Goal: Task Accomplishment & Management: Manage account settings

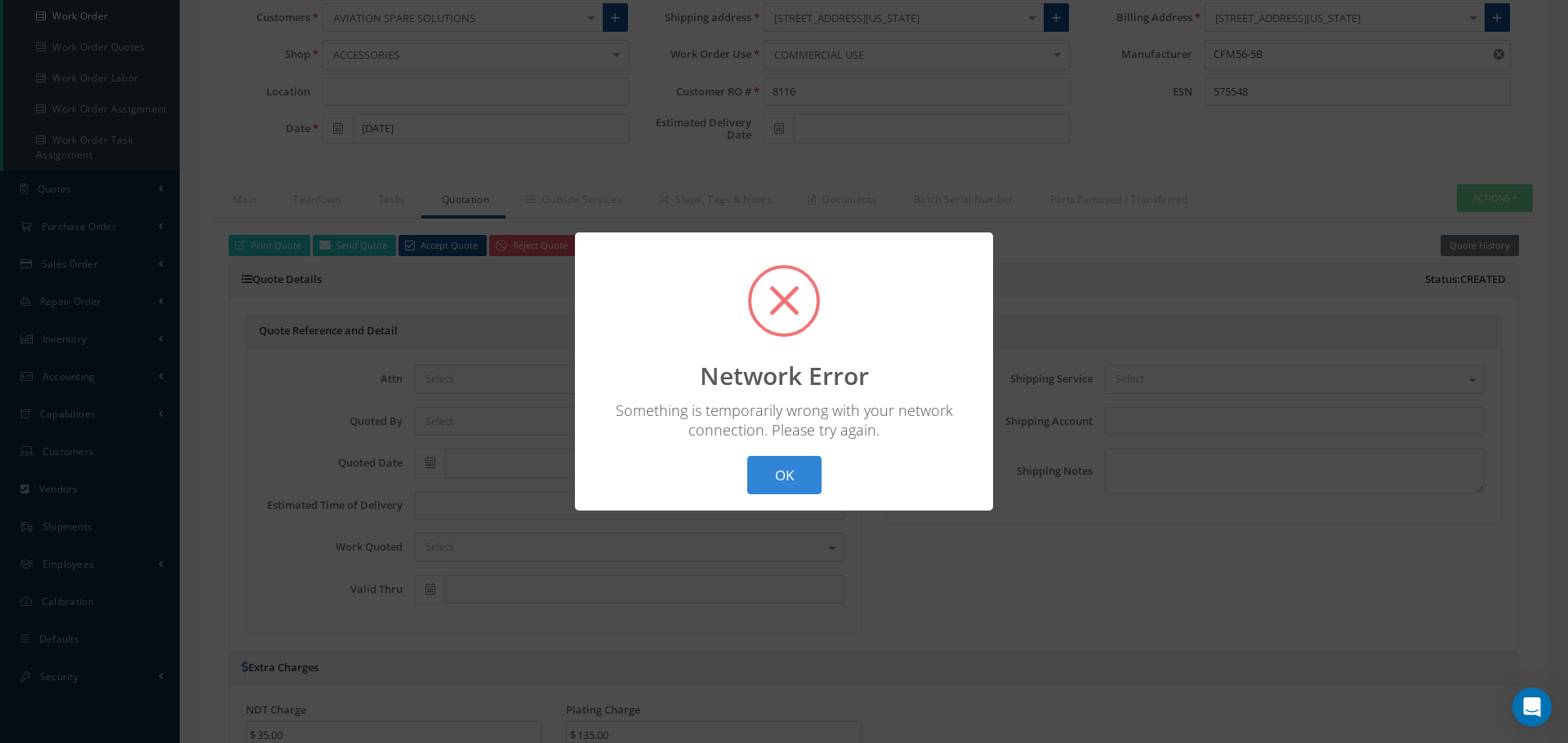
click at [791, 494] on div "? ! i Network Error × Something is temporarily wrong with your network connecti…" at bounding box center [784, 371] width 418 height 278
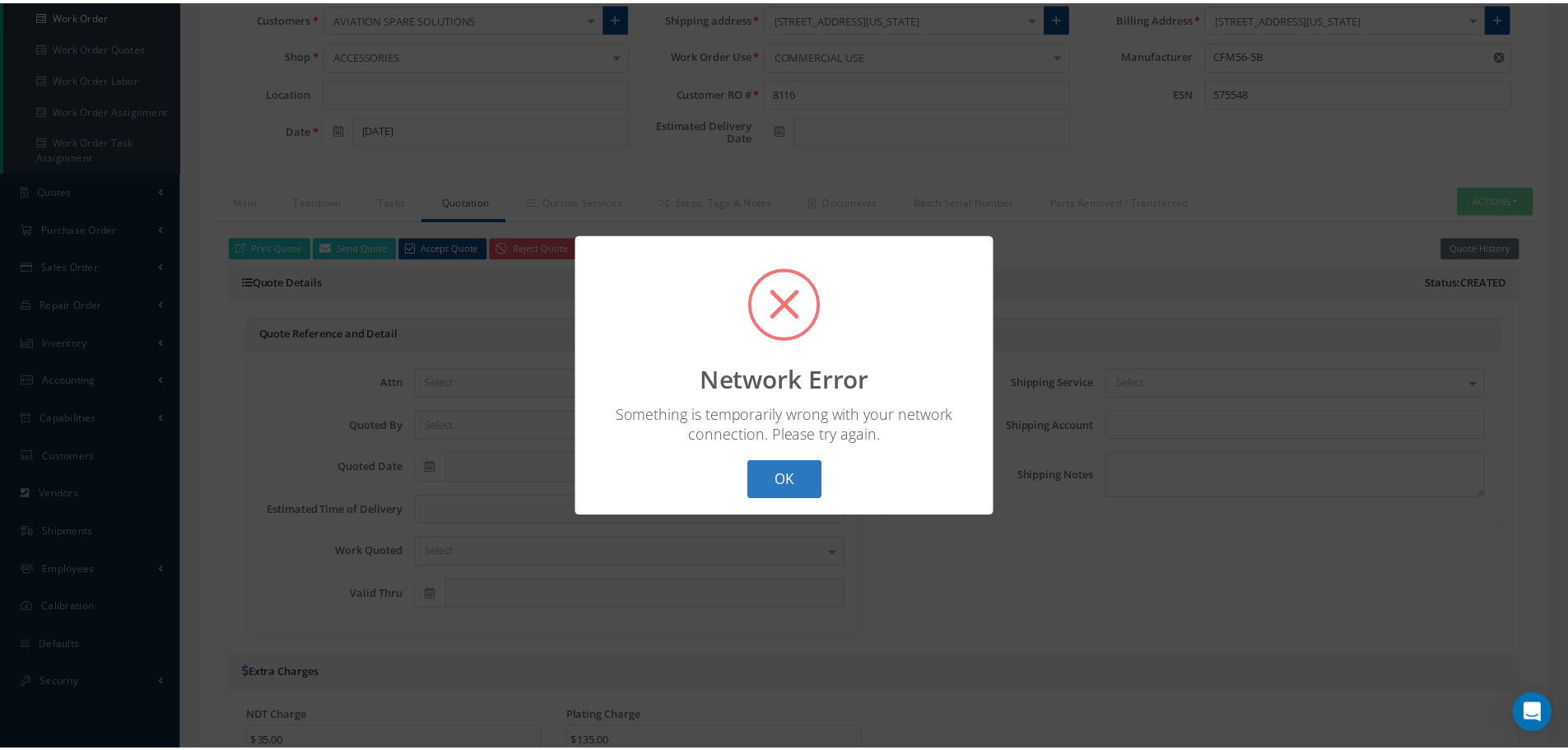
scroll to position [247, 0]
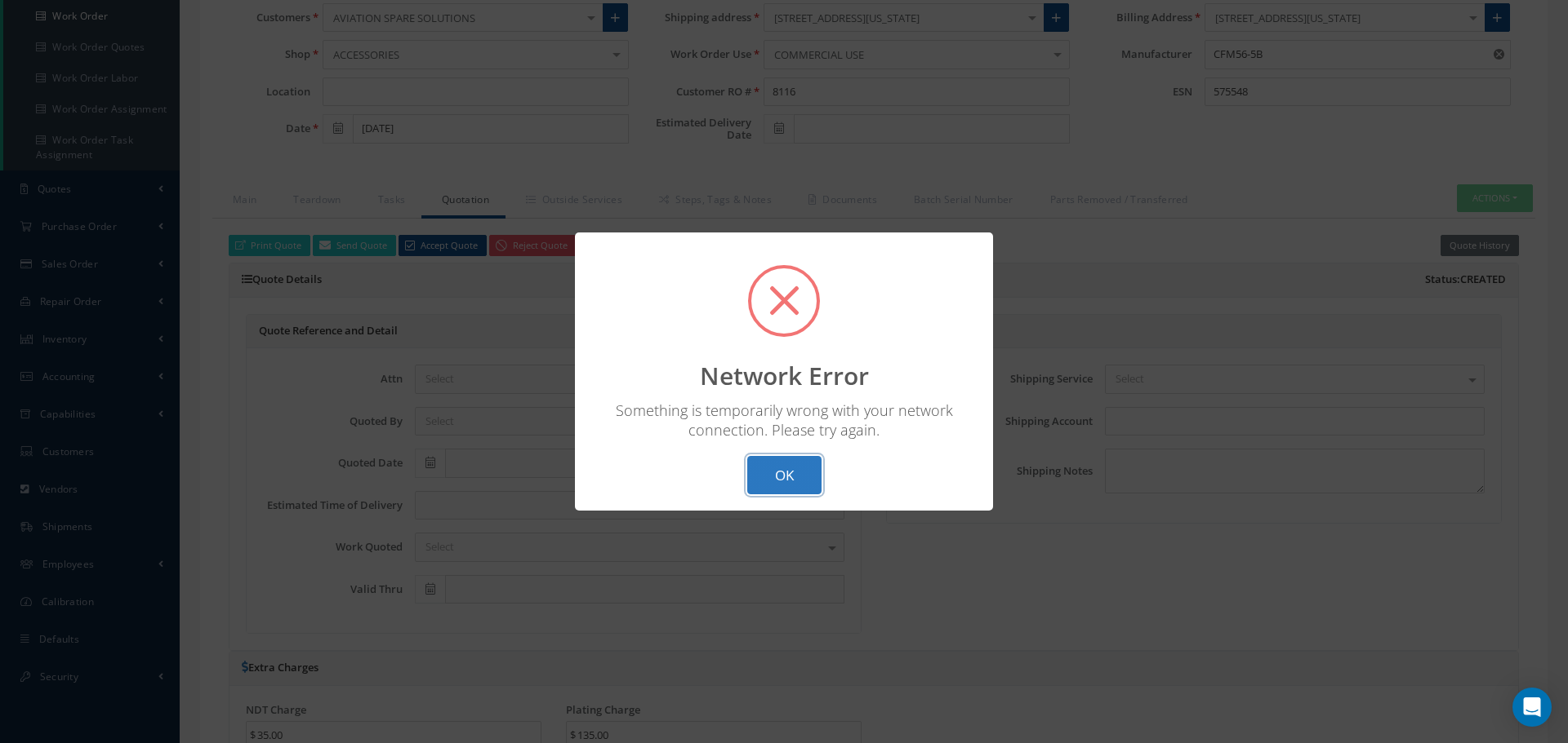
click at [789, 475] on button "OK" at bounding box center [784, 475] width 74 height 38
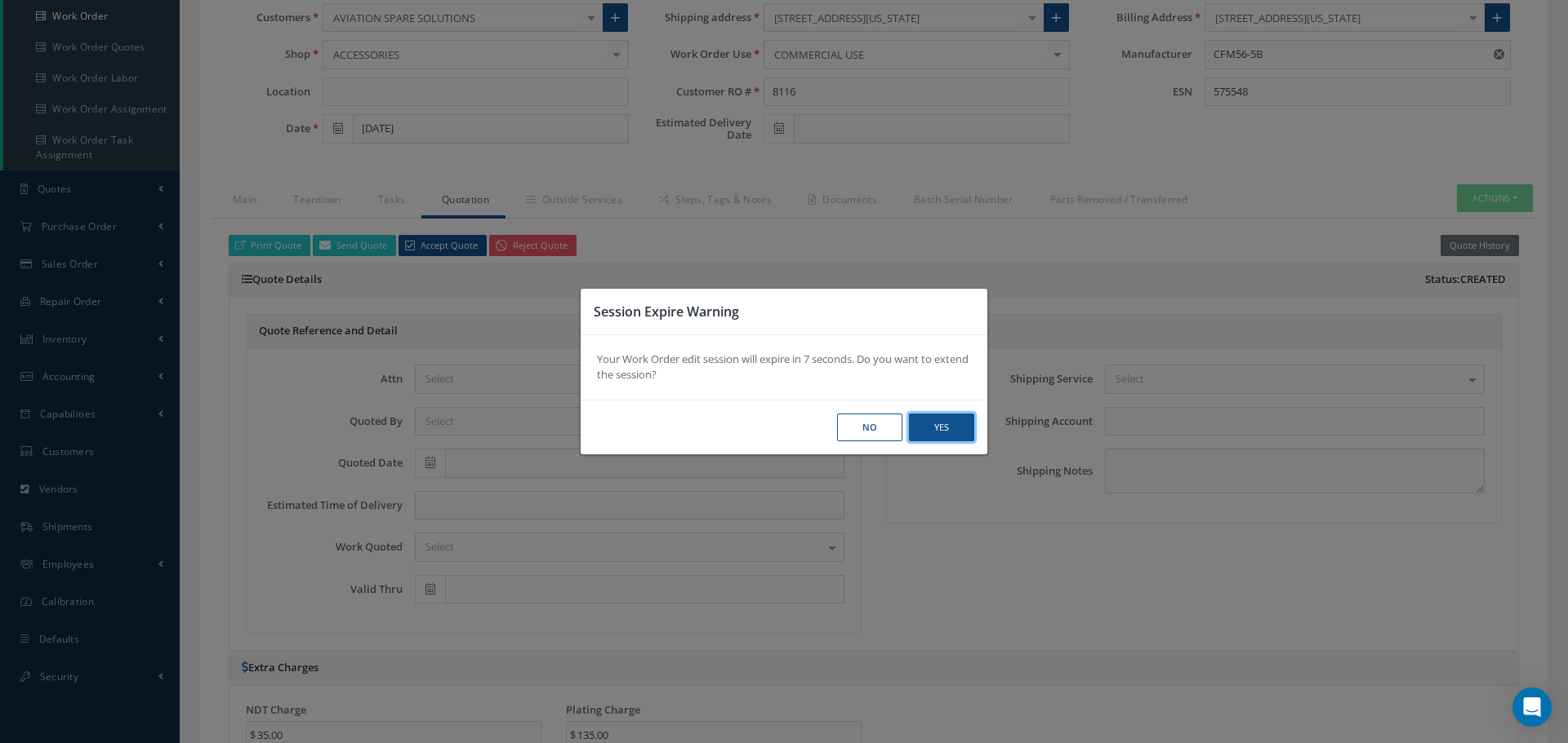
click at [929, 429] on button "Yes" at bounding box center [941, 428] width 65 height 28
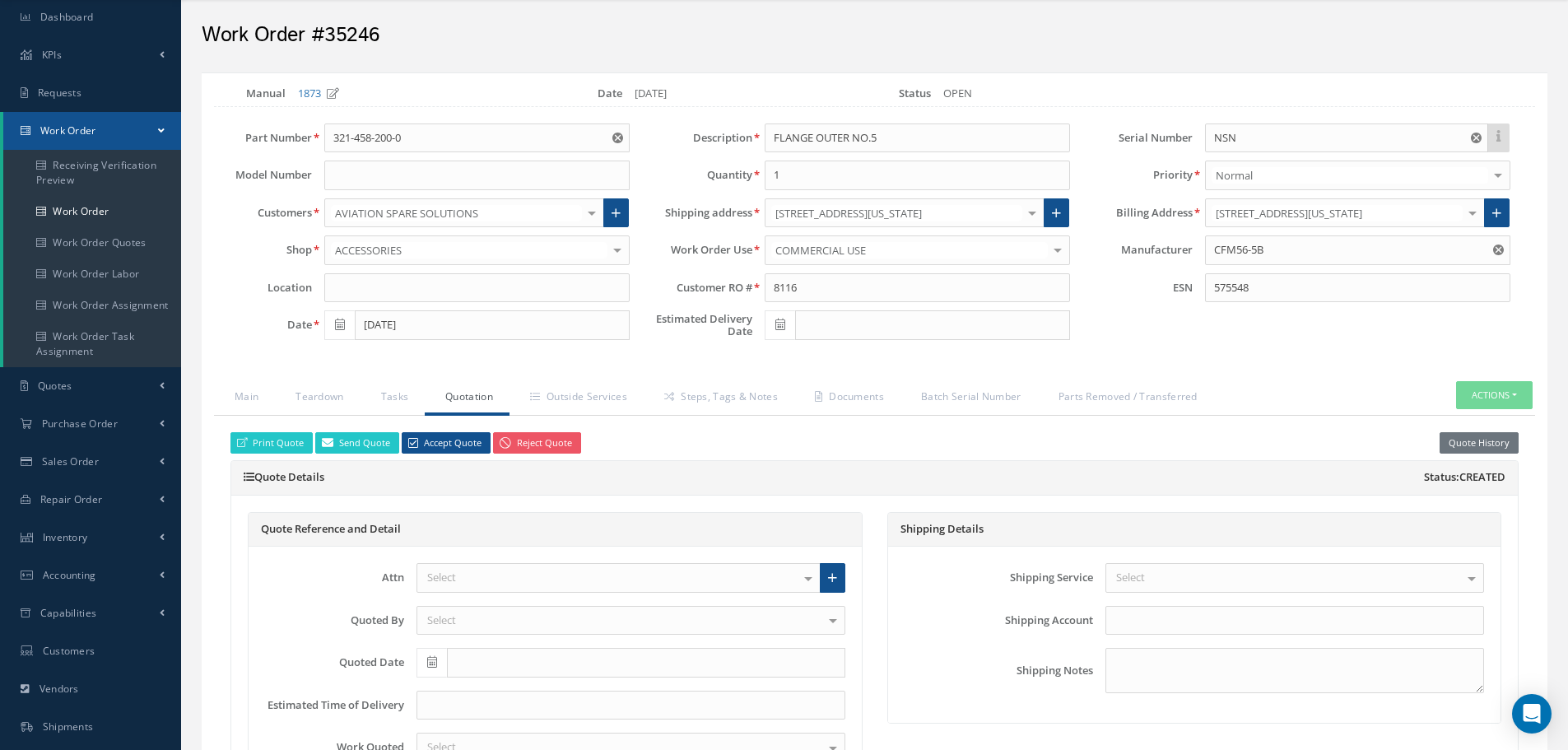
scroll to position [0, 0]
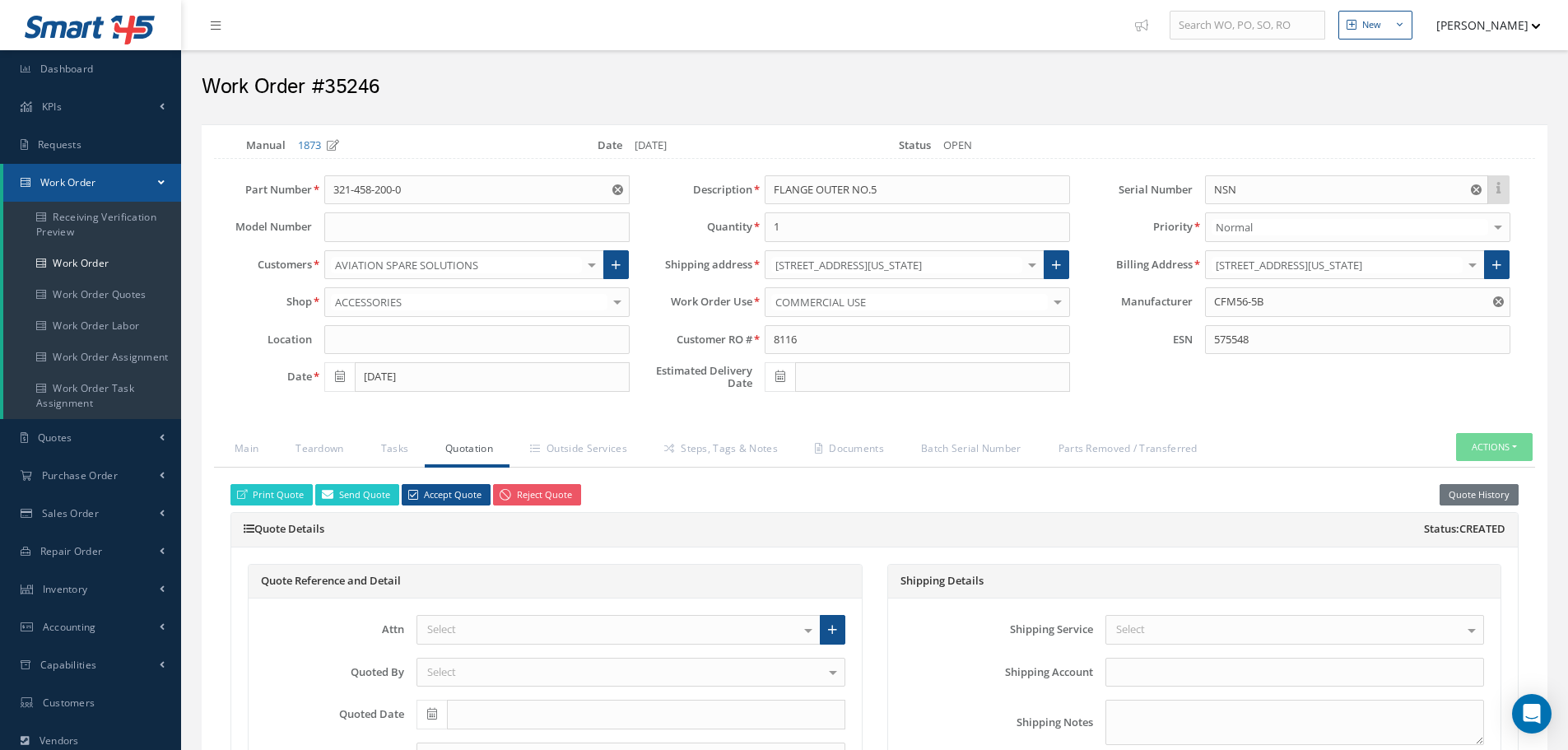
select select "25"
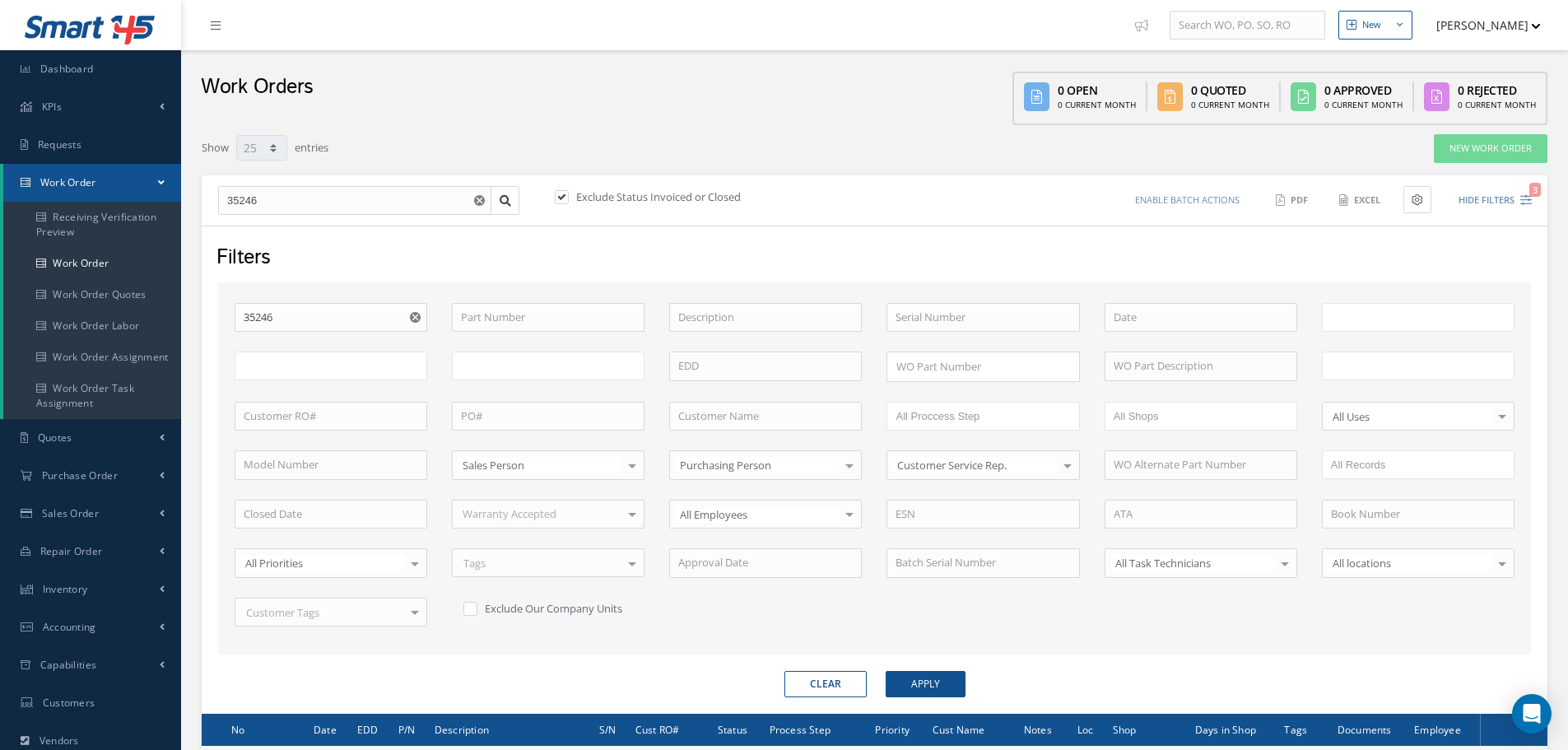
scroll to position [199, 0]
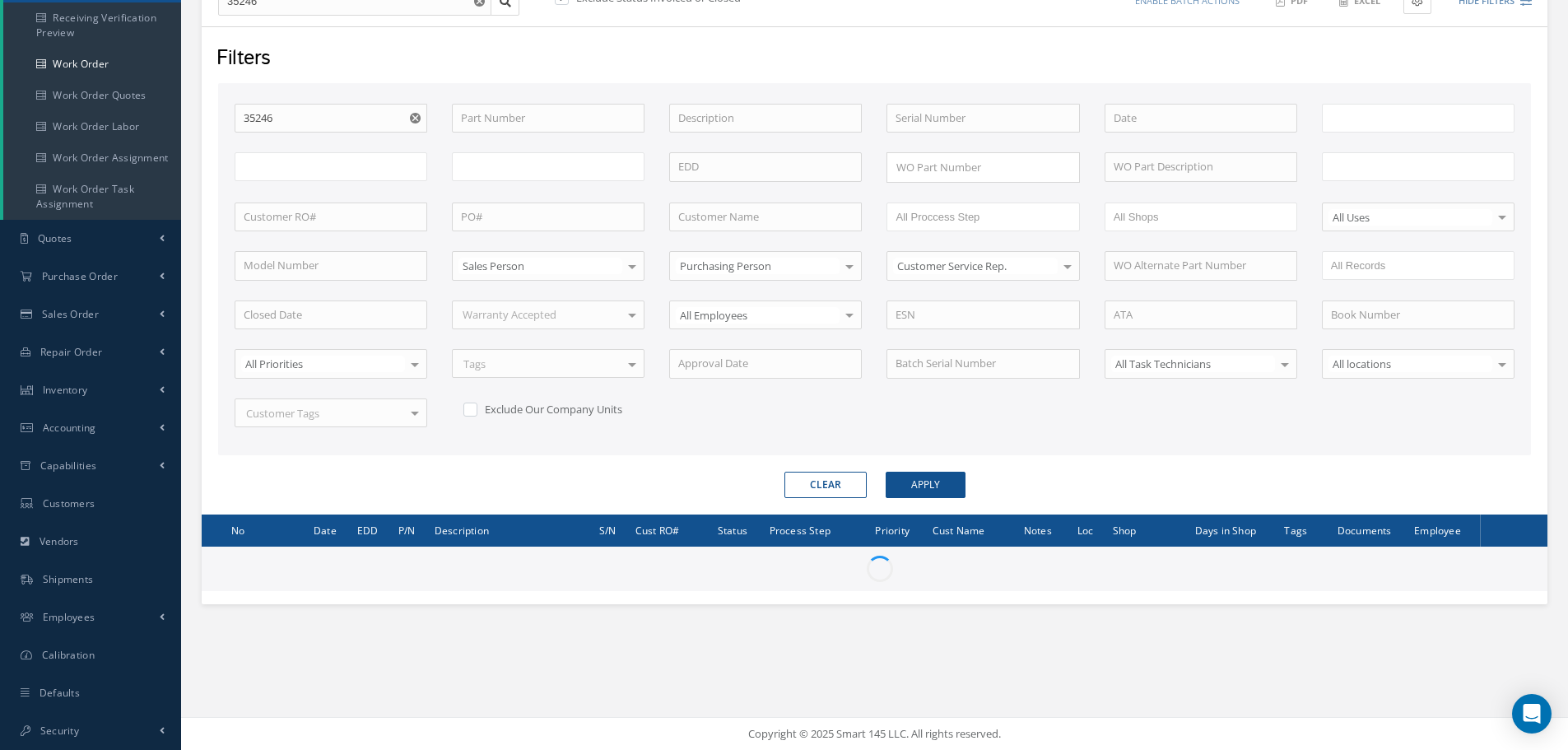
type input "All Work Request"
type input "All Work Performed"
type input "All Status"
type input "WO Part Status"
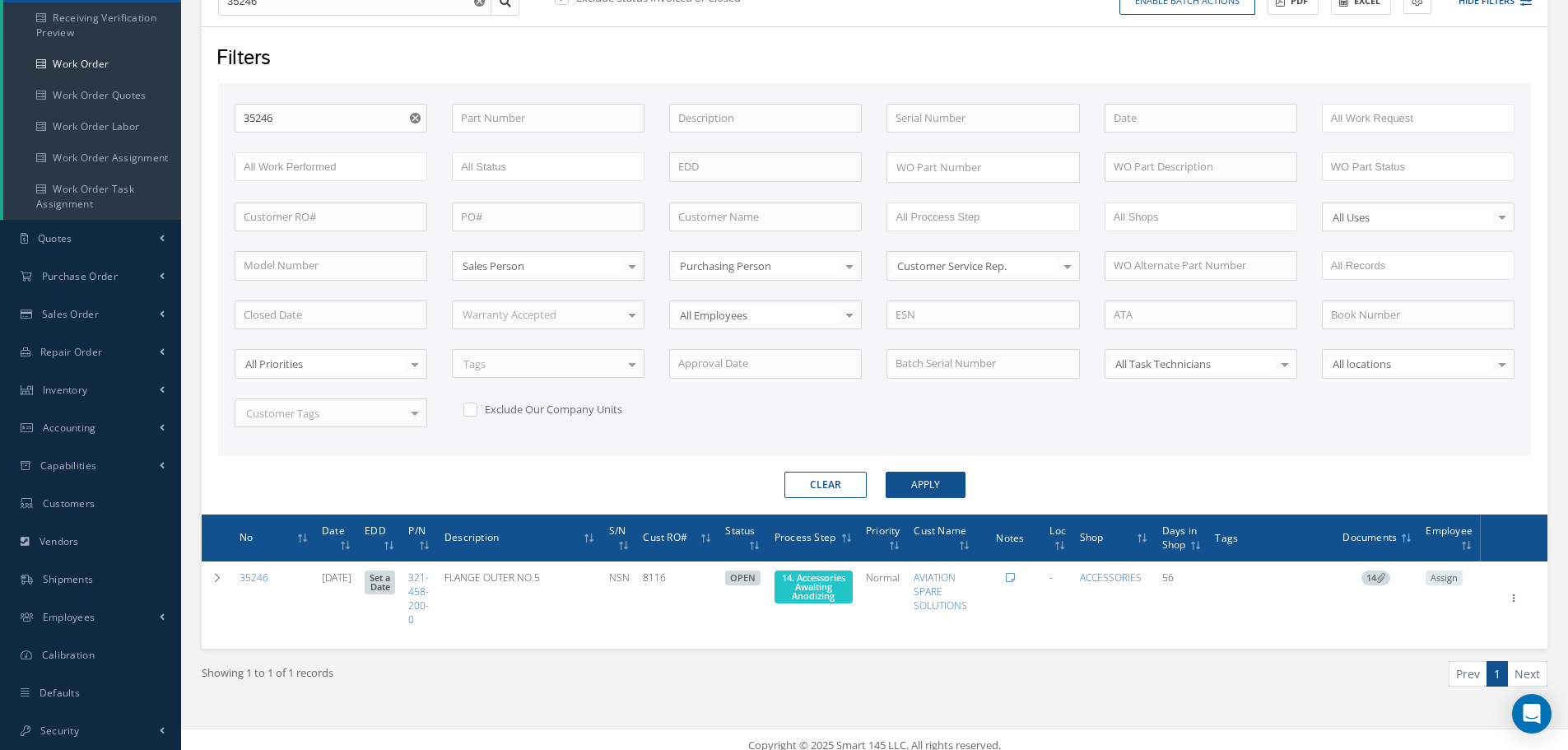
drag, startPoint x: 414, startPoint y: 120, endPoint x: 404, endPoint y: 120, distance: 10.0
click at [415, 120] on use "Reset" at bounding box center [415, 117] width 11 height 11
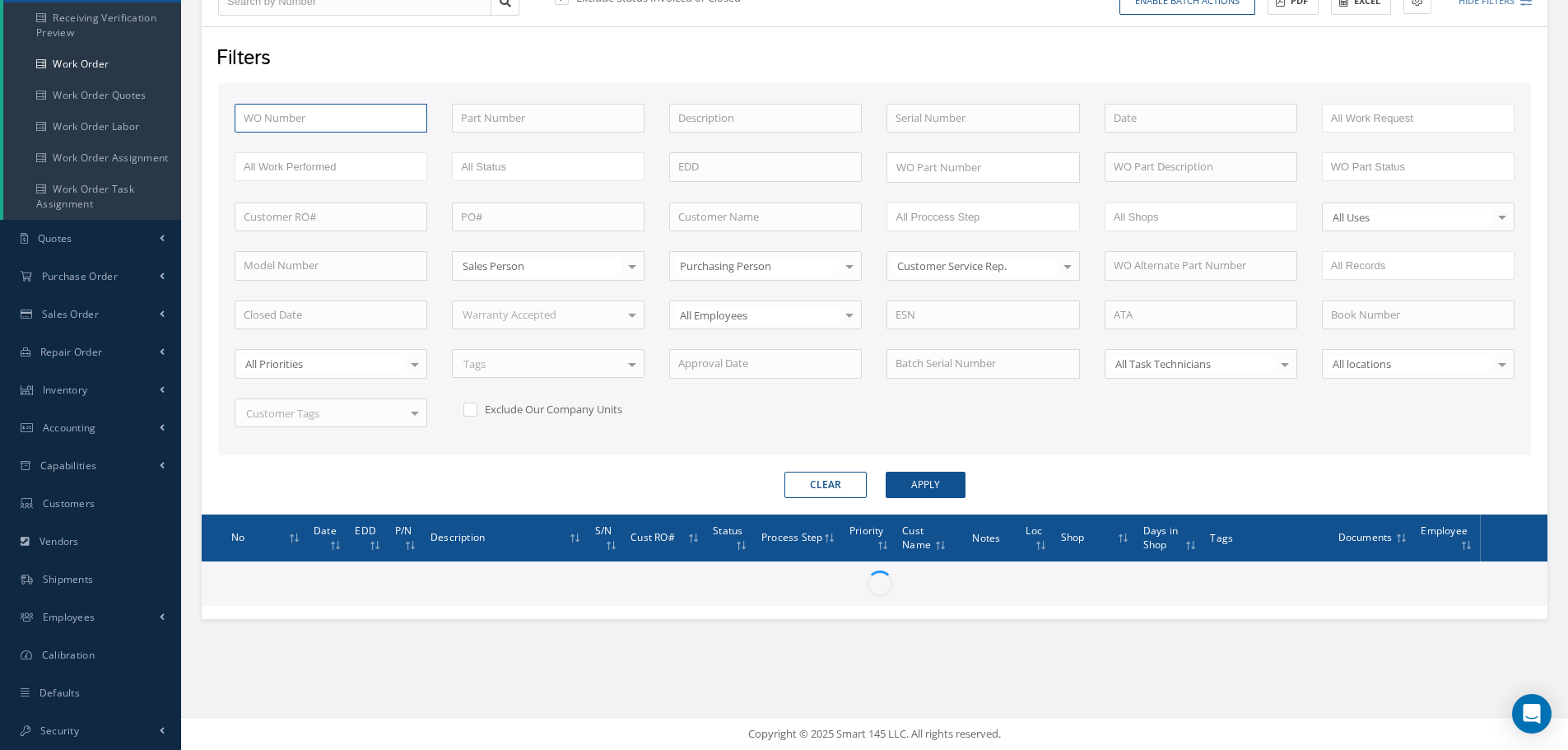
click at [313, 117] on input "text" at bounding box center [331, 118] width 193 height 30
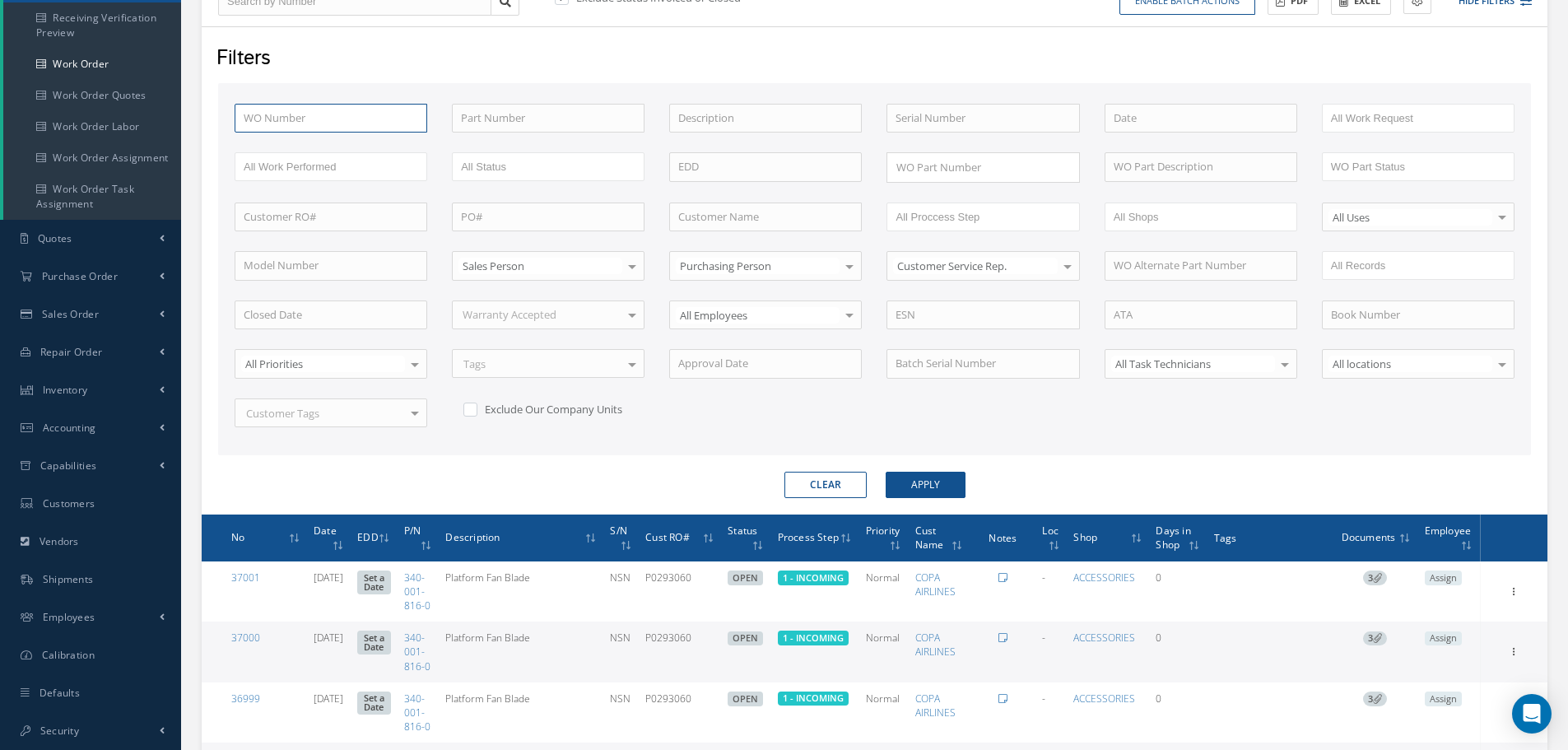
type input "W"
type input "WO"
type input "W"
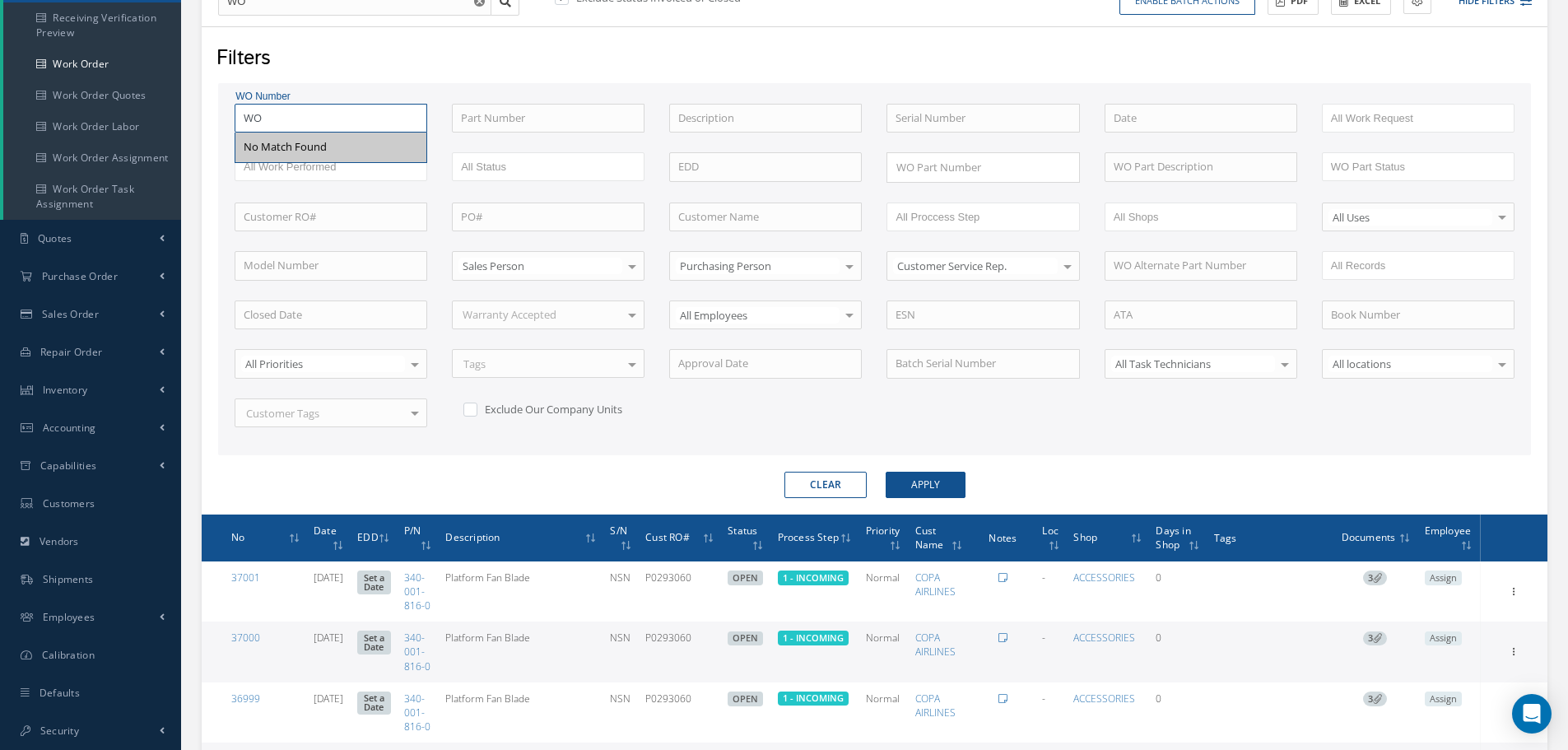
type input "W"
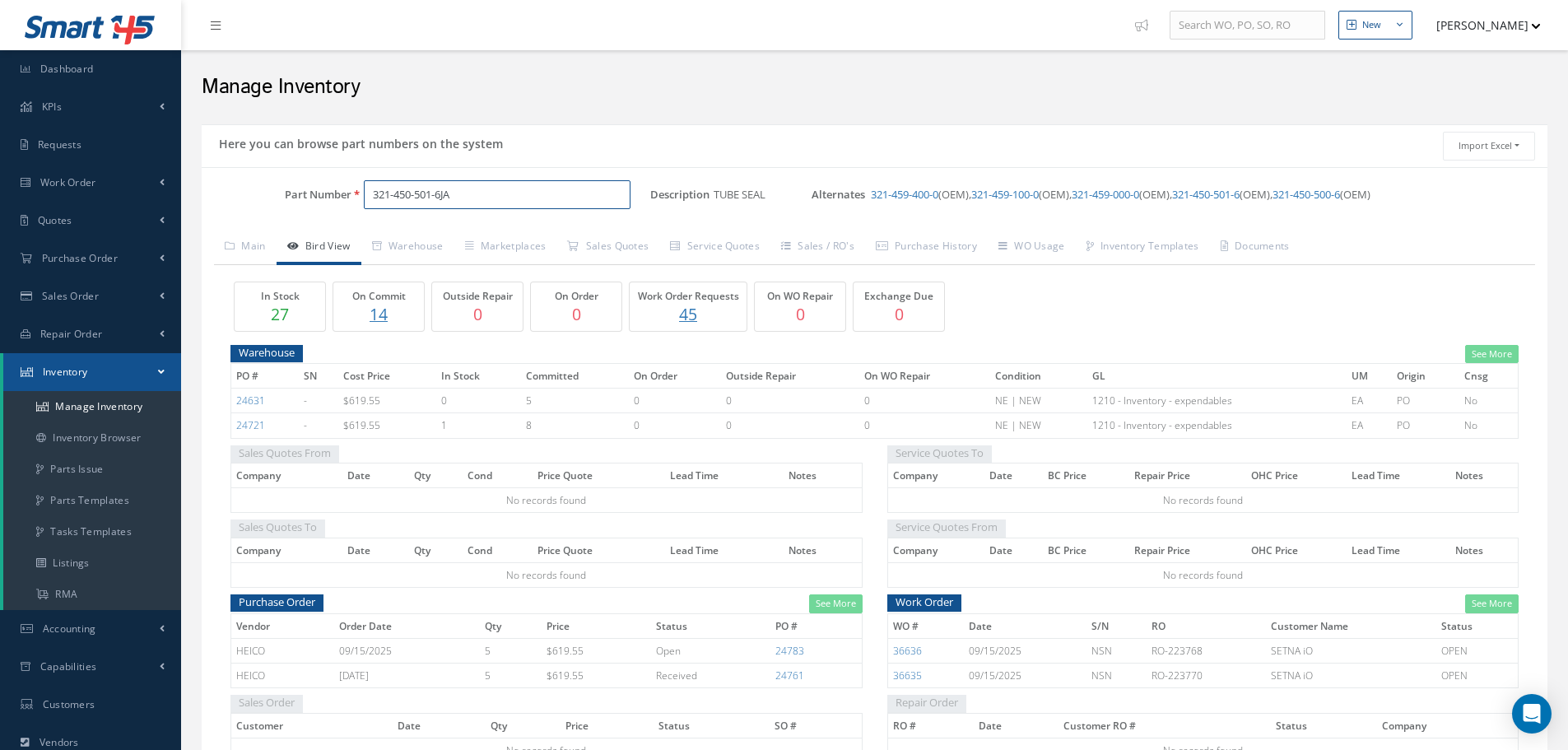
click at [498, 206] on input "321-450-501-6JA" at bounding box center [496, 195] width 267 height 30
type input "3"
click at [448, 263] on span "EN2714-011C006F" at bounding box center [442, 264] width 148 height 18
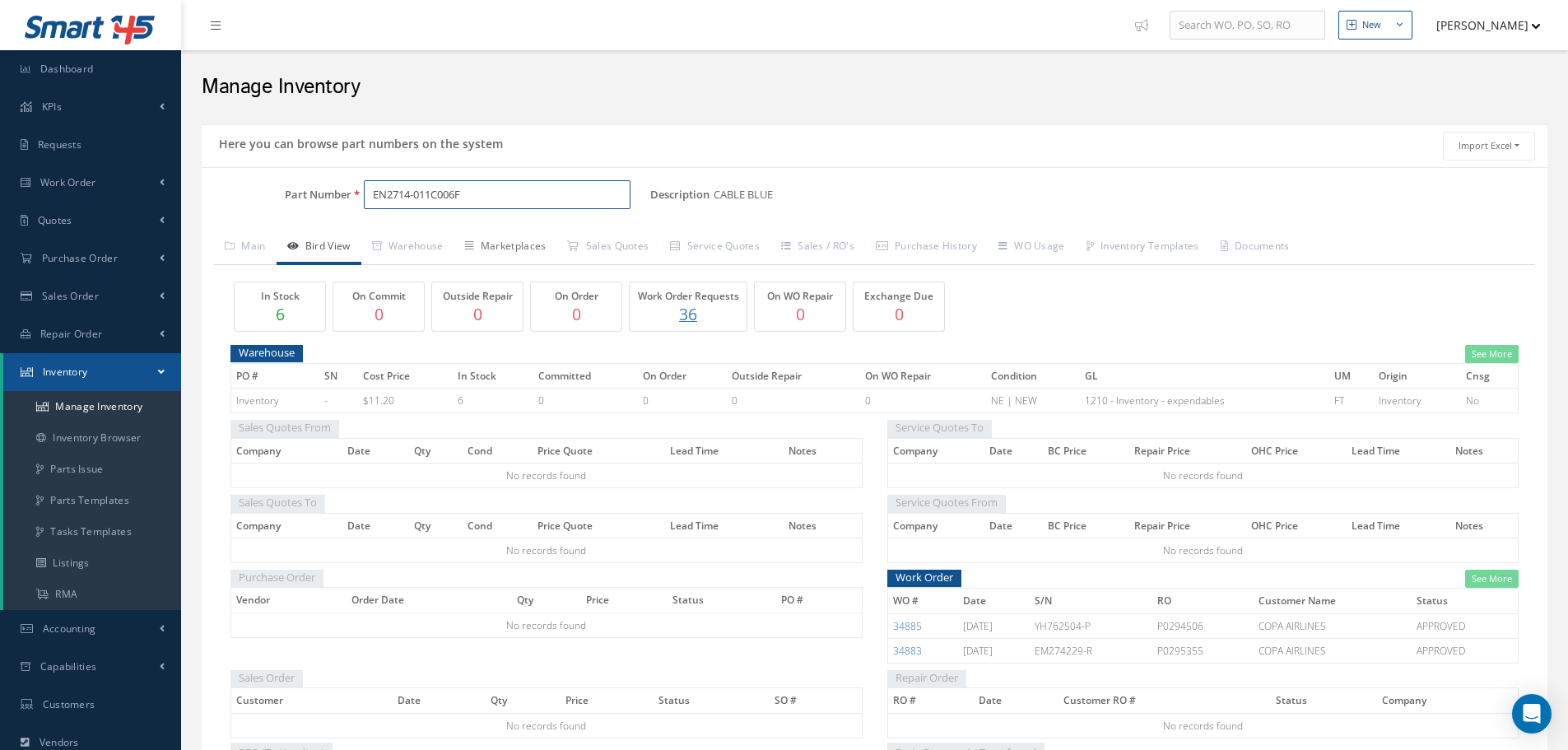
type input "EN2714-011C006F"
click at [534, 248] on link "Marketplaces" at bounding box center [505, 247] width 102 height 34
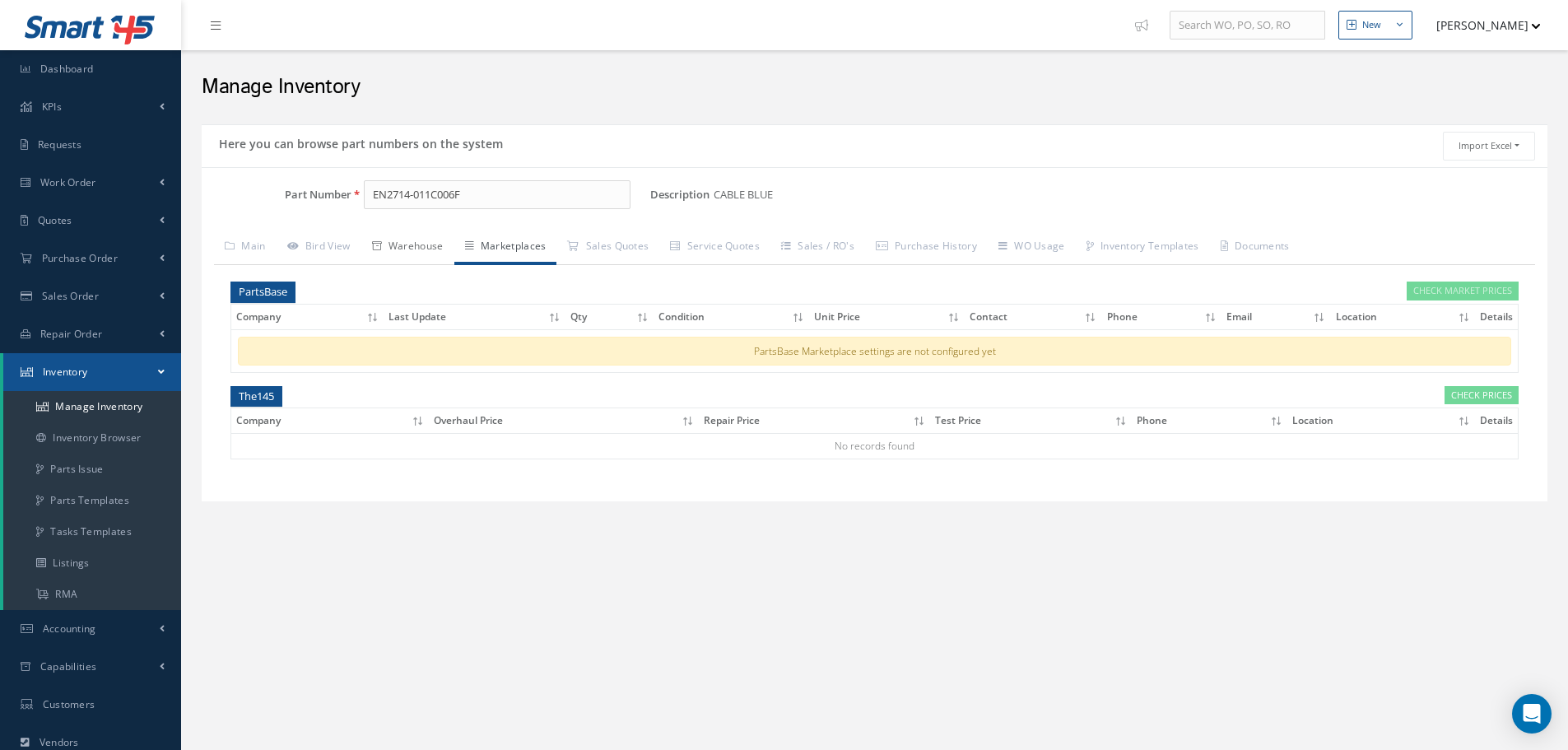
click at [409, 235] on link "Warehouse" at bounding box center [408, 247] width 93 height 34
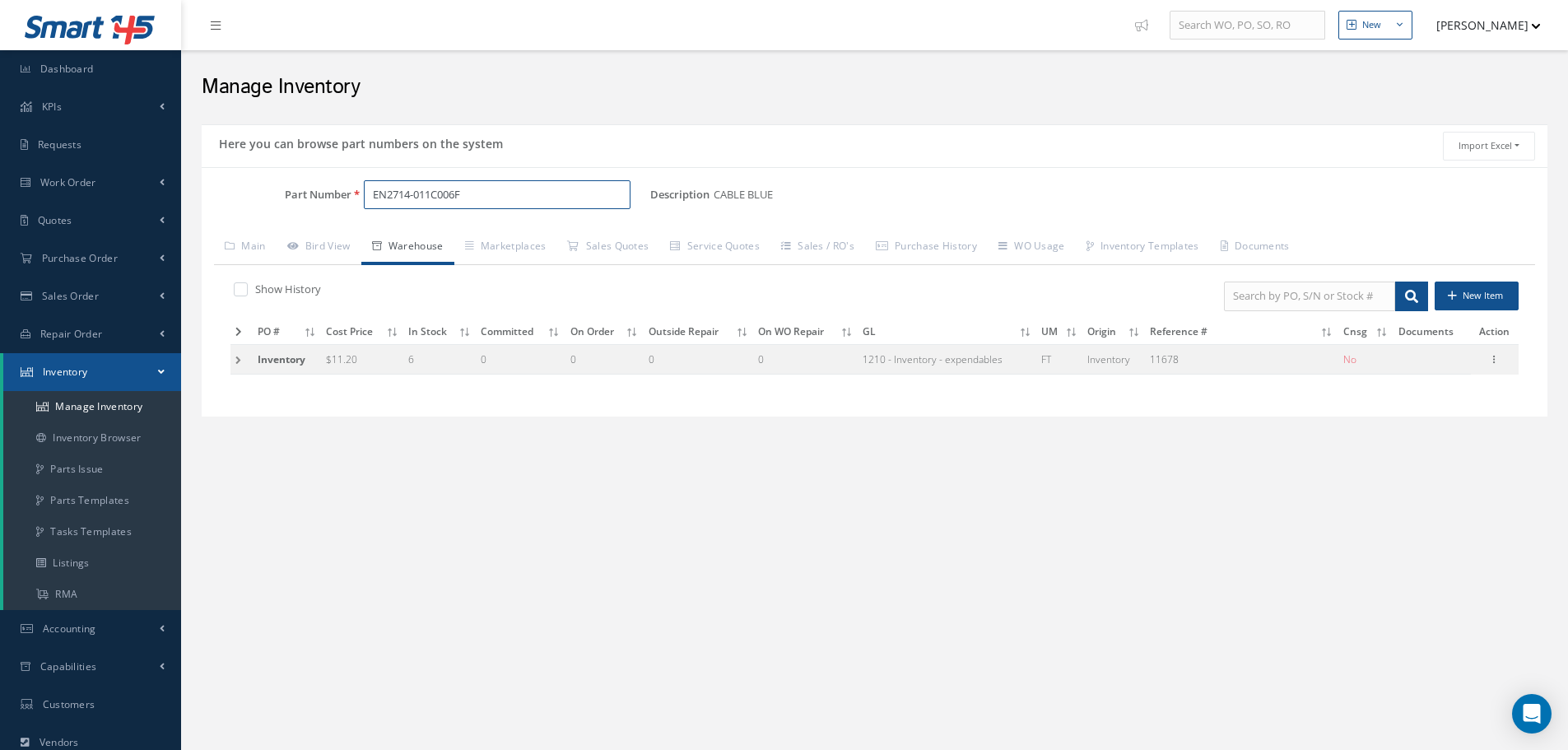
click at [482, 198] on input "EN2714-011C006F" at bounding box center [496, 195] width 267 height 30
click at [518, 244] on link "Marketplaces" at bounding box center [505, 247] width 102 height 34
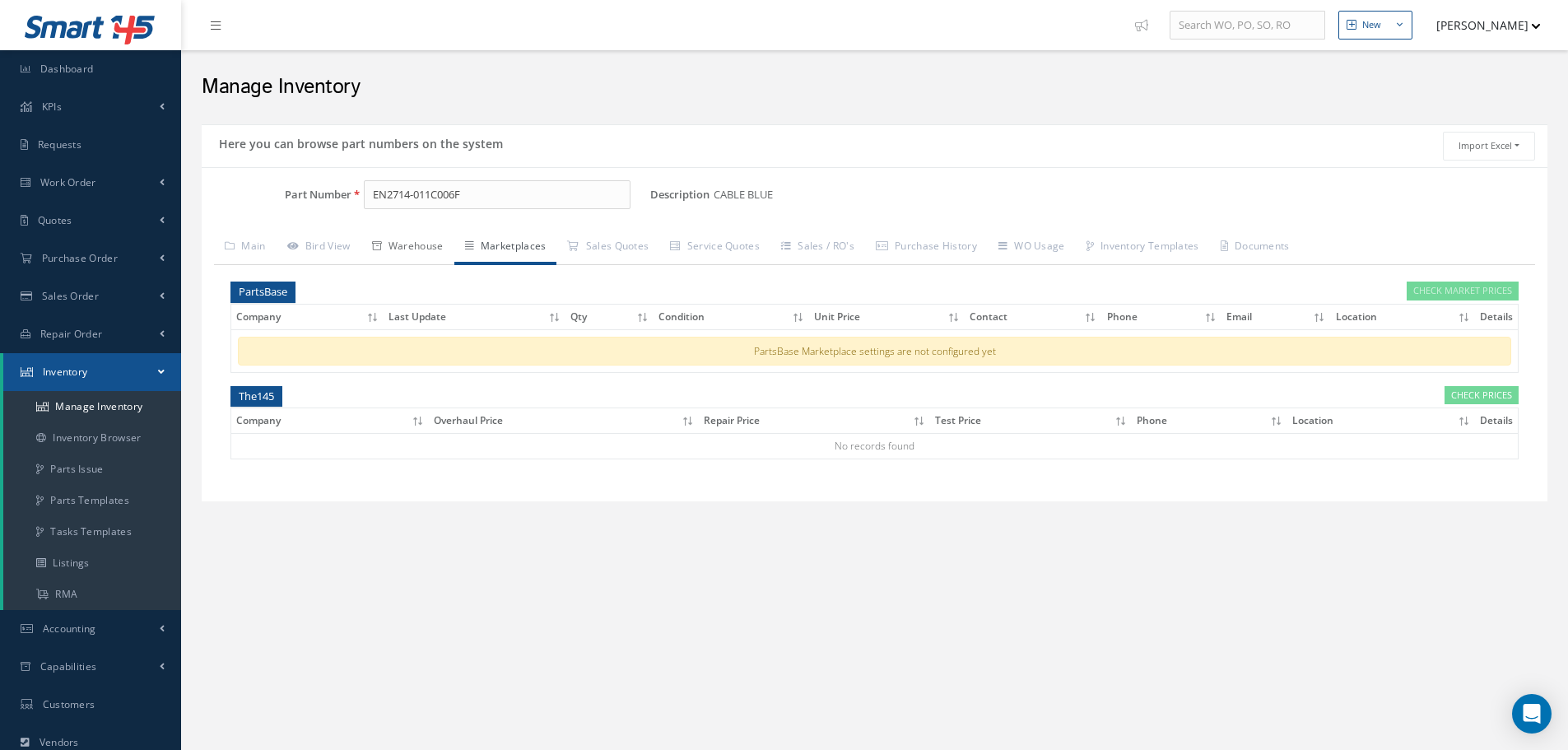
click at [401, 245] on link "Warehouse" at bounding box center [408, 247] width 93 height 34
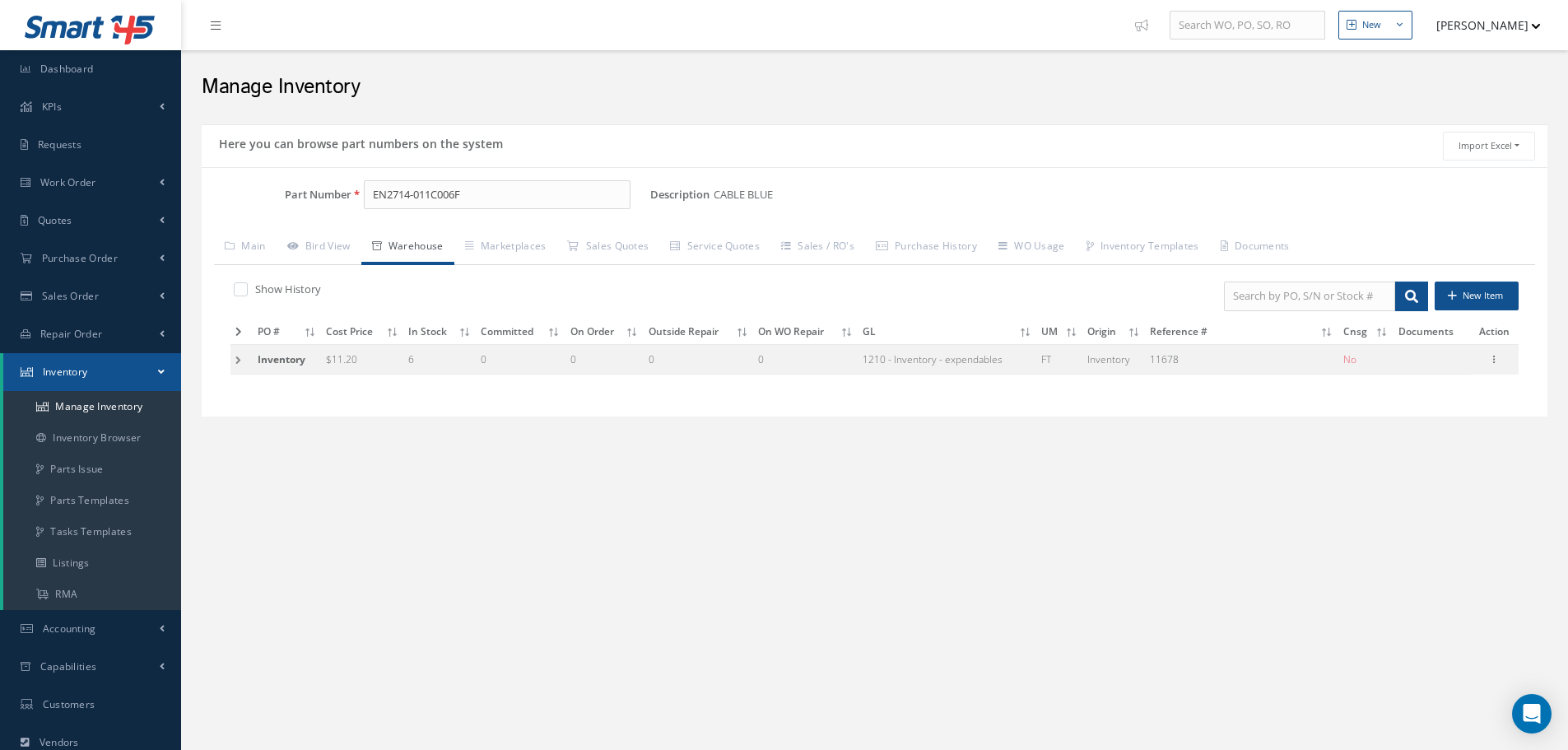
click at [247, 288] on label at bounding box center [249, 289] width 4 height 15
click at [240, 288] on input "checkbox" at bounding box center [238, 291] width 11 height 11
checkbox input "true"
click at [1497, 361] on icon at bounding box center [1494, 358] width 17 height 13
drag, startPoint x: 1385, startPoint y: 374, endPoint x: 1332, endPoint y: 387, distance: 54.6
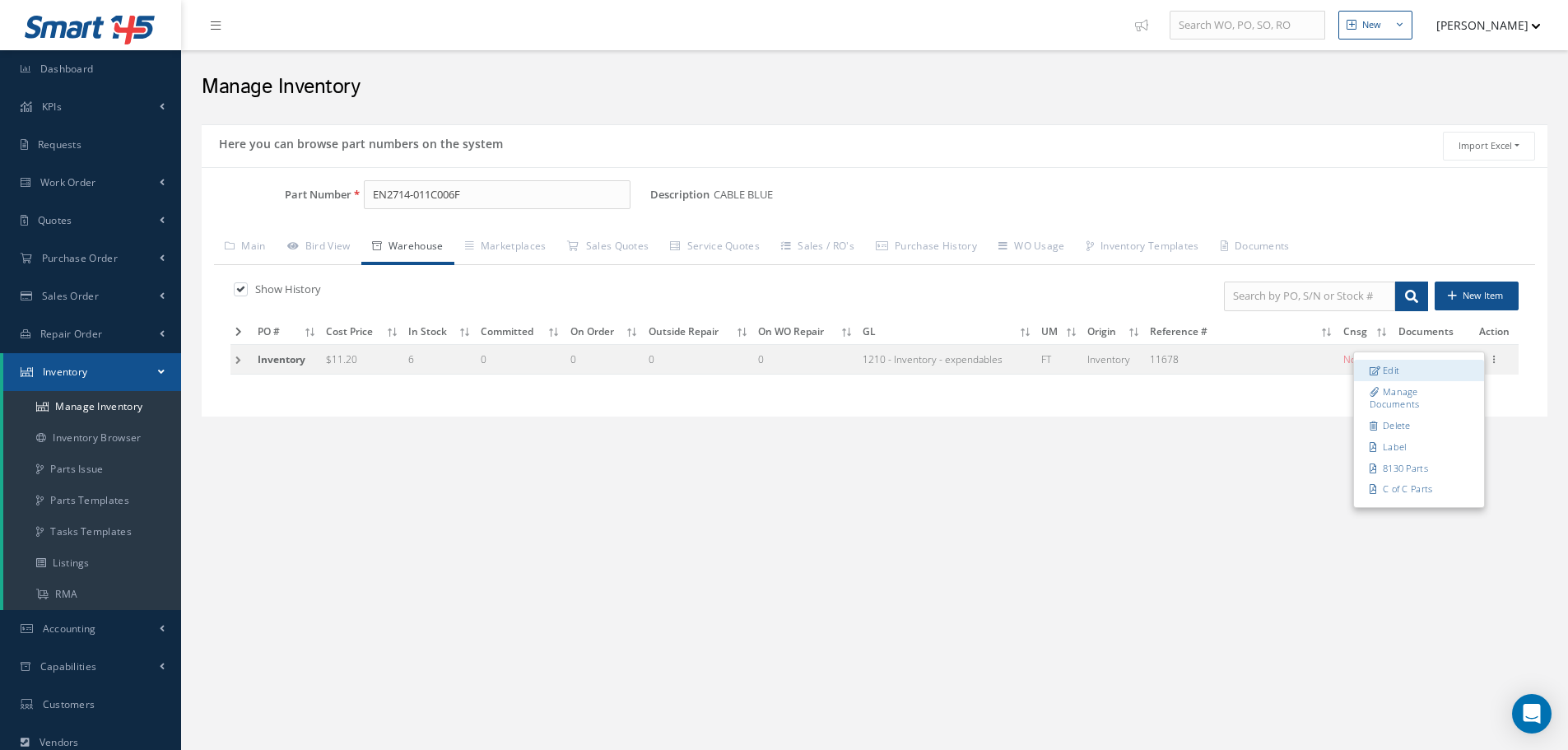
click at [1386, 374] on link "Edit" at bounding box center [1419, 371] width 130 height 22
type input "11.20"
type input "11678"
checkbox input "false"
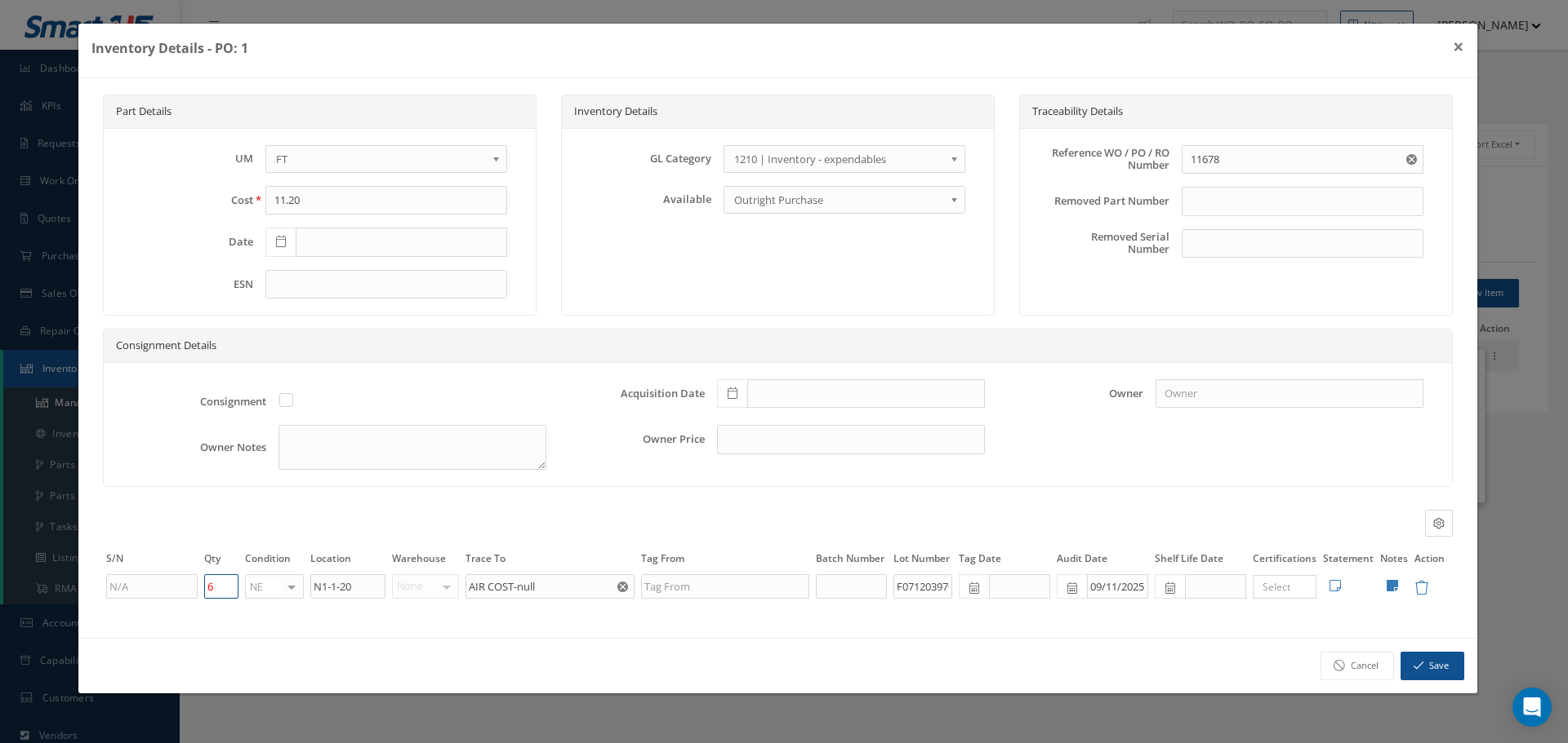
click at [216, 596] on input "6" at bounding box center [221, 586] width 34 height 24
type input "0"
click at [1421, 648] on div "Cancel Save" at bounding box center [778, 666] width 1399 height 56
click at [1427, 668] on button "Save" at bounding box center [1431, 666] width 64 height 28
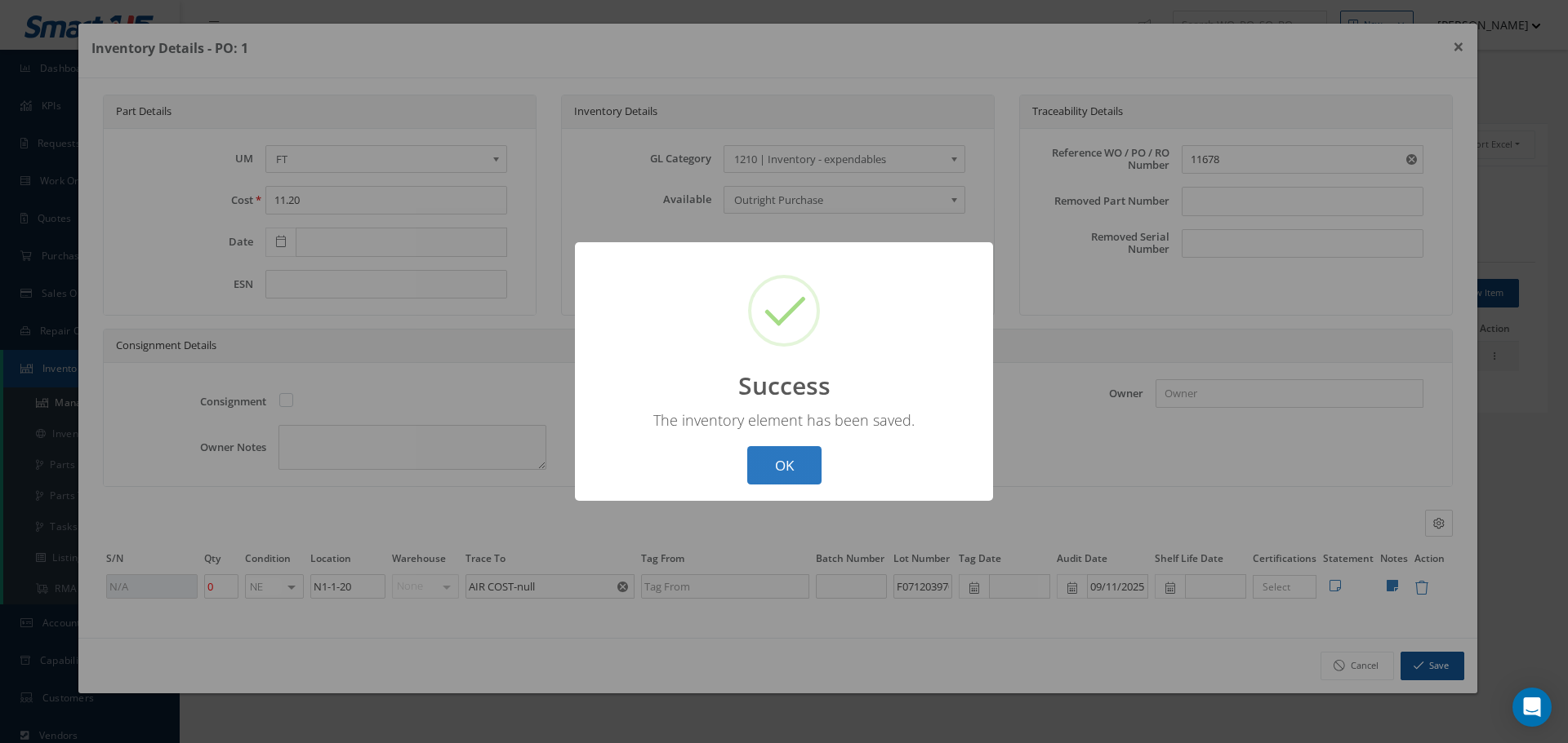
click at [786, 451] on button "OK" at bounding box center [784, 465] width 74 height 38
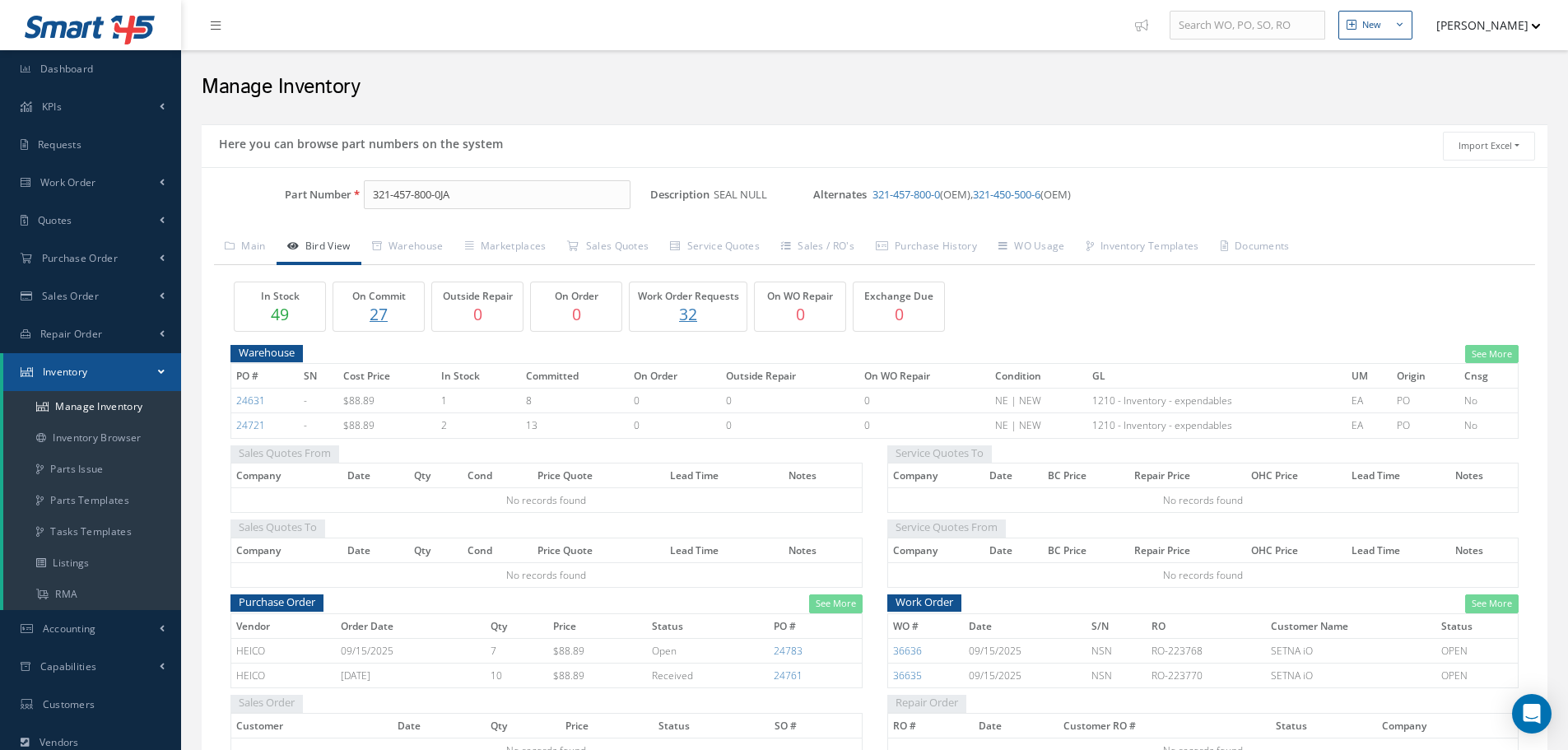
click at [1124, 47] on nav "New New Work Order New Purchase Order New Customer Quote New Sales Order New Re…" at bounding box center [875, 25] width 1387 height 50
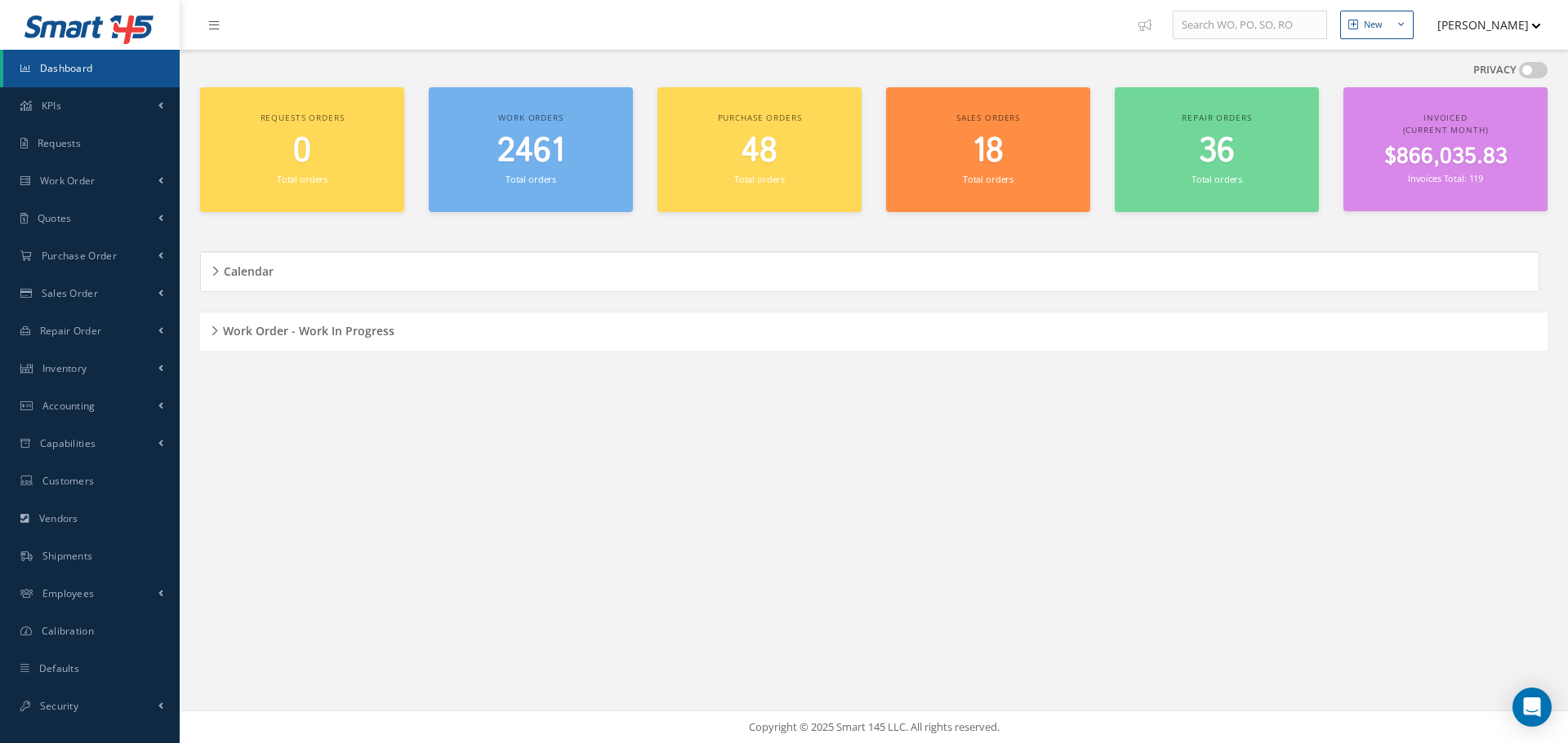
click at [216, 327] on div "Work Order - Work In Progress" at bounding box center [873, 332] width 1347 height 25
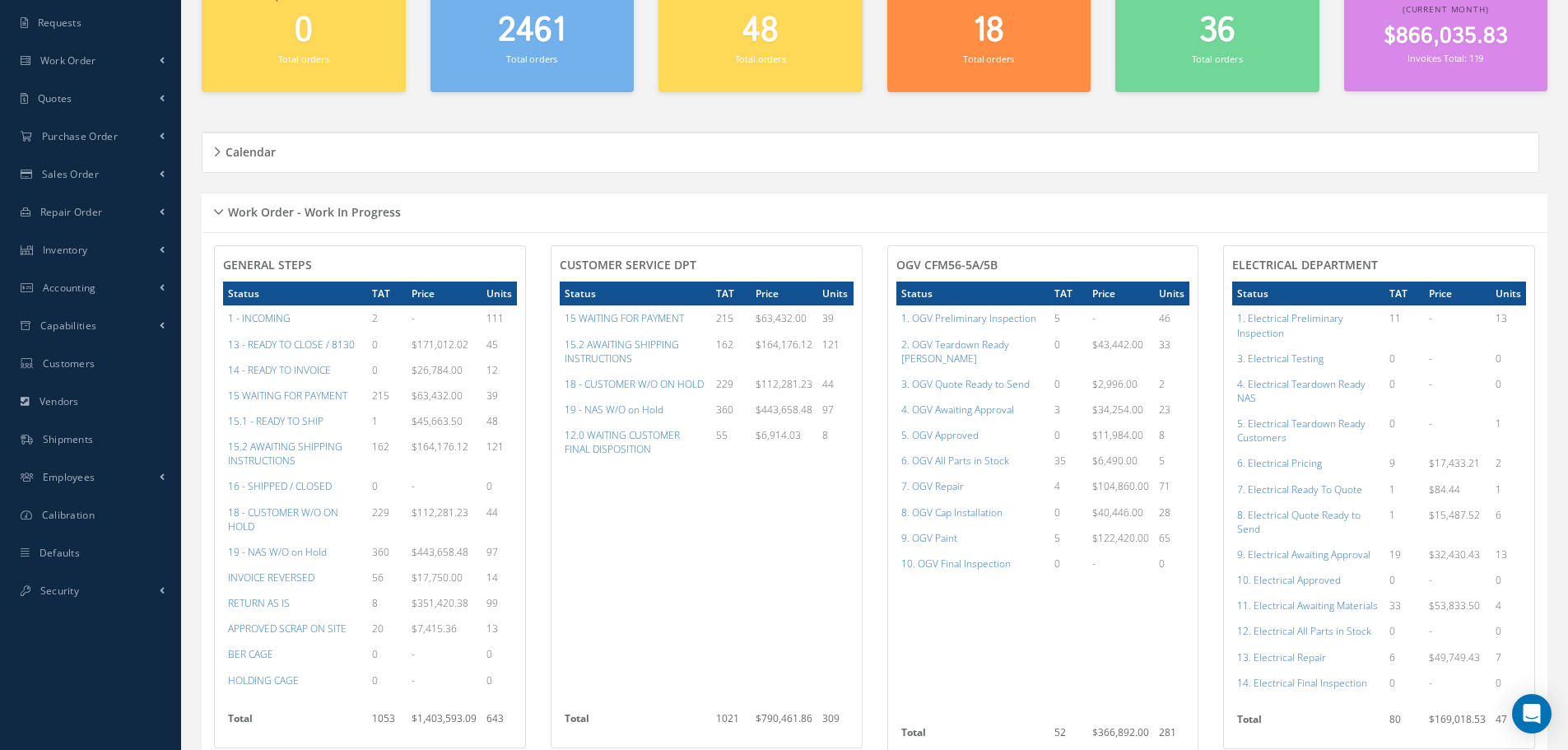
scroll to position [329, 0]
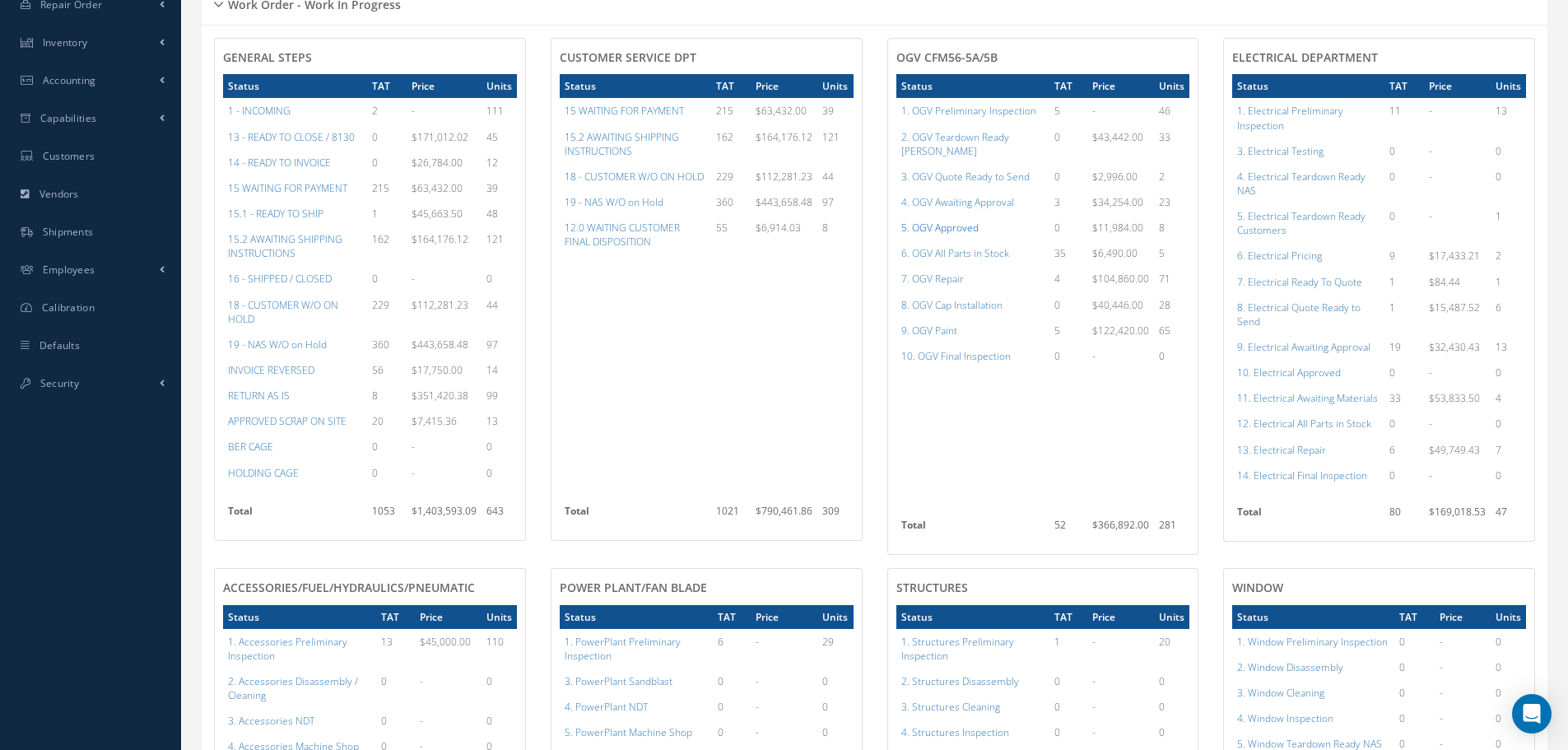
click at [968, 221] on a=78&excludeInternalCustomer=false&excludeInvoicedOrClosed=true&shop_id=15&filtersHidded"] "5. OGV Approved" at bounding box center [940, 228] width 78 height 14
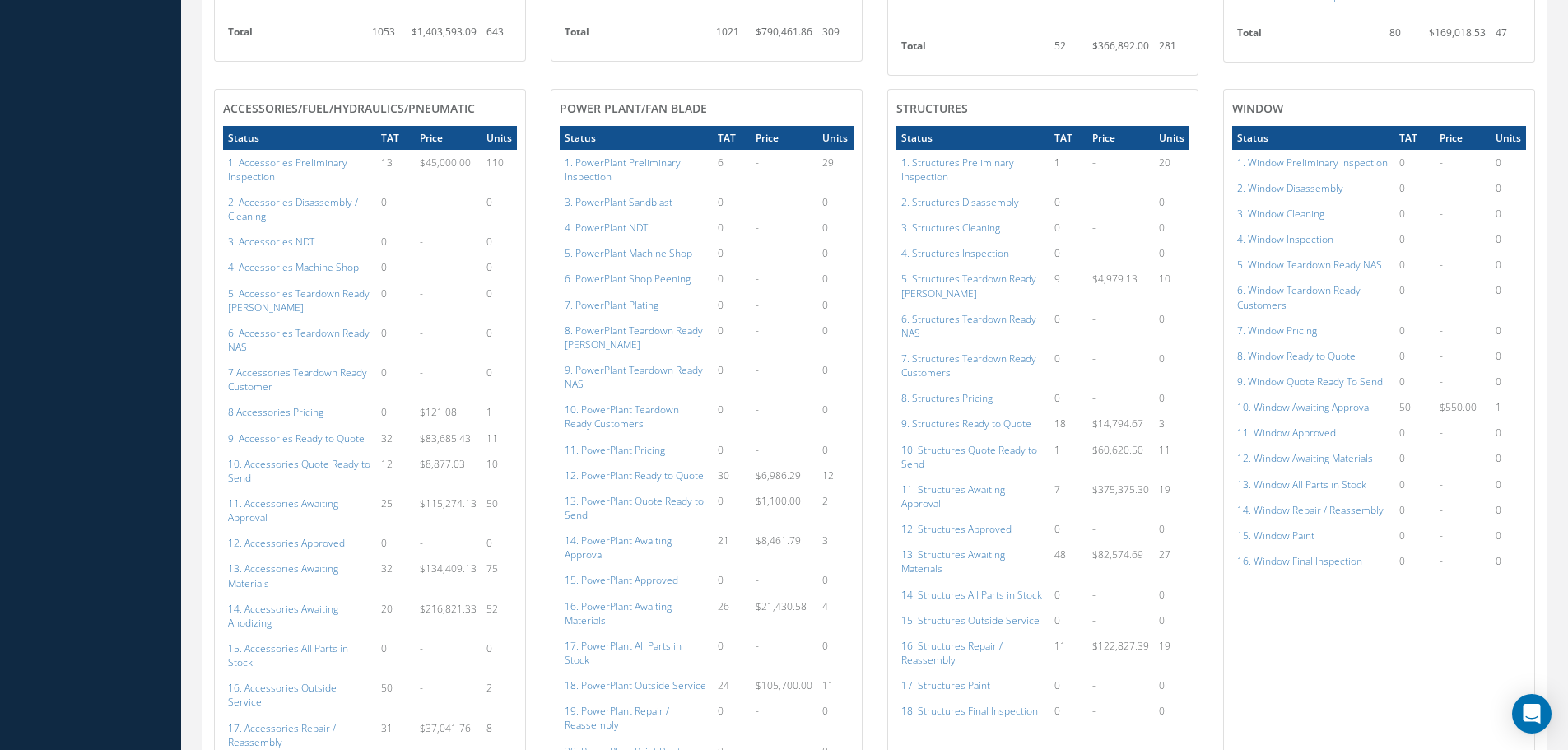
scroll to position [906, 0]
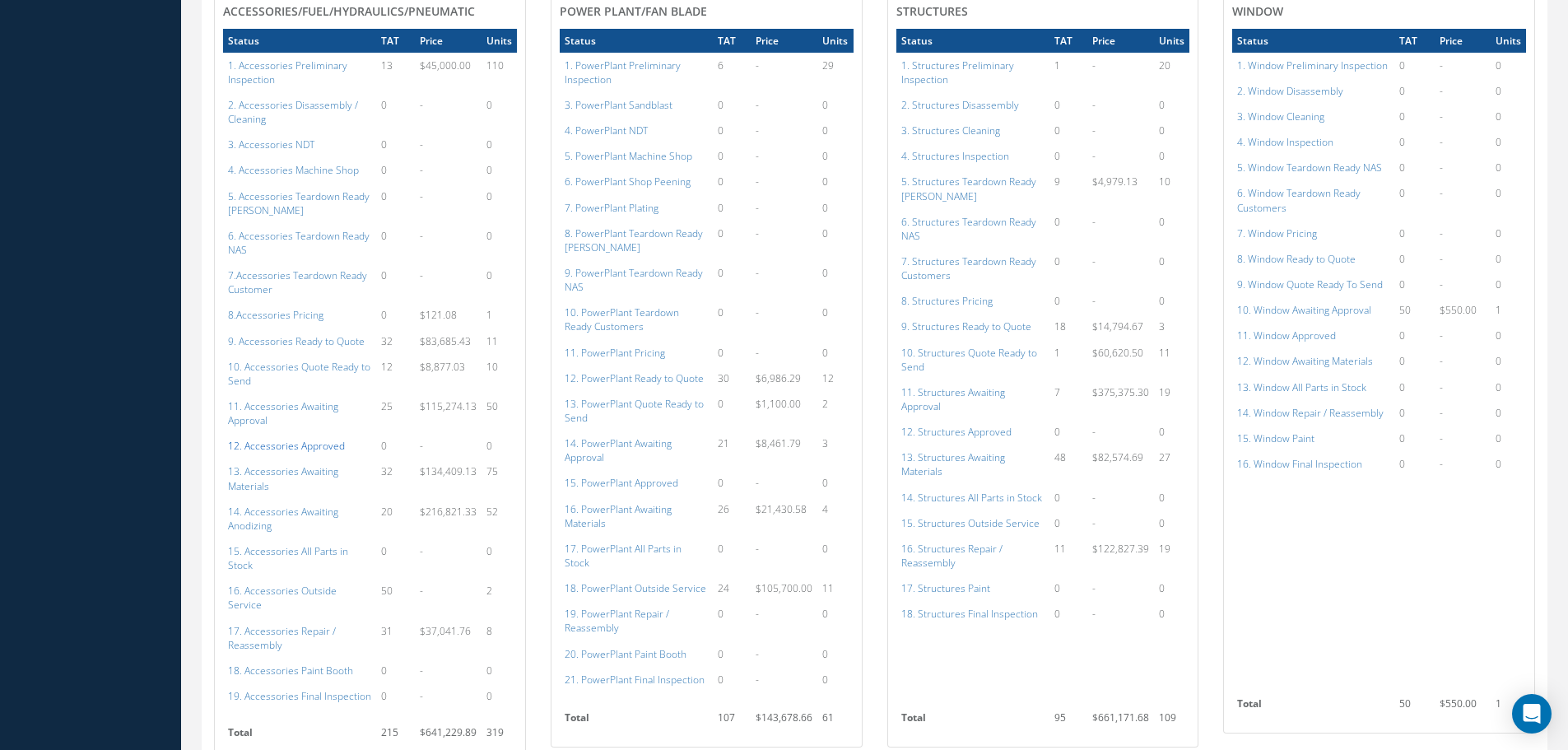
click at [269, 439] on a=112&excludeInternalCustomer=false&excludeInvoicedOrClosed=true&shop_id=14&filtersHidded"] "12. Accessories Approved" at bounding box center [286, 445] width 117 height 14
click at [629, 476] on a=134&excludeInternalCustomer=false&excludeInvoicedOrClosed=true&shop_id=15&filtersHidded"] "15. PowerPlant Approved" at bounding box center [621, 483] width 113 height 14
click at [947, 425] on a=152&excludeInternalCustomer=false&excludeInvoicedOrClosed=true&shop_id=3&filtersHidded"] "12. Structures Approved" at bounding box center [956, 432] width 110 height 14
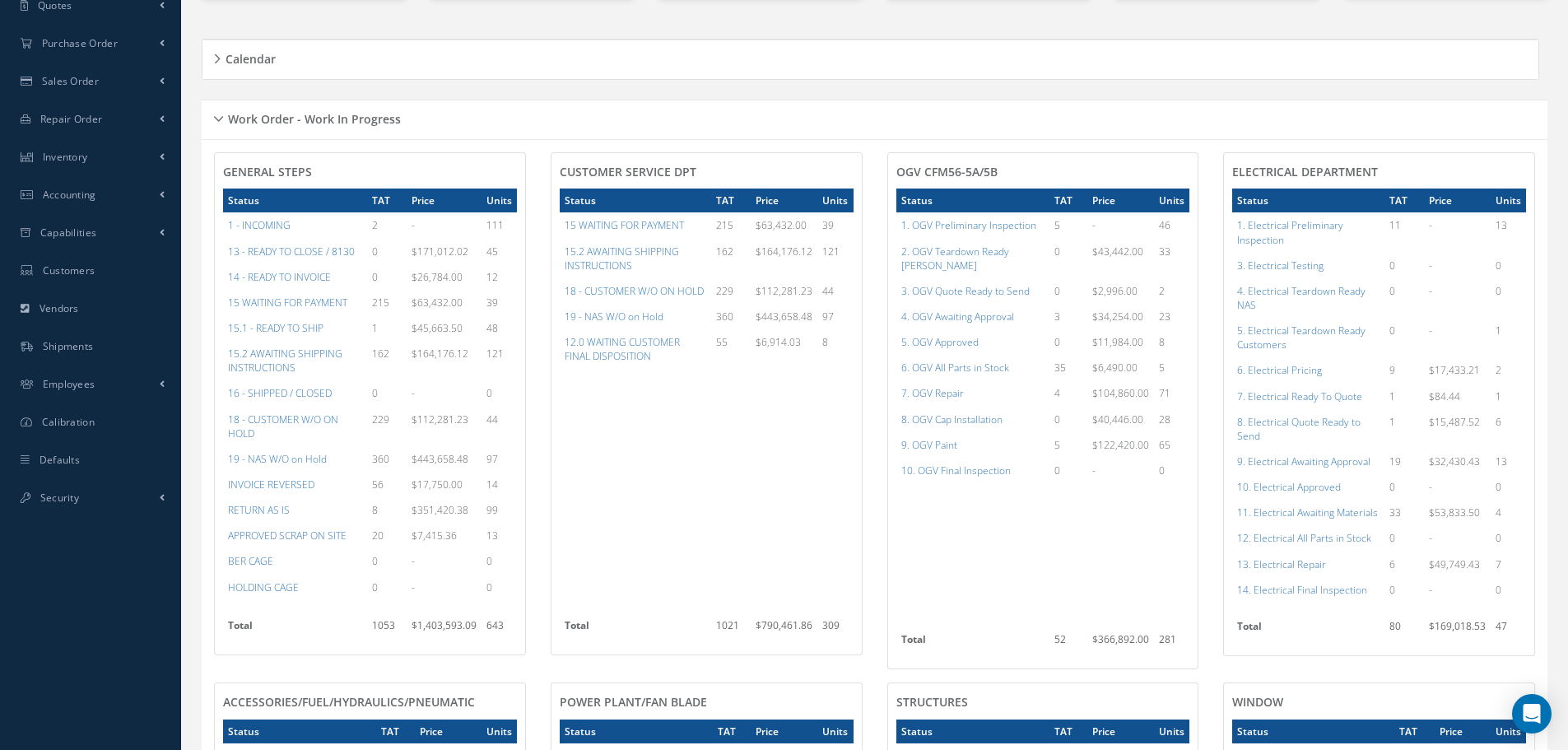
scroll to position [0, 0]
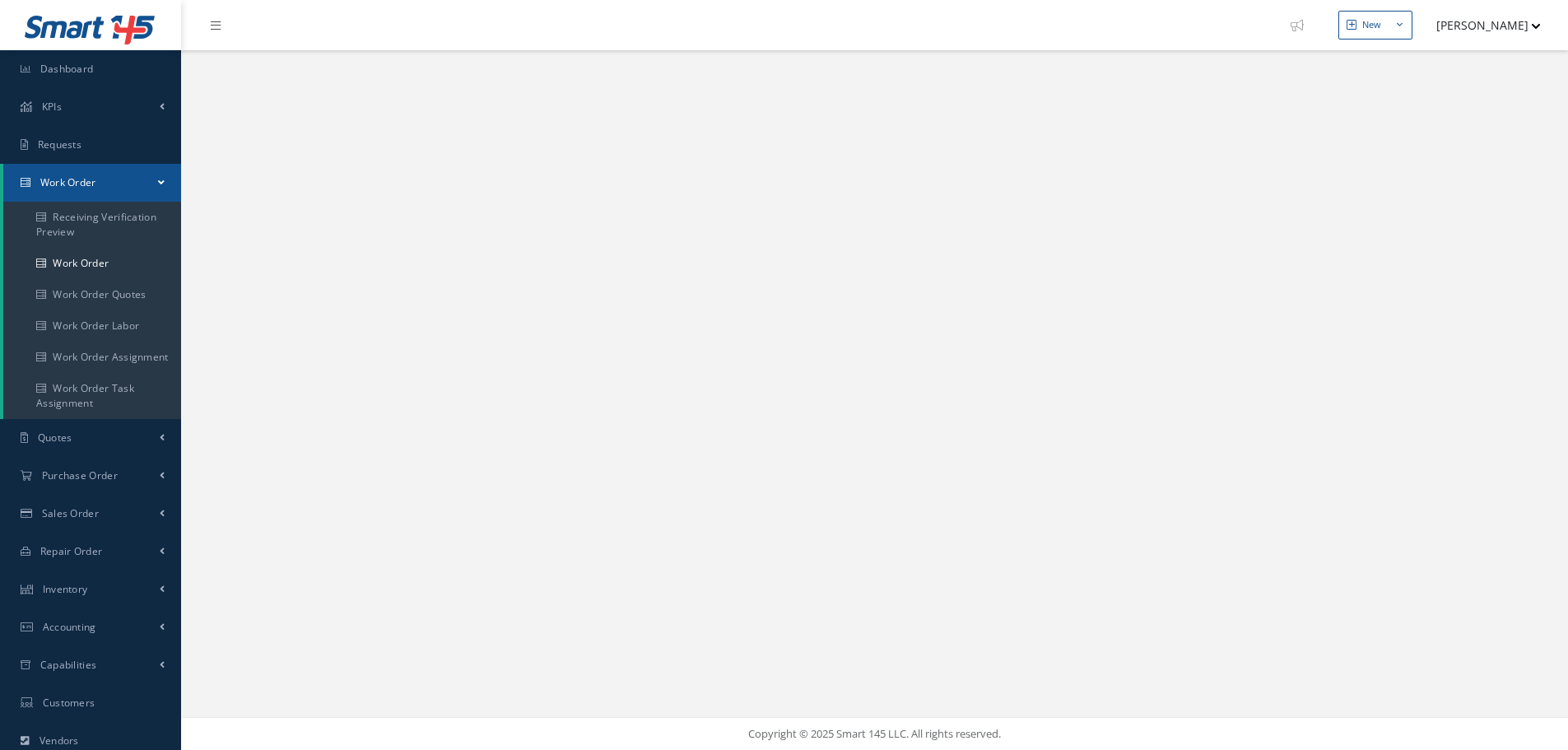
select select "25"
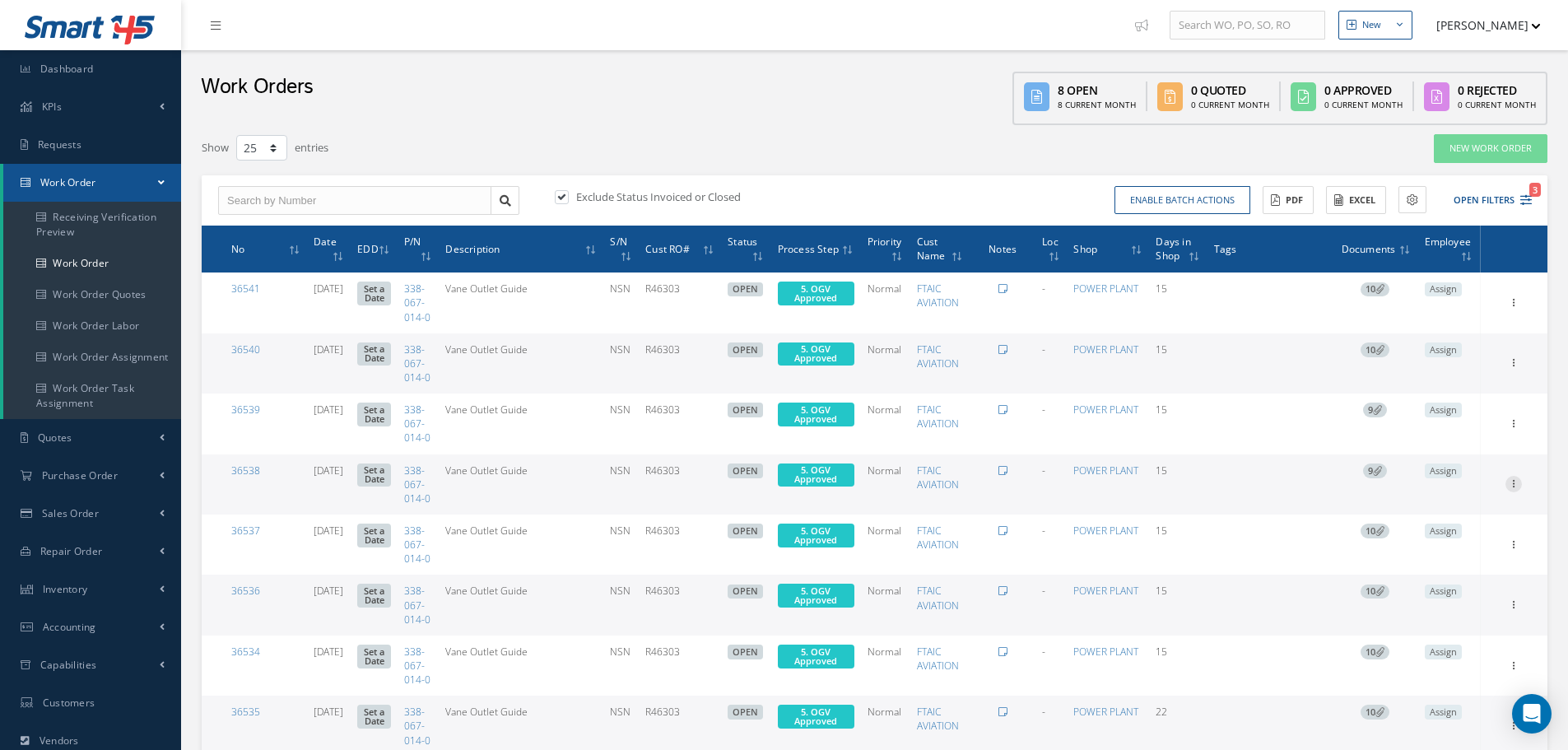
click at [1513, 489] on icon at bounding box center [1513, 482] width 17 height 13
click at [1206, 202] on button "Enable batch actions" at bounding box center [1183, 200] width 136 height 29
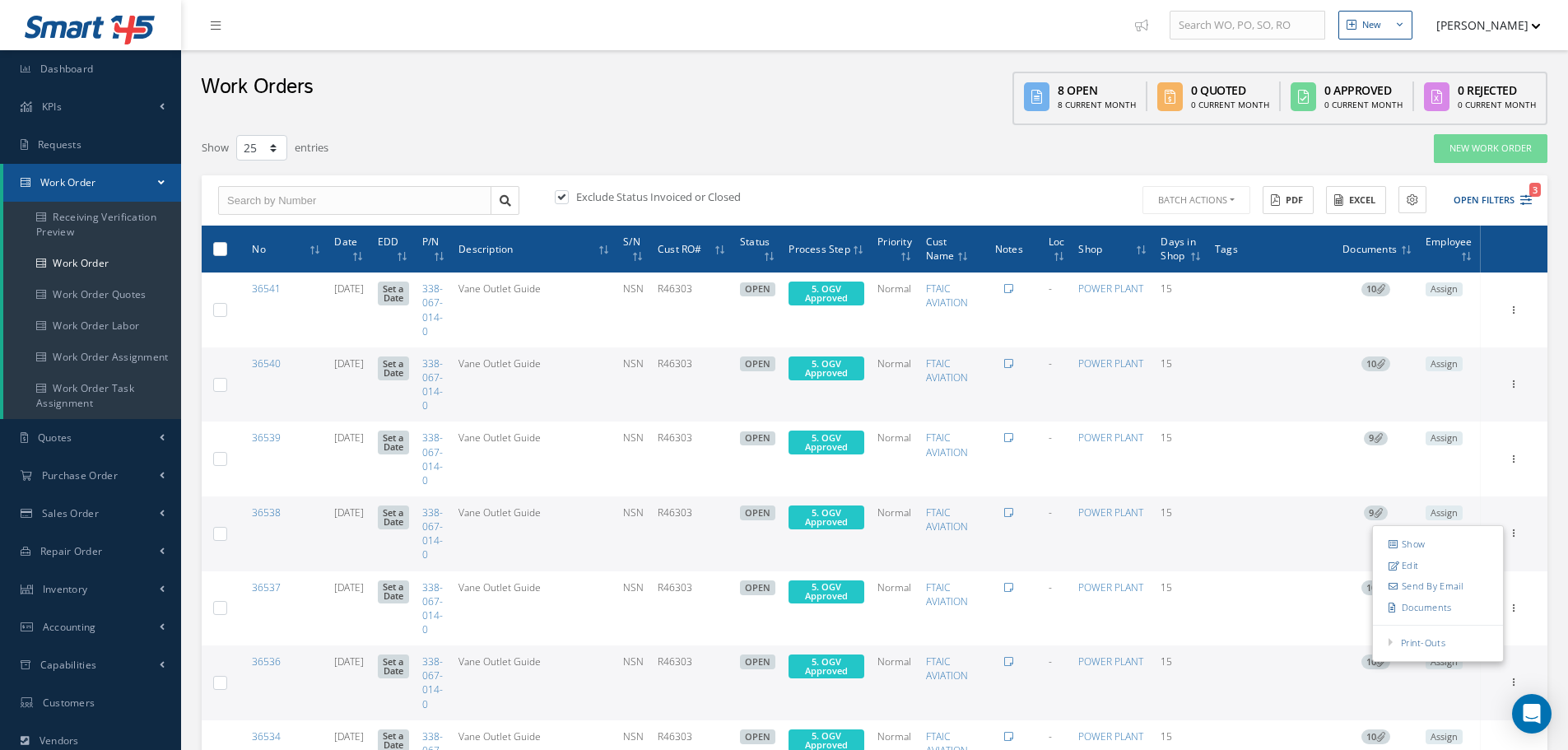
click at [227, 247] on label at bounding box center [227, 248] width 0 height 14
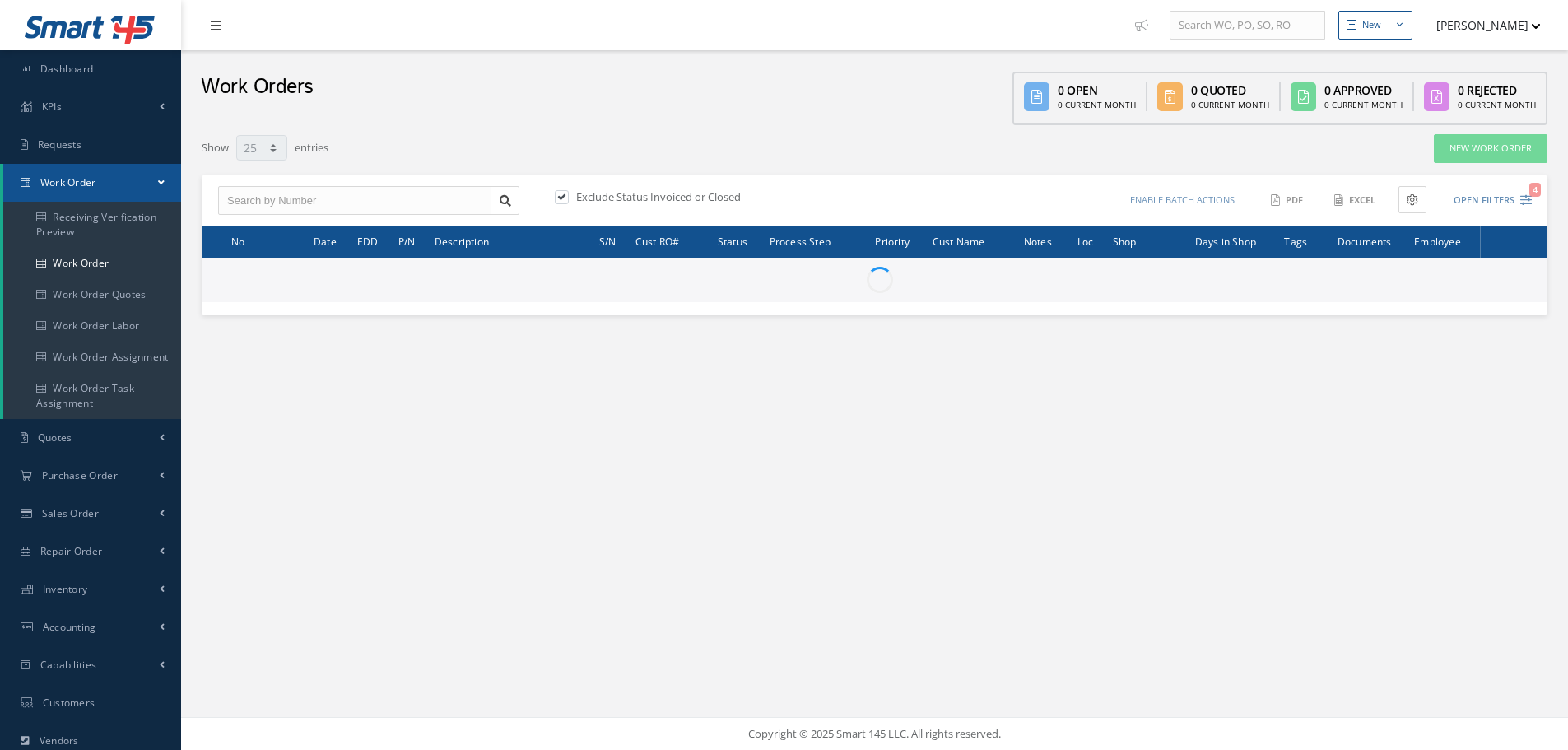
select select "25"
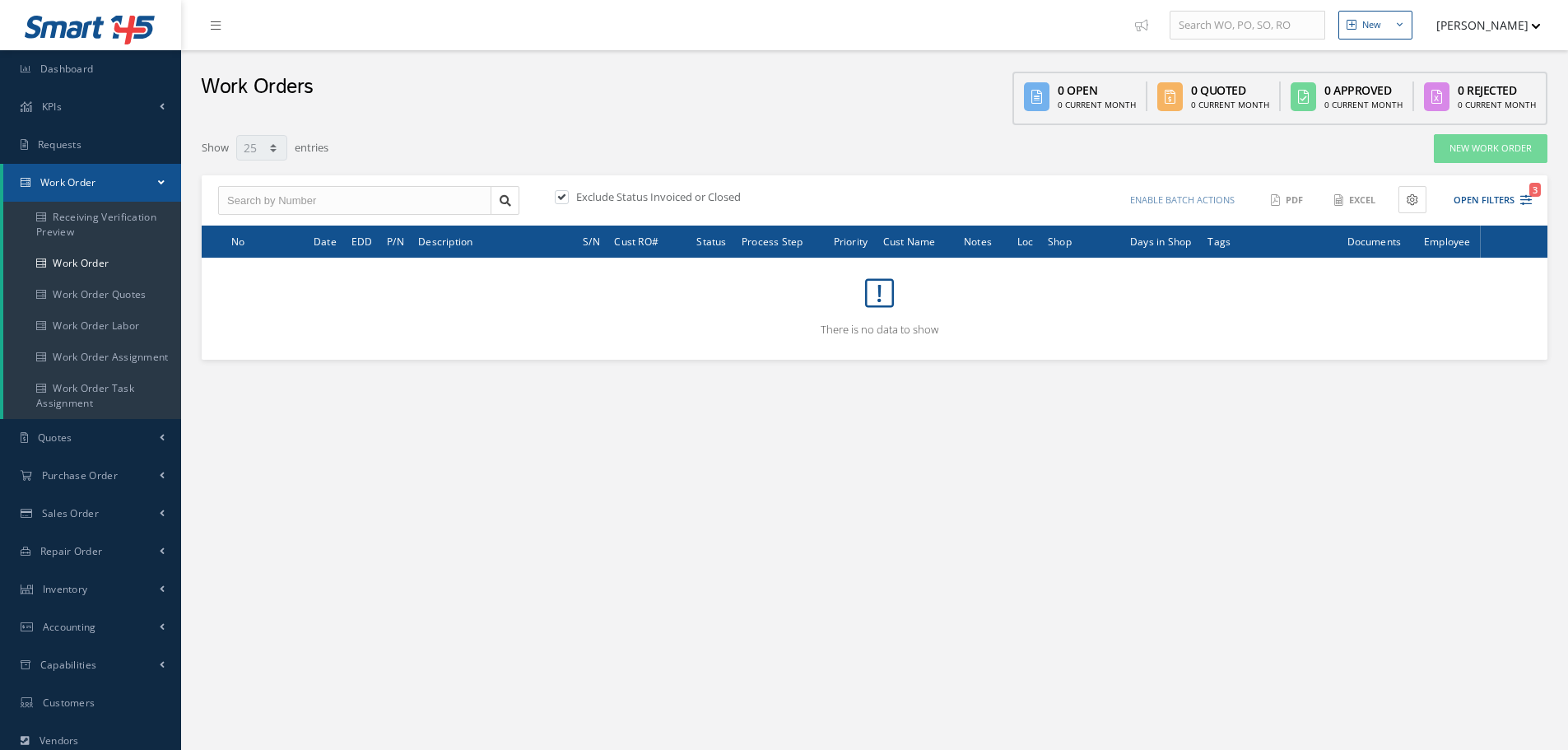
type input "All Work Request"
type input "All Work Performed"
type input "All Status"
type input "WO Part Status"
click at [1480, 197] on button "Open Filters 3" at bounding box center [1485, 201] width 93 height 28
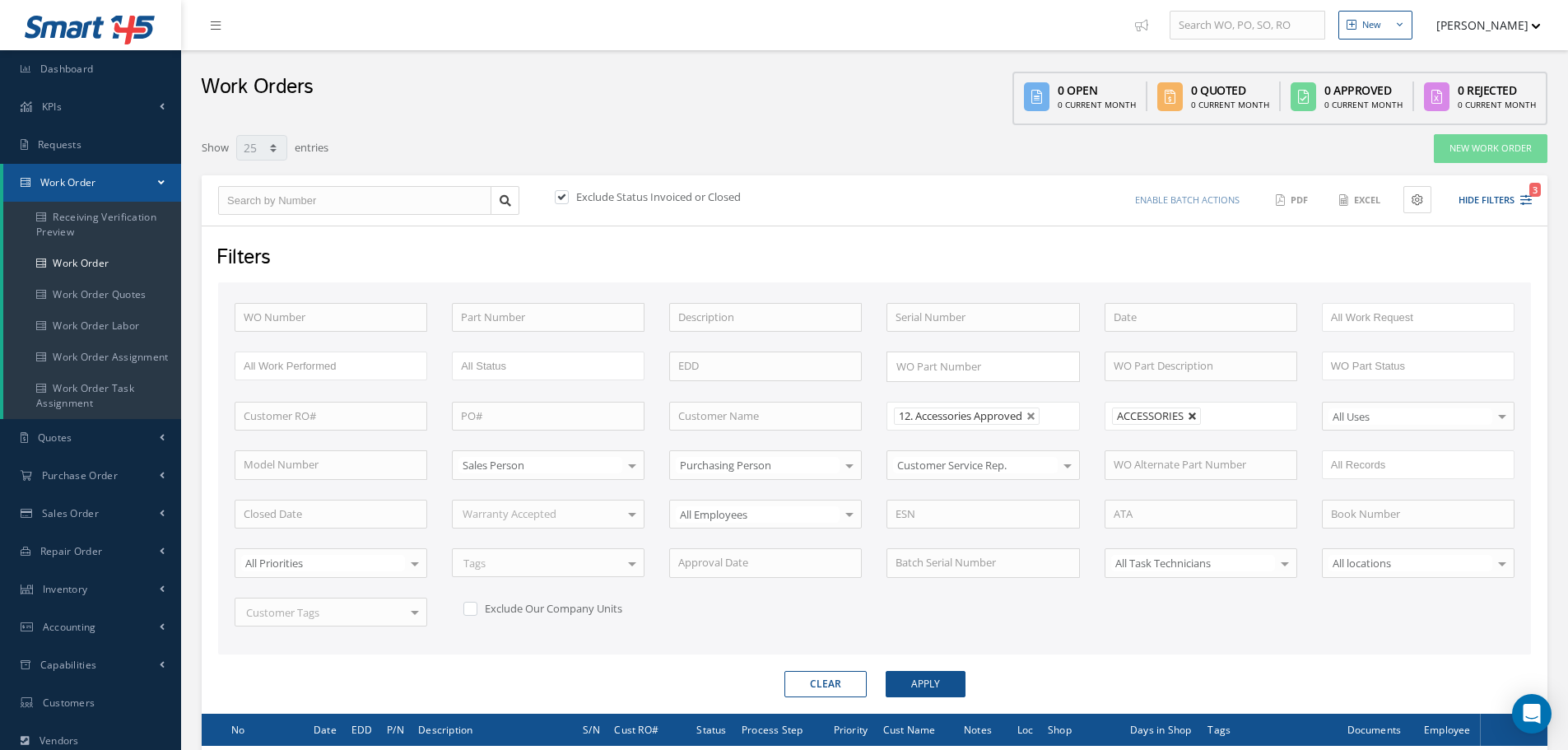
click at [1193, 417] on link at bounding box center [1193, 417] width 10 height 10
type input "All Shops"
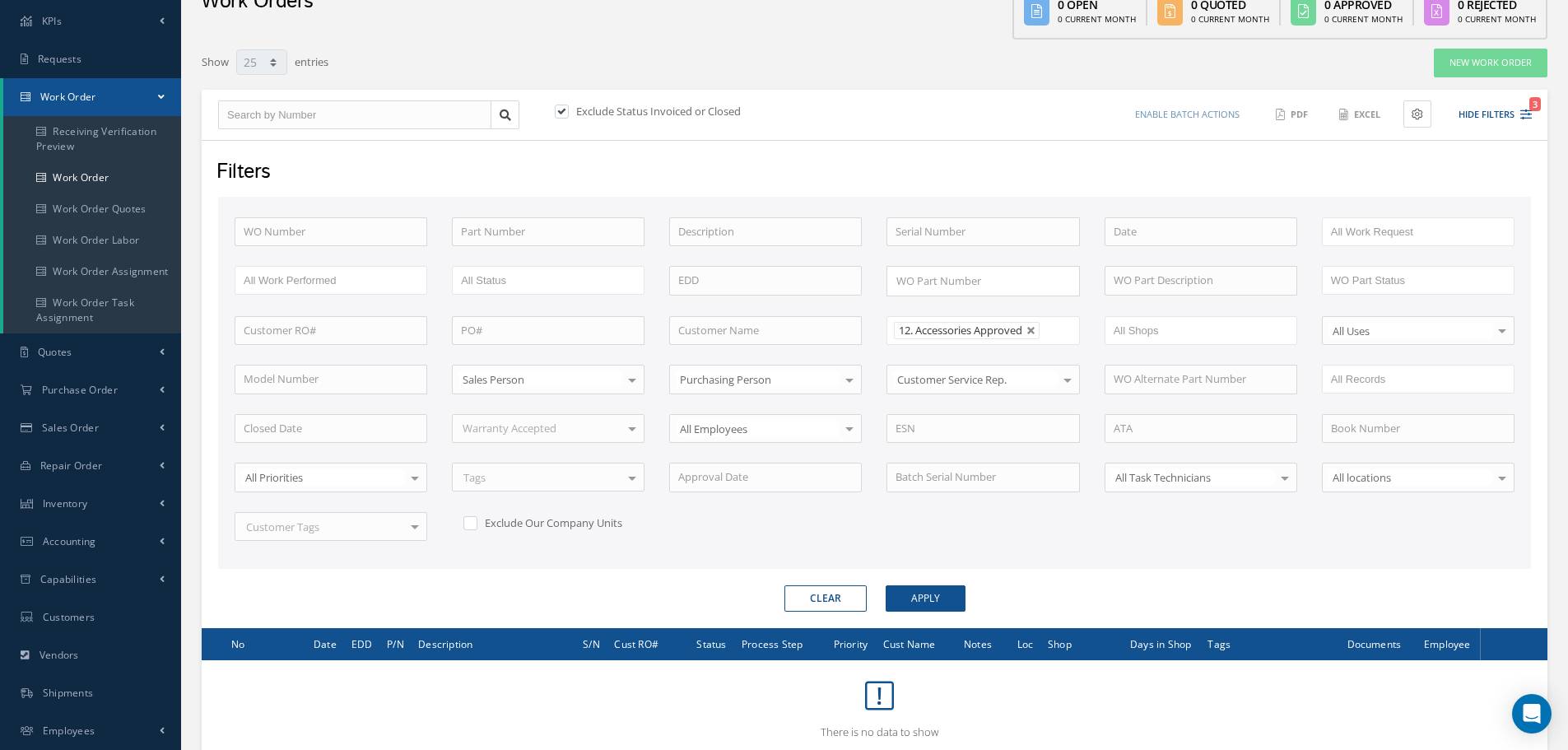
scroll to position [199, 0]
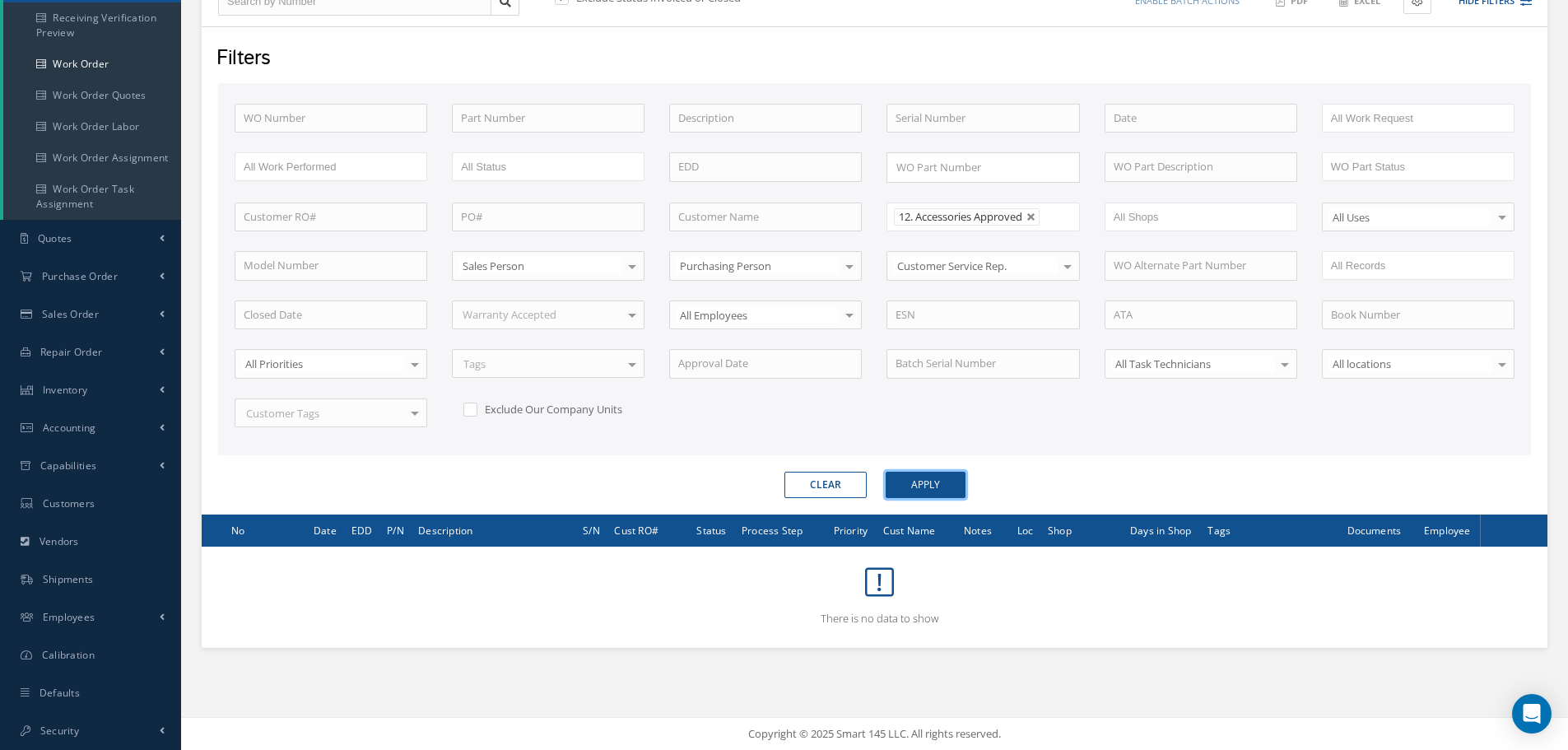
click at [930, 484] on button "Apply" at bounding box center [925, 485] width 80 height 27
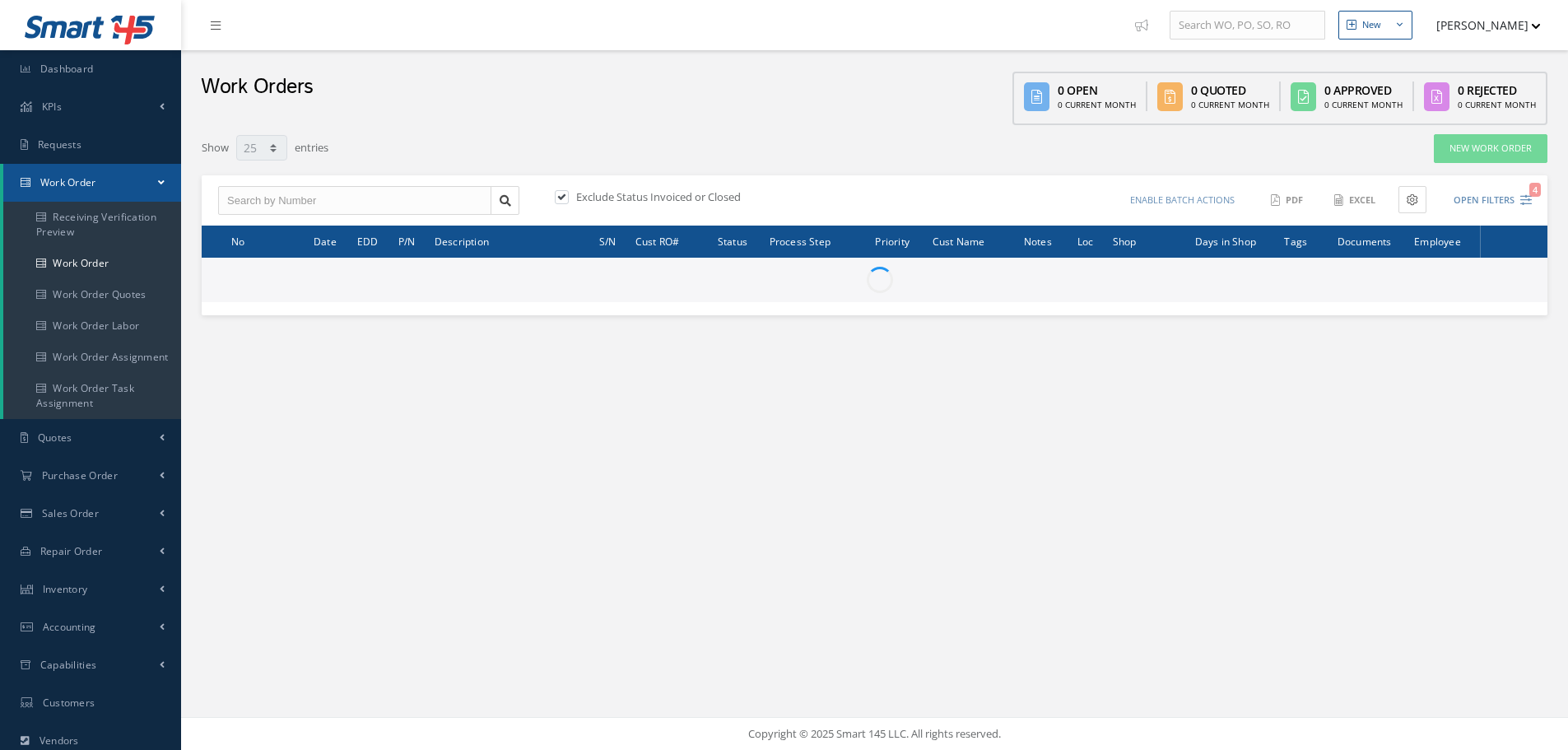
select select "25"
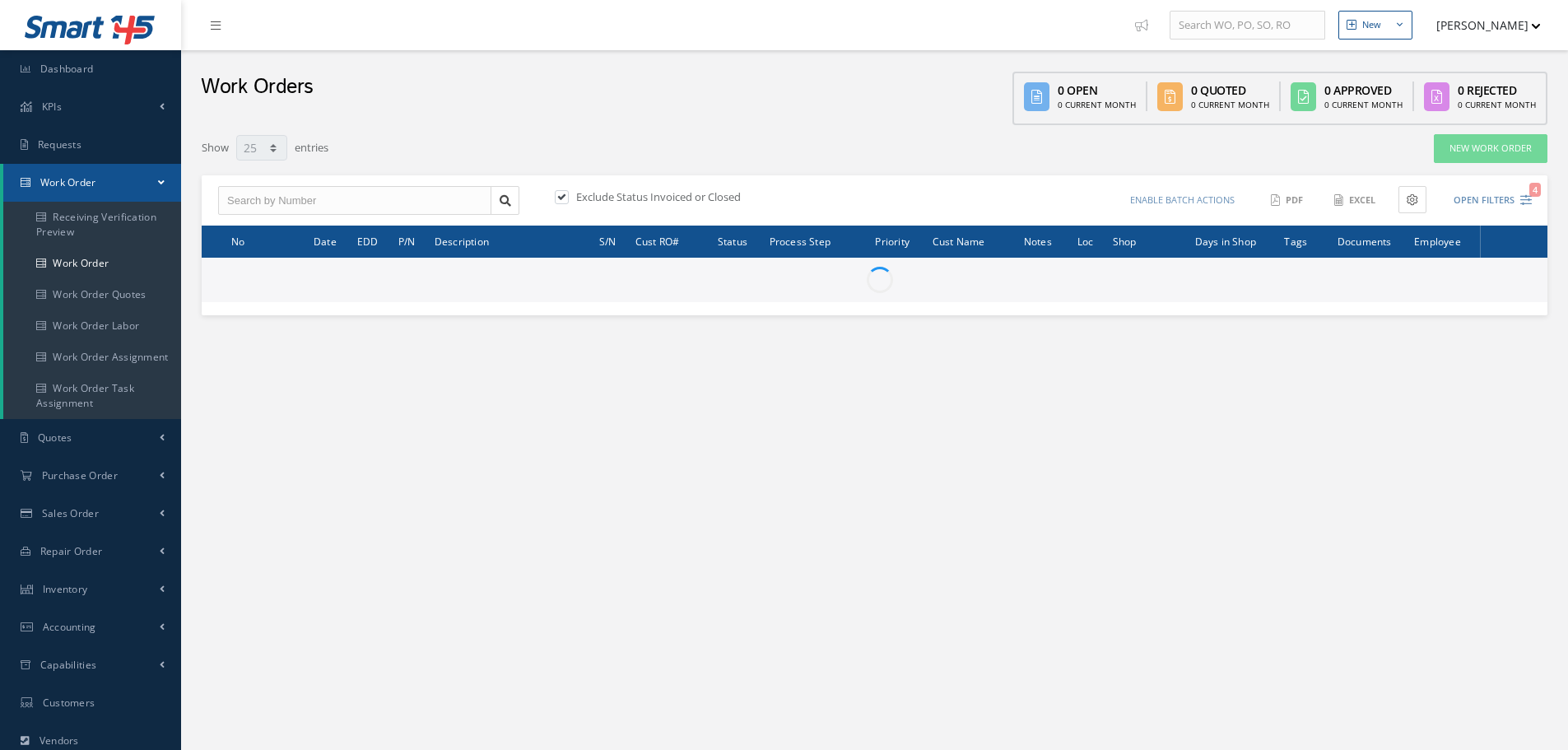
type input "All Work Request"
type input "All Work Performed"
type input "All Status"
type input "WO Part Status"
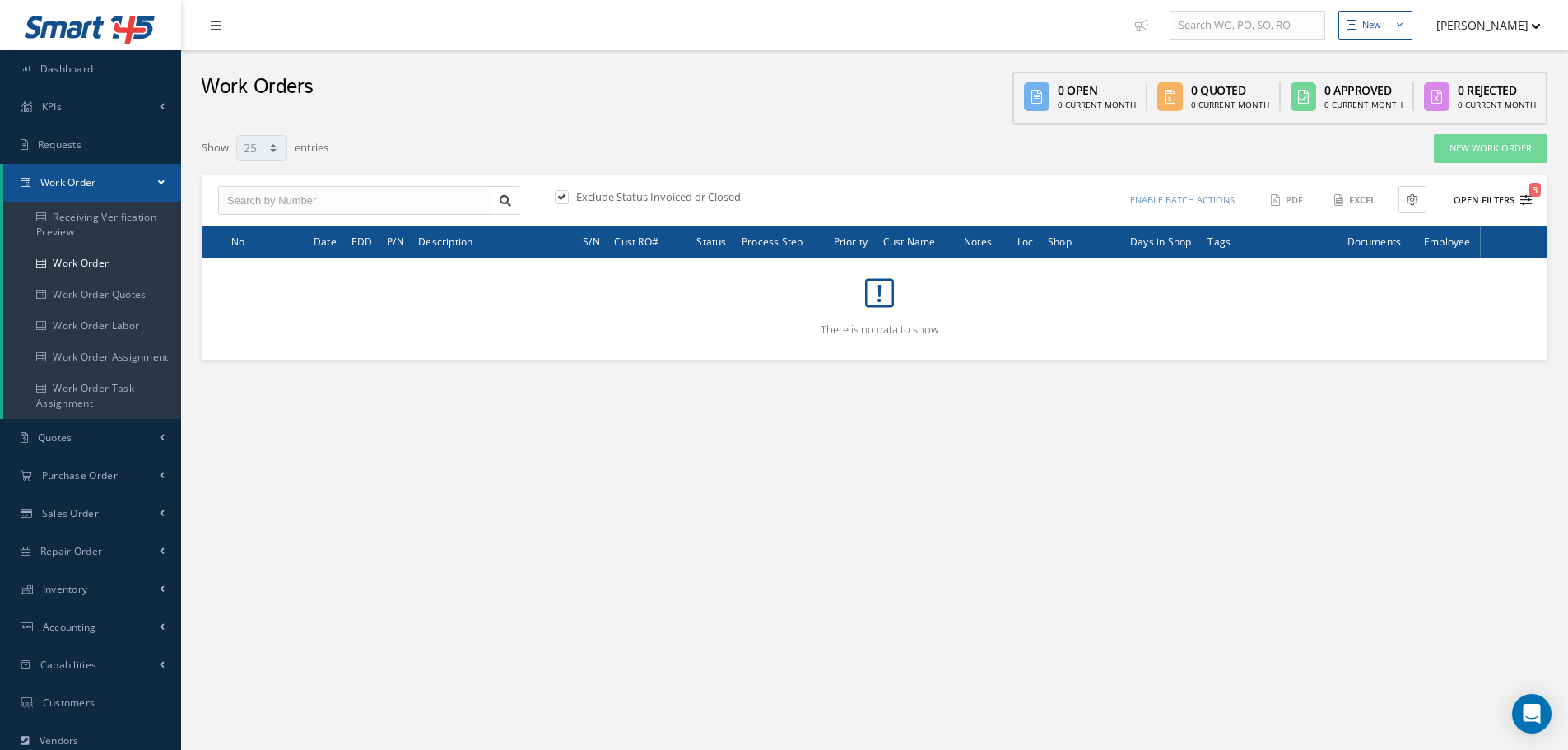
click at [1490, 198] on button "Open Filters 3" at bounding box center [1485, 201] width 93 height 28
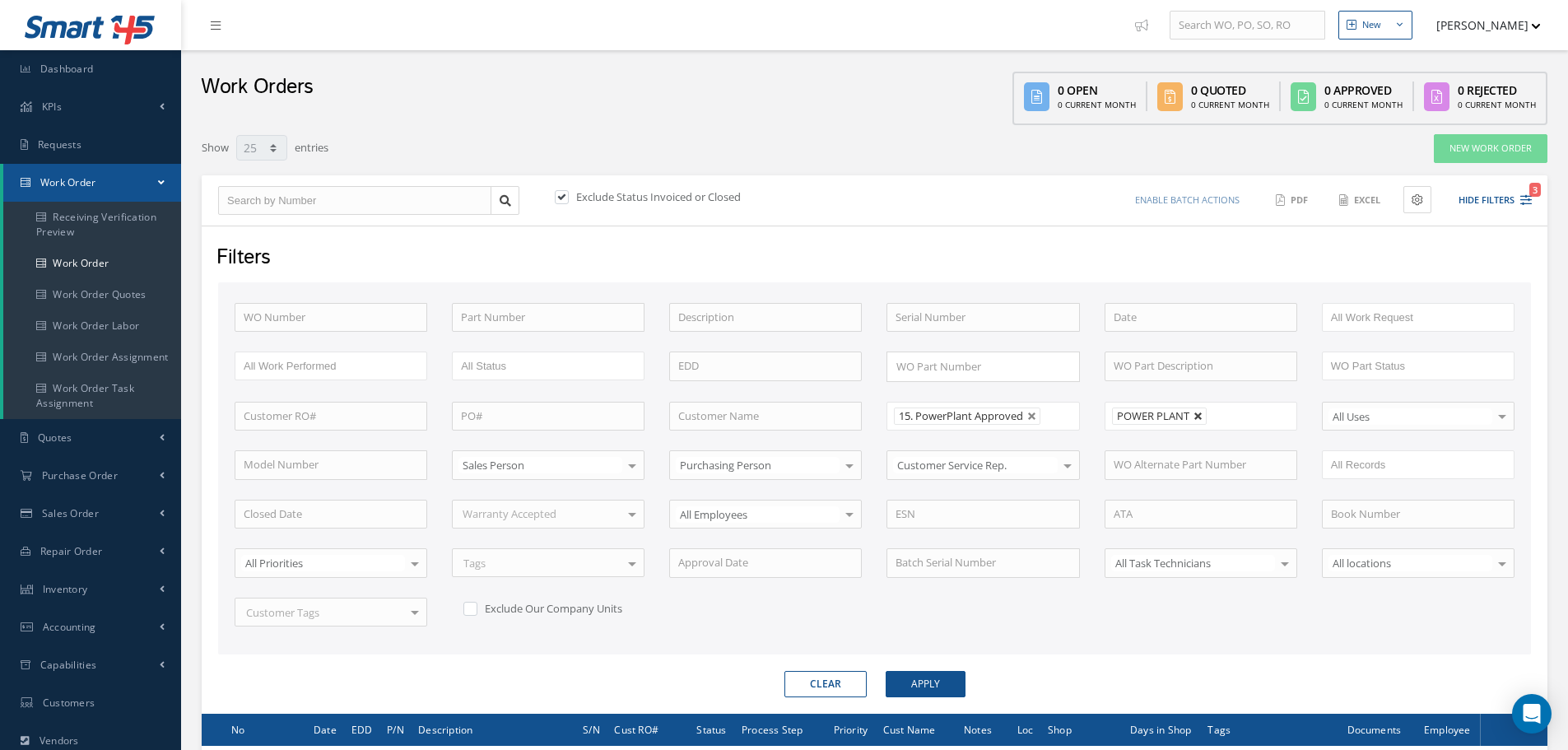
click at [1199, 418] on link at bounding box center [1199, 417] width 10 height 10
type input "All Shops"
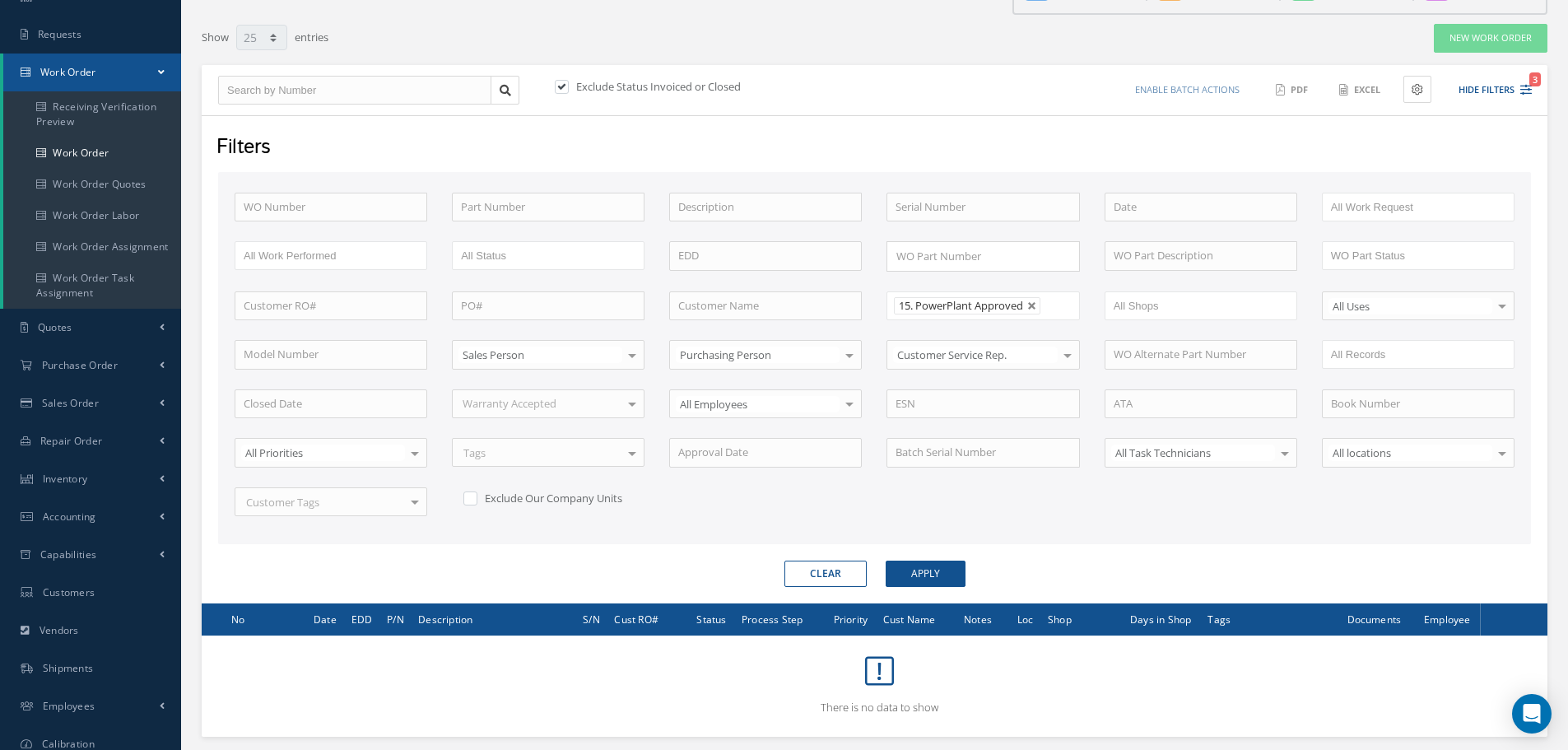
scroll to position [199, 0]
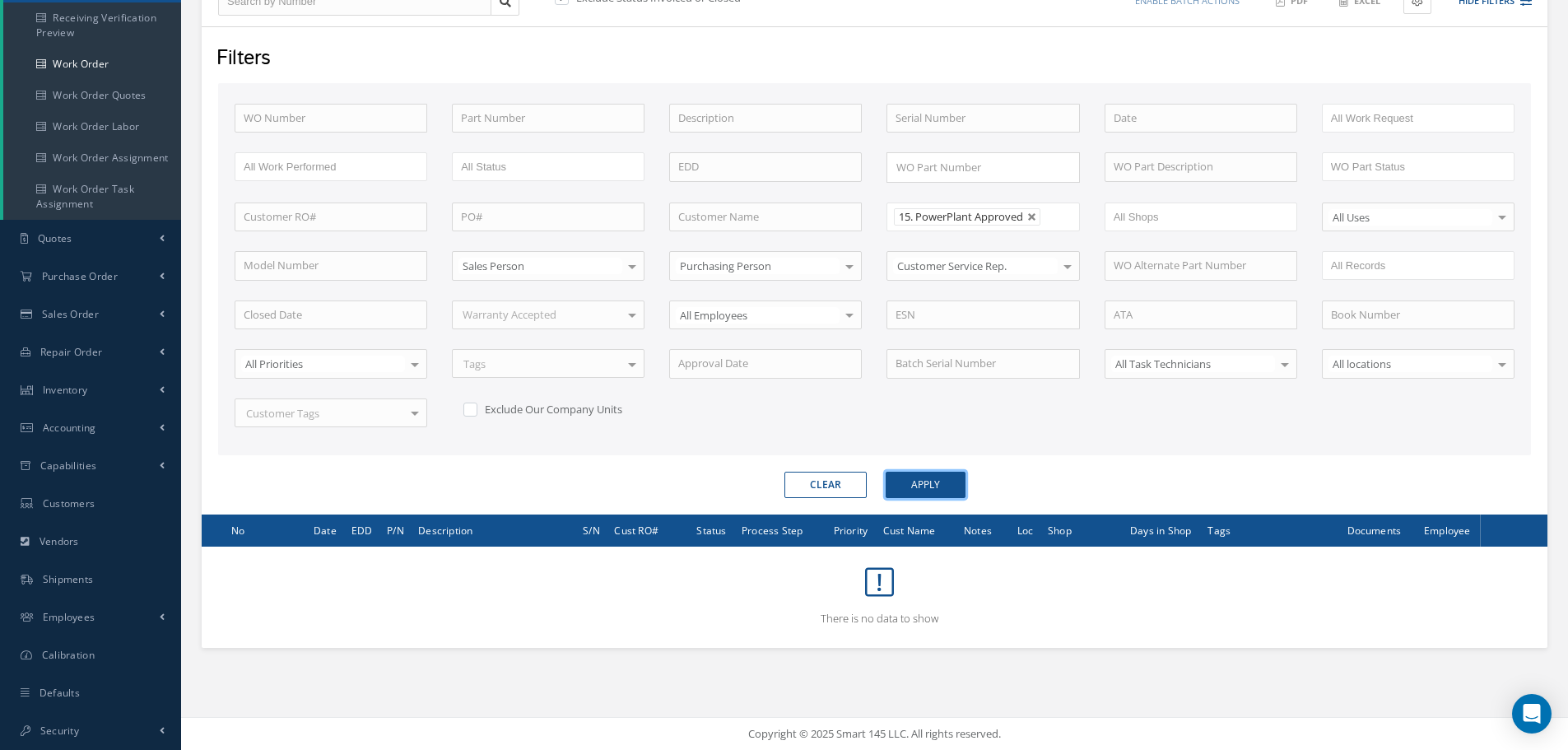
click at [939, 486] on button "Apply" at bounding box center [925, 485] width 80 height 27
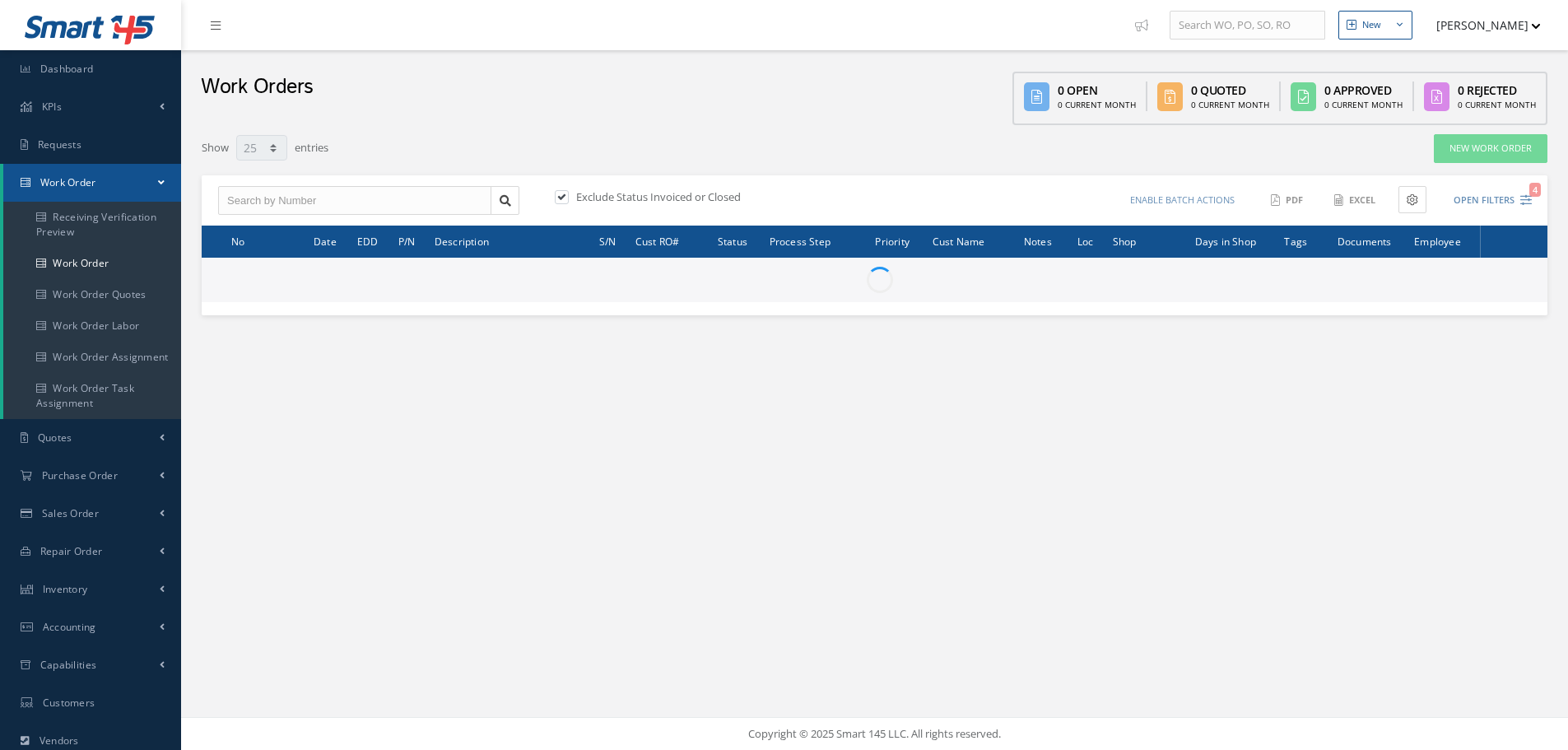
select select "25"
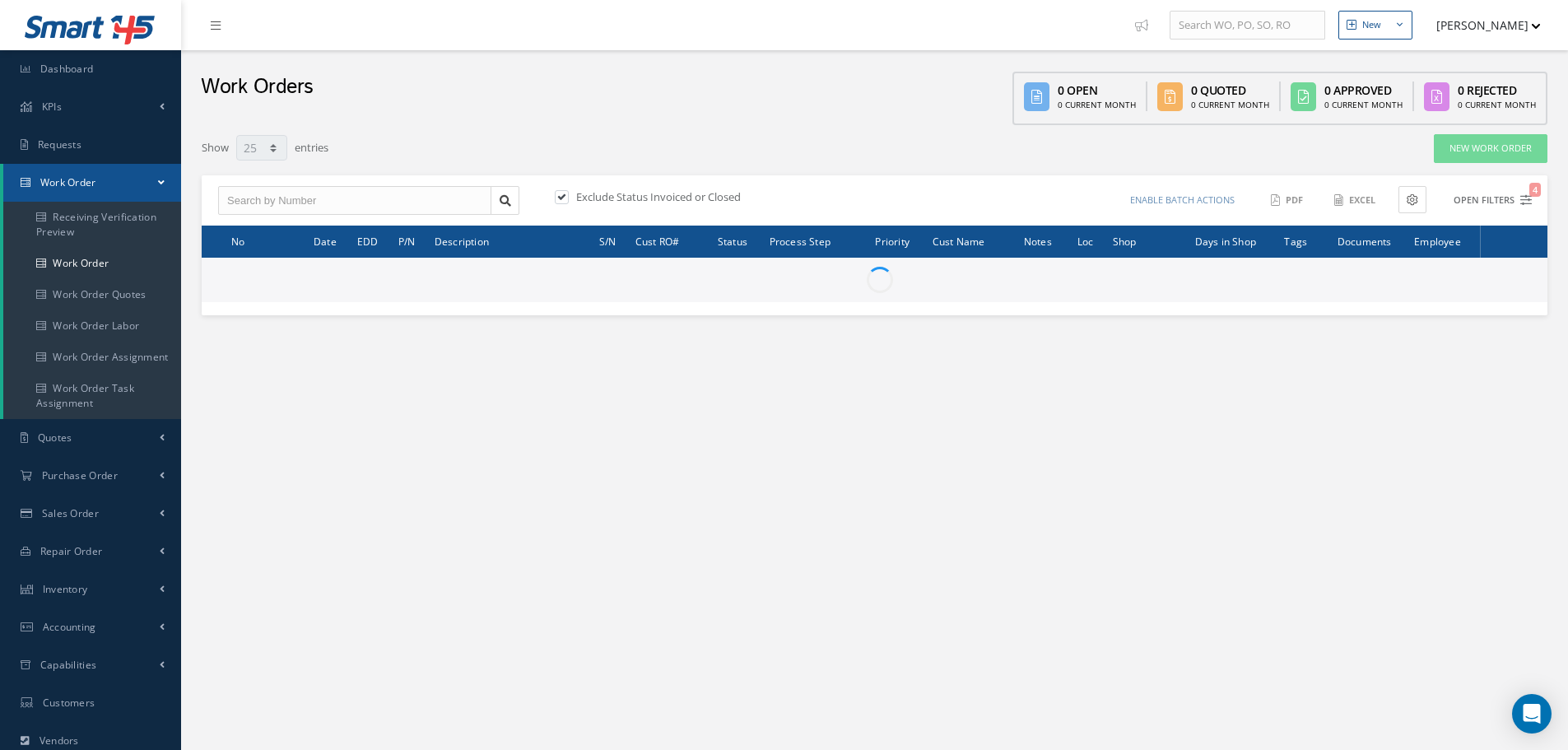
type input "All Work Request"
type input "All Work Performed"
type input "All Status"
type input "WO Part Status"
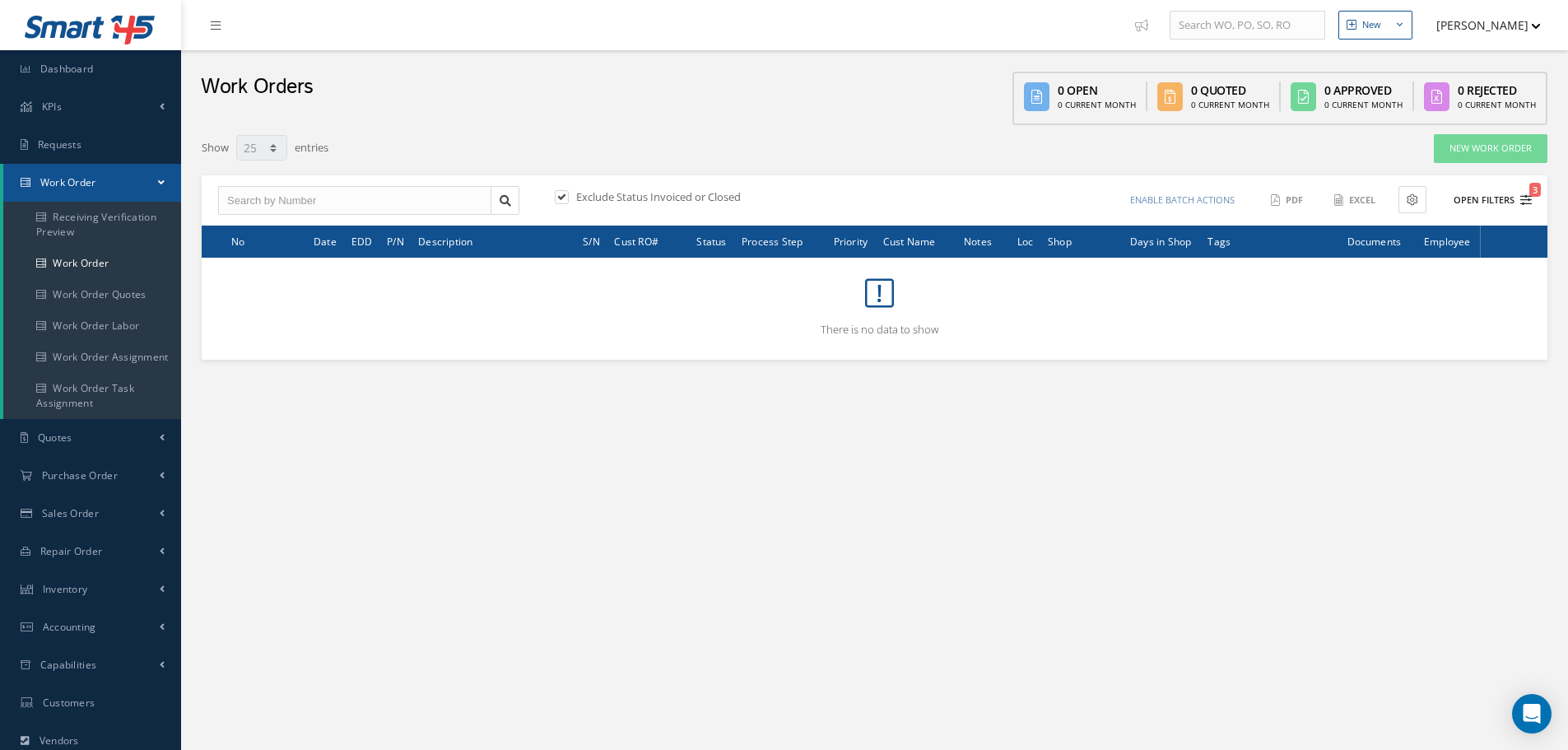
click at [1490, 206] on button "Open Filters 3" at bounding box center [1485, 201] width 93 height 28
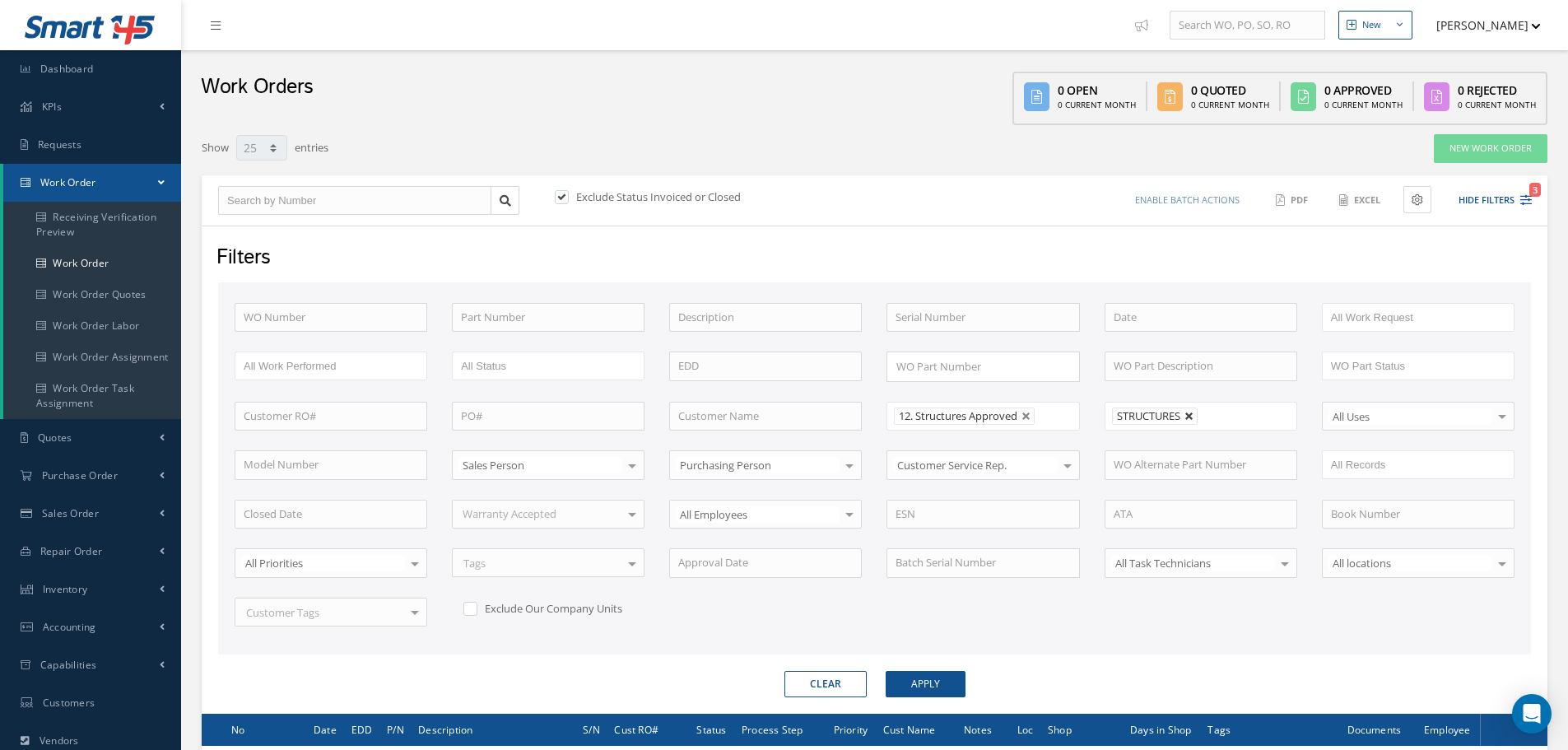
click at [1193, 419] on link at bounding box center [1190, 417] width 10 height 10
type input "All Shops"
click at [912, 684] on button "Apply" at bounding box center [925, 684] width 80 height 27
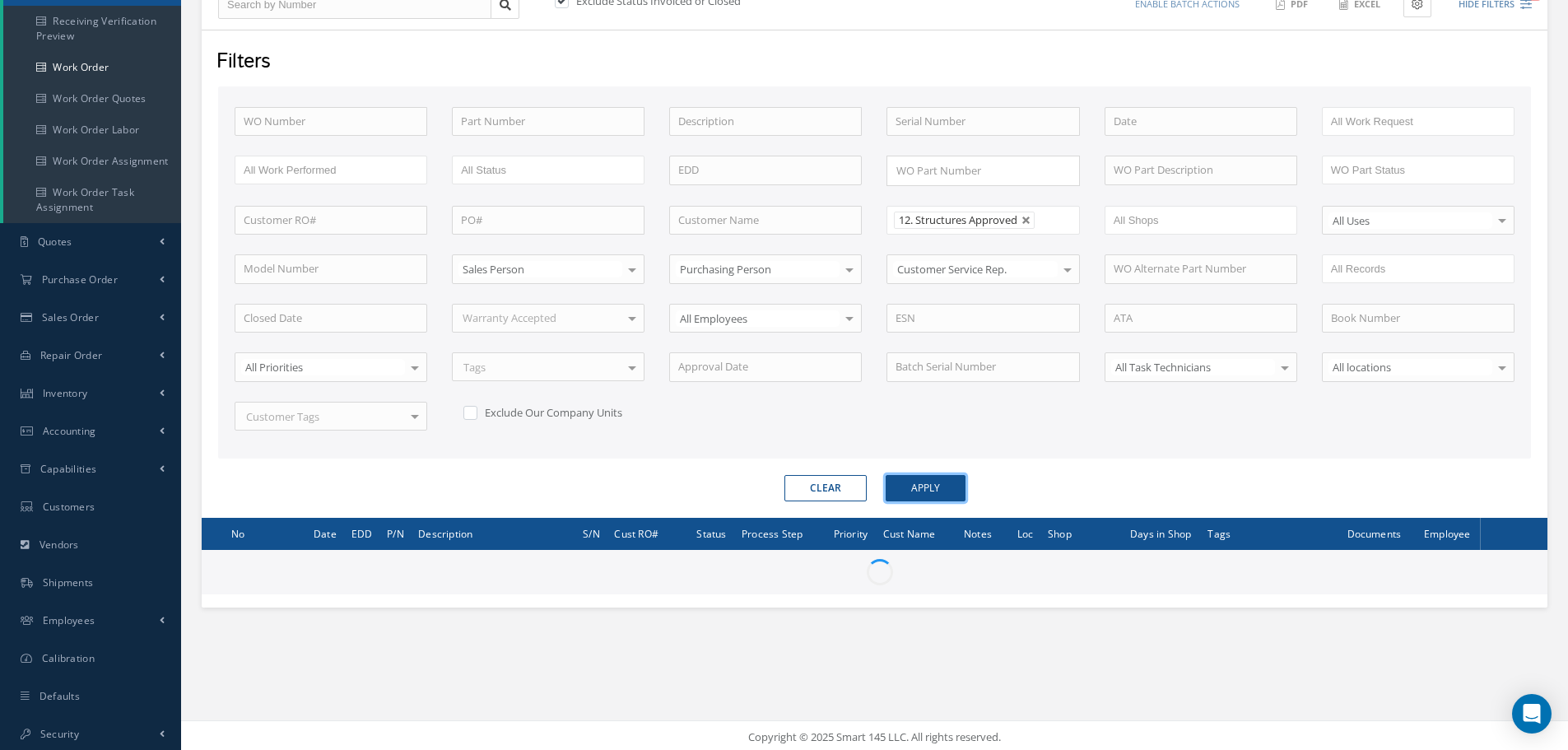
scroll to position [199, 0]
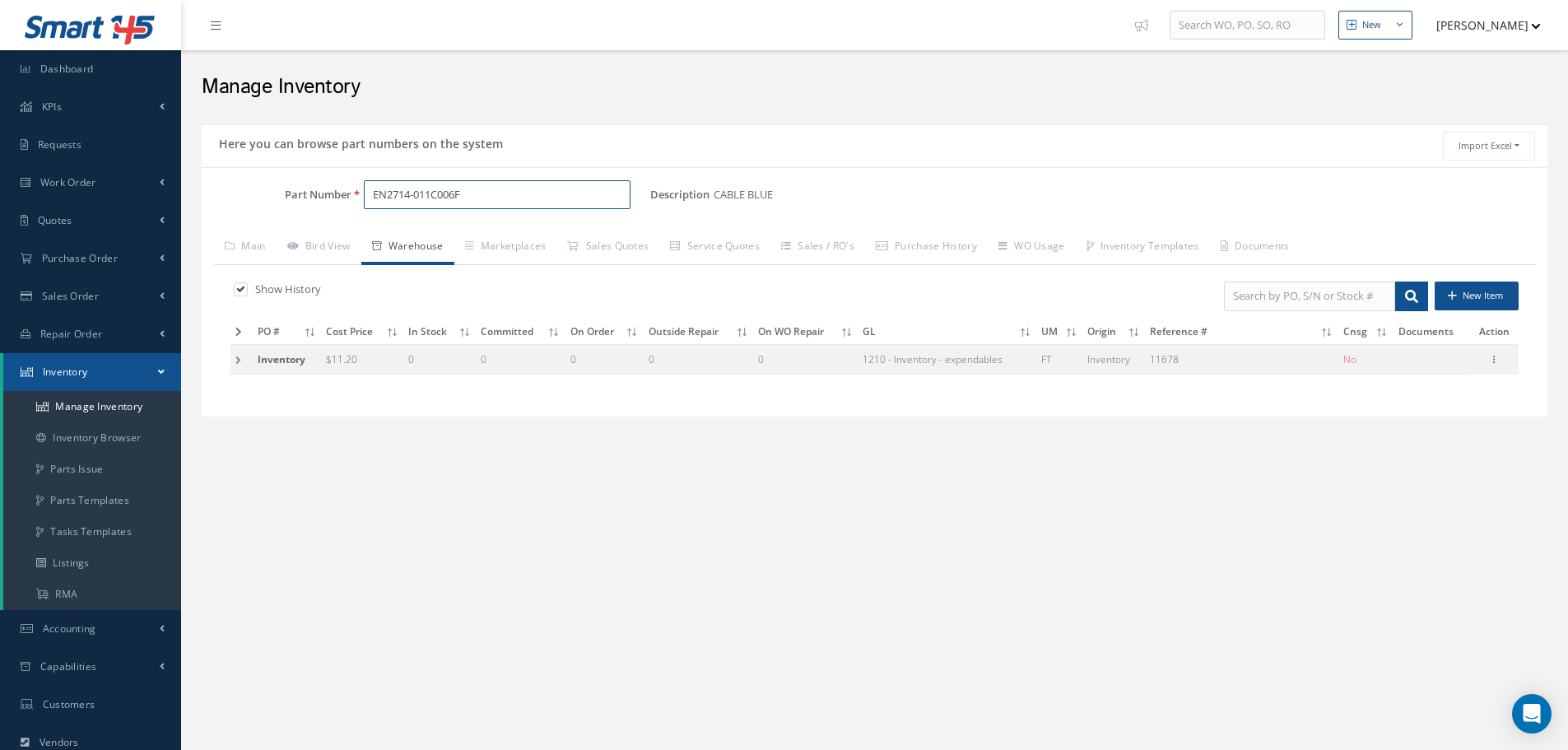
click at [500, 187] on input "EN2714-011C006F" at bounding box center [496, 195] width 267 height 30
type input "E"
click at [424, 194] on input "AXTF-1-BKIG" at bounding box center [496, 195] width 267 height 30
click at [437, 194] on input "AXTF-1-BK IG" at bounding box center [496, 195] width 267 height 30
type input "AXTF-1-BK IG"
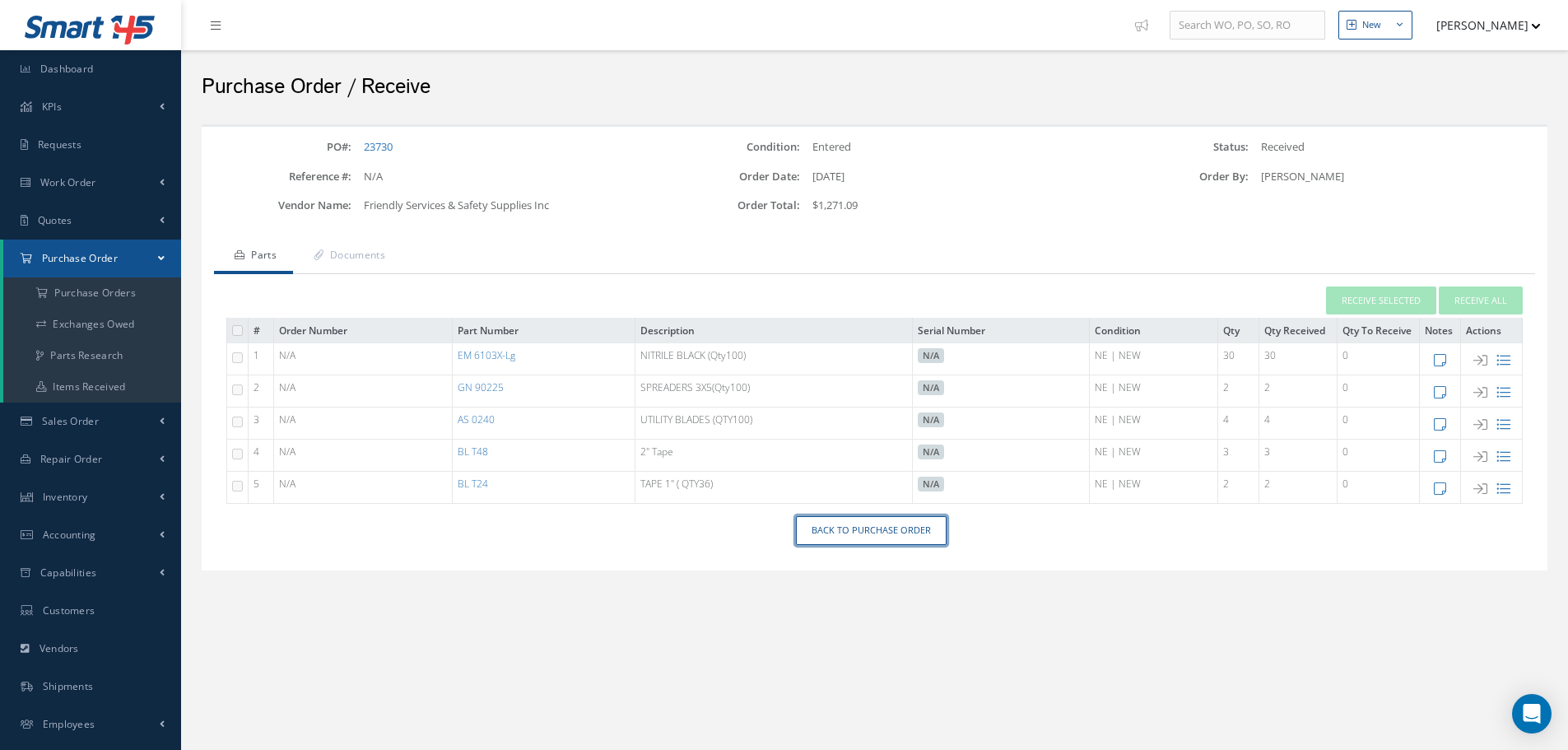
click at [864, 535] on link "Back to Purchase Order" at bounding box center [871, 530] width 151 height 29
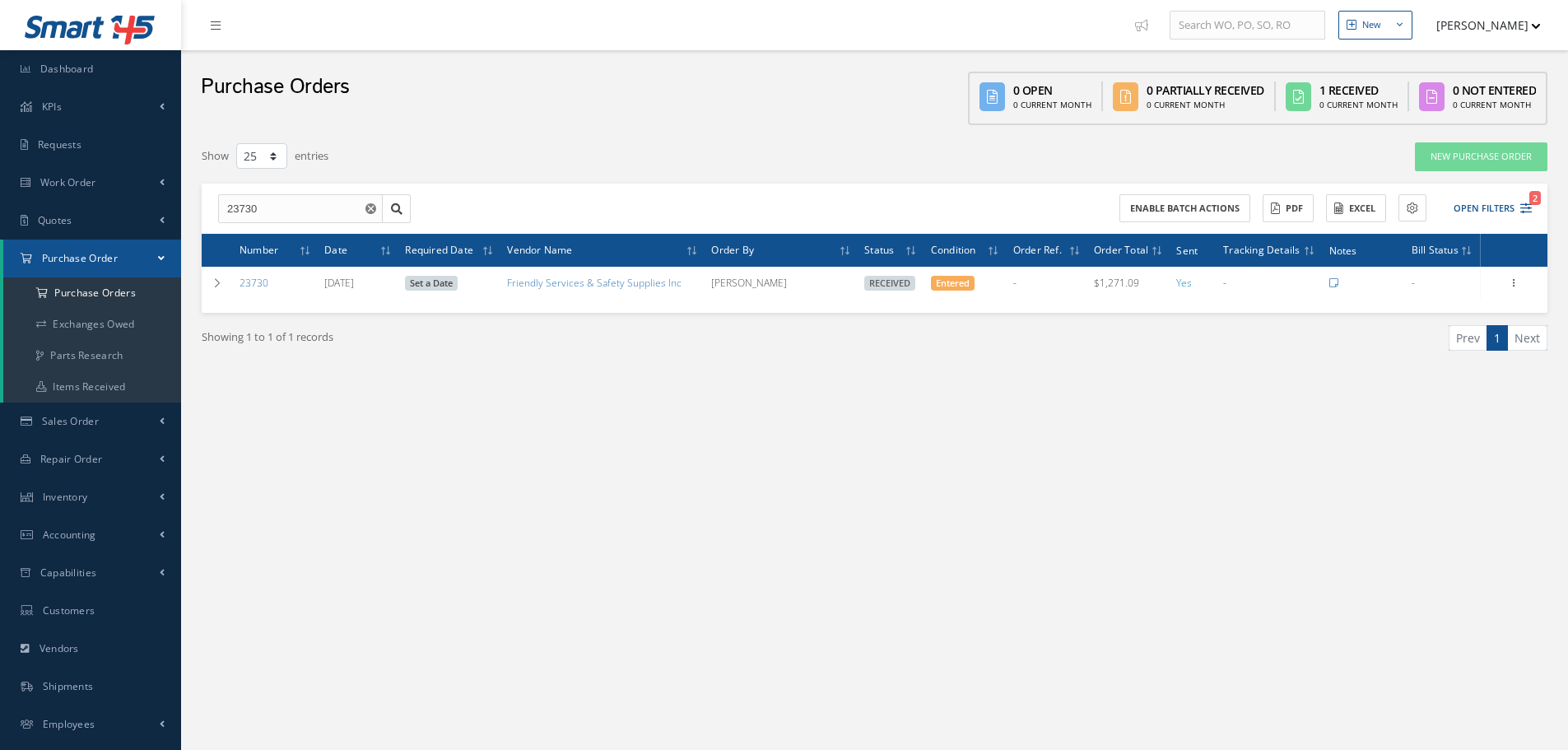
select select "25"
click at [307, 197] on input "23730" at bounding box center [299, 209] width 164 height 30
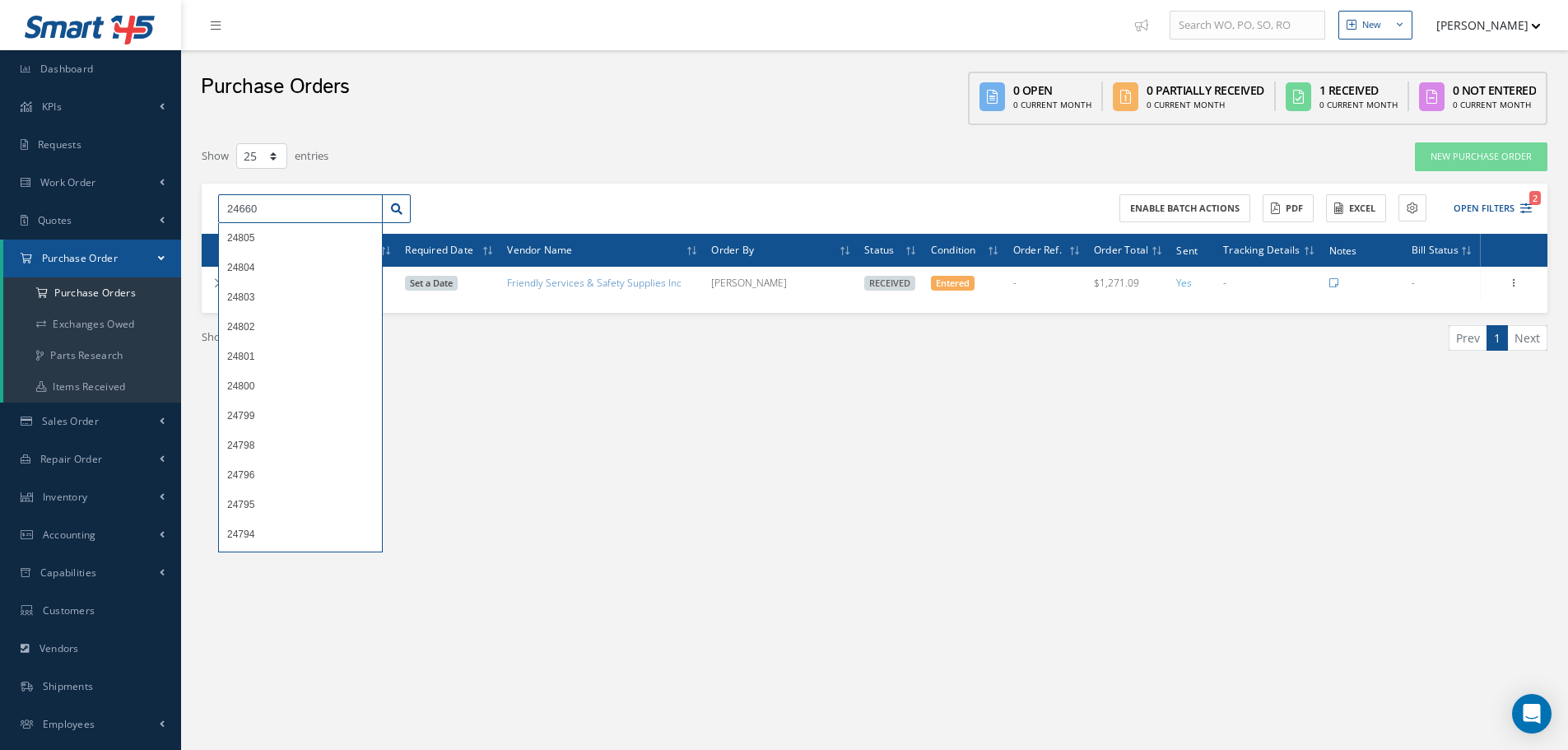
type input "24660"
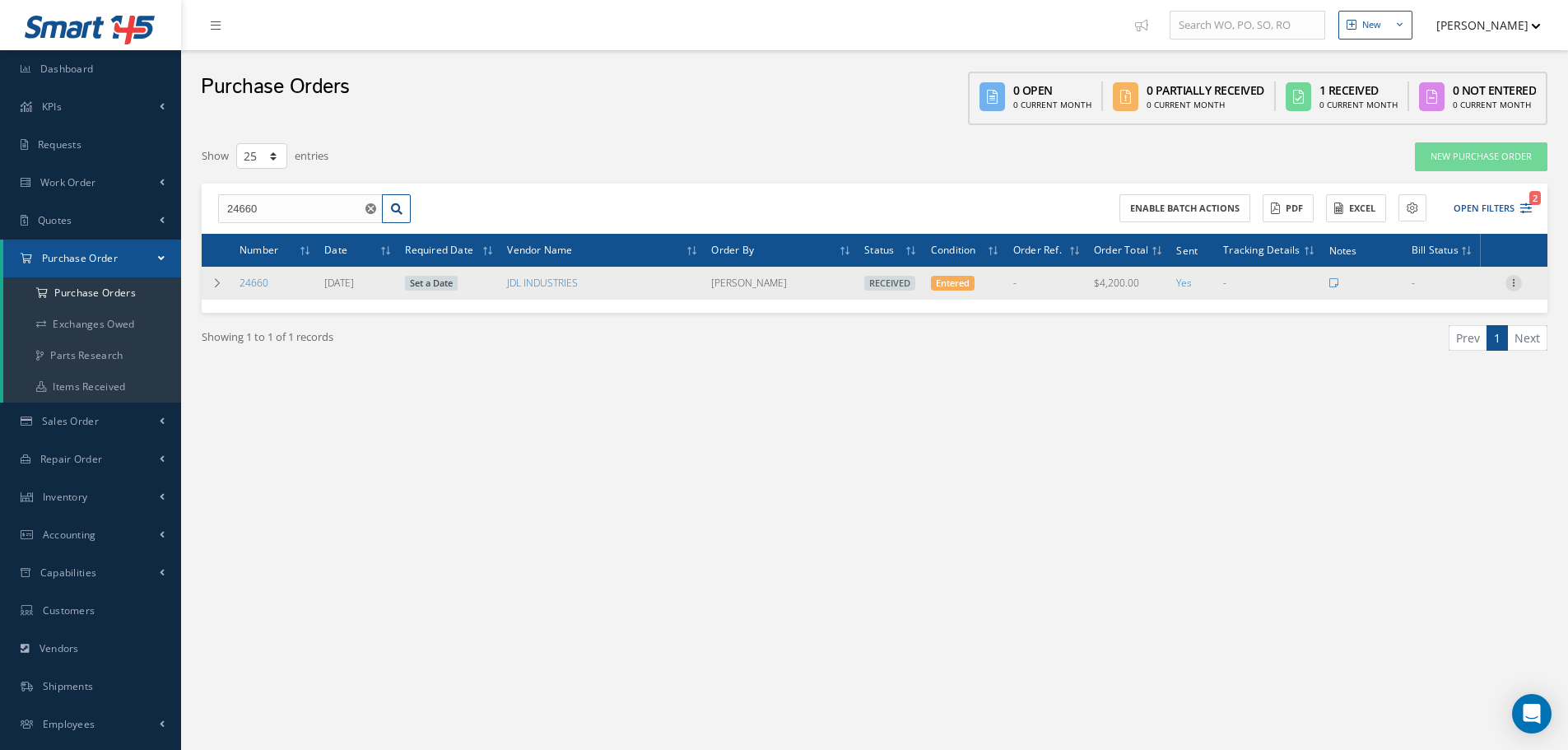
click at [1515, 288] on icon at bounding box center [1513, 281] width 17 height 13
click at [1471, 296] on link "Receiving Details" at bounding box center [1438, 294] width 130 height 22
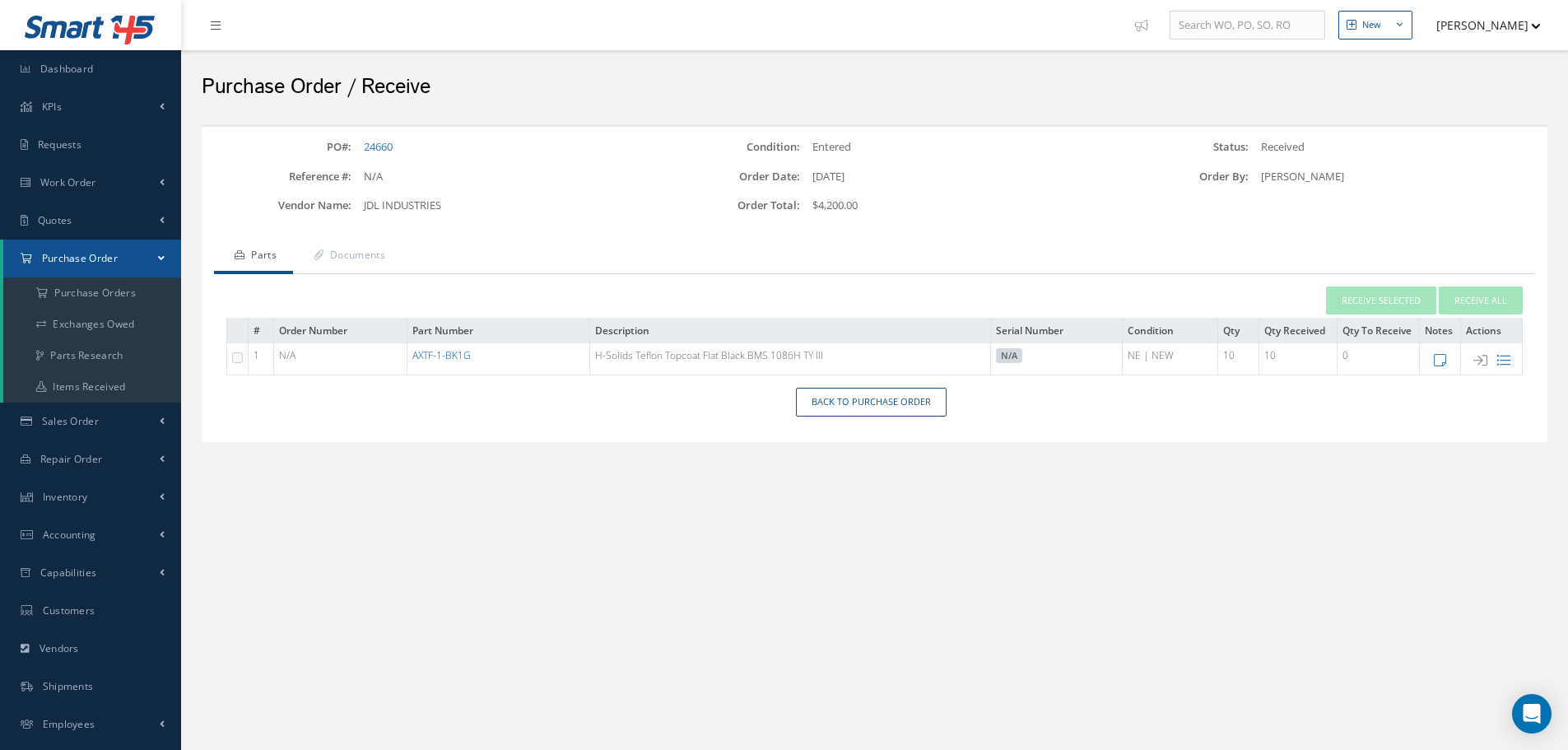
click at [450, 359] on link "AXTF-1-BK1G" at bounding box center [441, 355] width 58 height 14
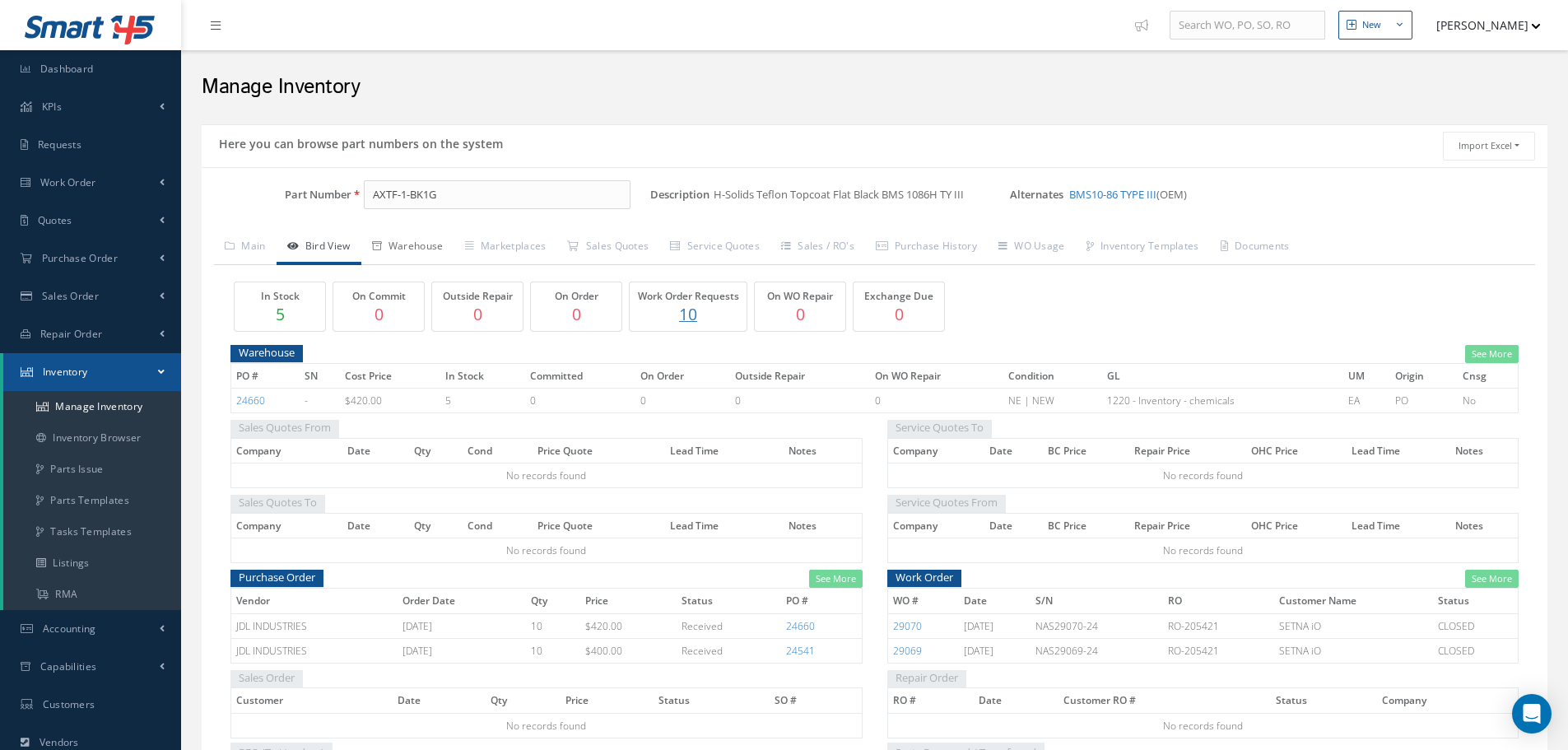
click at [416, 242] on link "Warehouse" at bounding box center [408, 247] width 93 height 34
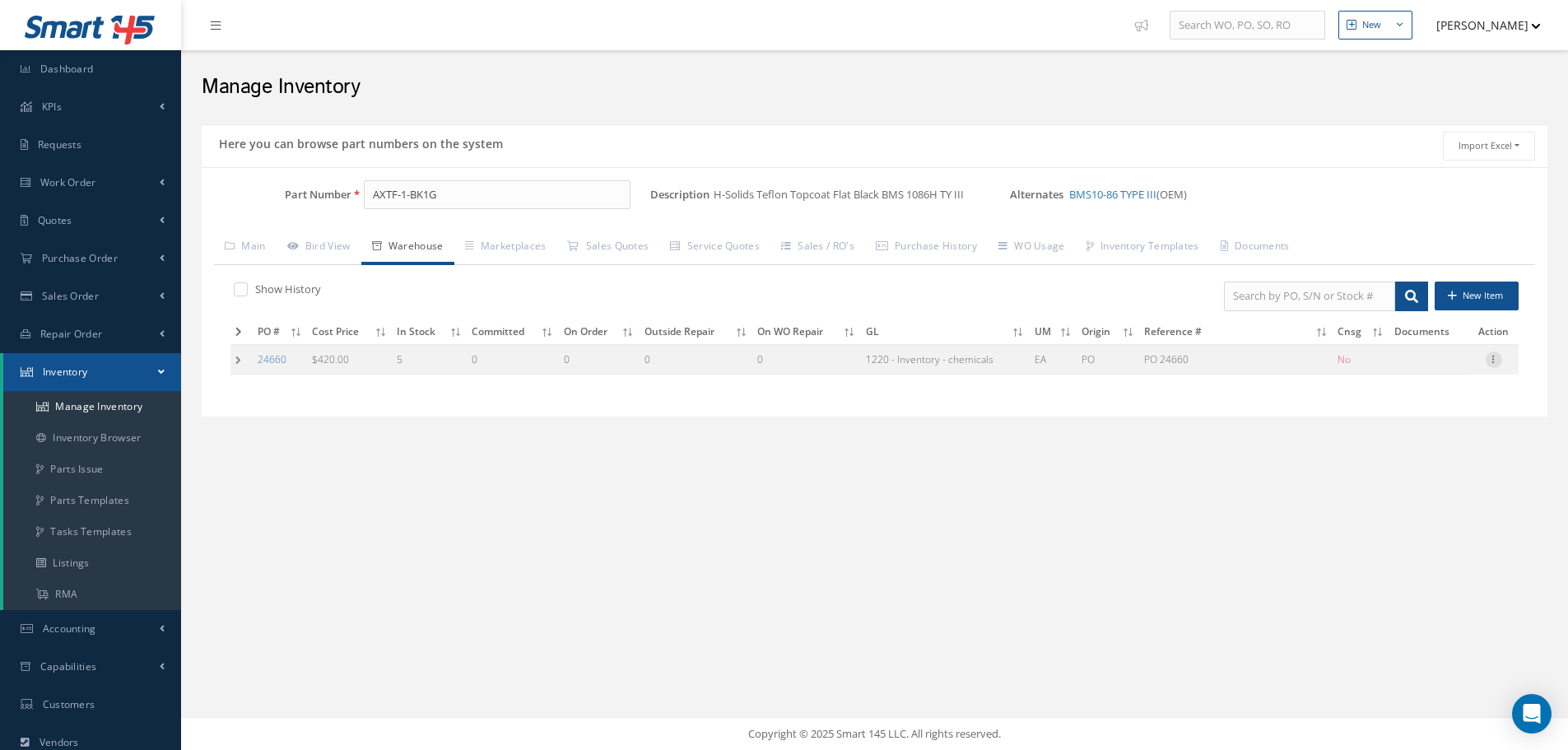
click at [1492, 365] on div at bounding box center [1493, 360] width 17 height 17
click at [1439, 367] on link "Edit" at bounding box center [1418, 371] width 130 height 22
type input "420.00"
type input "[DATE]"
type input "PO 24660"
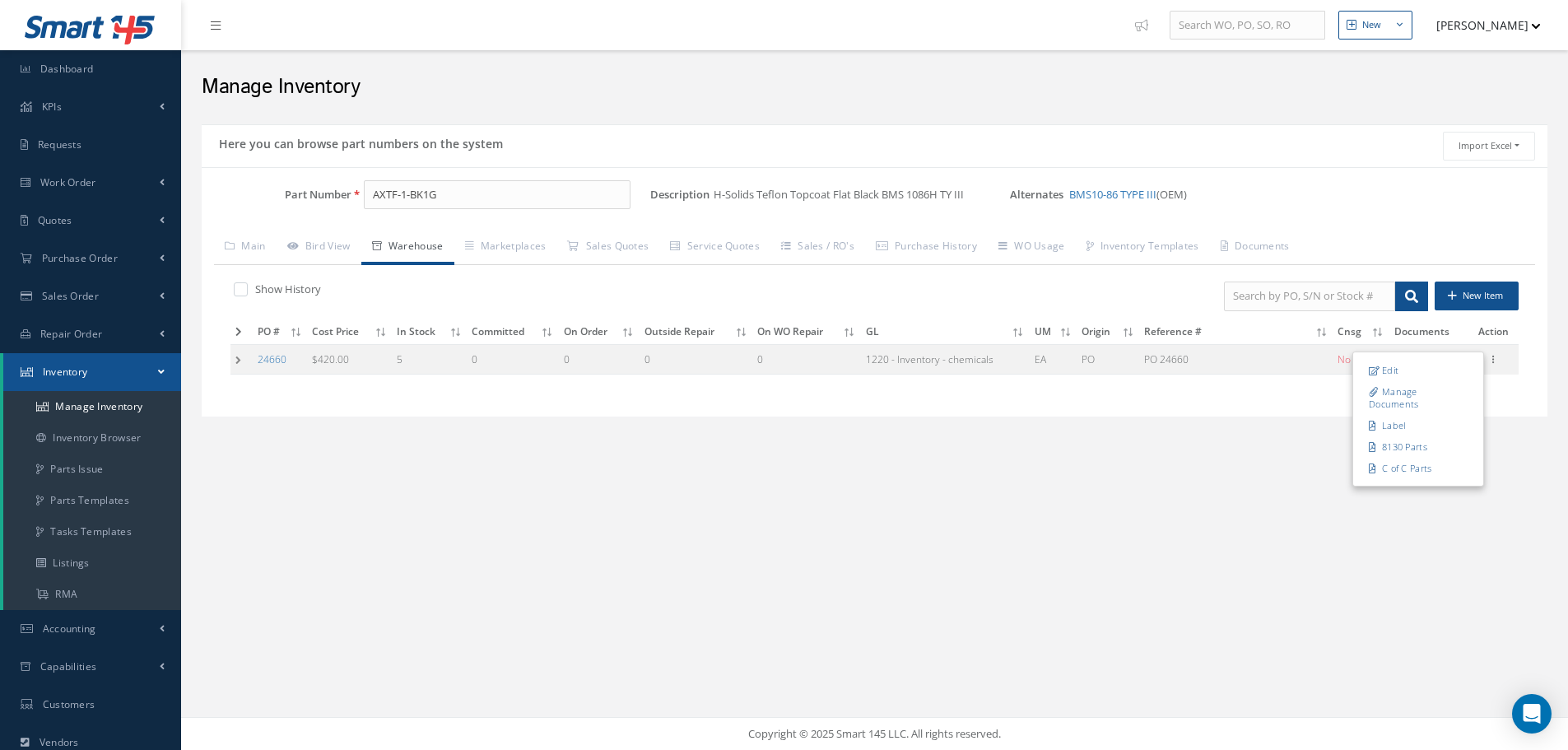
type input "[DATE]"
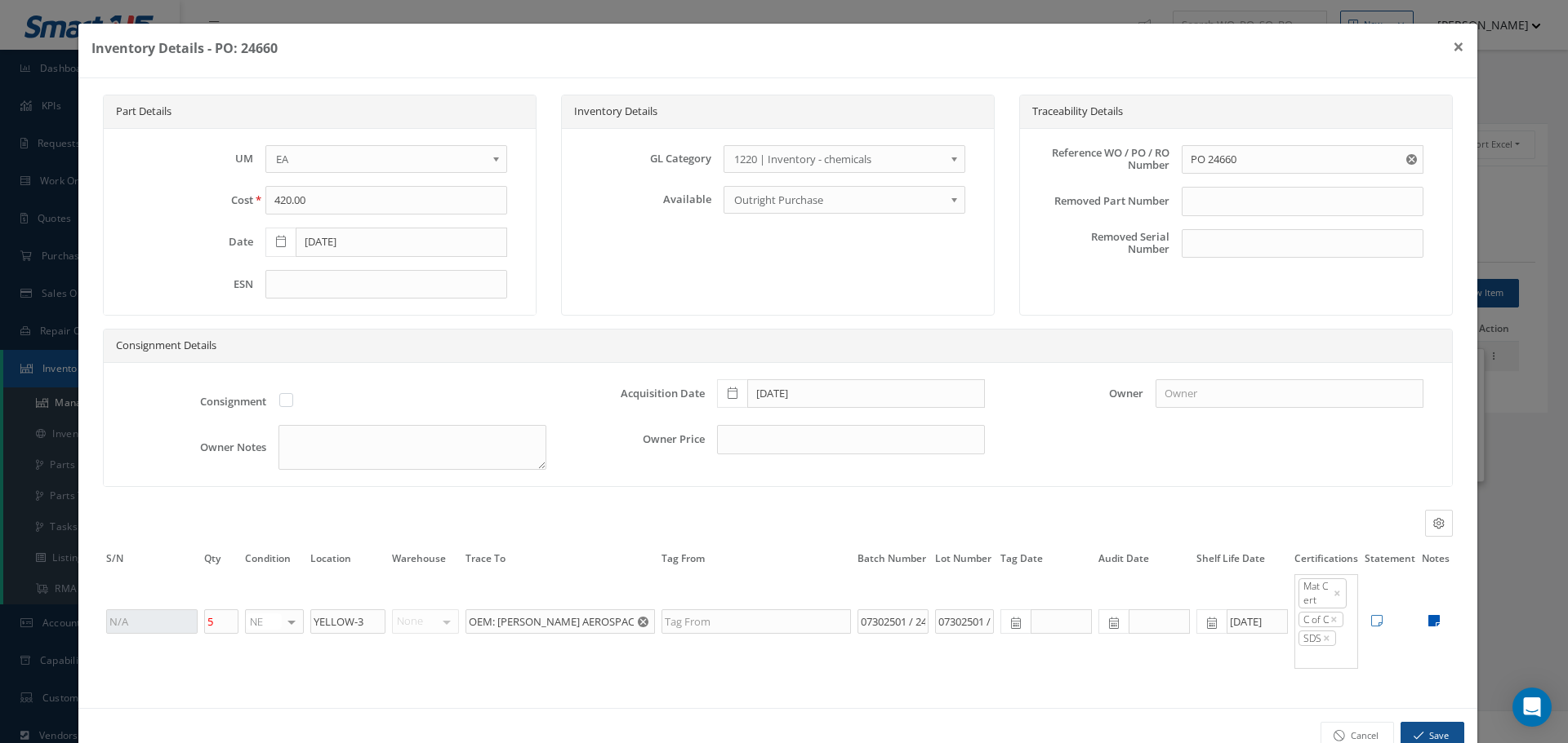
click at [1428, 618] on icon at bounding box center [1434, 620] width 12 height 13
type textarea "2 PART KIT .TOPCOAT: AXTF-1-BK1G (BATCH# 07302501) CATALYST : AXPH-15 Q (BATCH#…"
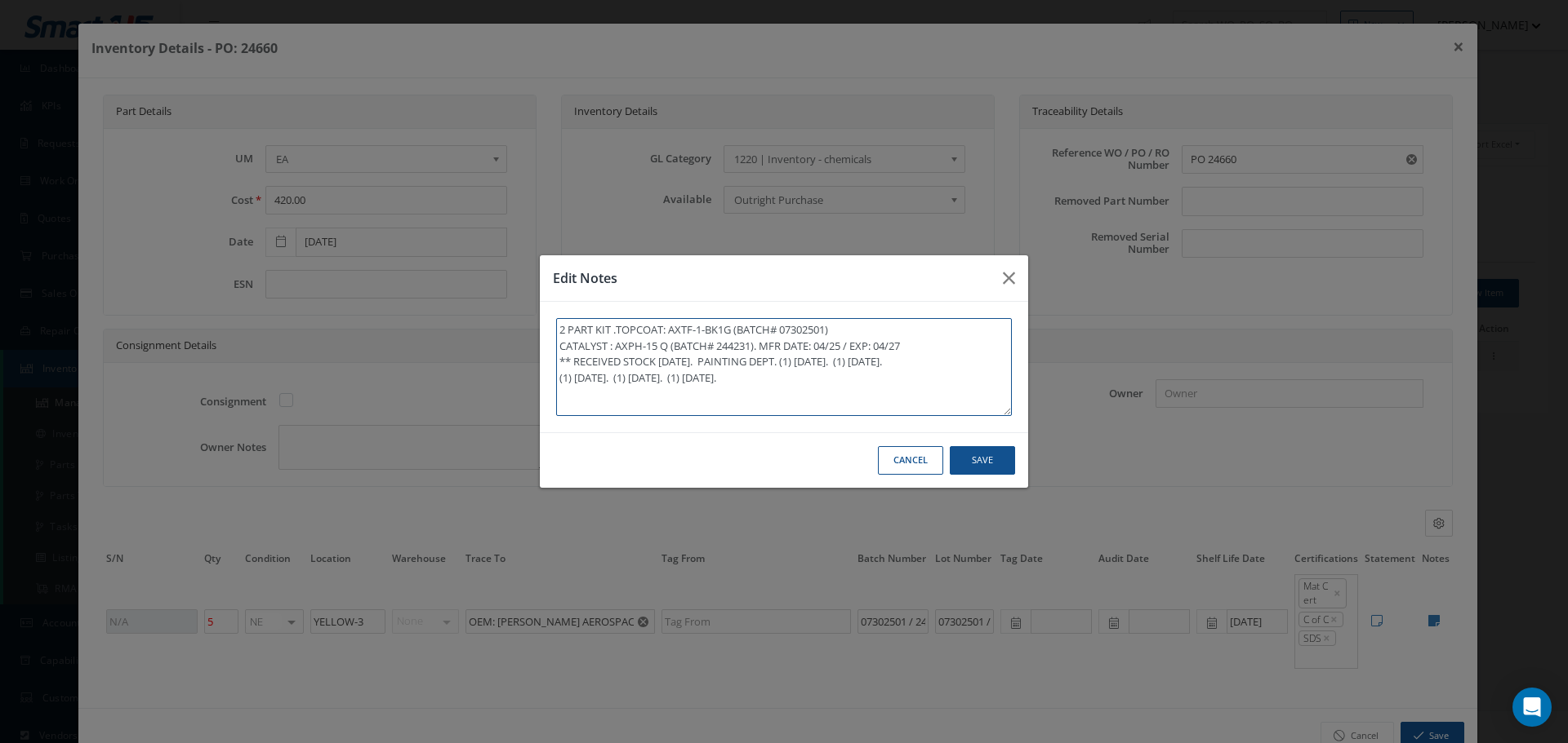
click at [829, 392] on textarea "2 PART KIT .TOPCOAT: AXTF-1-BK1G (BATCH# 07302501) CATALYST : AXPH-15 Q (BATCH#…" at bounding box center [784, 367] width 455 height 98
type textarea "2 PART KIT .TOPCOAT: AXTF-1-BK1G (BATCH# 07302501) CATALYST : AXPH-15 Q (BATCH#…"
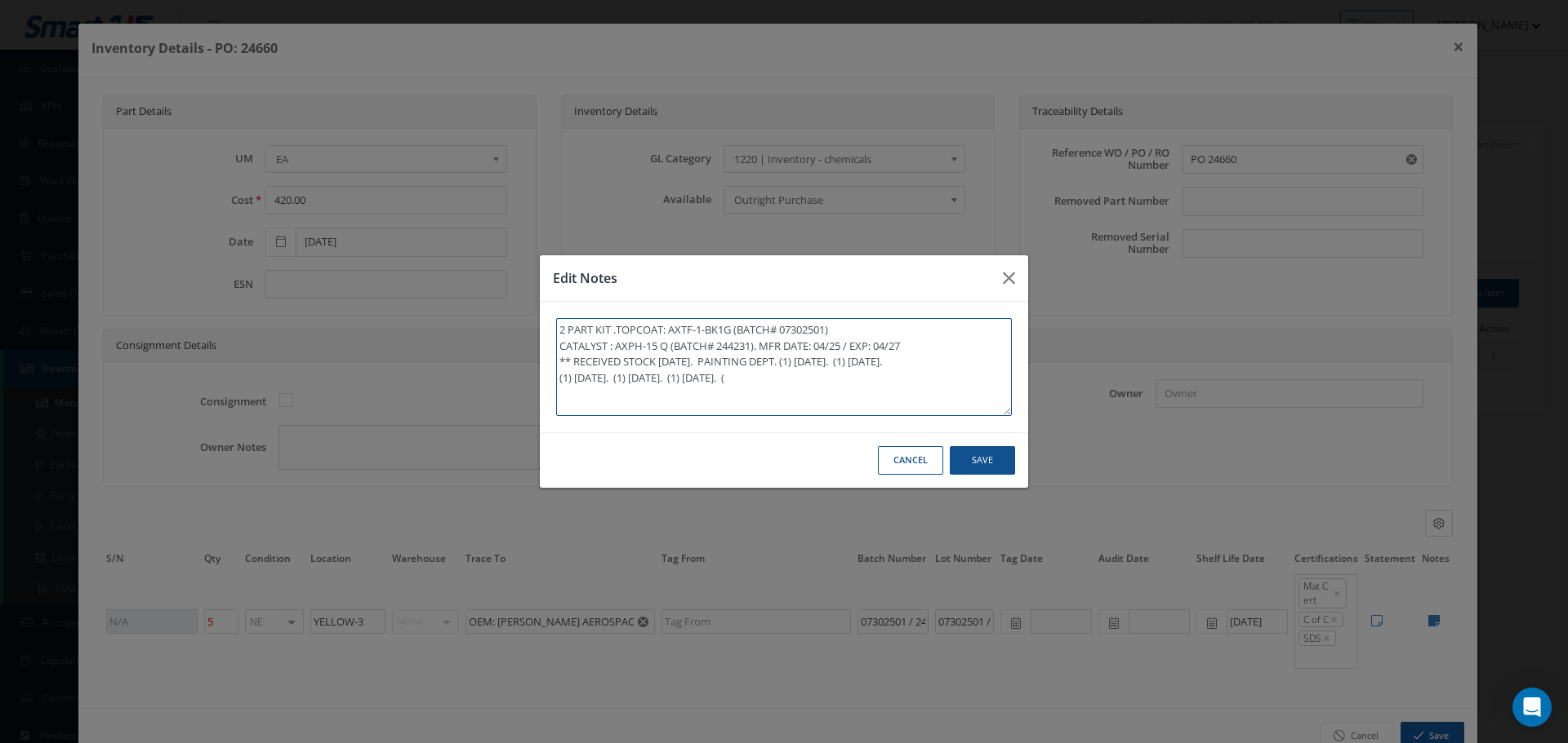
type textarea "2 PART KIT .TOPCOAT: AXTF-1-BK1G (BATCH# 07302501) CATALYST : AXPH-15 Q (BATCH#…"
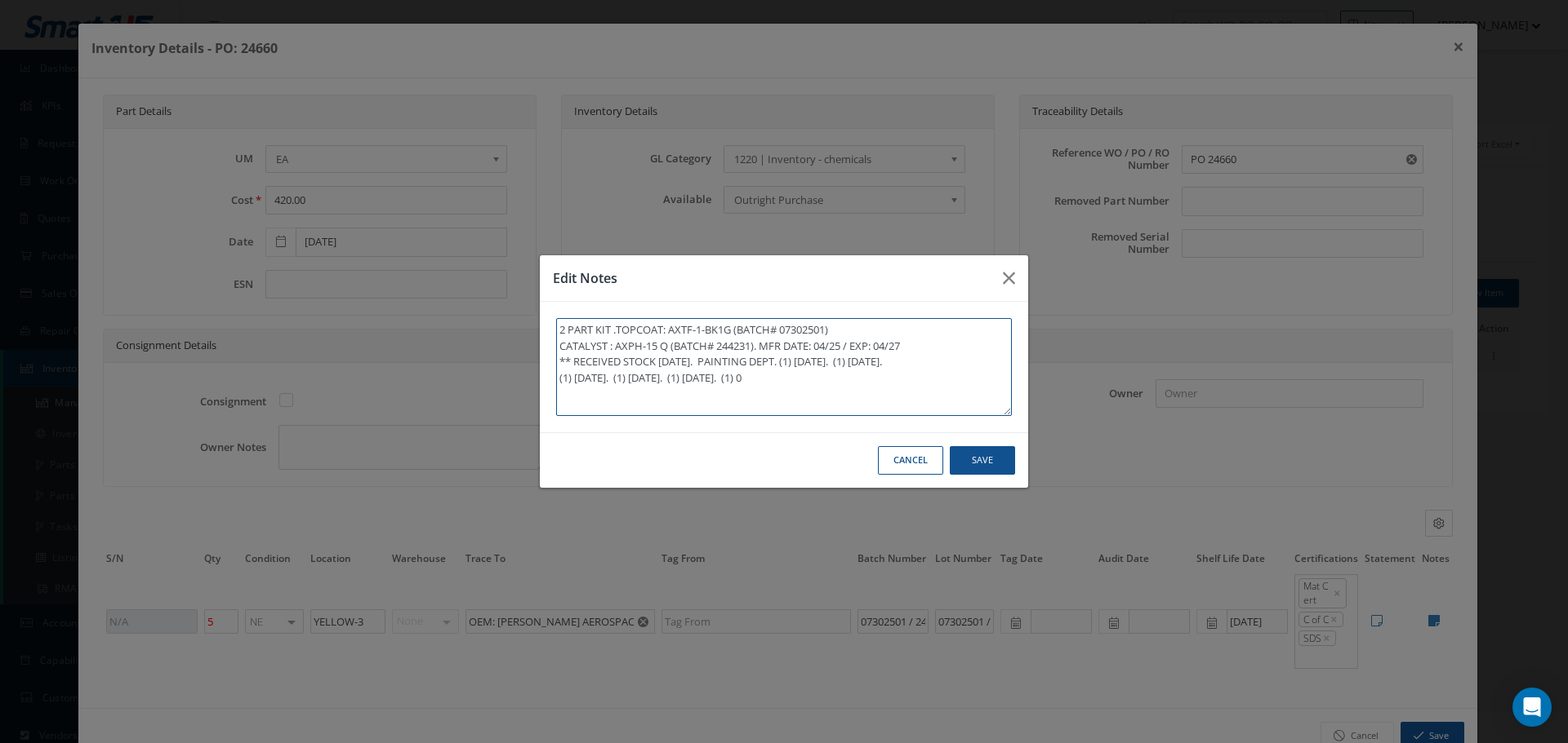
type textarea "2 PART KIT .TOPCOAT: AXTF-1-BK1G (BATCH# 07302501) CATALYST : AXPH-15 Q (BATCH#…"
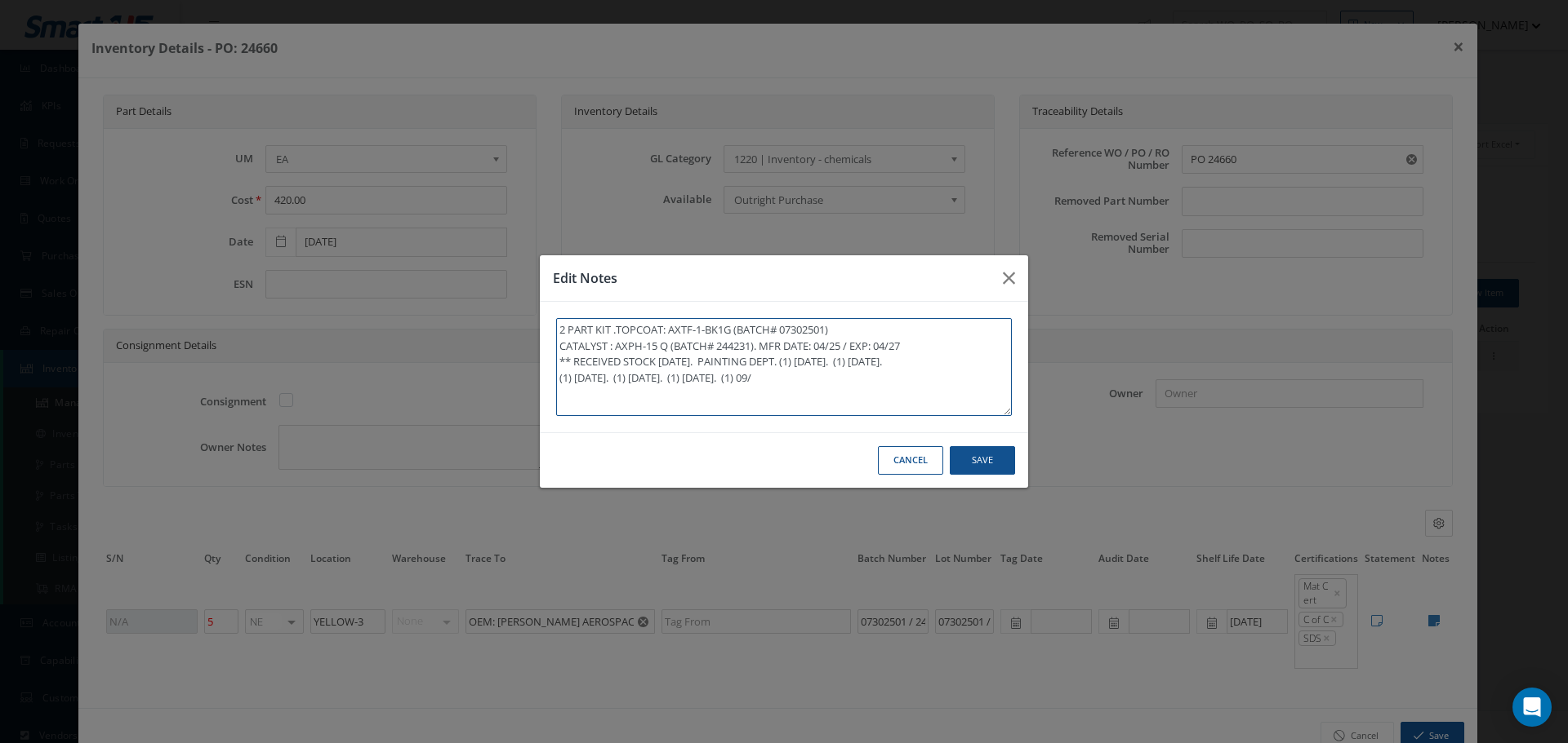
type textarea "2 PART KIT .TOPCOAT: AXTF-1-BK1G (BATCH# 07302501) CATALYST : AXPH-15 Q (BATCH#…"
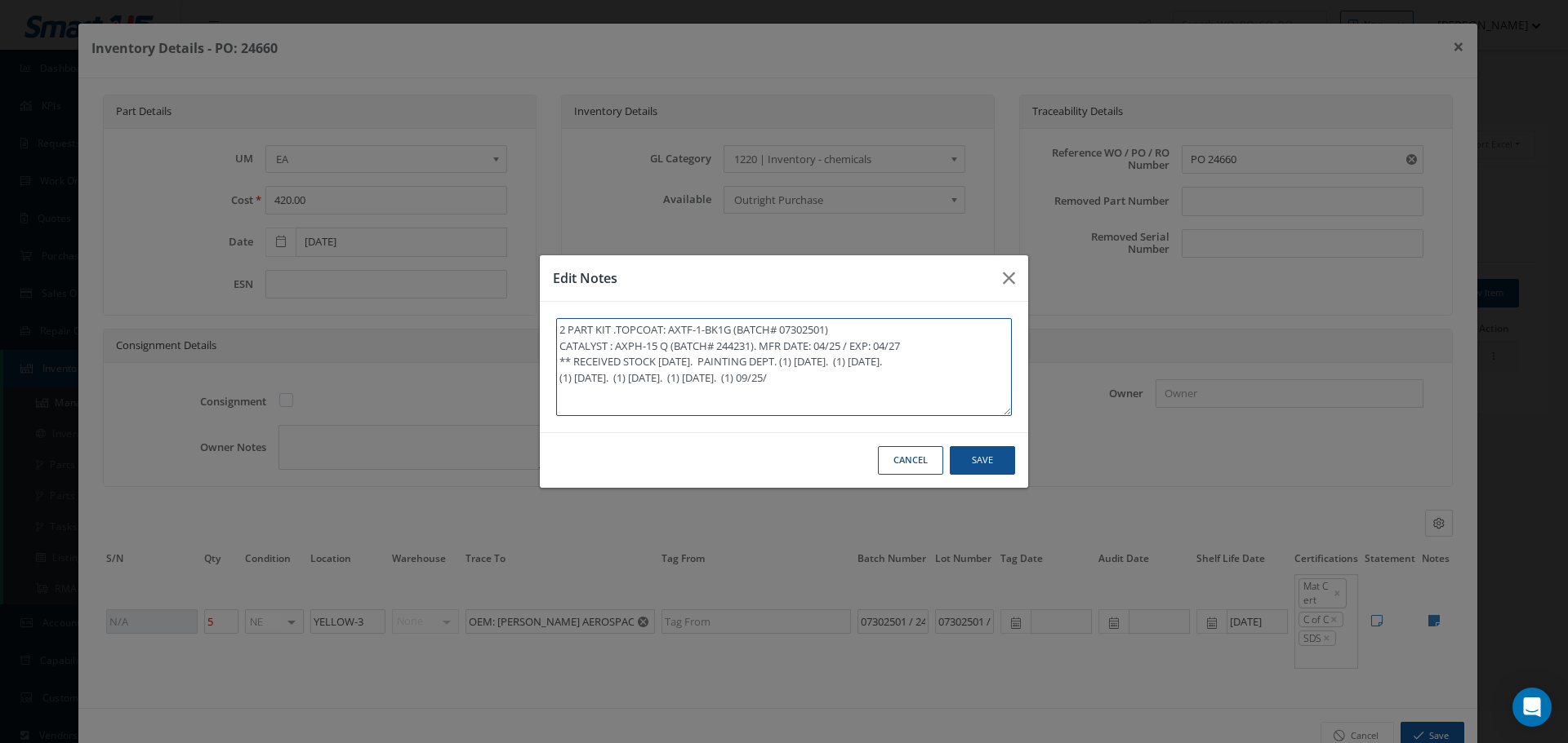
type textarea "2 PART KIT .TOPCOAT: AXTF-1-BK1G (BATCH# 07302501) CATALYST : AXPH-15 Q (BATCH#…"
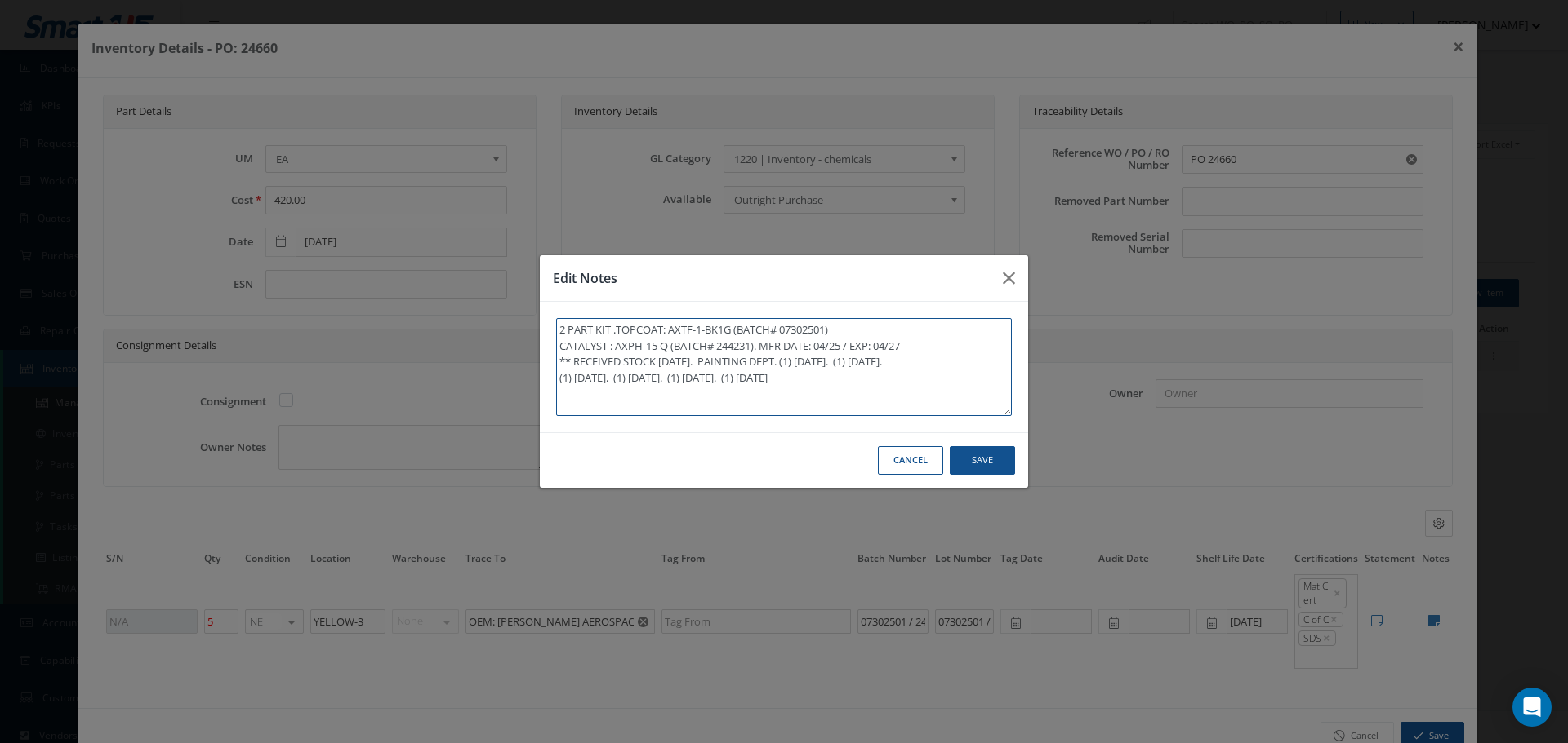
type textarea "2 PART KIT .TOPCOAT: AXTF-1-BK1G (BATCH# 07302501) CATALYST : AXPH-15 Q (BATCH#…"
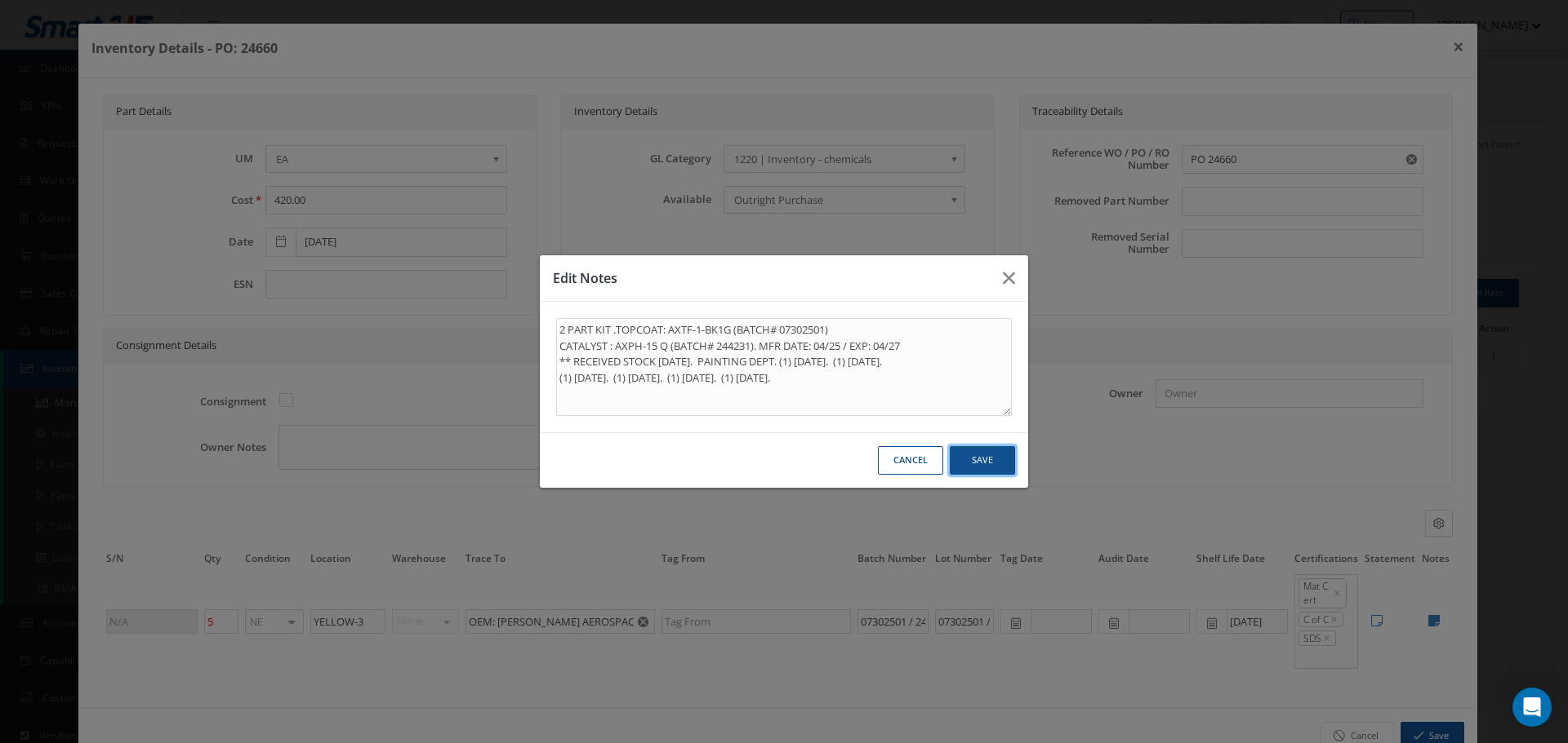
click at [988, 462] on button "Save" at bounding box center [982, 460] width 65 height 28
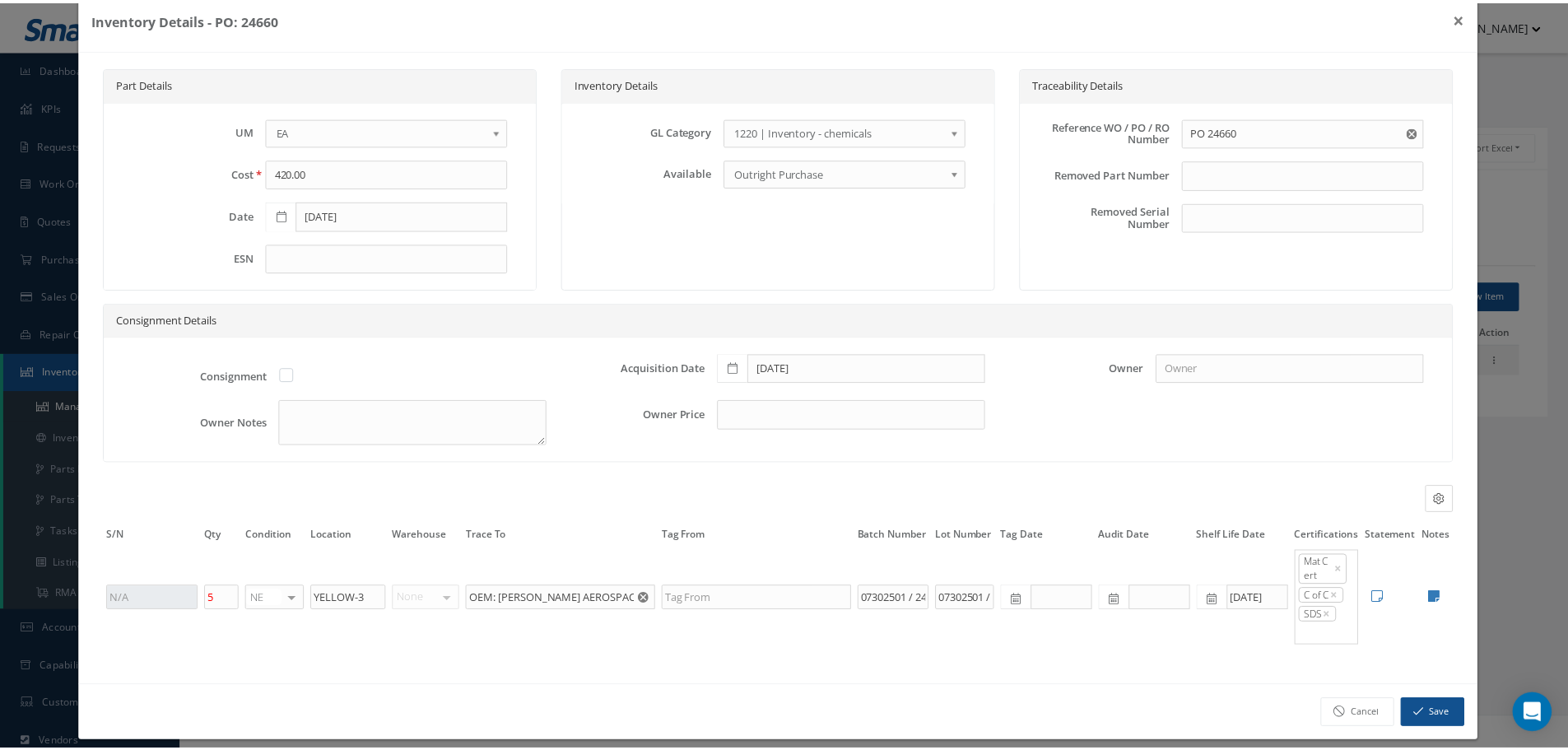
scroll to position [44, 0]
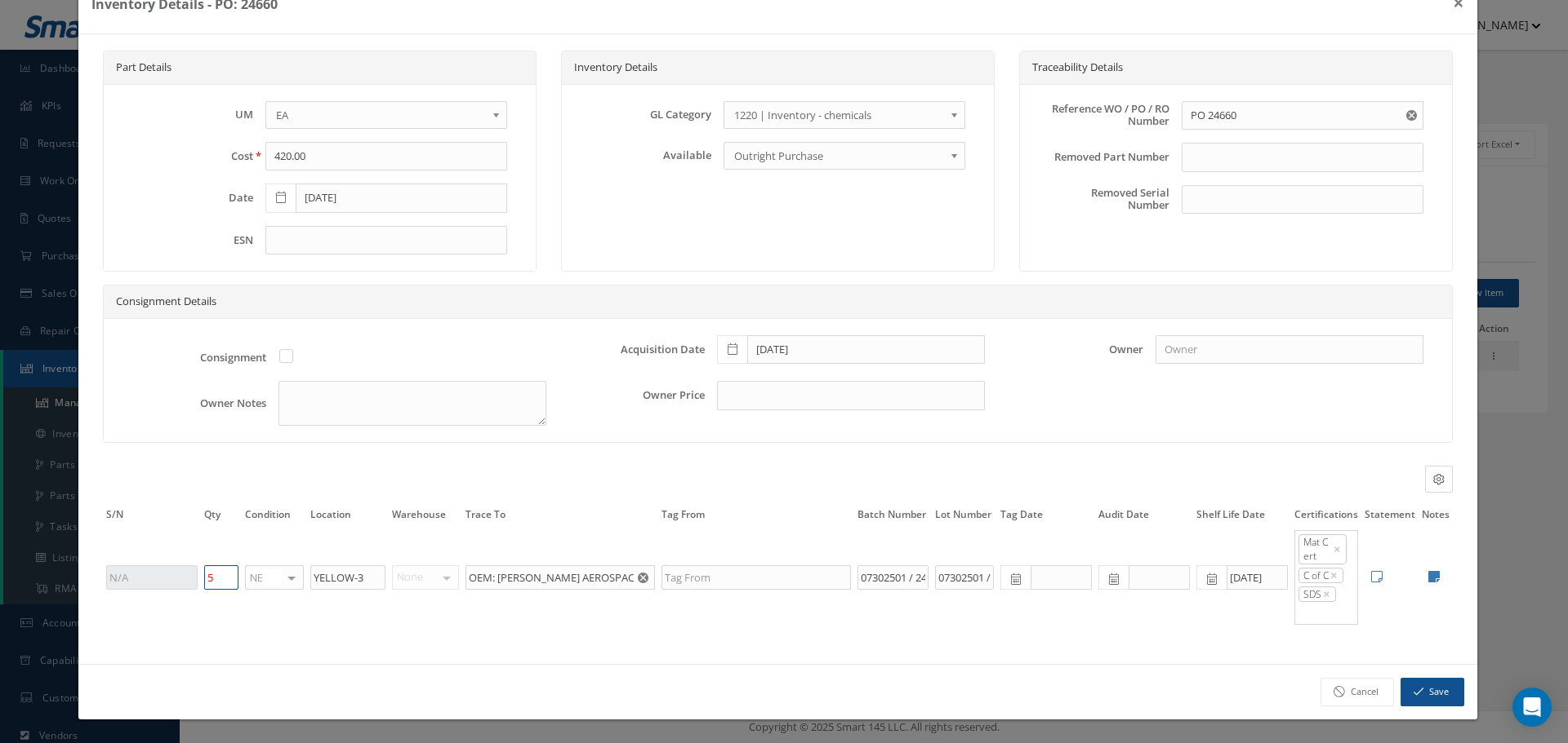
click at [227, 573] on input "5" at bounding box center [221, 577] width 34 height 24
type input "4"
click at [1414, 698] on button "Save" at bounding box center [1431, 691] width 64 height 28
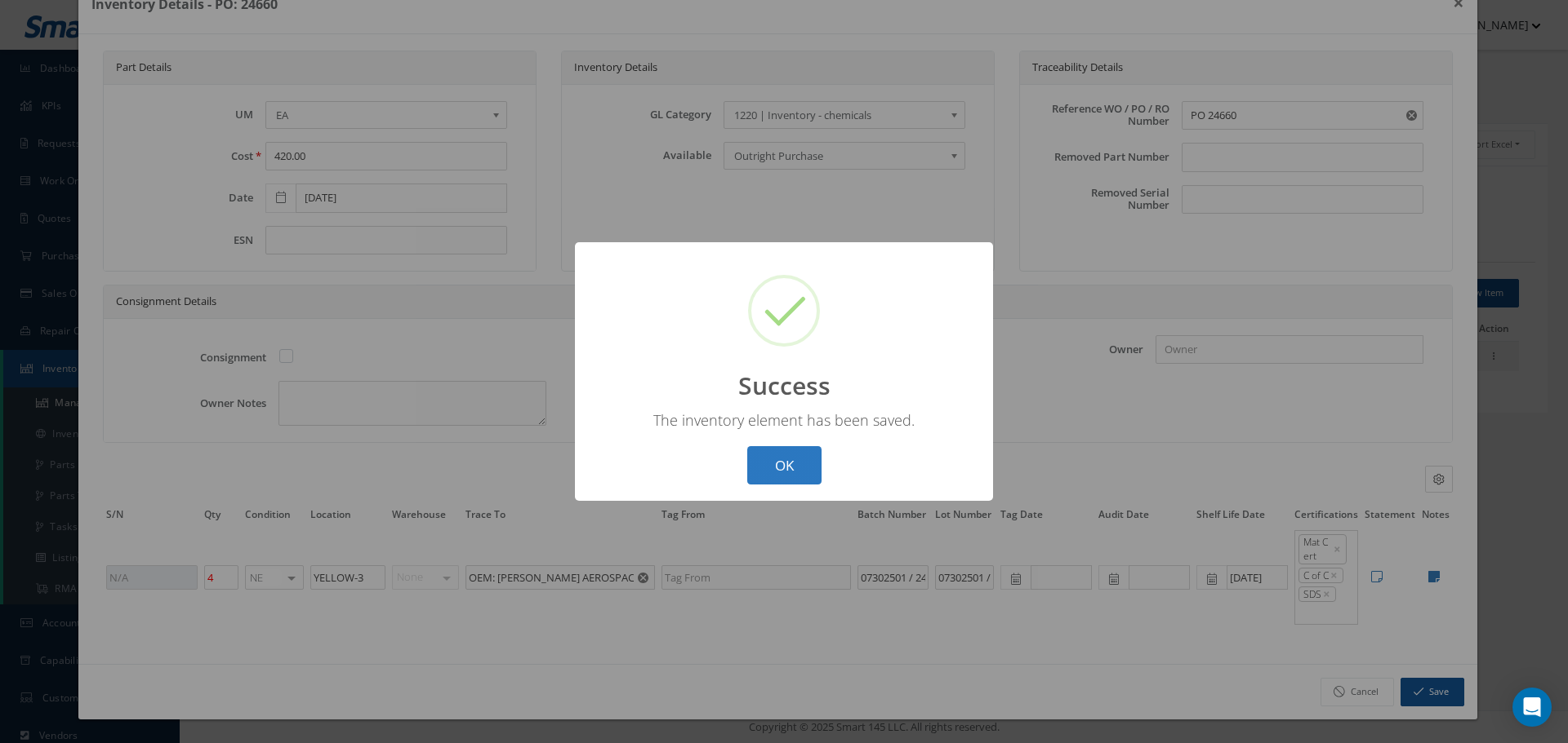
click at [790, 456] on button "OK" at bounding box center [784, 465] width 74 height 38
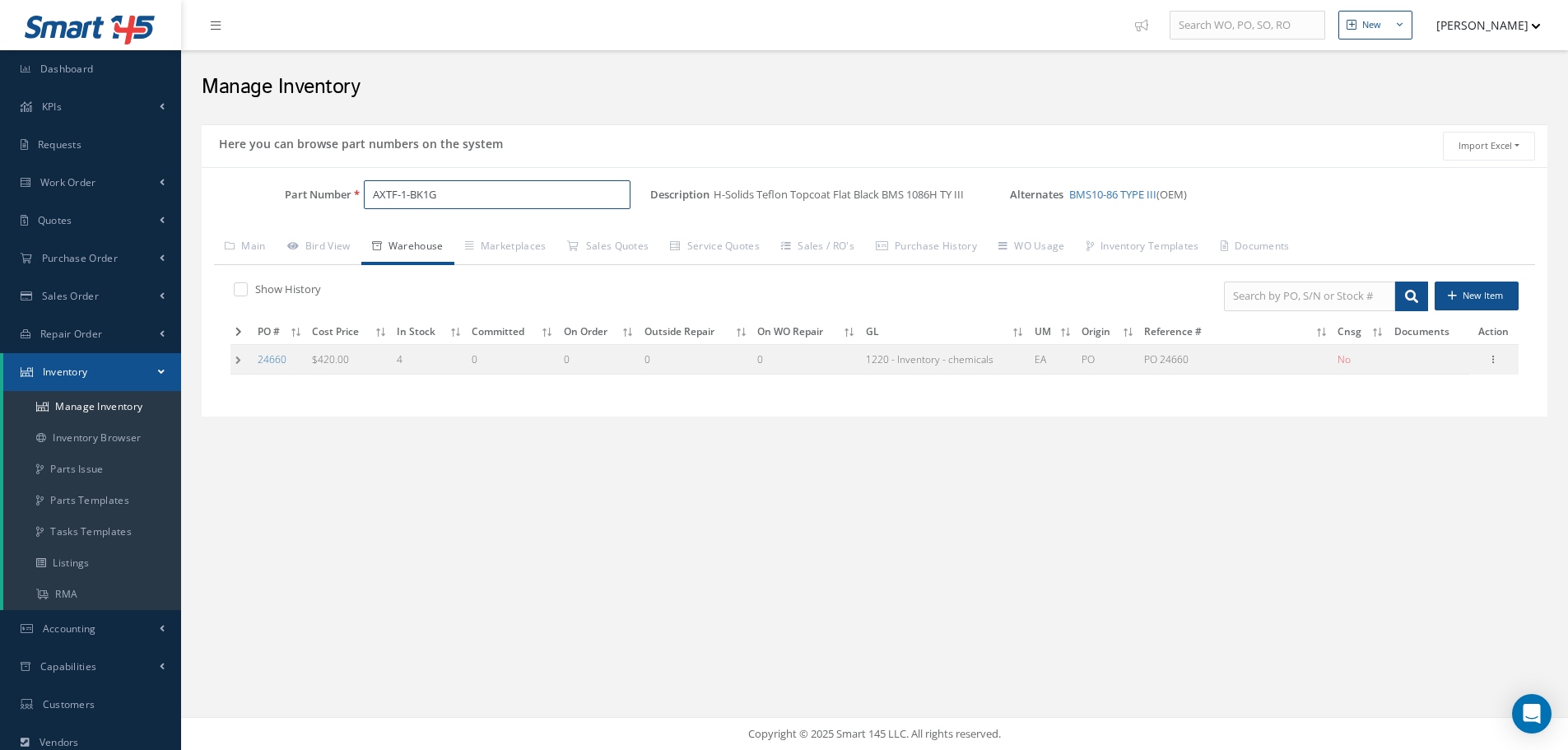
drag, startPoint x: 368, startPoint y: 196, endPoint x: 459, endPoint y: 190, distance: 91.2
click at [459, 192] on input "AXTF-1-BK1G" at bounding box center [496, 195] width 267 height 30
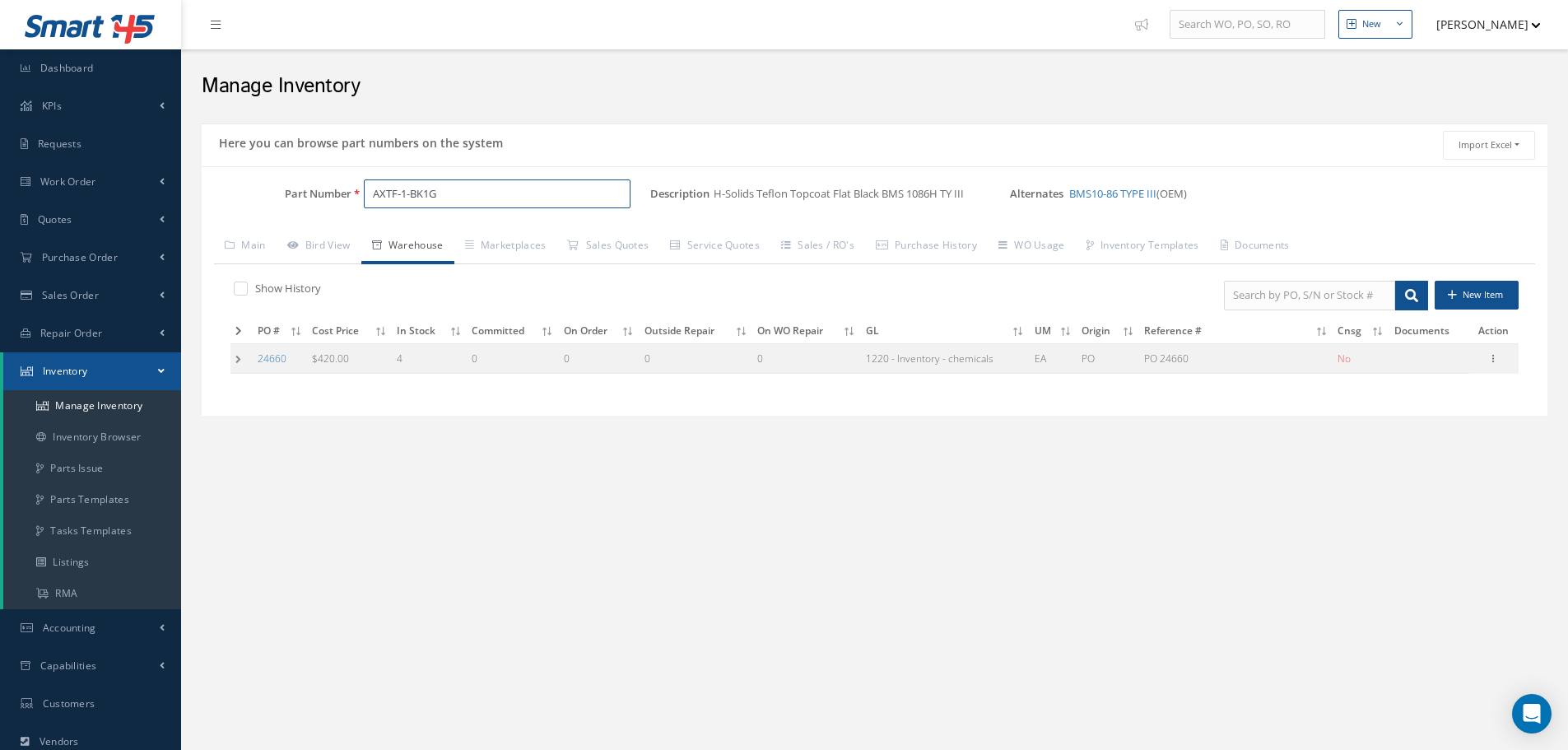
scroll to position [0, 0]
drag, startPoint x: 714, startPoint y: 188, endPoint x: 884, endPoint y: 193, distance: 170.1
click at [884, 193] on span "H-Solids Teflon Topcoat Flat Black BMS 1086H TY III" at bounding box center [842, 195] width 257 height 30
copy span "H-Solids Teflon Topcoat Flat Black"
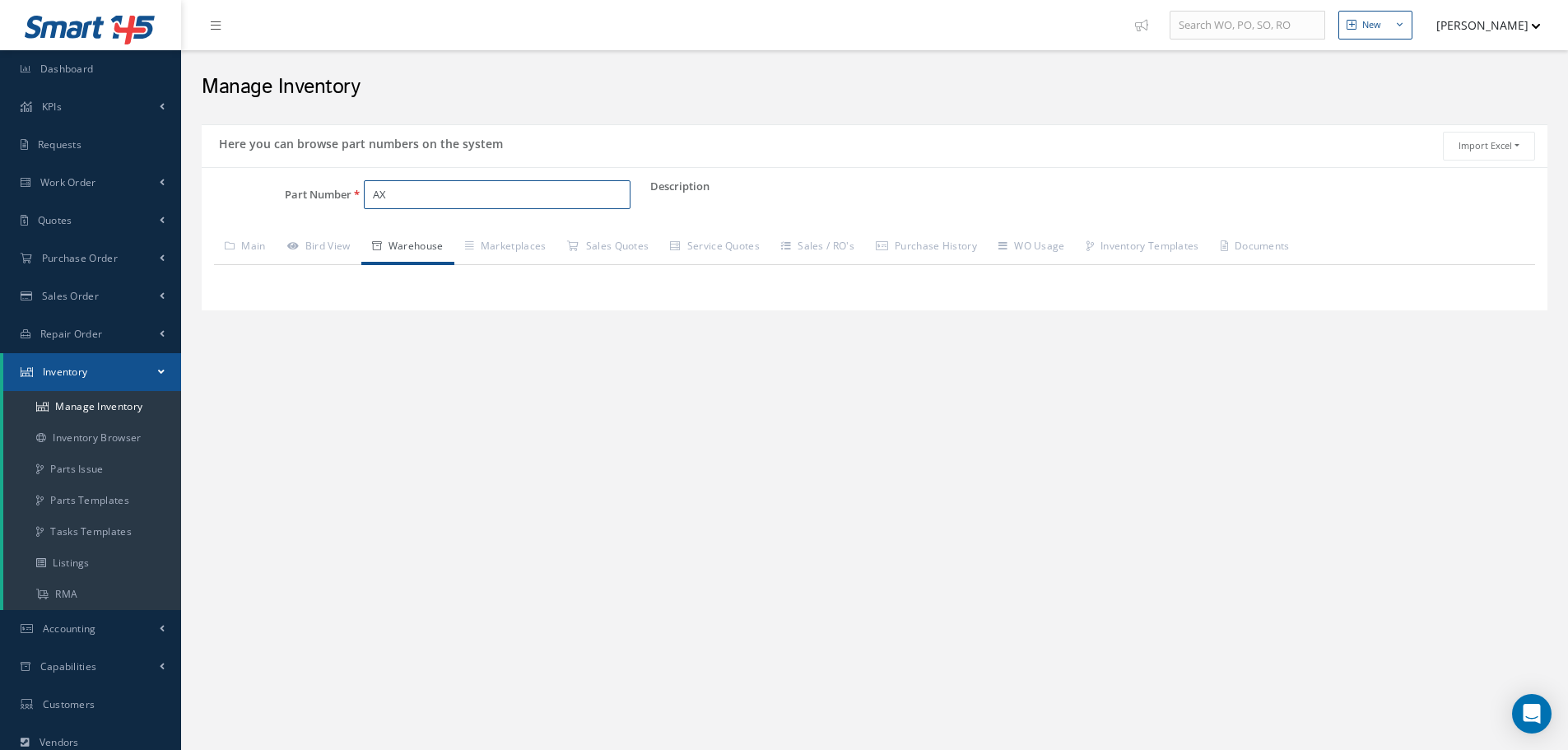
type input "A"
click at [422, 268] on span "AXEP-2-Y1 G4" at bounding box center [442, 264] width 148 height 18
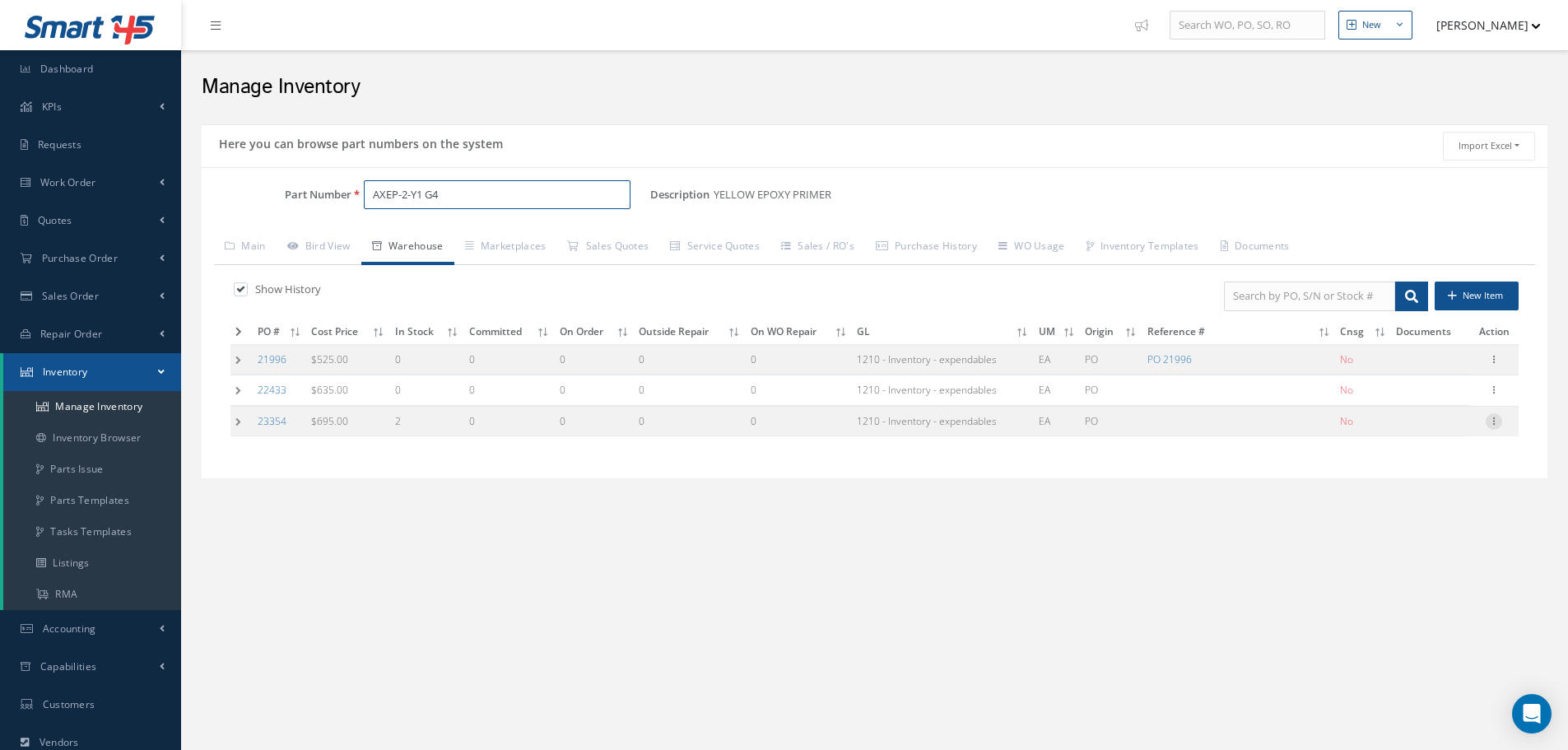
type input "AXEP-2-Y1 G4"
click at [1496, 421] on icon at bounding box center [1493, 420] width 17 height 13
click at [1380, 439] on link "Edit" at bounding box center [1418, 433] width 130 height 22
type input "695.00"
type input "01/24/2024"
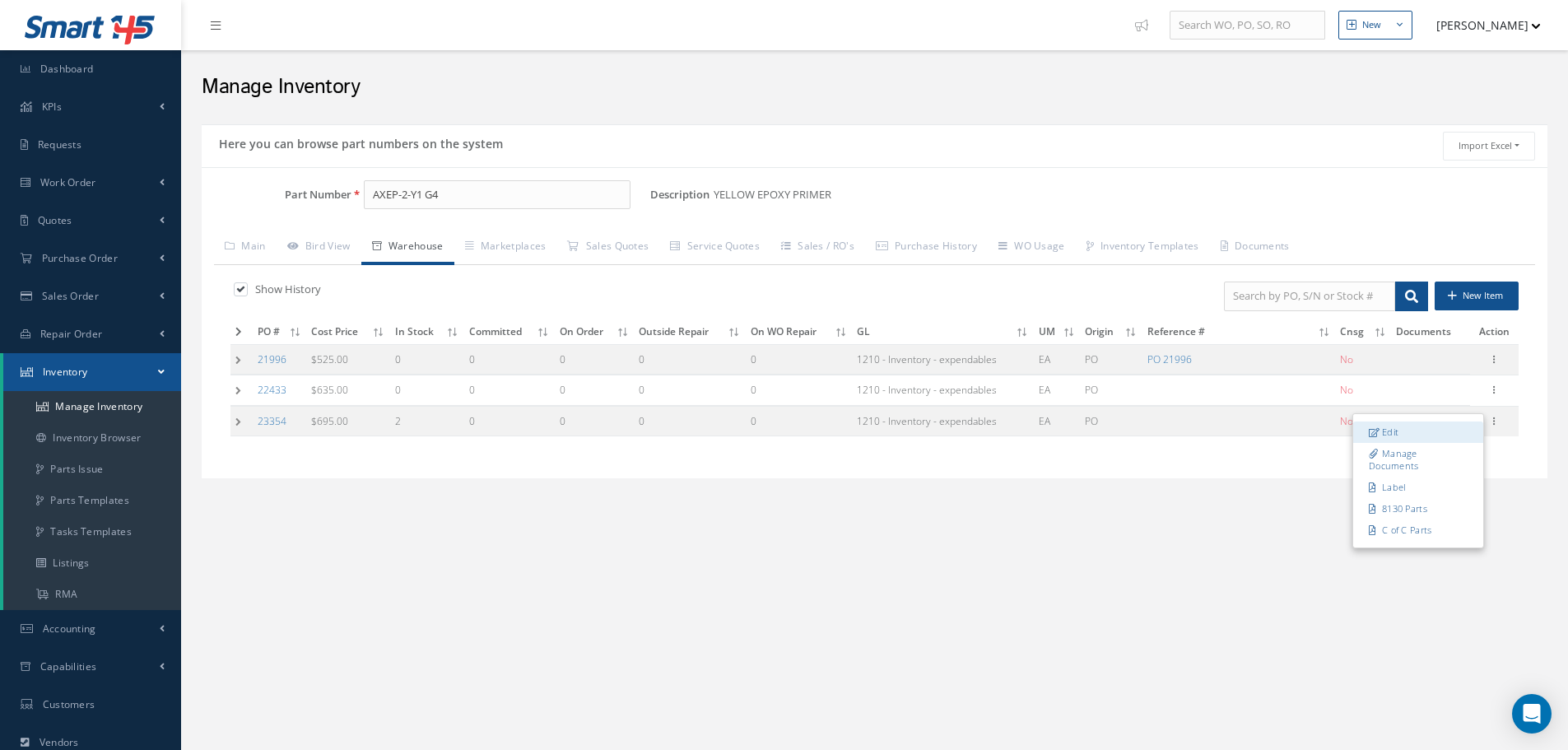
type input "2"
type input "YELLOW 2"
type input "MFR: HENTZEN COATINGS"
type input "206321"
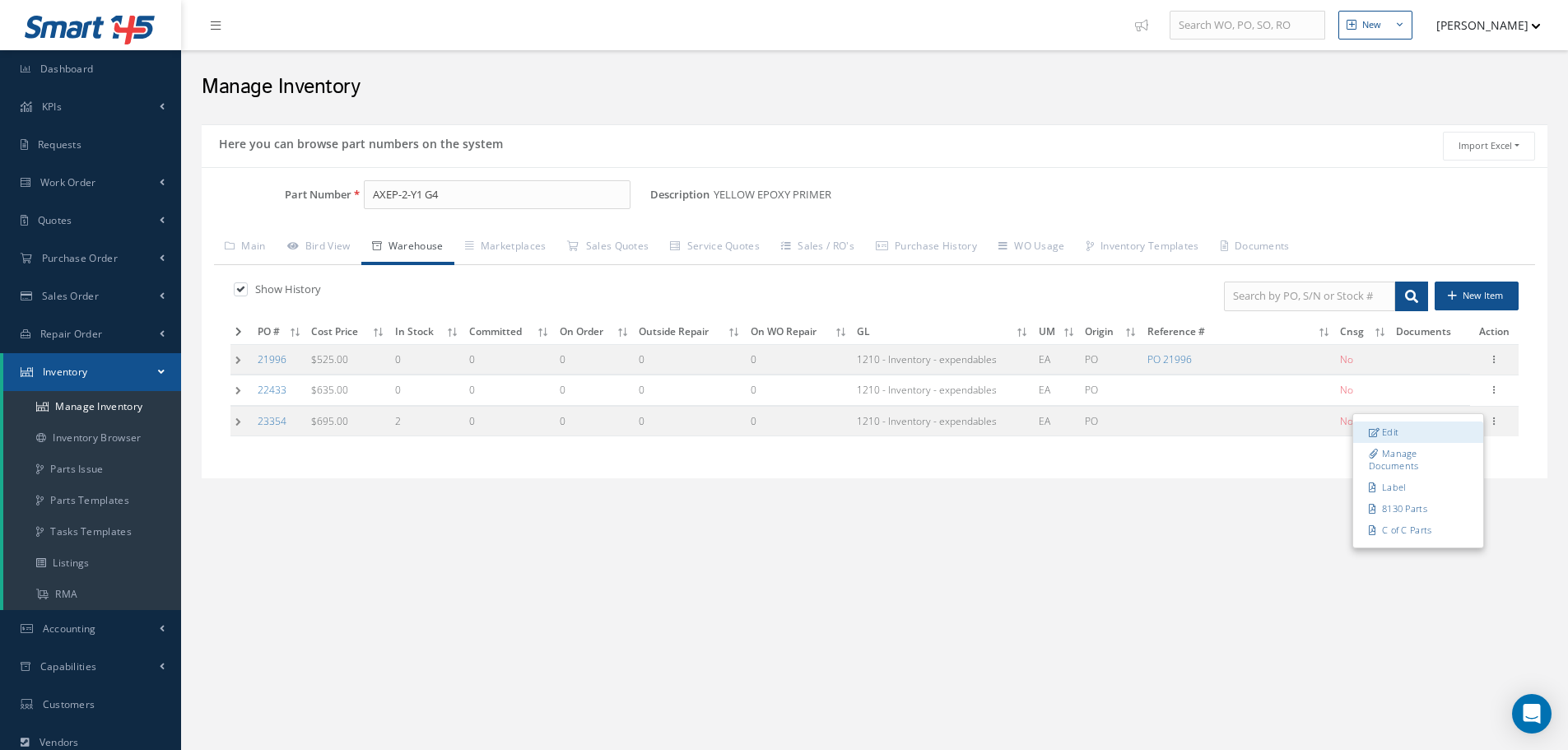
type input "[DATE]"
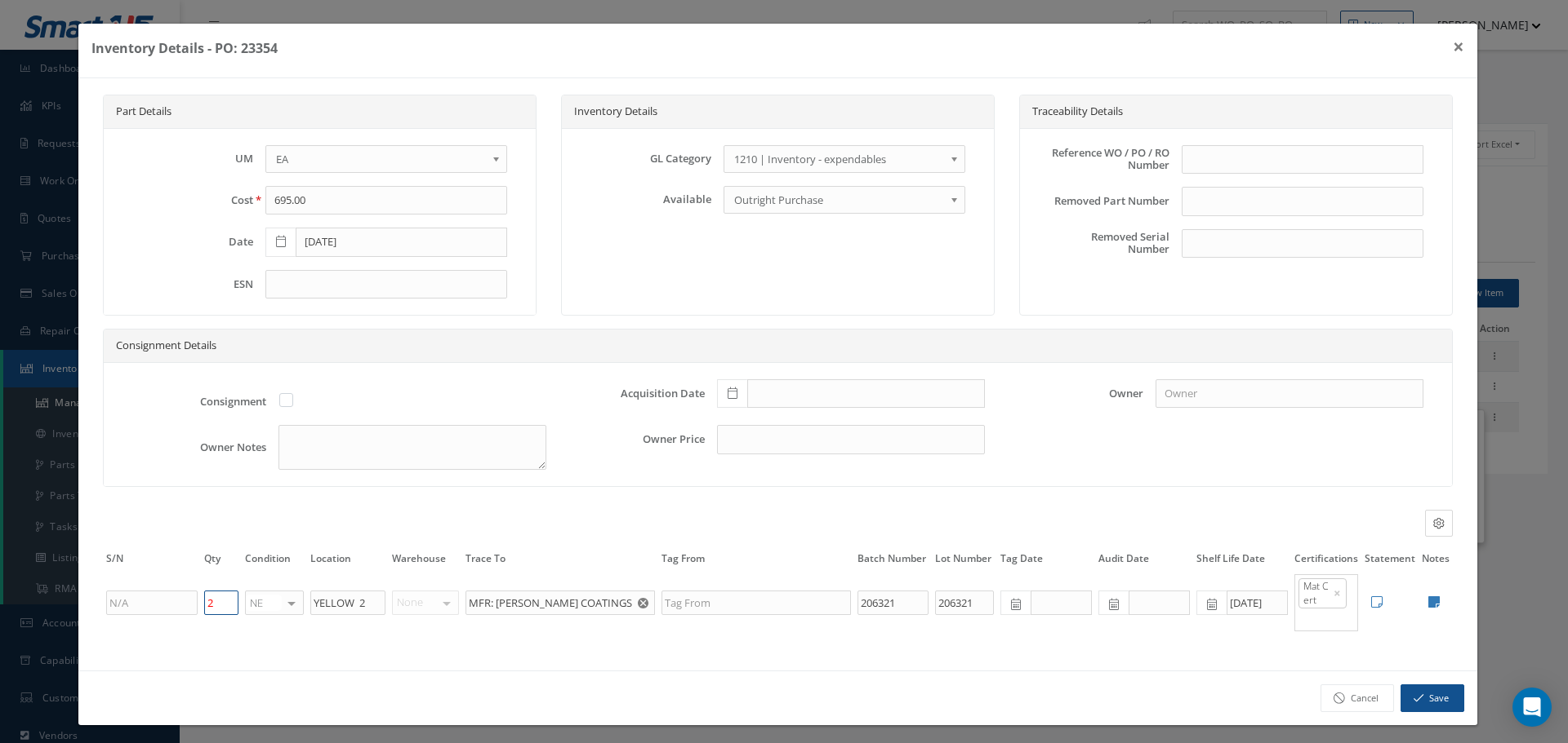
click at [225, 603] on input "2" at bounding box center [221, 602] width 34 height 24
type input "0"
click at [1426, 698] on button "Save" at bounding box center [1431, 698] width 64 height 28
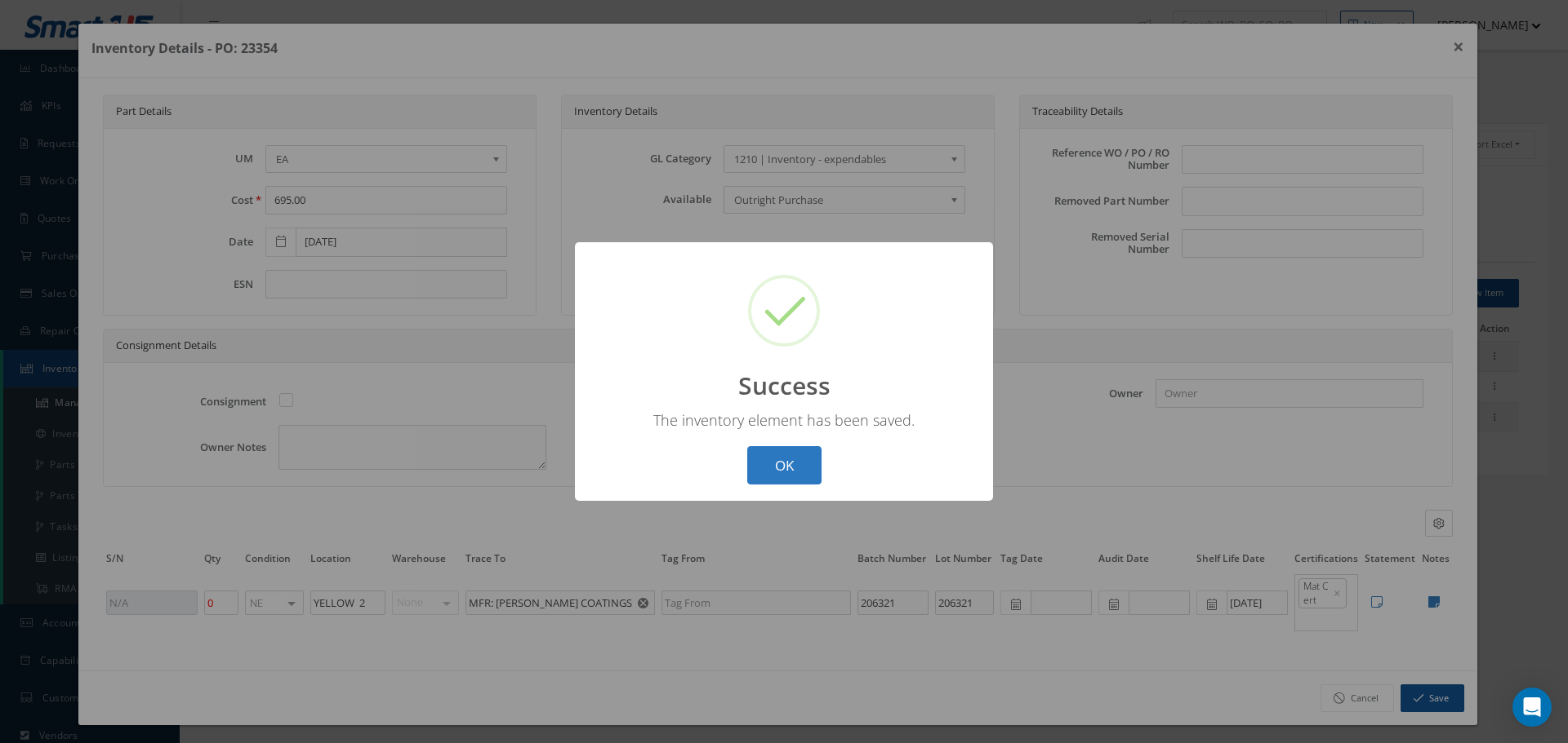
click at [784, 461] on button "OK" at bounding box center [784, 465] width 74 height 38
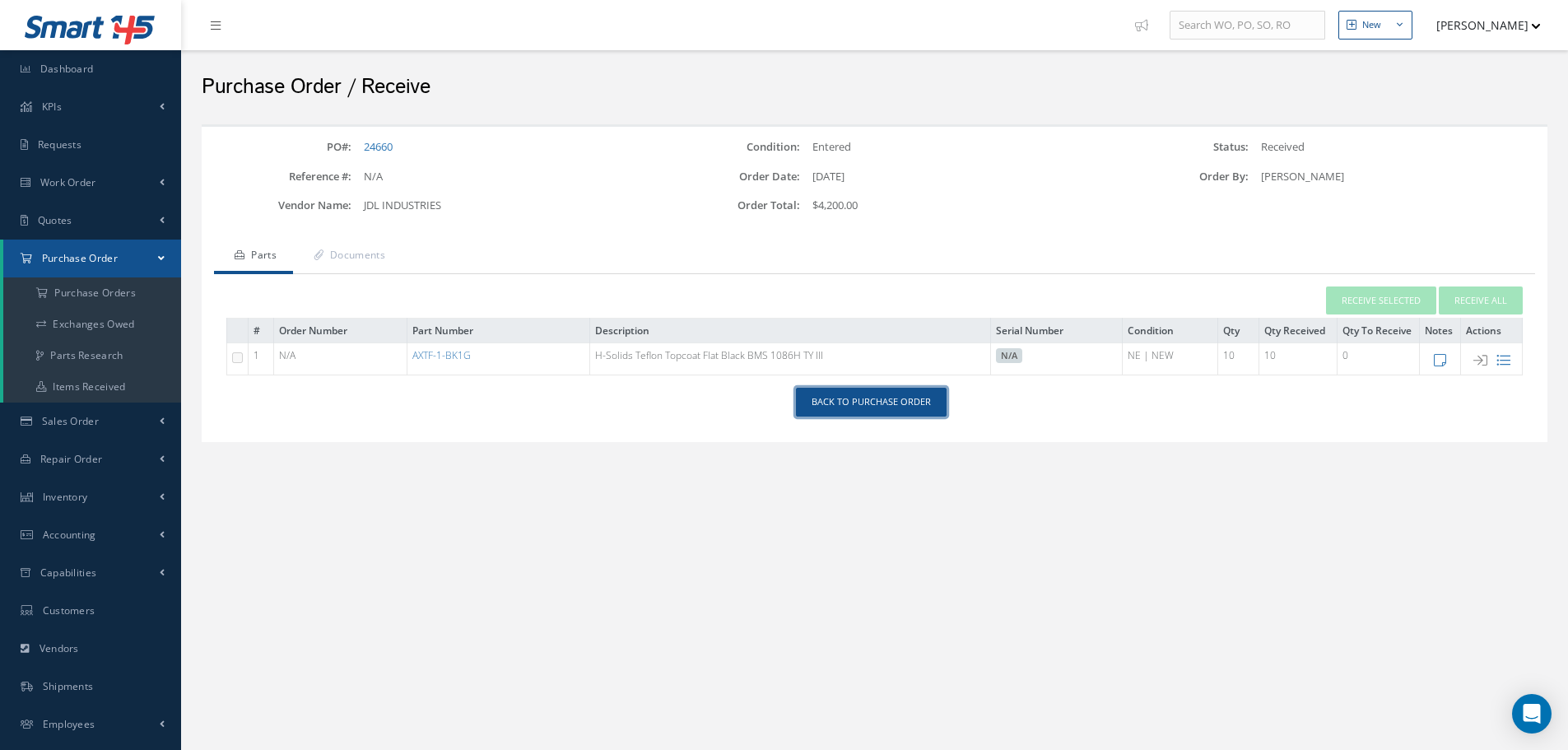
click at [884, 407] on link "Back to Purchase Order" at bounding box center [871, 402] width 151 height 29
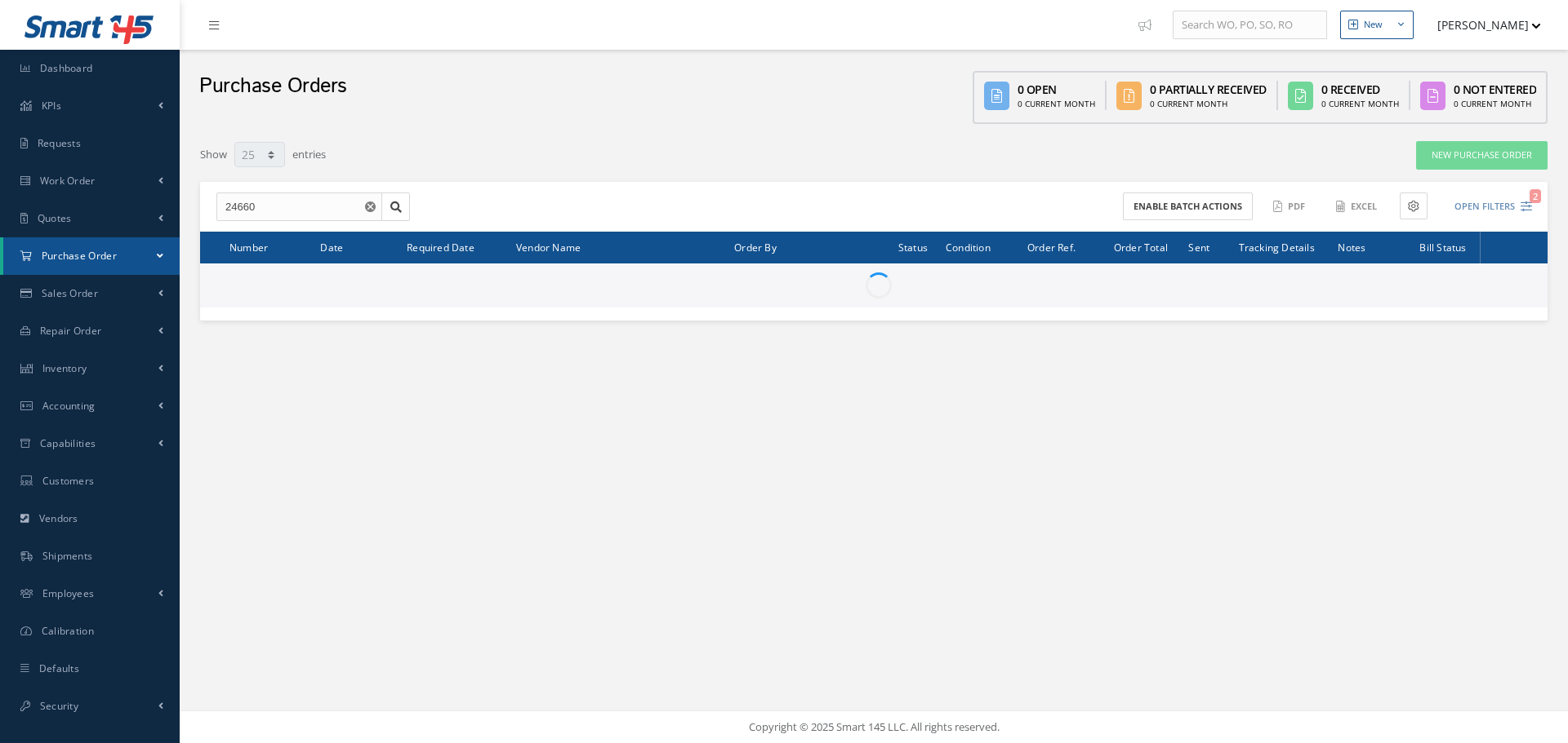
select select "25"
click at [280, 199] on input "24660" at bounding box center [299, 207] width 166 height 29
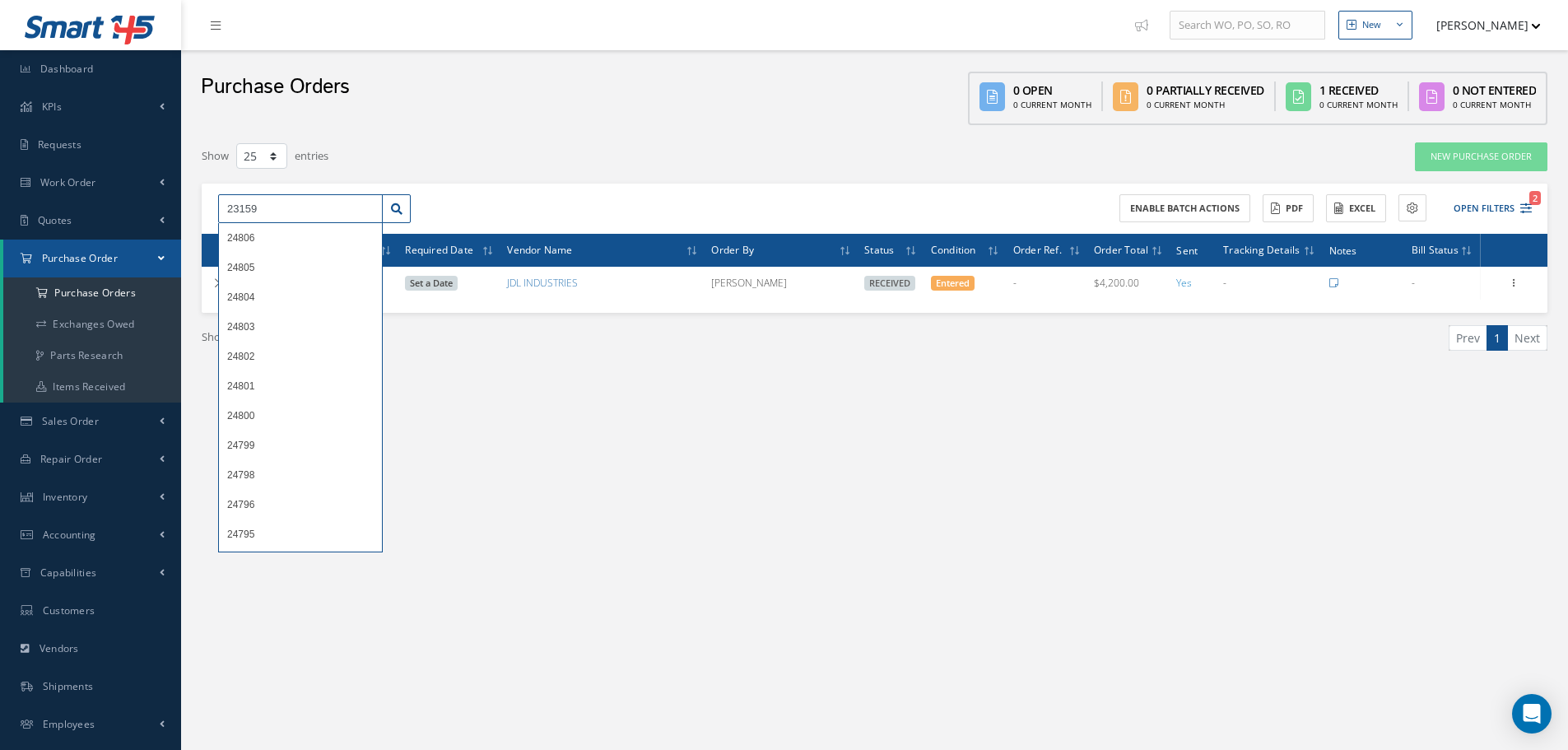
type input "23159"
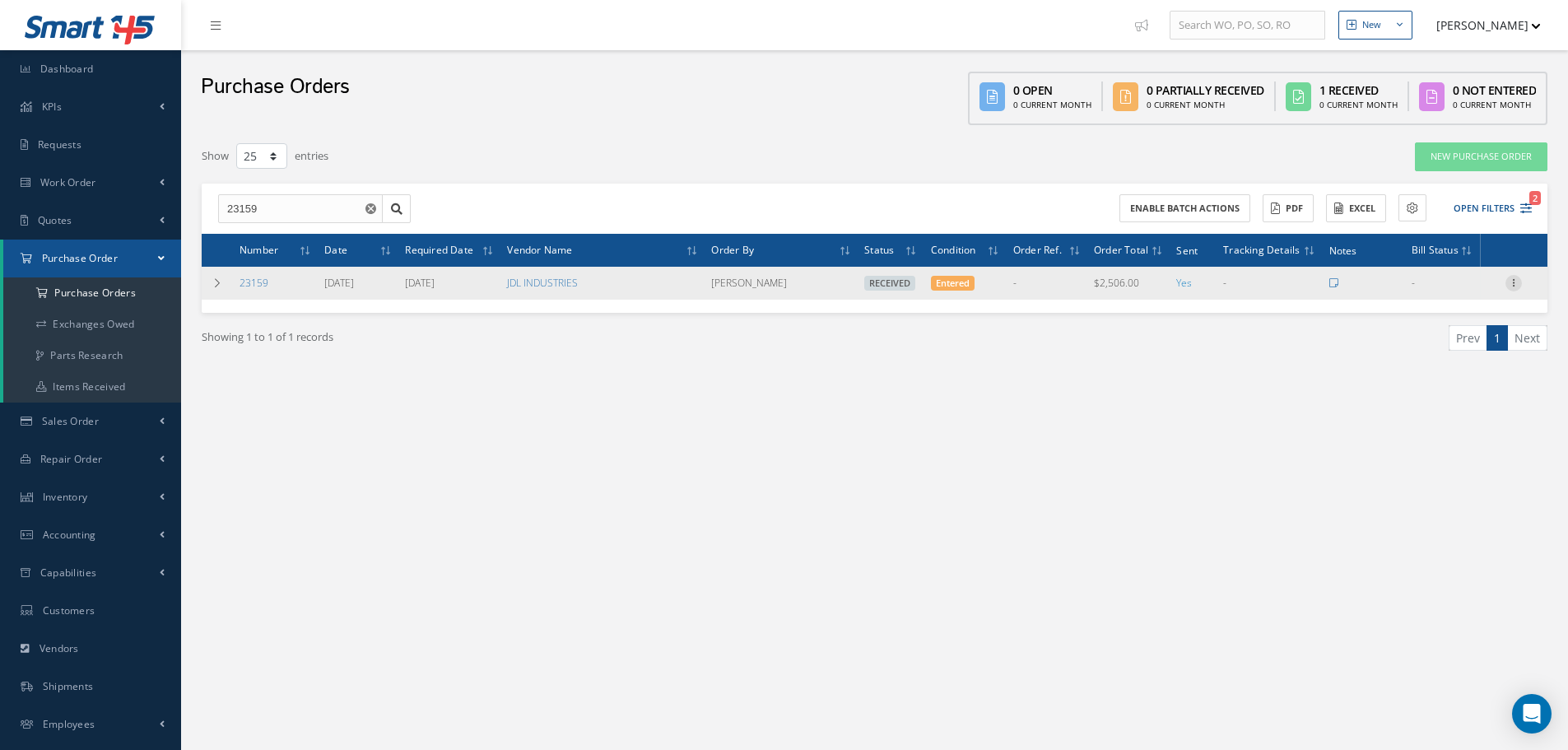
click at [1515, 280] on icon at bounding box center [1513, 281] width 17 height 13
click at [1429, 294] on link "Receiving Details" at bounding box center [1438, 294] width 130 height 22
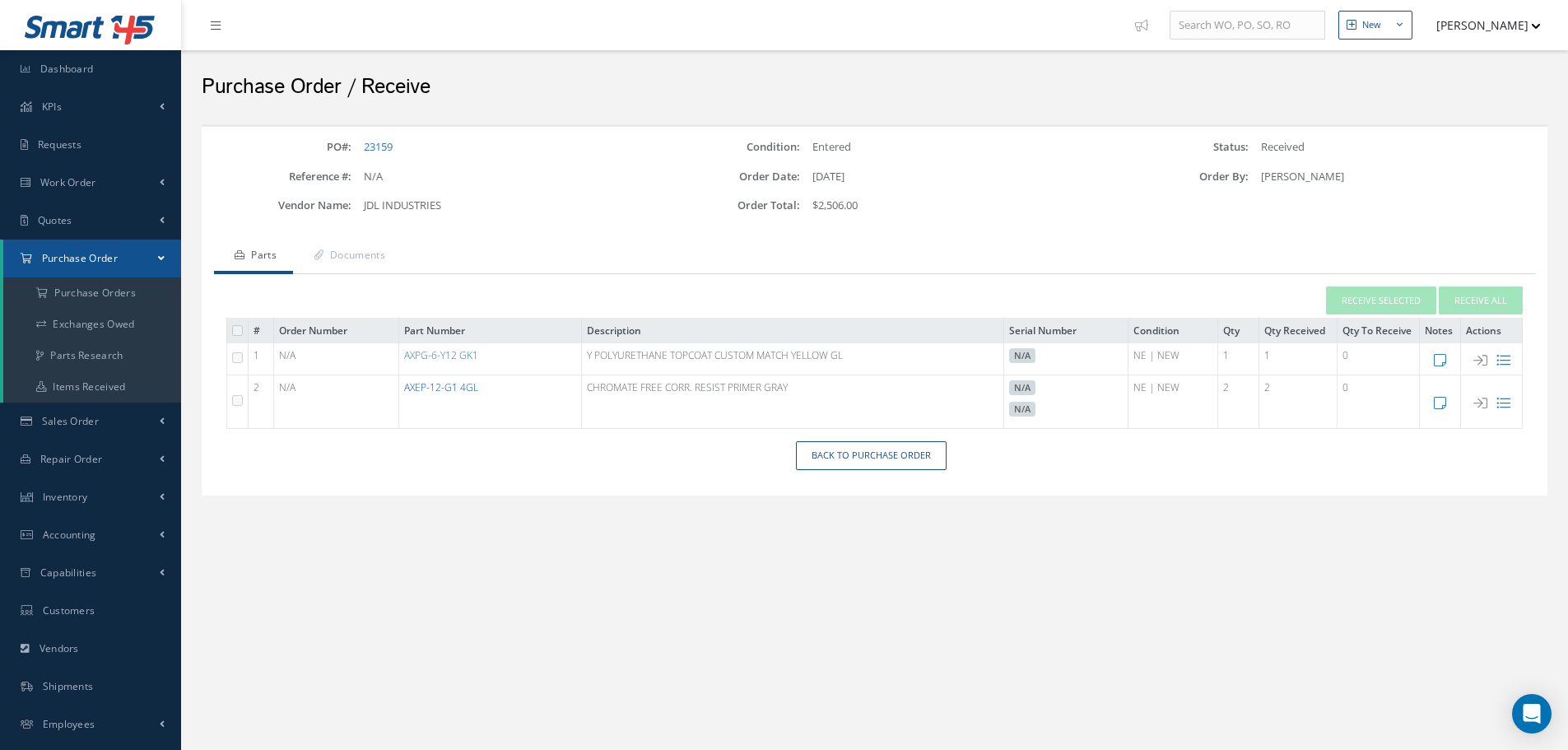
click at [440, 387] on link "AXEP-12-G1 4GL" at bounding box center [440, 387] width 74 height 14
click at [888, 450] on link "Back to Purchase Order" at bounding box center [871, 455] width 151 height 29
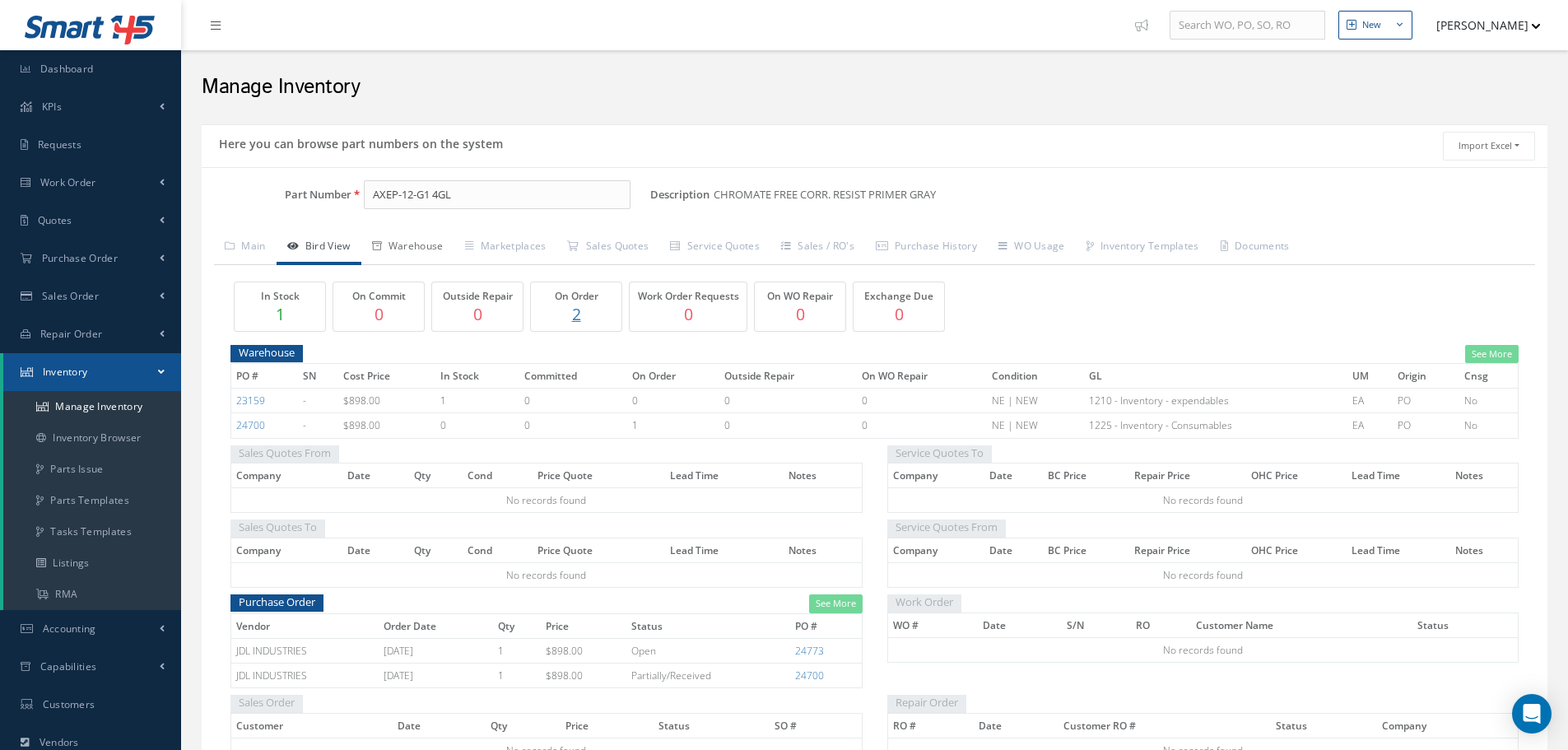
click at [419, 244] on link "Warehouse" at bounding box center [408, 247] width 93 height 34
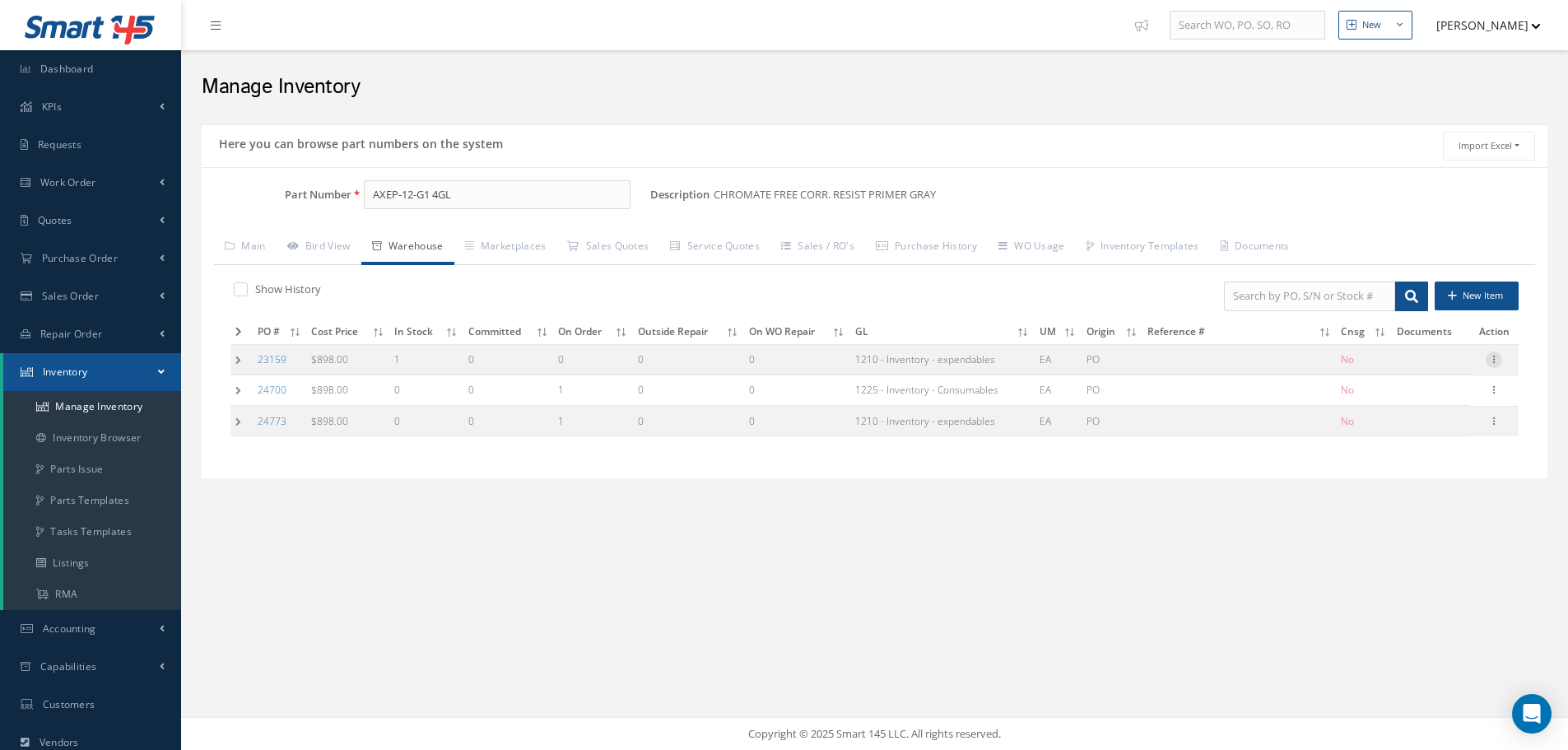
click at [1495, 360] on icon at bounding box center [1493, 358] width 17 height 13
click at [1411, 371] on link "Edit" at bounding box center [1418, 371] width 130 height 22
type input "898.00"
type input "11/13/2023"
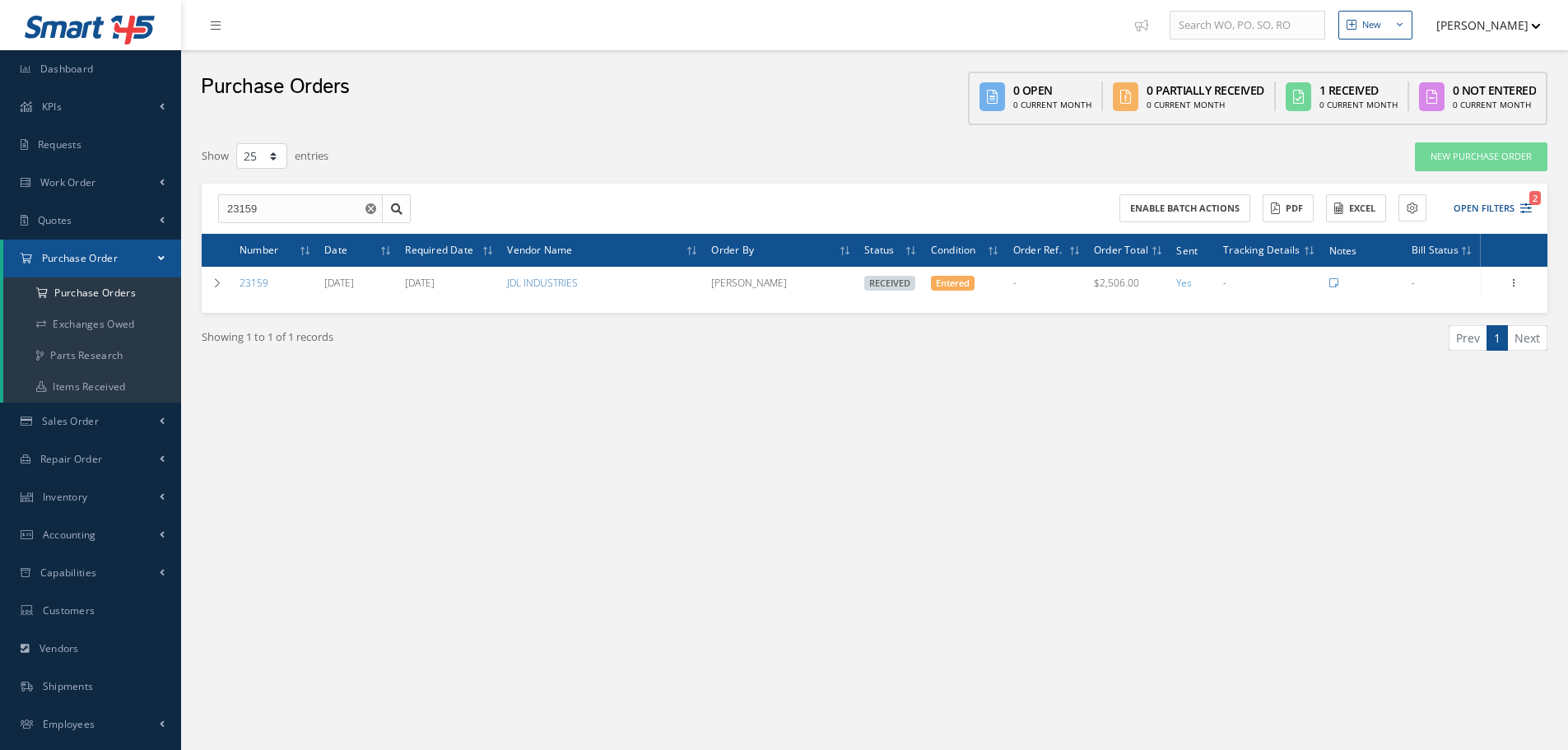
select select "25"
click at [265, 209] on input "23159" at bounding box center [299, 209] width 164 height 30
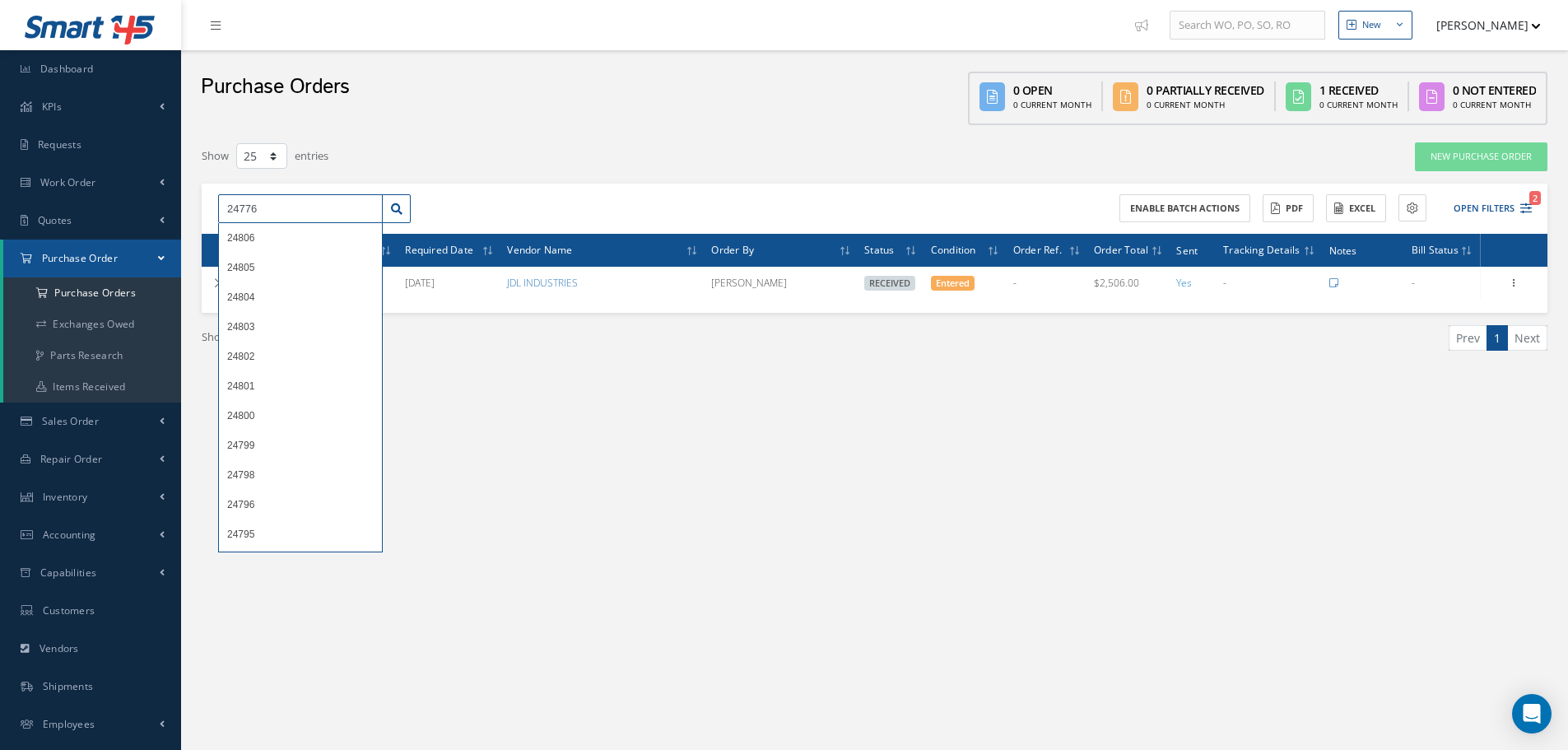
type input "24776"
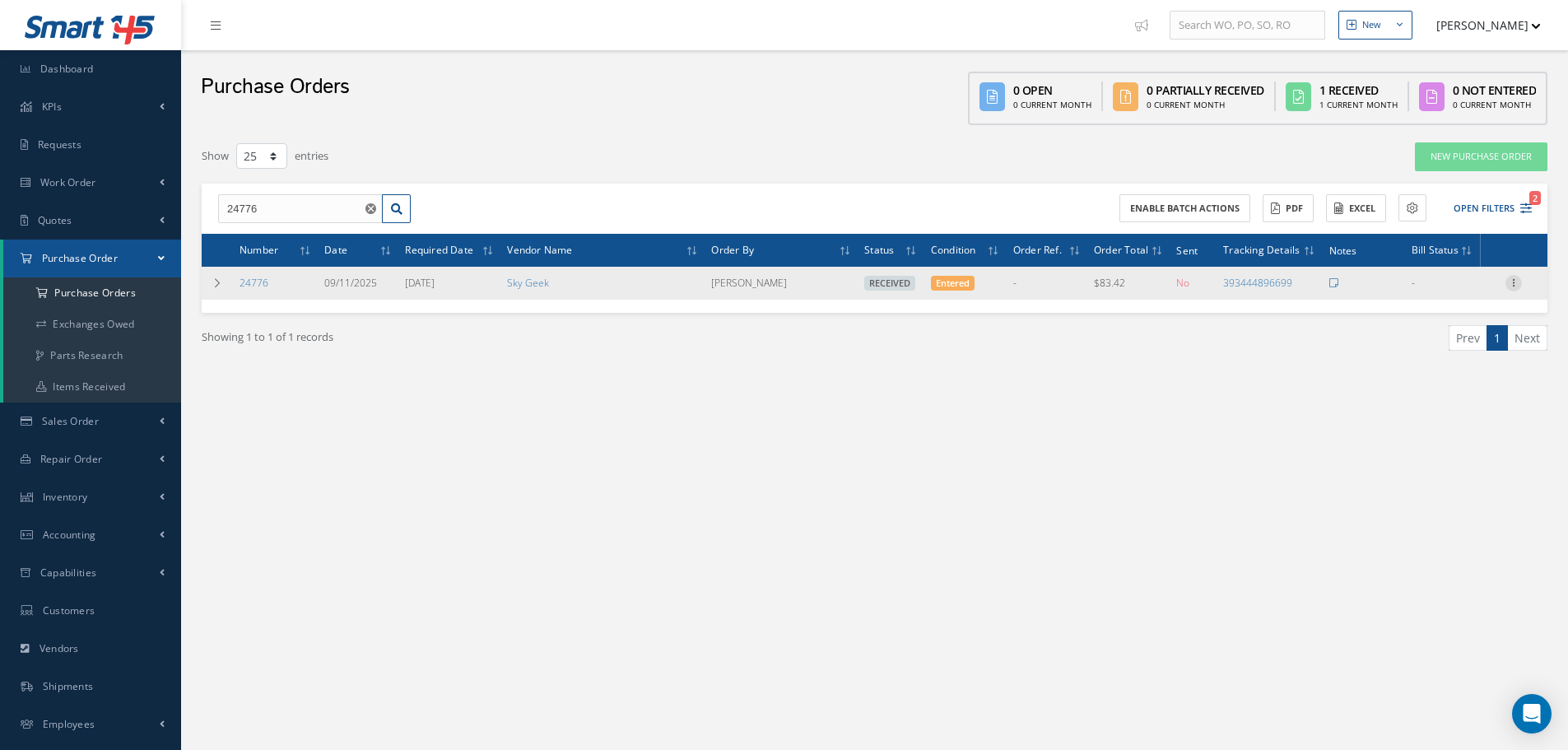
click at [1516, 284] on icon at bounding box center [1513, 281] width 17 height 13
click at [1437, 290] on link "Receiving Details" at bounding box center [1438, 294] width 130 height 22
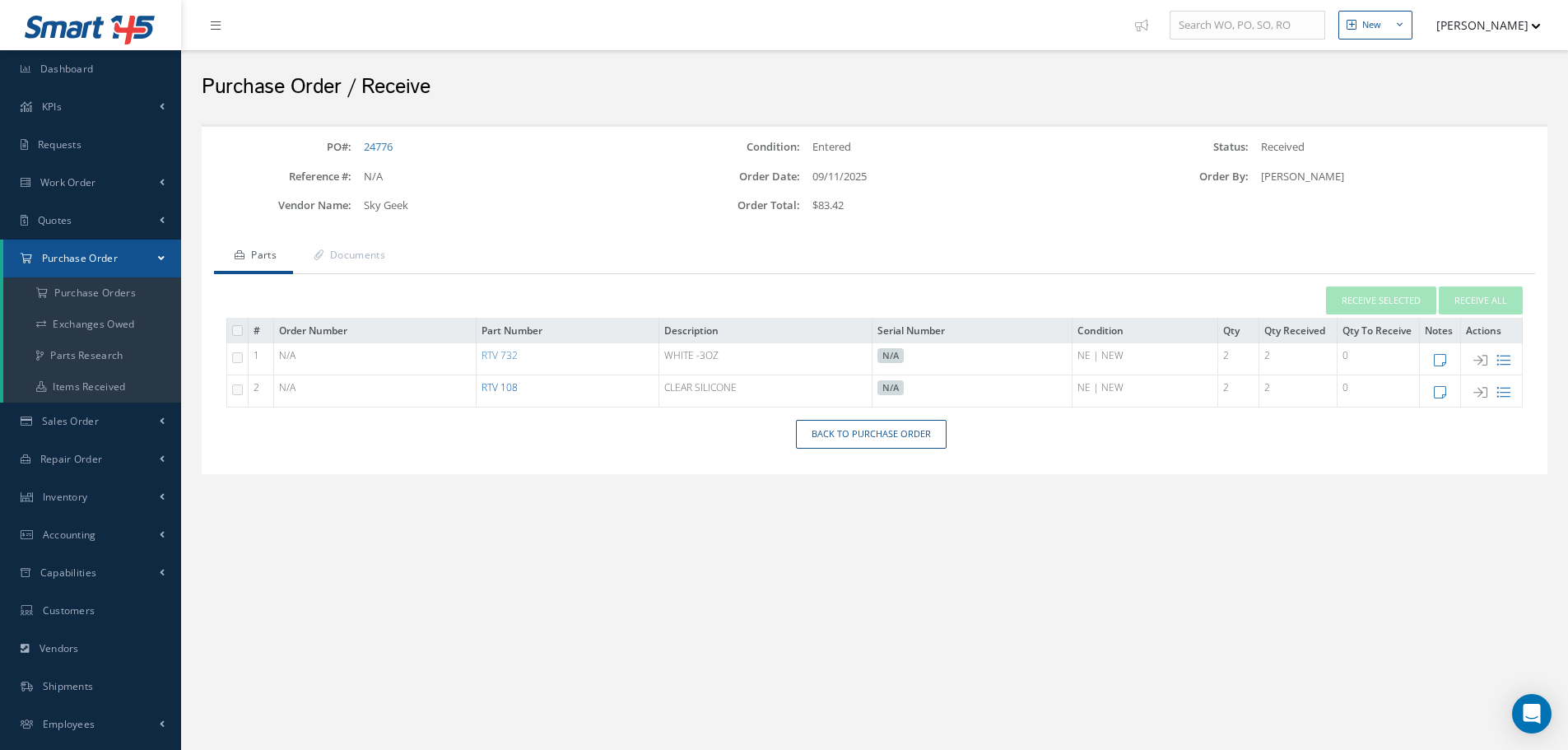
click at [509, 388] on link "RTV 108" at bounding box center [499, 387] width 36 height 14
click at [838, 437] on link "Back to Purchase Order" at bounding box center [871, 434] width 151 height 29
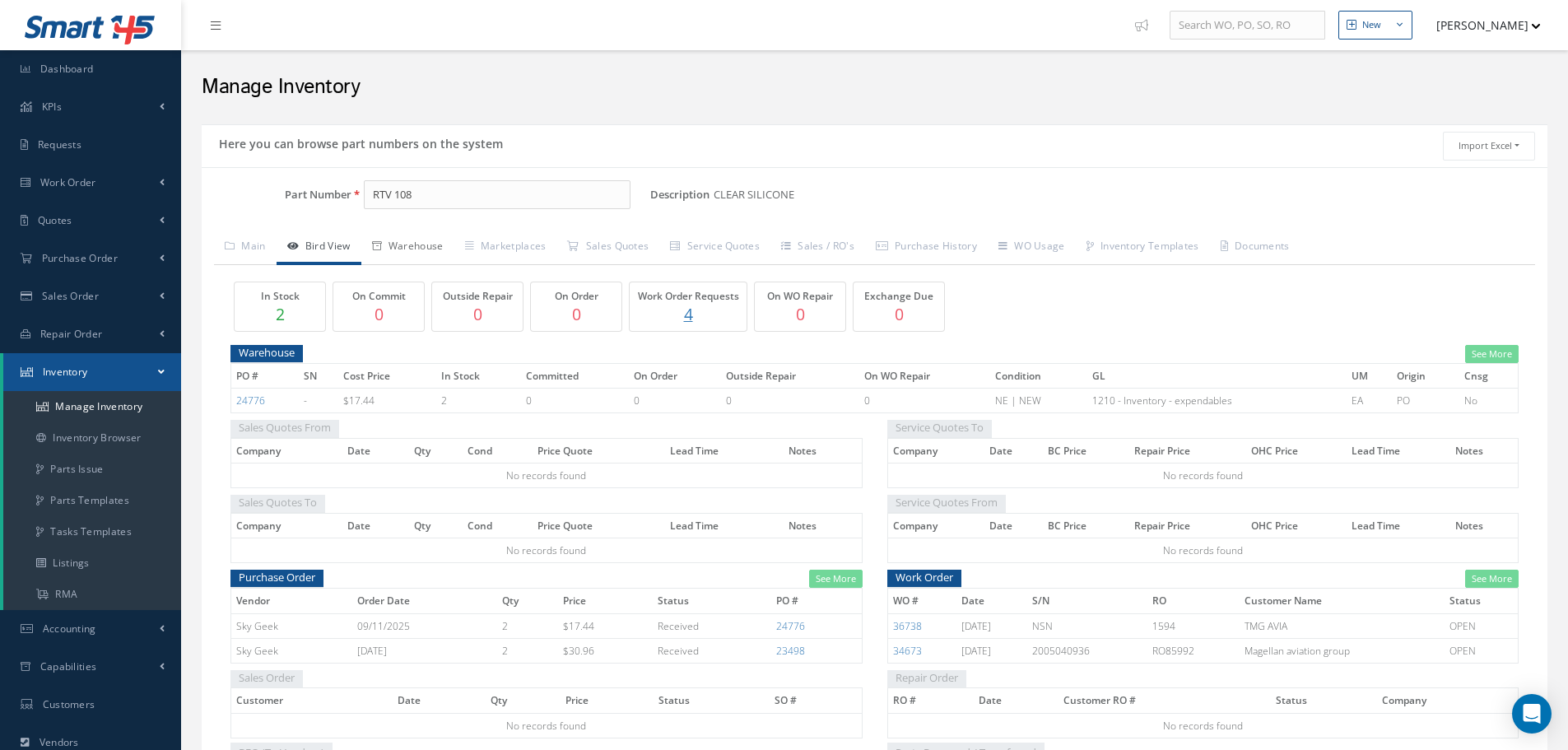
click at [426, 246] on link "Warehouse" at bounding box center [408, 247] width 93 height 34
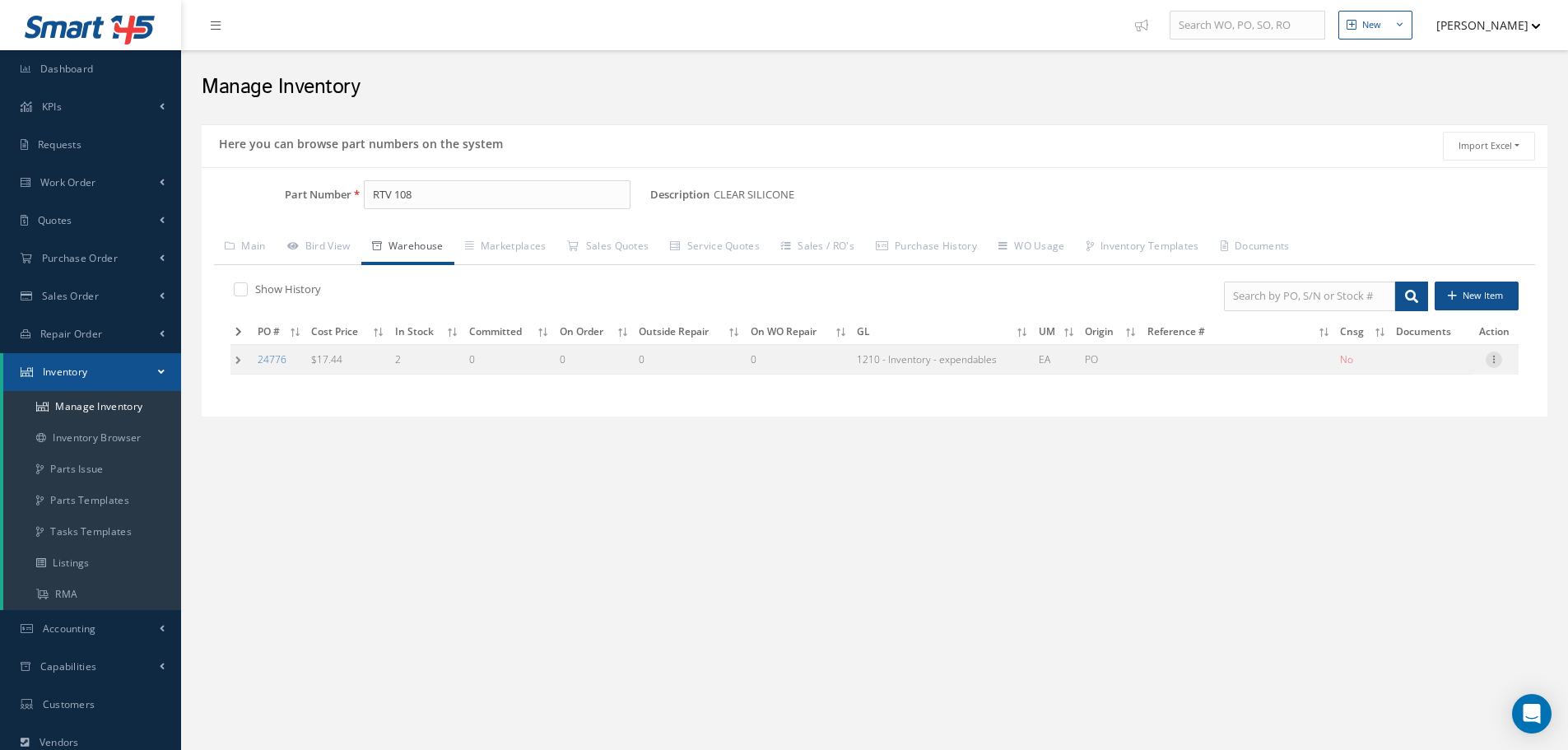
click at [1496, 359] on icon at bounding box center [1493, 358] width 17 height 13
click at [1412, 374] on link "Edit" at bounding box center [1418, 371] width 130 height 22
type input "17.44"
type input "[DATE]"
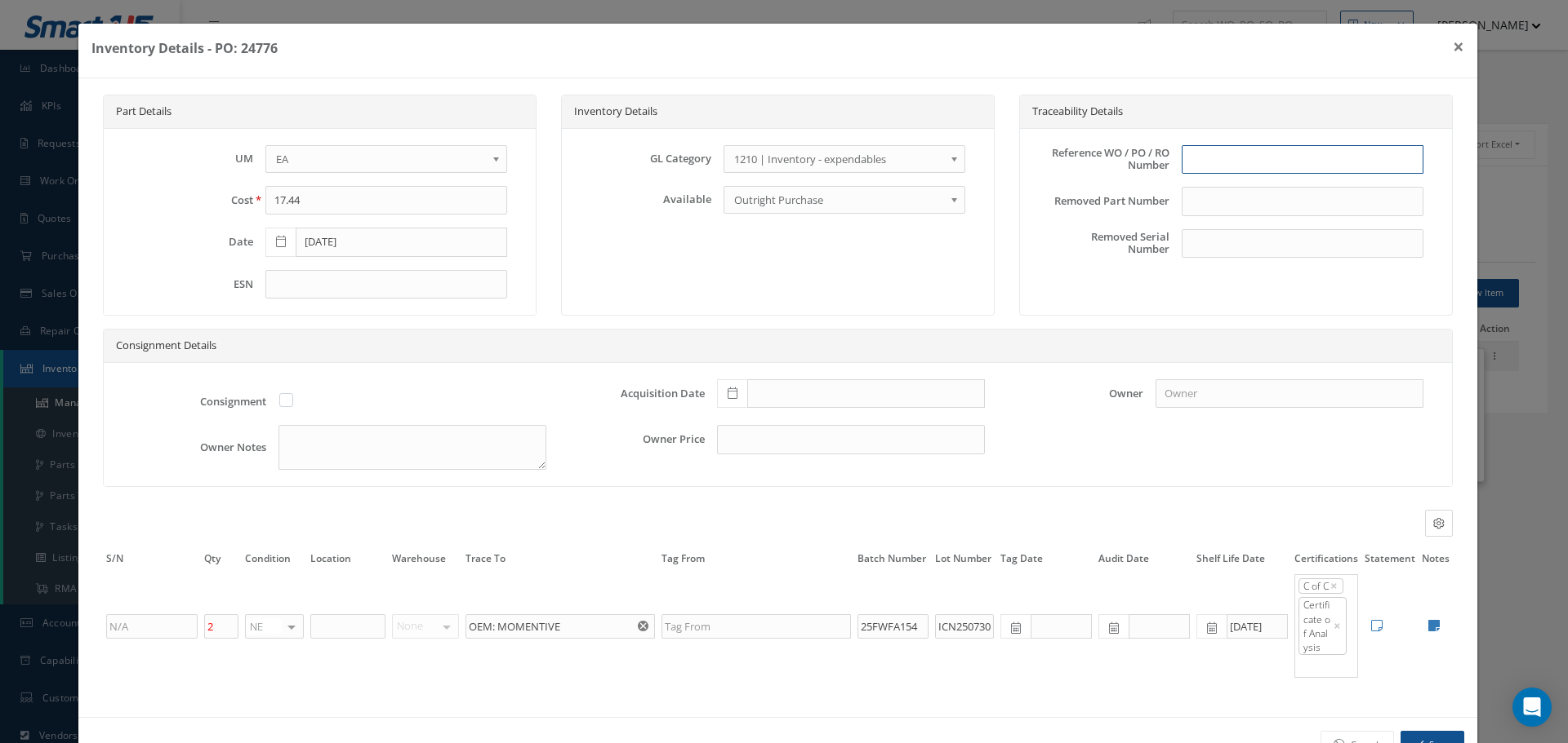
click at [1232, 166] on input "text" at bounding box center [1301, 160] width 241 height 29
type input "PO 24776"
click at [728, 397] on icon at bounding box center [733, 393] width 10 height 12
click at [822, 296] on td "25" at bounding box center [821, 295] width 24 height 24
type input "[DATE]"
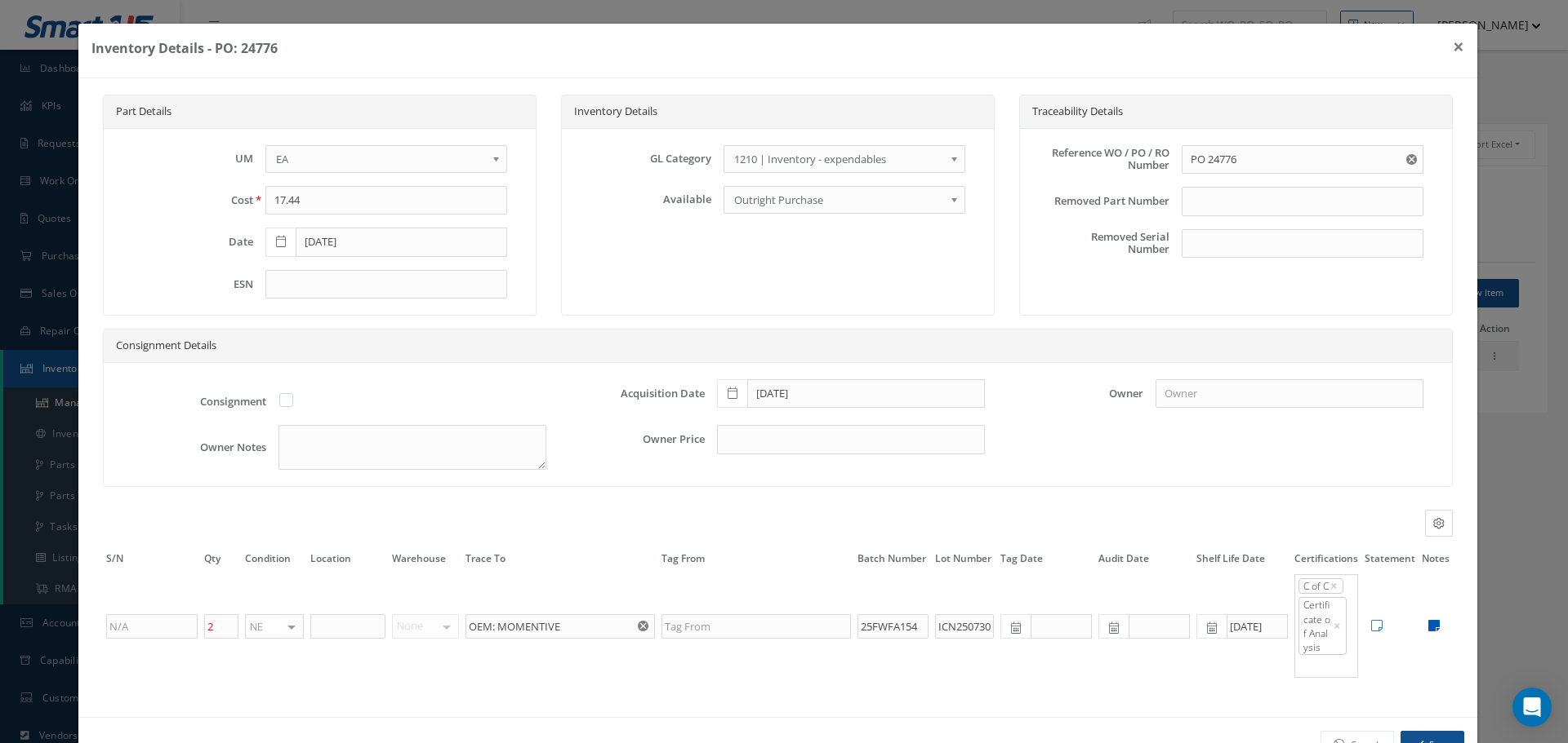
click at [1428, 625] on icon at bounding box center [1434, 625] width 12 height 13
type textarea "SKY GEEK COC GRACO COC MOMENTIVE COA"
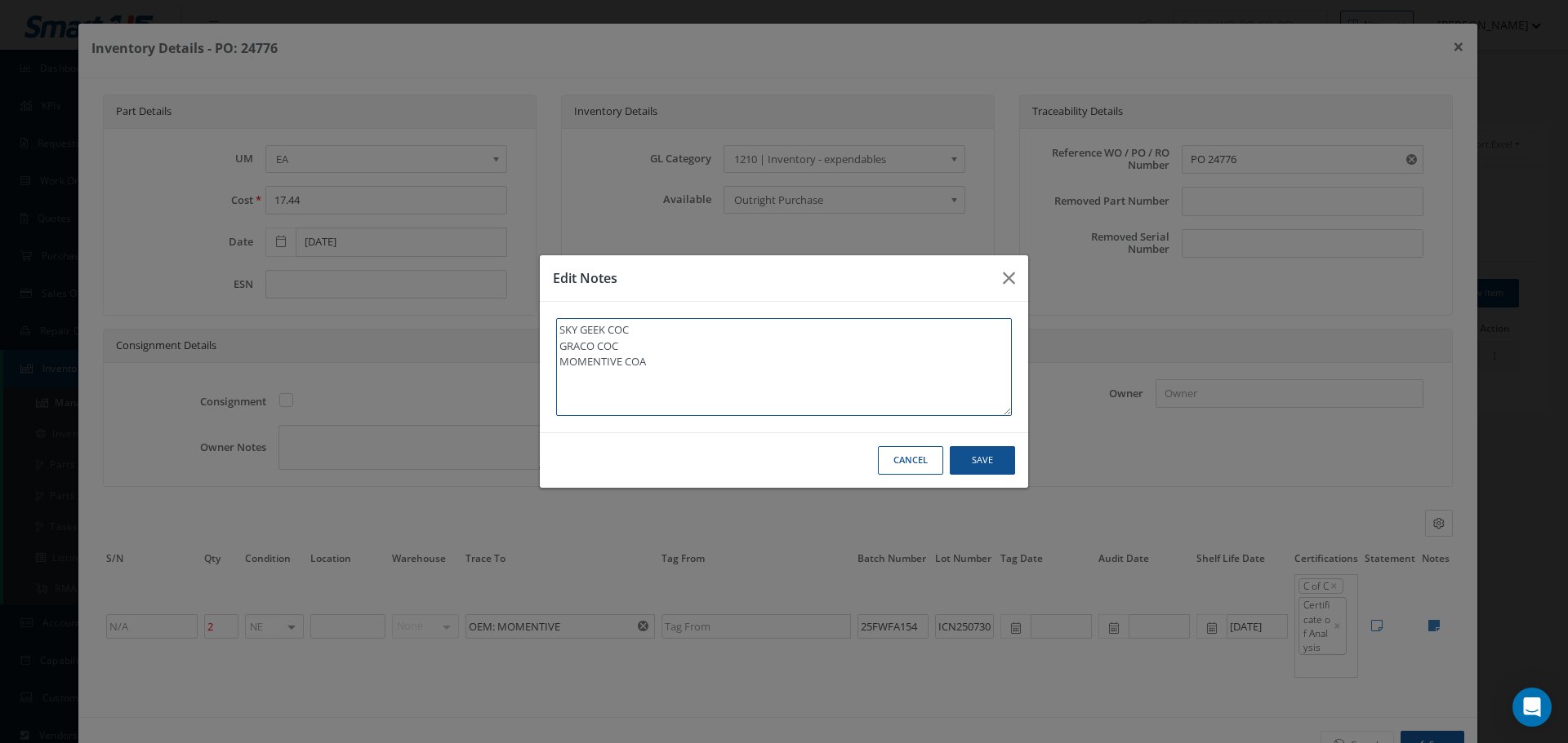
click at [663, 347] on textarea "SKY GEEK COC GRACO COC MOMENTIVE COA" at bounding box center [784, 367] width 455 height 98
click at [669, 360] on textarea "SKY GEEK COC GRACO COC MOMENTIVE COA" at bounding box center [784, 367] width 455 height 98
type textarea "SKY GEEK COC GRACO COC MOMENTIVE COA"
type textarea "SKY GEEK COC GRACO COC MOMENTIVE COA *"
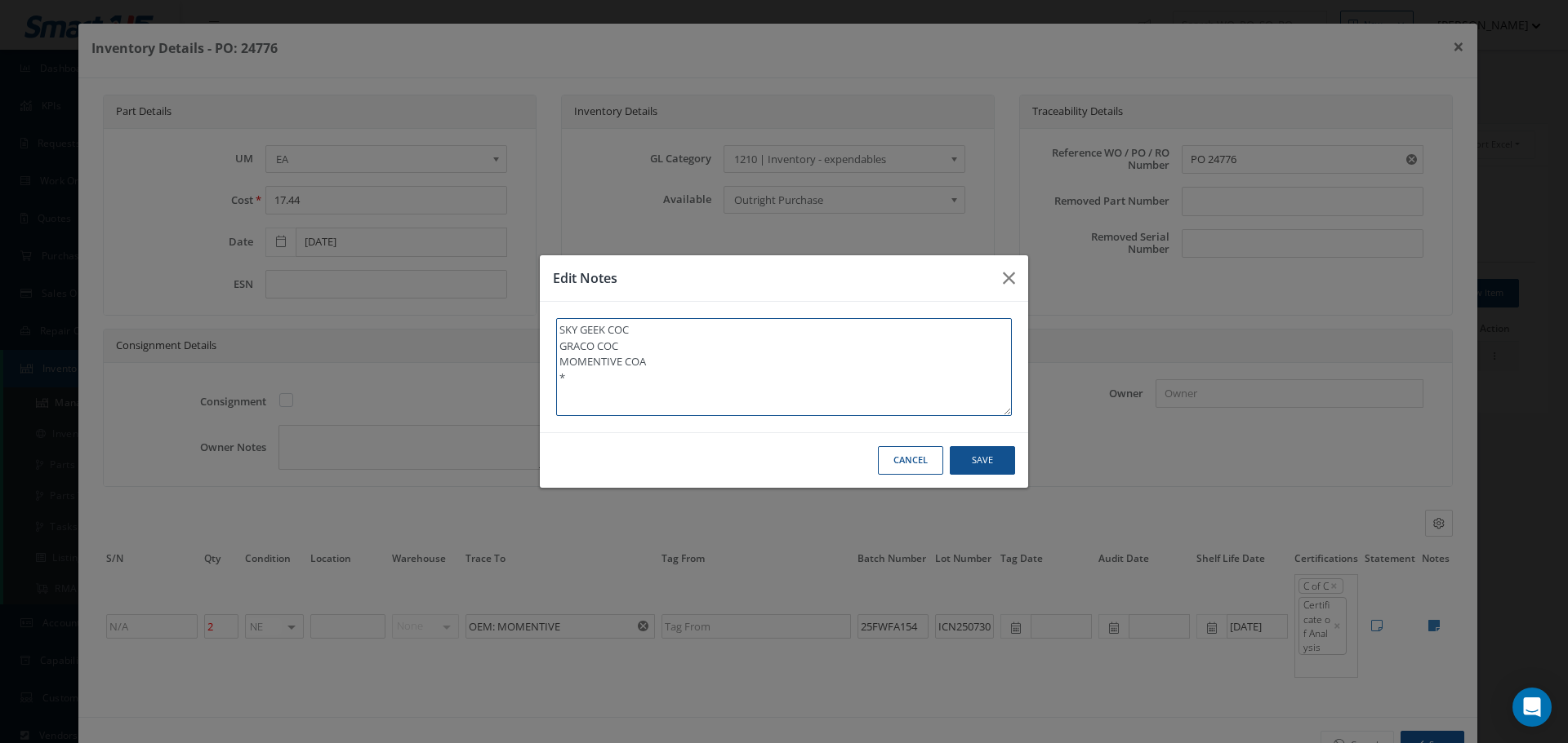
type textarea "SKY GEEK COC GRACO COC MOMENTIVE COA **"
type textarea "SKY GEEK COC GRACO COC MOMENTIVE COA ** R"
type textarea "SKY GEEK COC GRACO COC MOMENTIVE COA ** RE"
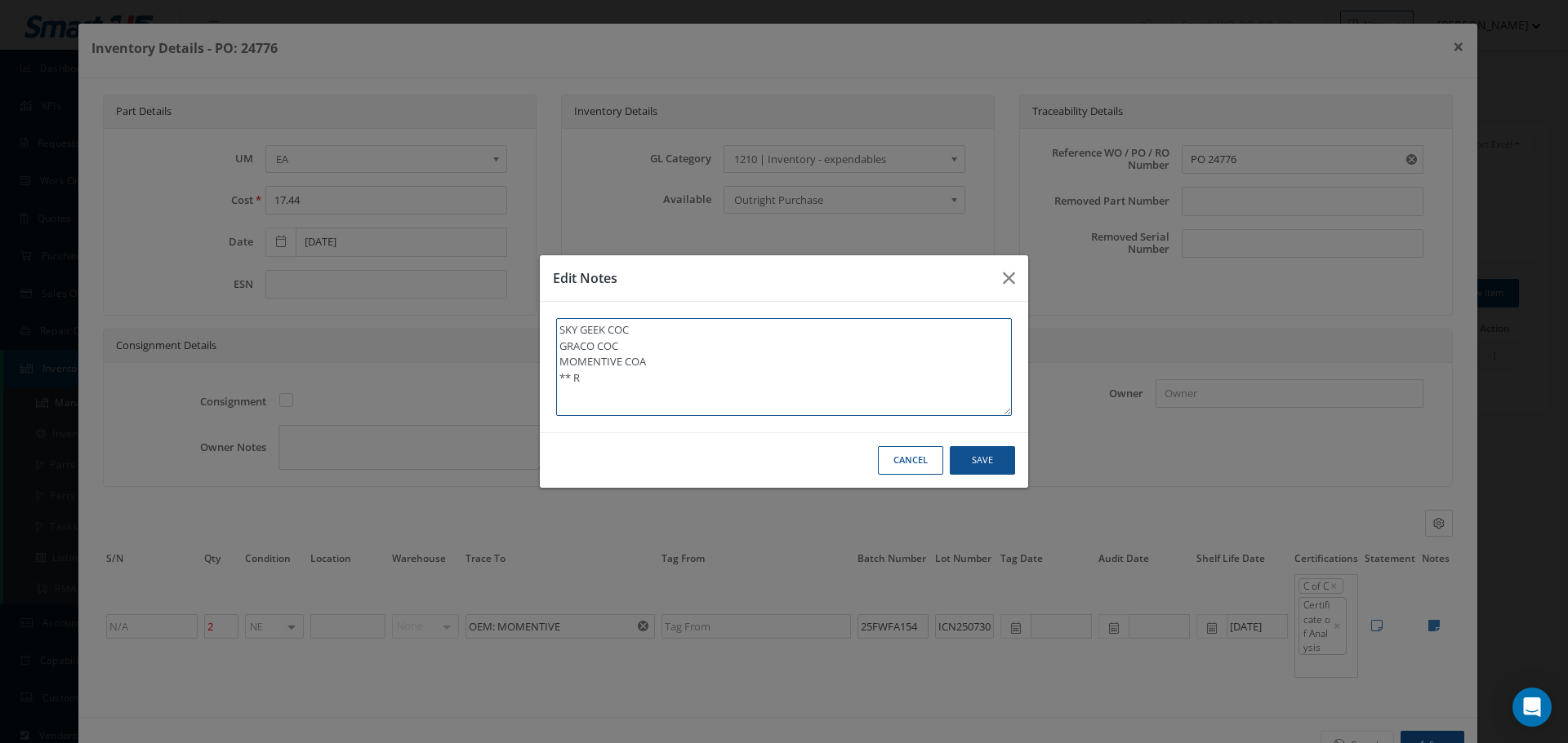
type textarea "SKY GEEK COC GRACO COC MOMENTIVE COA ** RE"
type textarea "SKY GEEK COC GRACO COC MOMENTIVE COA ** REC"
type textarea "SKY GEEK COC GRACO COC MOMENTIVE COA ** RECE"
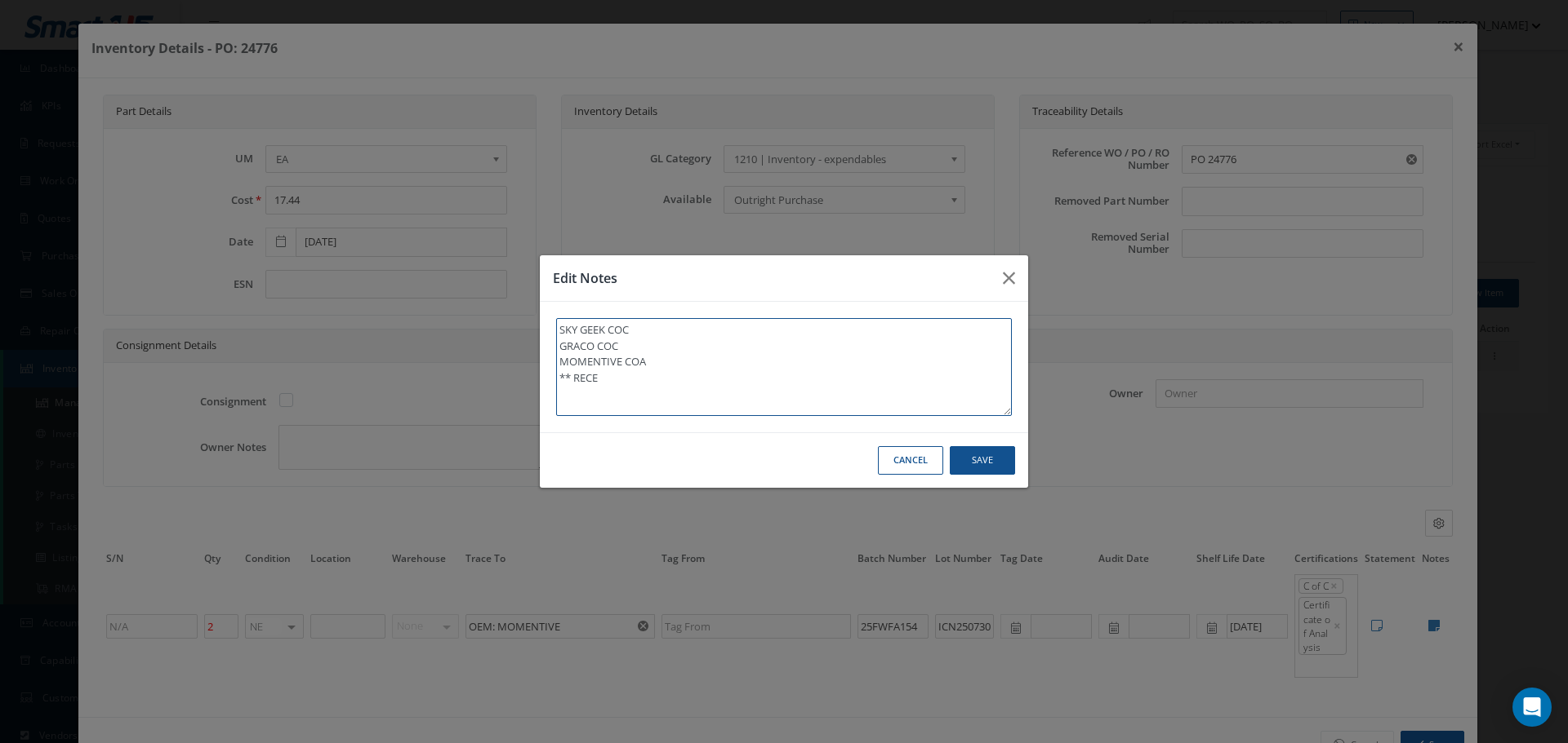
type textarea "SKY GEEK COC GRACO COC MOMENTIVE COA ** RECEI"
type textarea "SKY GEEK COC GRACO COC MOMENTIVE COA ** RECEIV"
type textarea "SKY GEEK COC GRACO COC MOMENTIVE COA ** RECEIVE"
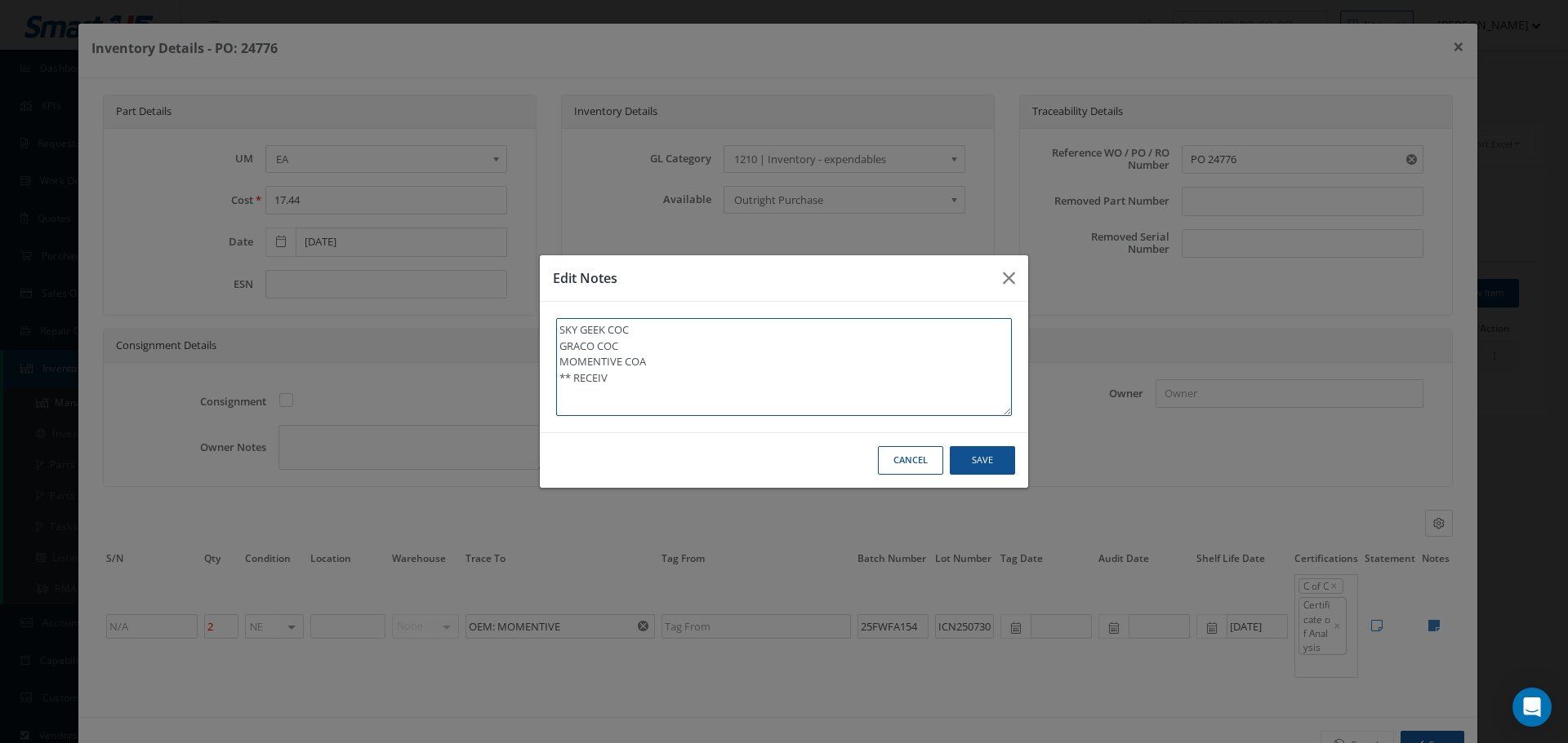
type textarea "SKY GEEK COC GRACO COC MOMENTIVE COA ** RECEIVE"
type textarea "SKY GEEK COC GRACO COC MOMENTIVE COA ** RECEIVED"
type textarea "SKY GEEK COC GRACO COC MOMENTIVE COA ** RECEIVED S"
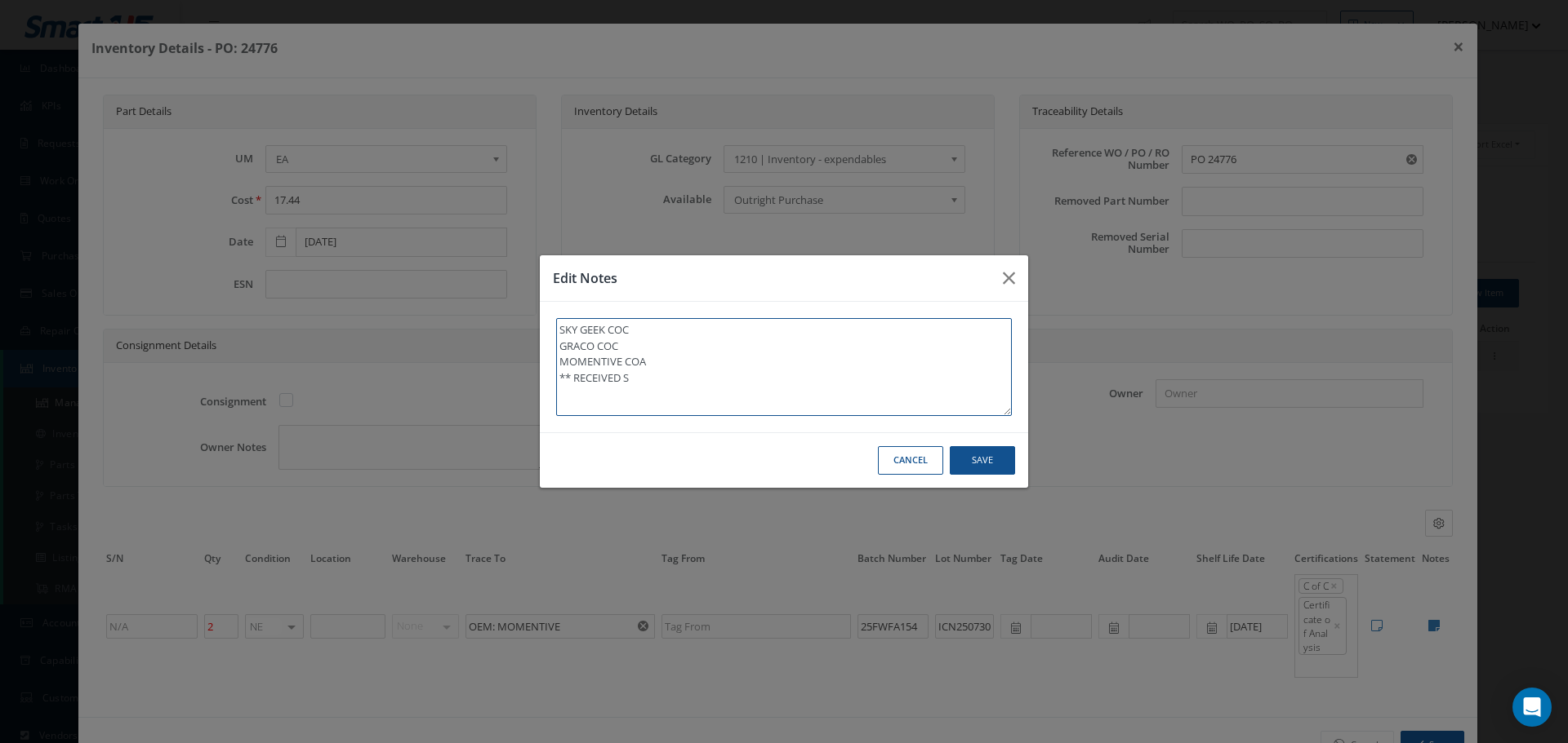
type textarea "SKY GEEK COC GRACO COC MOMENTIVE COA ** RECEIVED ST"
type textarea "SKY GEEK COC GRACO COC MOMENTIVE COA ** RECEIVED STO"
type textarea "SKY GEEK COC GRACO COC MOMENTIVE COA ** RECEIVED STOC"
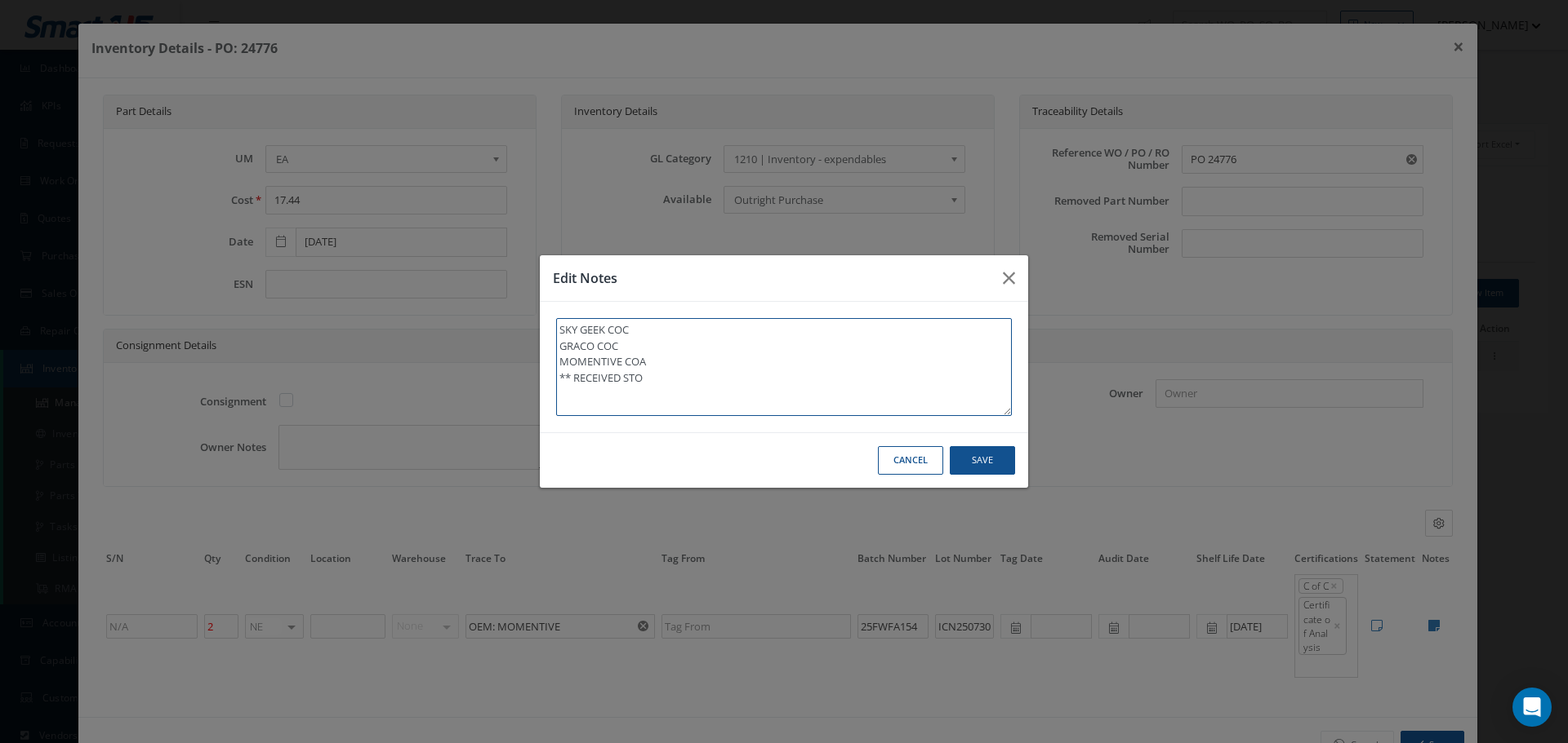
type textarea "SKY GEEK COC GRACO COC MOMENTIVE COA ** RECEIVED STOC"
type textarea "SKY GEEK COC GRACO COC MOMENTIVE COA ** RECEIVED STOCK"
type textarea "SKY GEEK COC GRACO COC MOMENTIVE COA ** RECEIVED STOCK 0"
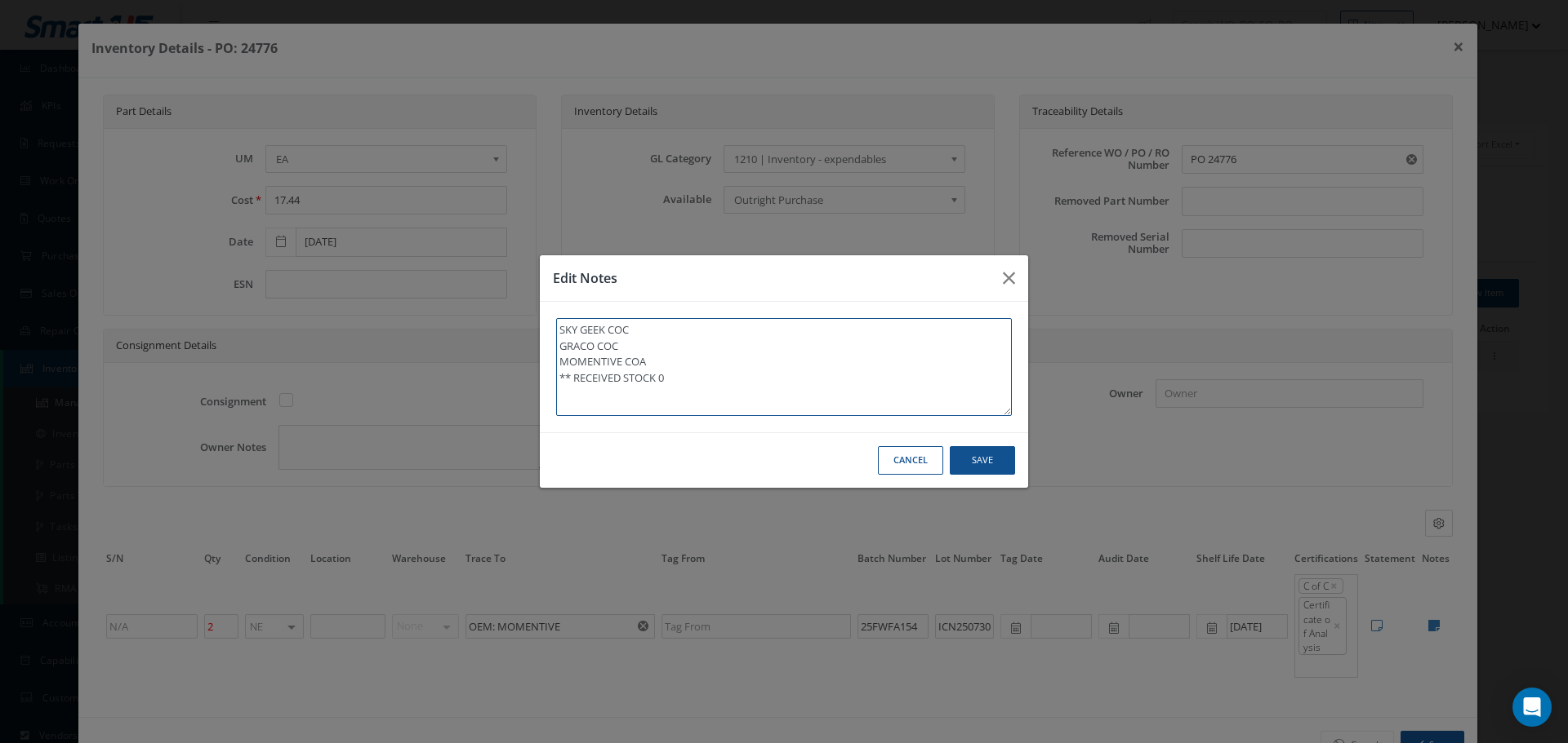
type textarea "SKY GEEK COC GRACO COC MOMENTIVE COA ** RECEIVED STOCK 09"
type textarea "SKY GEEK COC GRACO COC MOMENTIVE COA ** RECEIVED STOCK 09/"
type textarea "SKY GEEK COC GRACO COC MOMENTIVE COA ** RECEIVED STOCK 09/2"
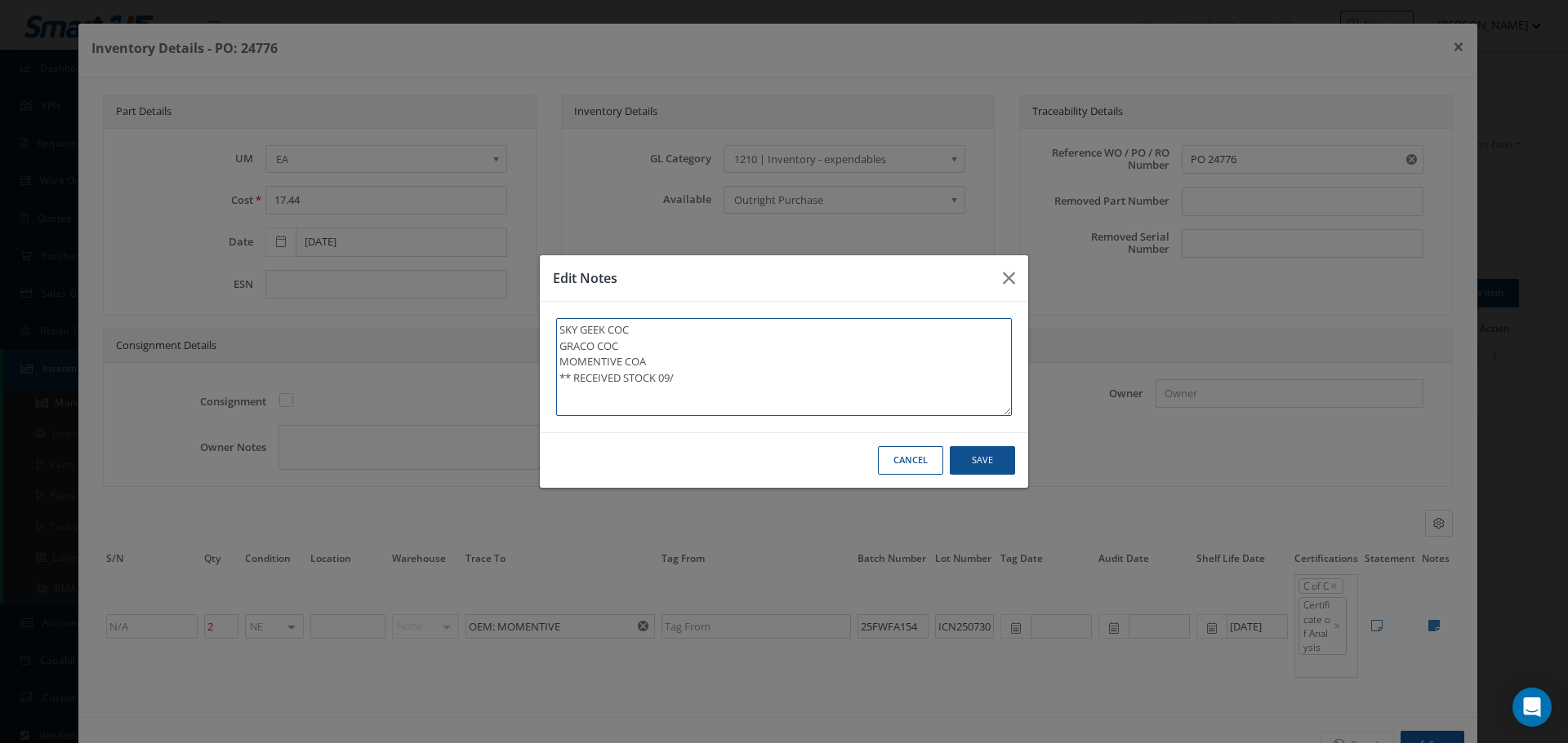
type textarea "SKY GEEK COC GRACO COC MOMENTIVE COA ** RECEIVED STOCK 09/2"
type textarea "SKY GEEK COC GRACO COC MOMENTIVE COA ** RECEIVED STOCK 09/25"
type textarea "SKY GEEK COC GRACO COC MOMENTIVE COA ** RECEIVED STOCK 09/25/"
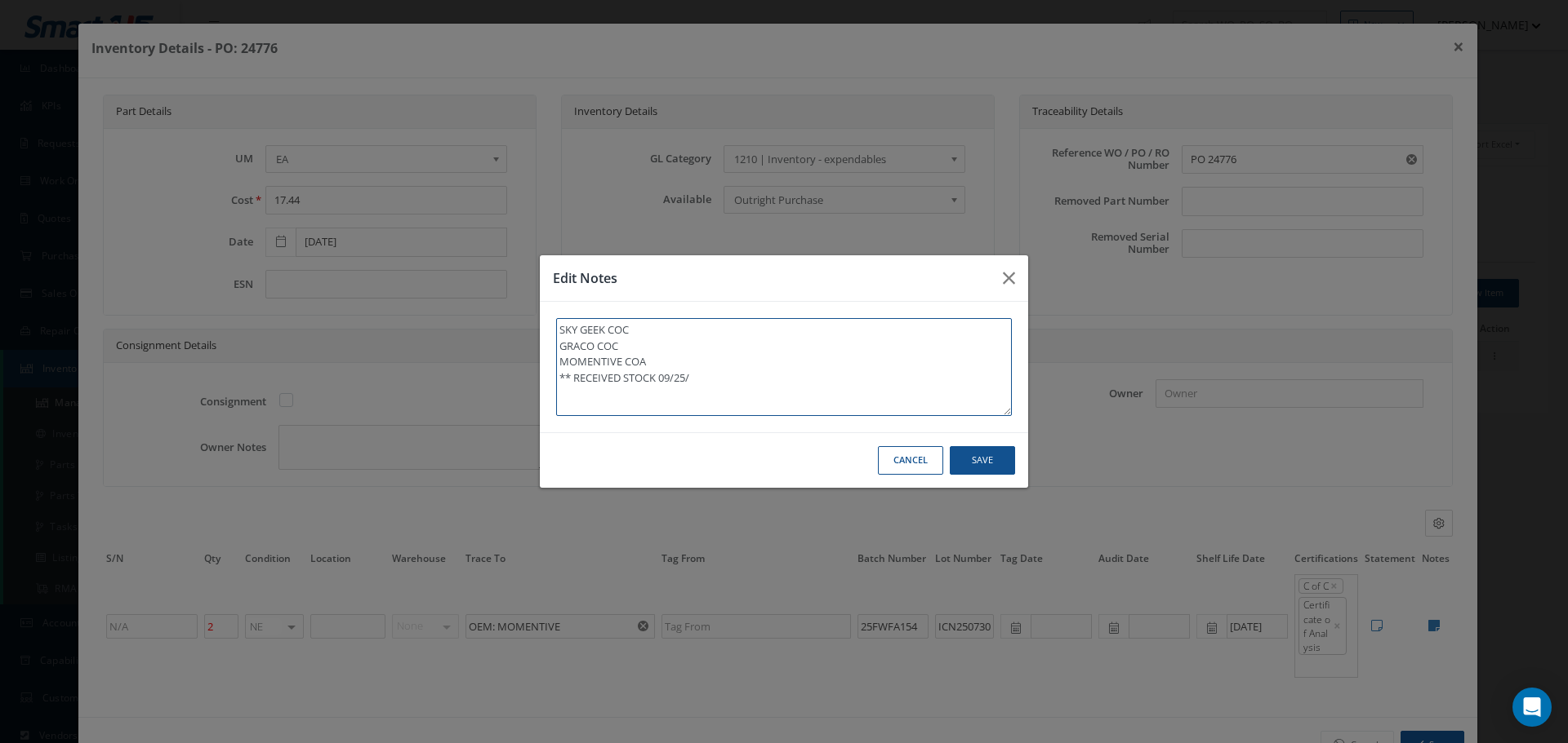
type textarea "SKY GEEK COC GRACO COC MOMENTIVE COA ** RECEIVED STOCK 09/25/2"
type textarea "SKY GEEK COC GRACO COC MOMENTIVE COA ** RECEIVED STOCK 09/25/20"
type textarea "SKY GEEK COC GRACO COC MOMENTIVE COA ** RECEIVED STOCK 09/25/202"
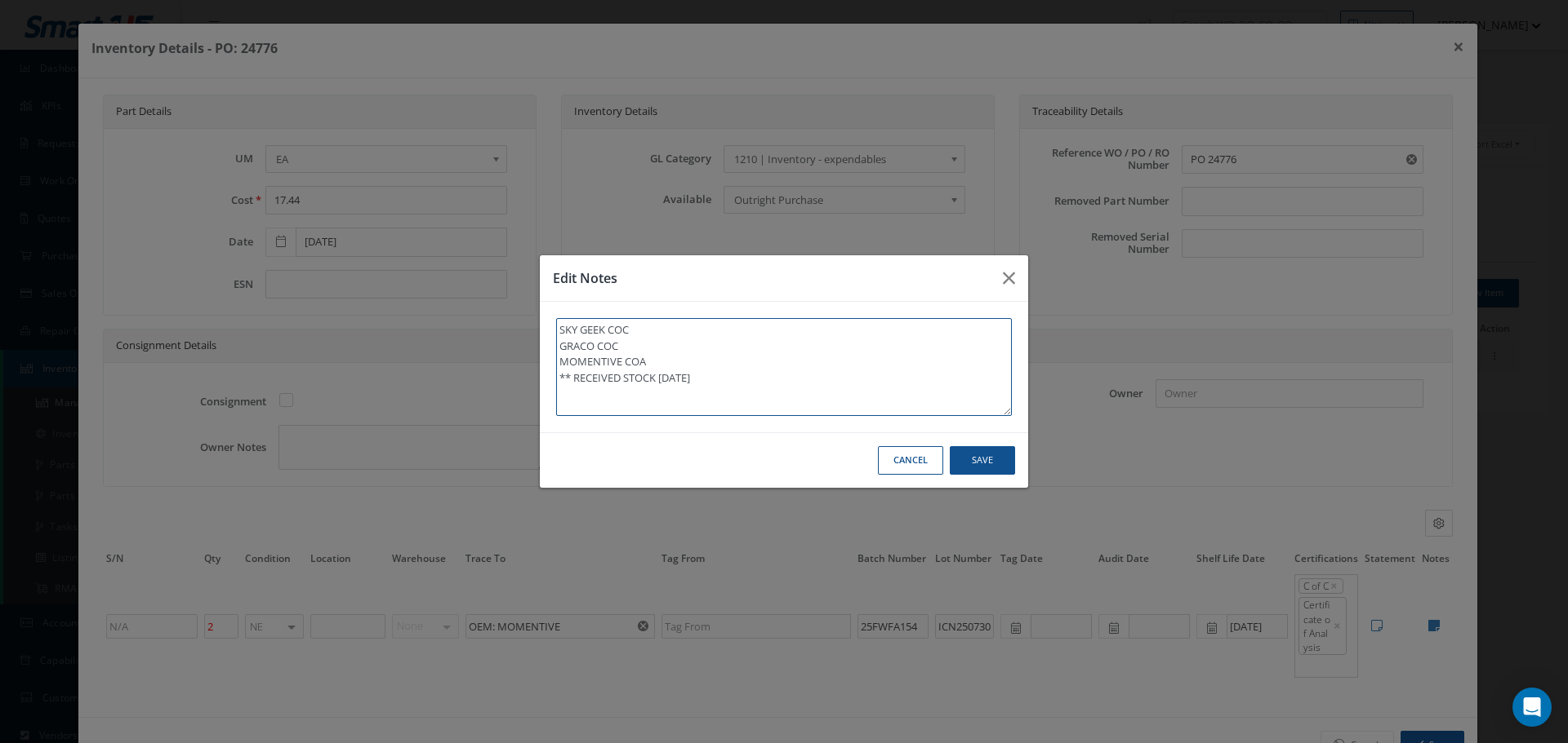
type textarea "SKY GEEK COC GRACO COC MOMENTIVE COA ** RECEIVED STOCK 09/25/202"
type textarea "SKY GEEK COC GRACO COC MOMENTIVE COA ** RECEIVED STOCK 09/25/2025"
type textarea "SKY GEEK COC GRACO COC MOMENTIVE COA ** RECEIVED STOCK 09/25/2025."
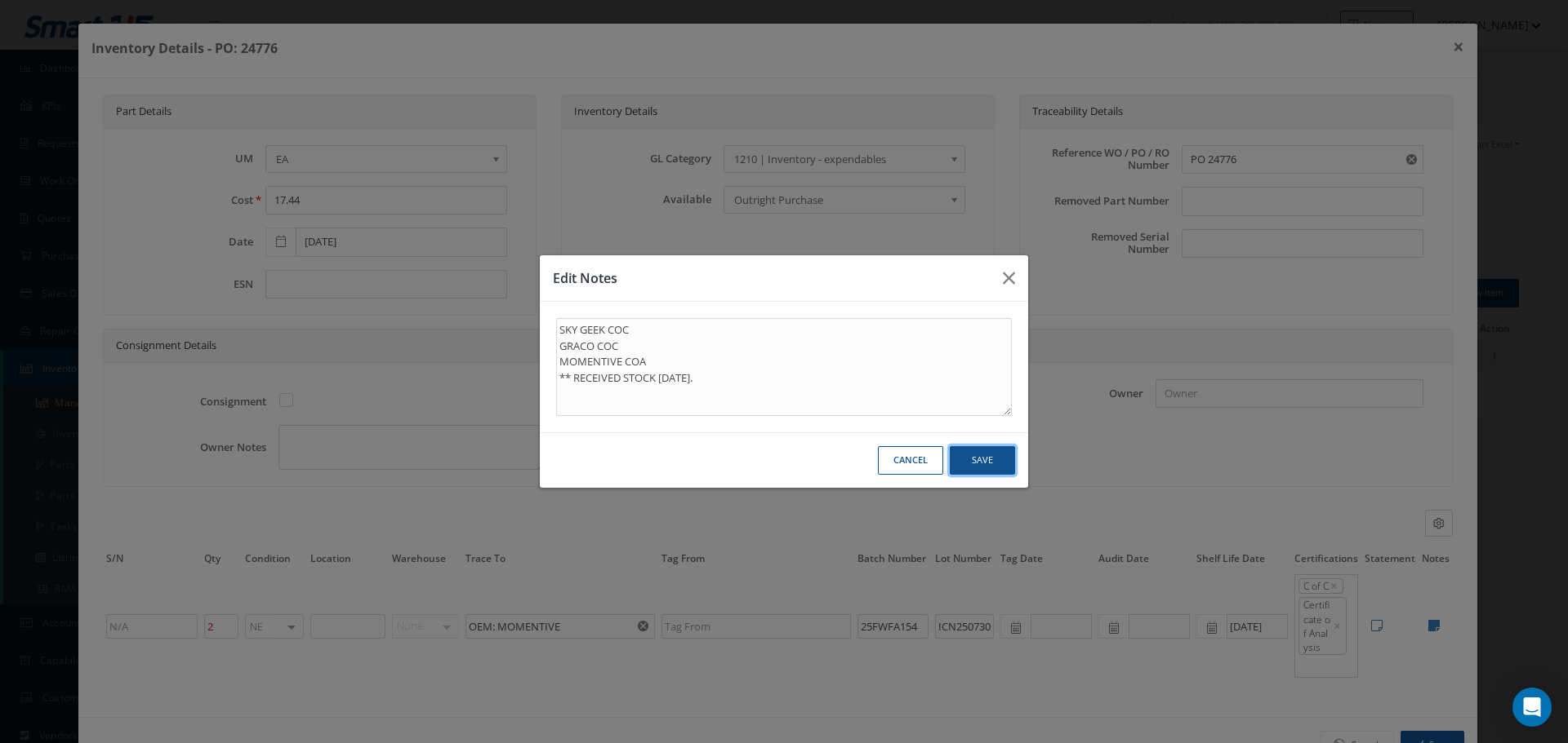
click at [976, 460] on button "Save" at bounding box center [982, 460] width 65 height 28
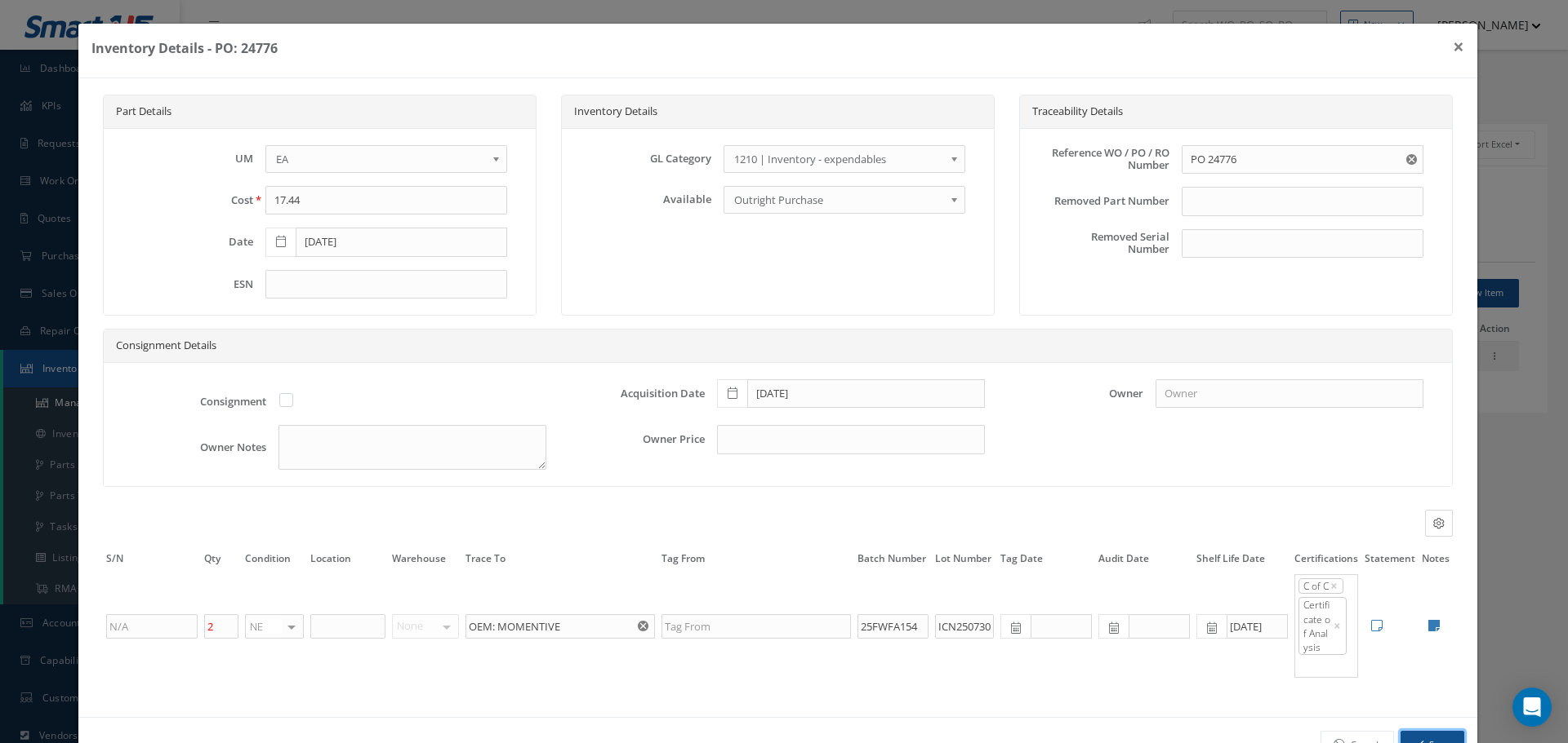
click at [1423, 732] on button "Save" at bounding box center [1431, 745] width 64 height 28
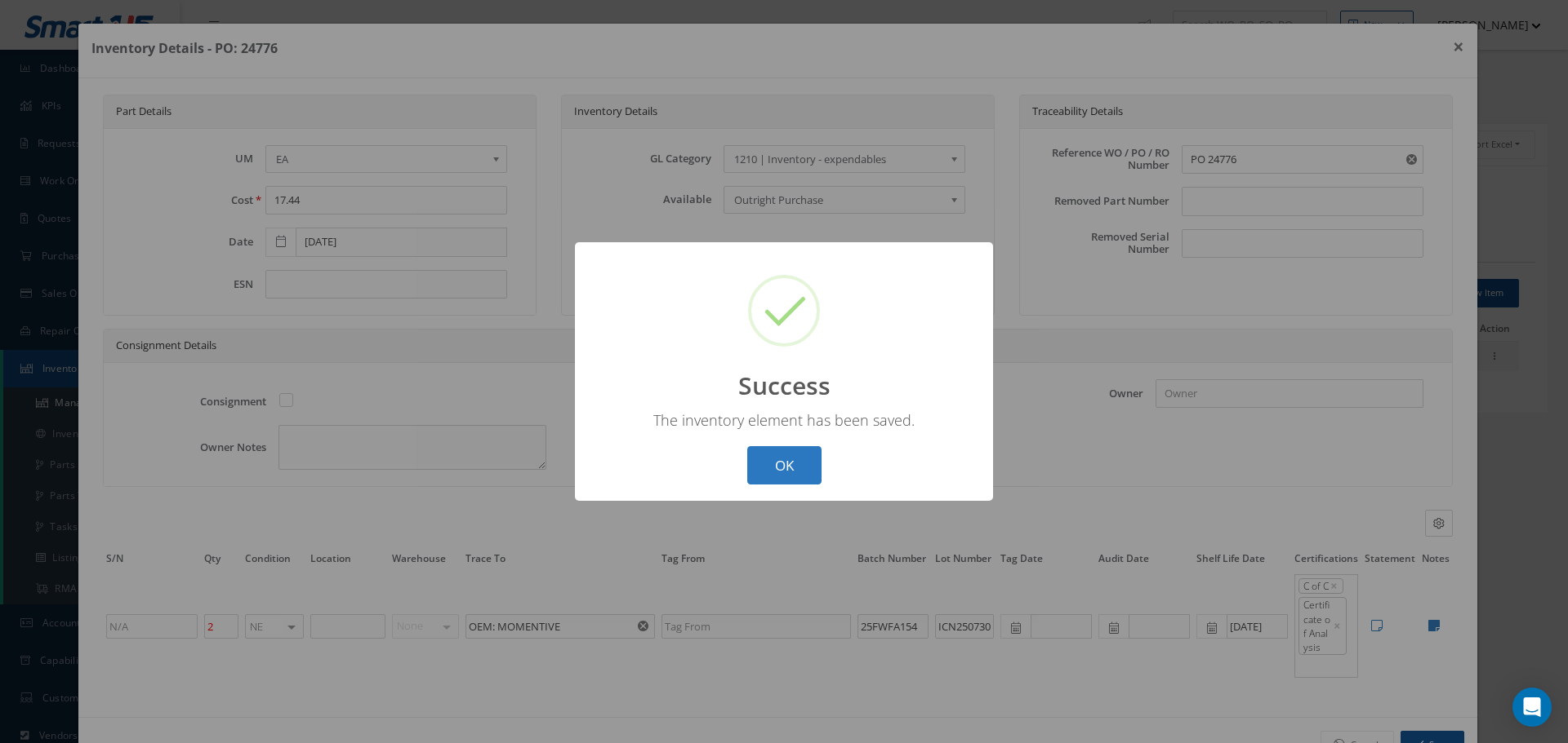
click at [781, 458] on button "OK" at bounding box center [784, 465] width 74 height 38
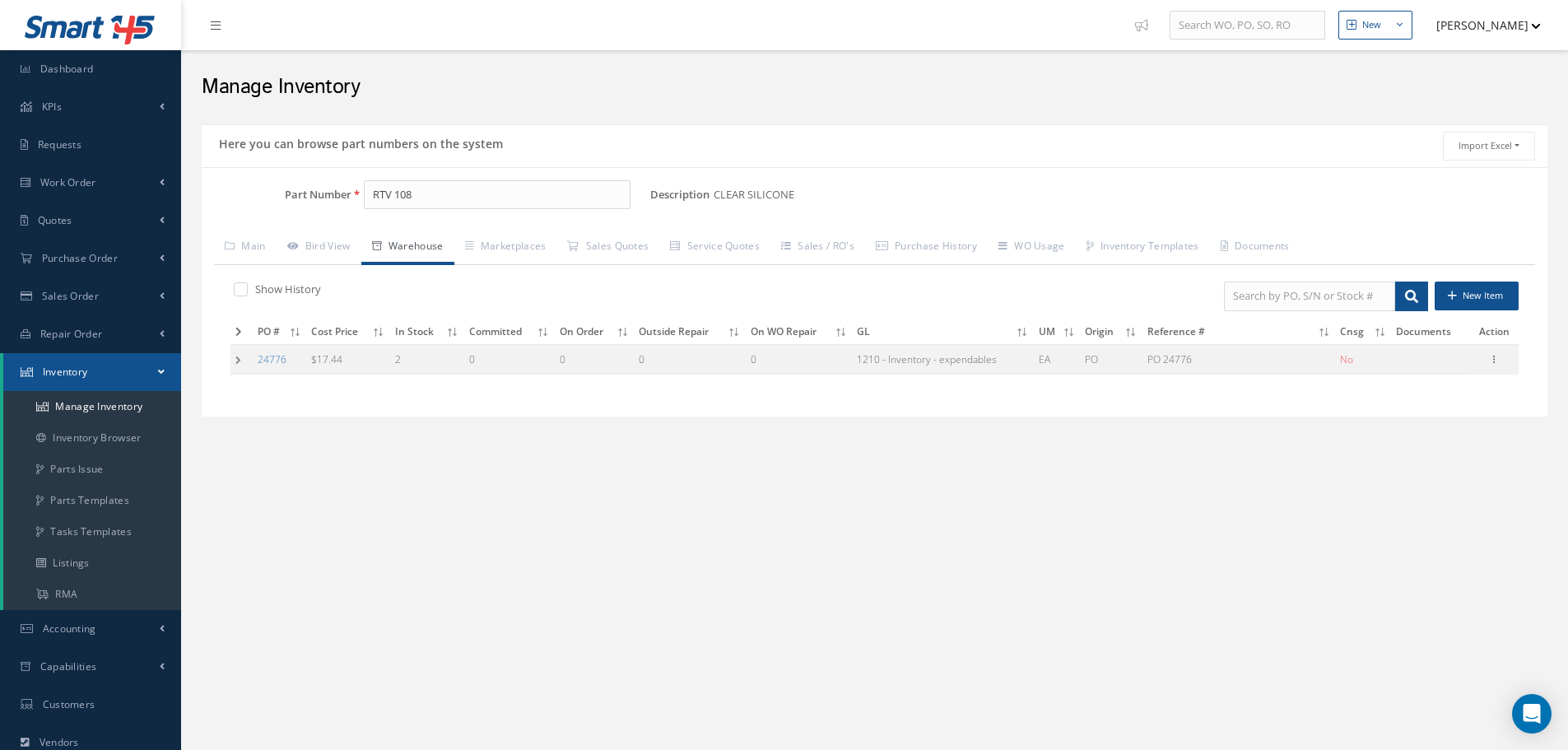
click at [247, 291] on label at bounding box center [249, 289] width 4 height 15
click at [241, 291] on input "checkbox" at bounding box center [238, 291] width 11 height 11
checkbox input "true"
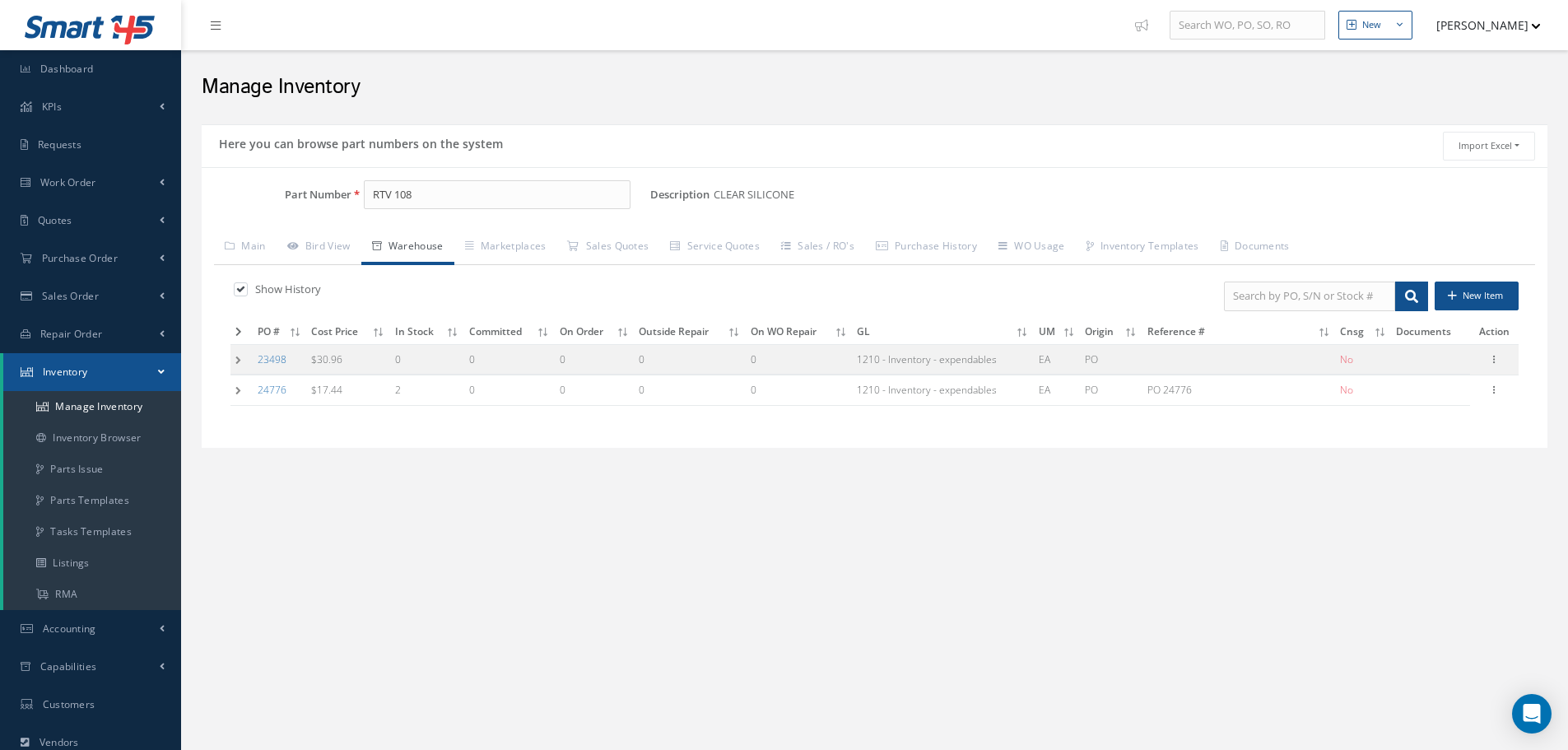
click at [236, 359] on td at bounding box center [241, 359] width 23 height 31
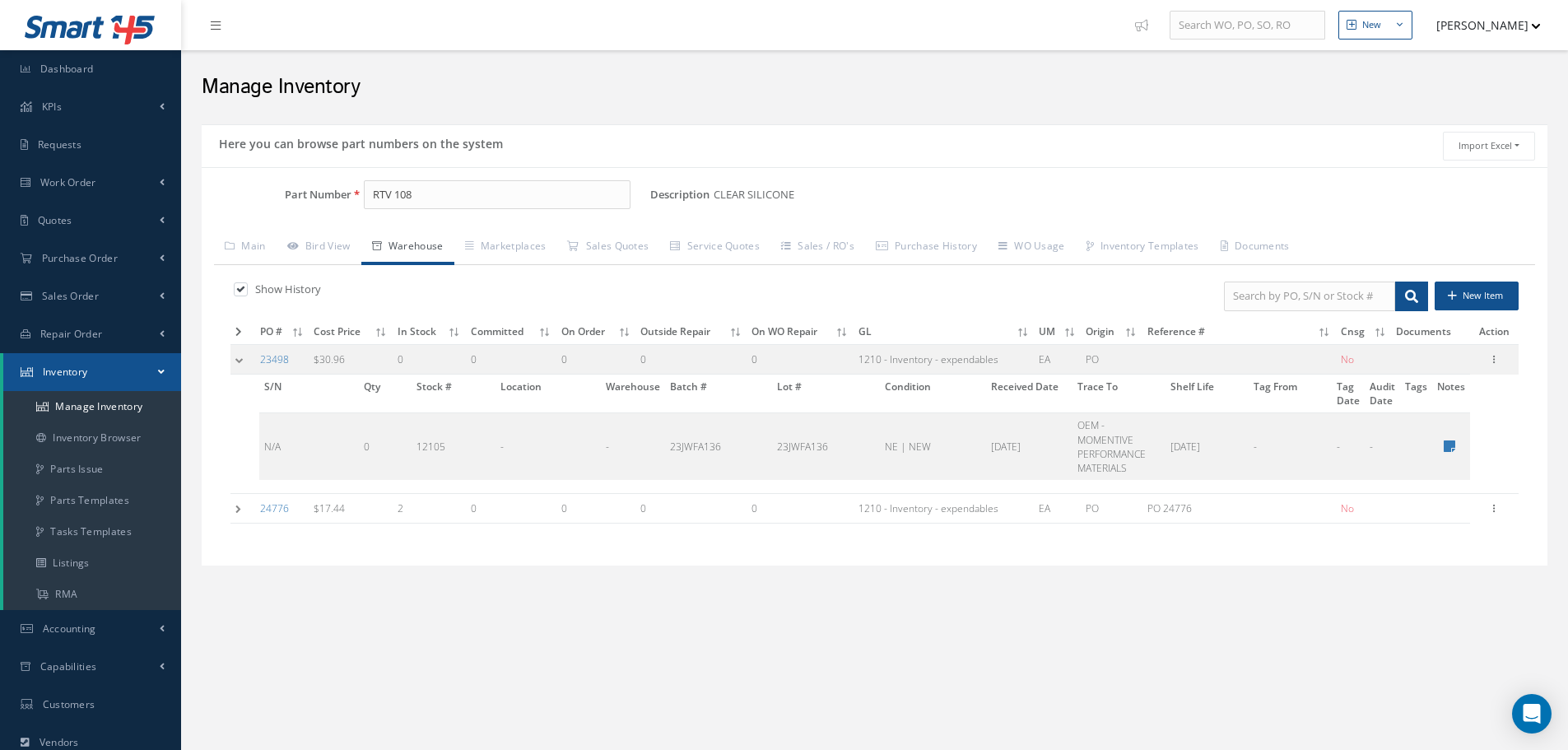
click at [238, 359] on td at bounding box center [242, 359] width 25 height 31
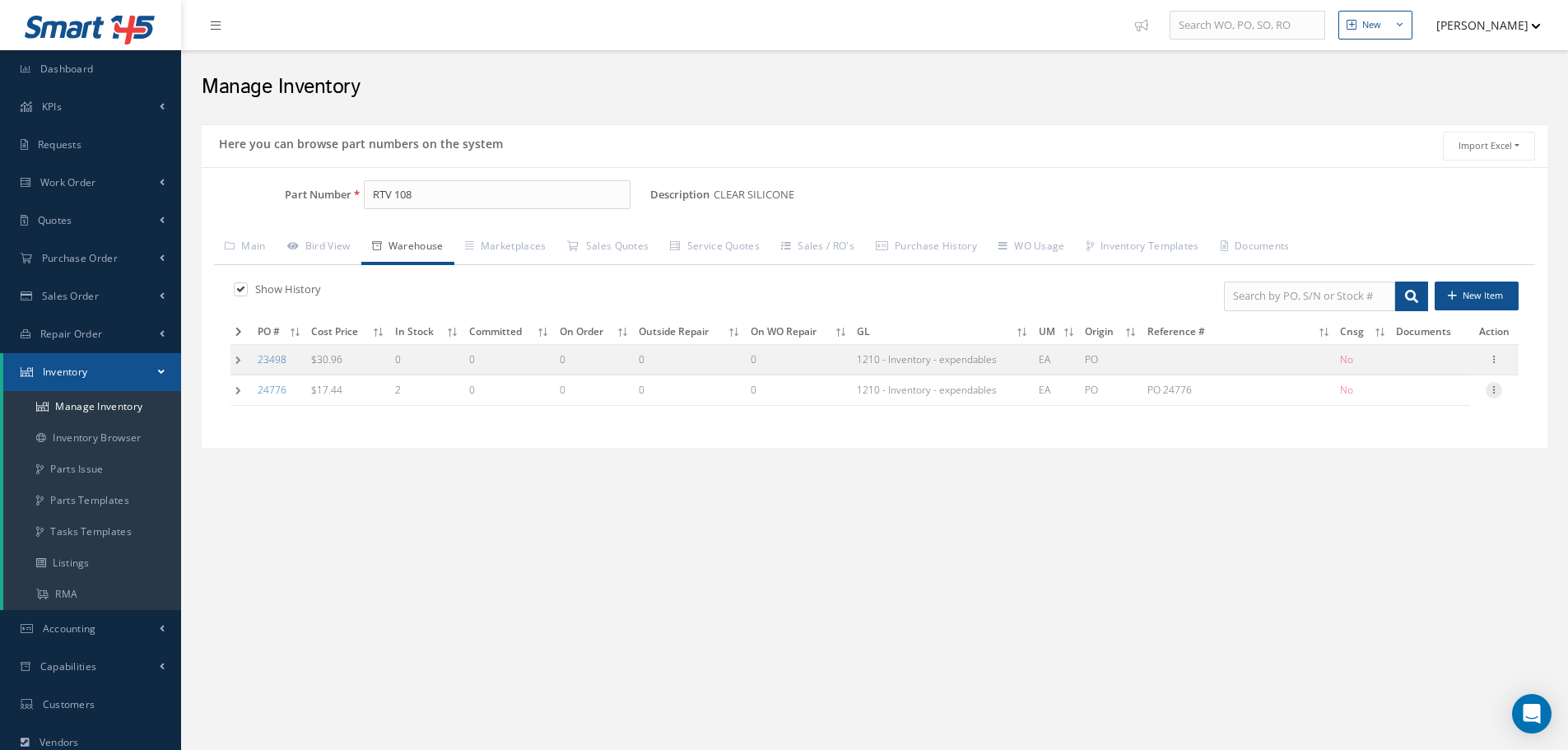
click at [1490, 393] on icon at bounding box center [1493, 388] width 17 height 13
click at [1415, 403] on link "Edit" at bounding box center [1418, 401] width 130 height 22
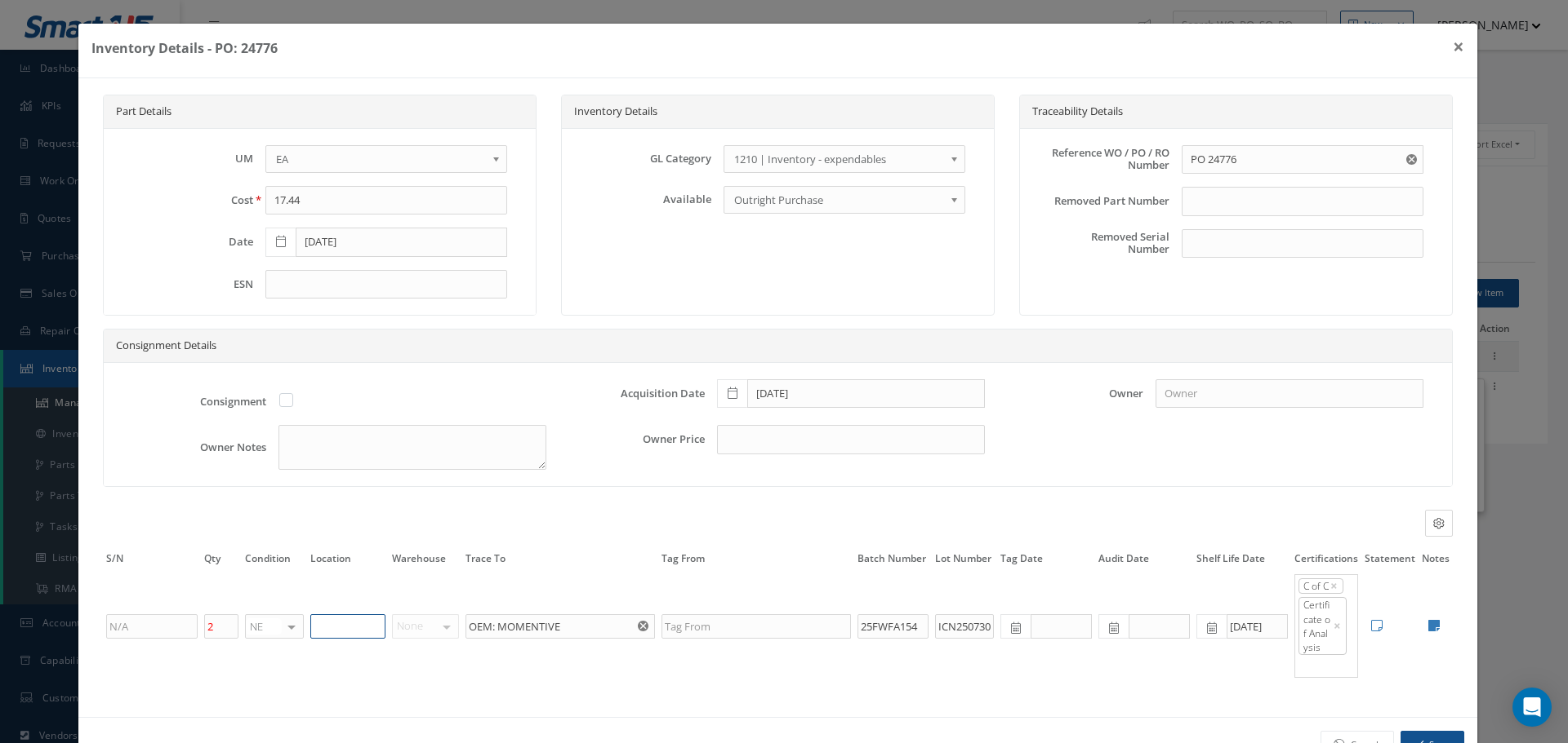
click at [317, 628] on input "text" at bounding box center [348, 626] width 75 height 24
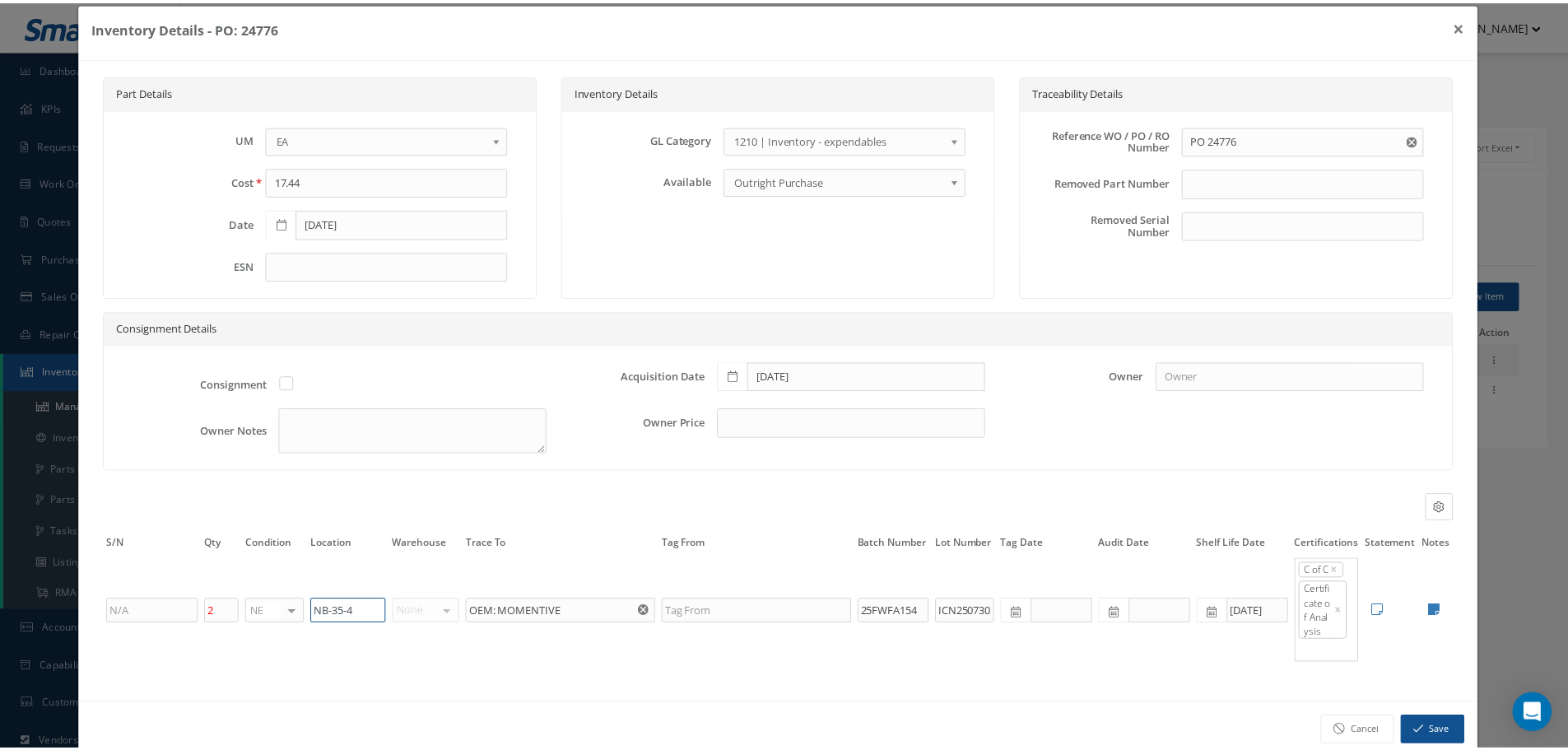
scroll to position [53, 0]
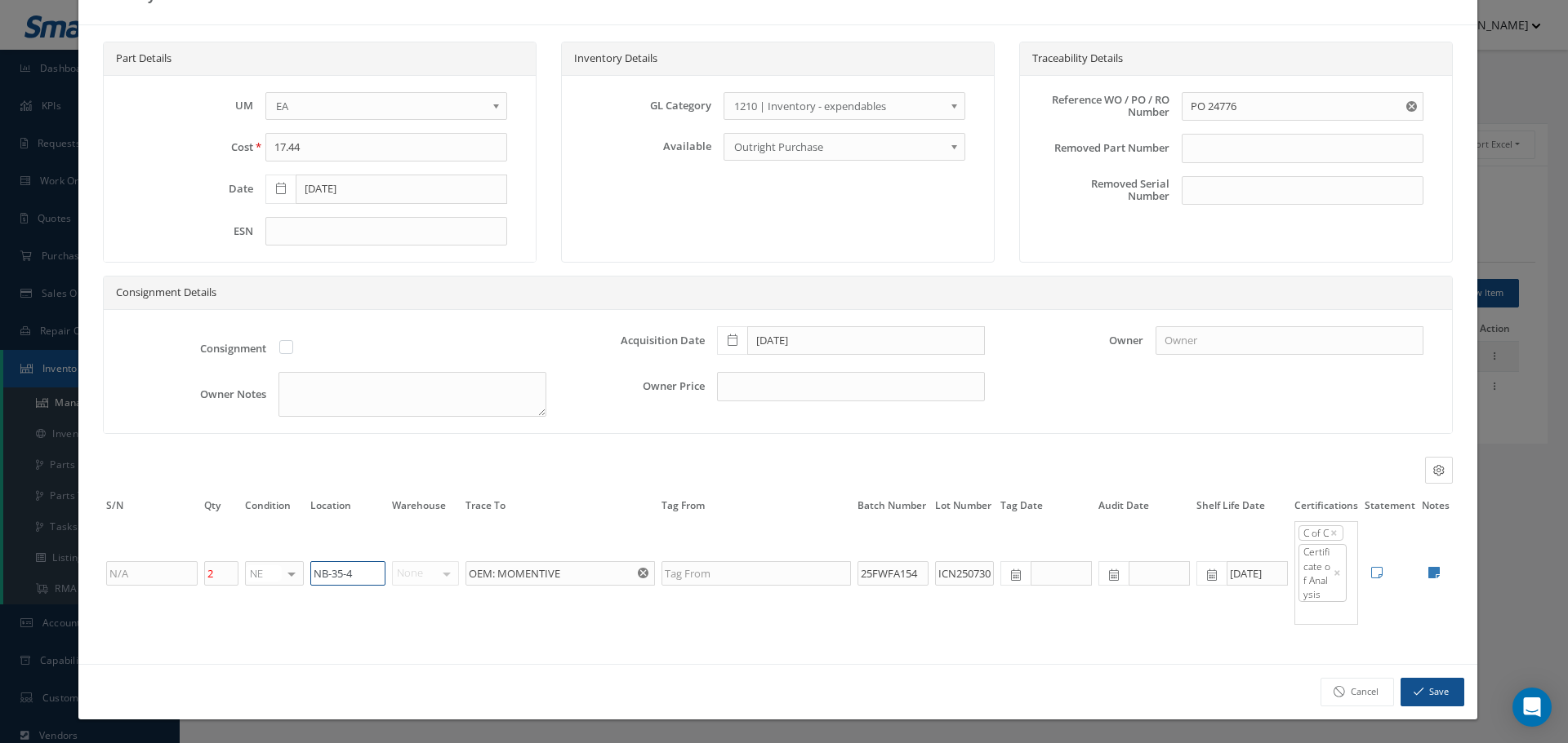
type input "NB-35-4"
click at [1420, 693] on button "Save" at bounding box center [1431, 691] width 64 height 28
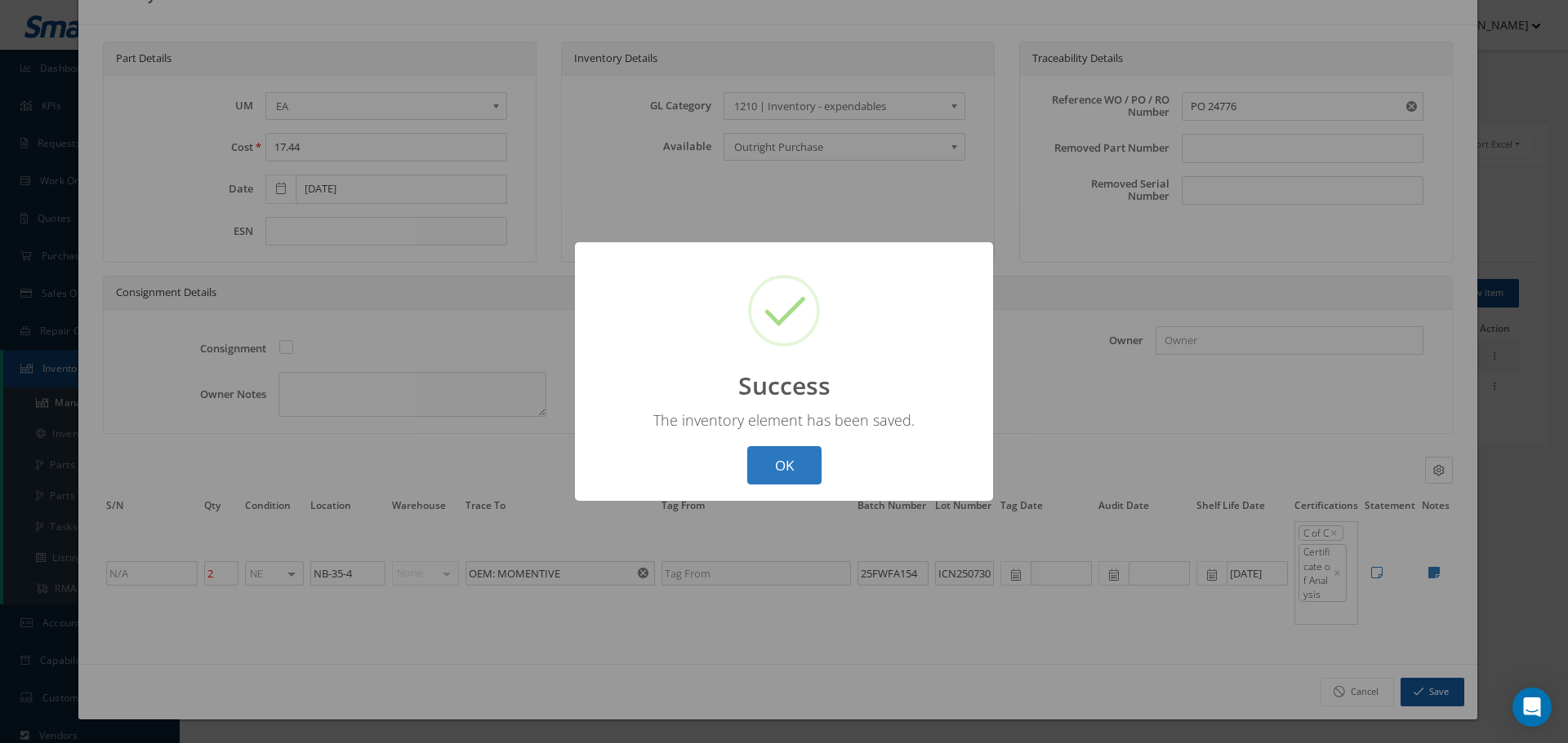
click at [790, 466] on button "OK" at bounding box center [784, 465] width 74 height 38
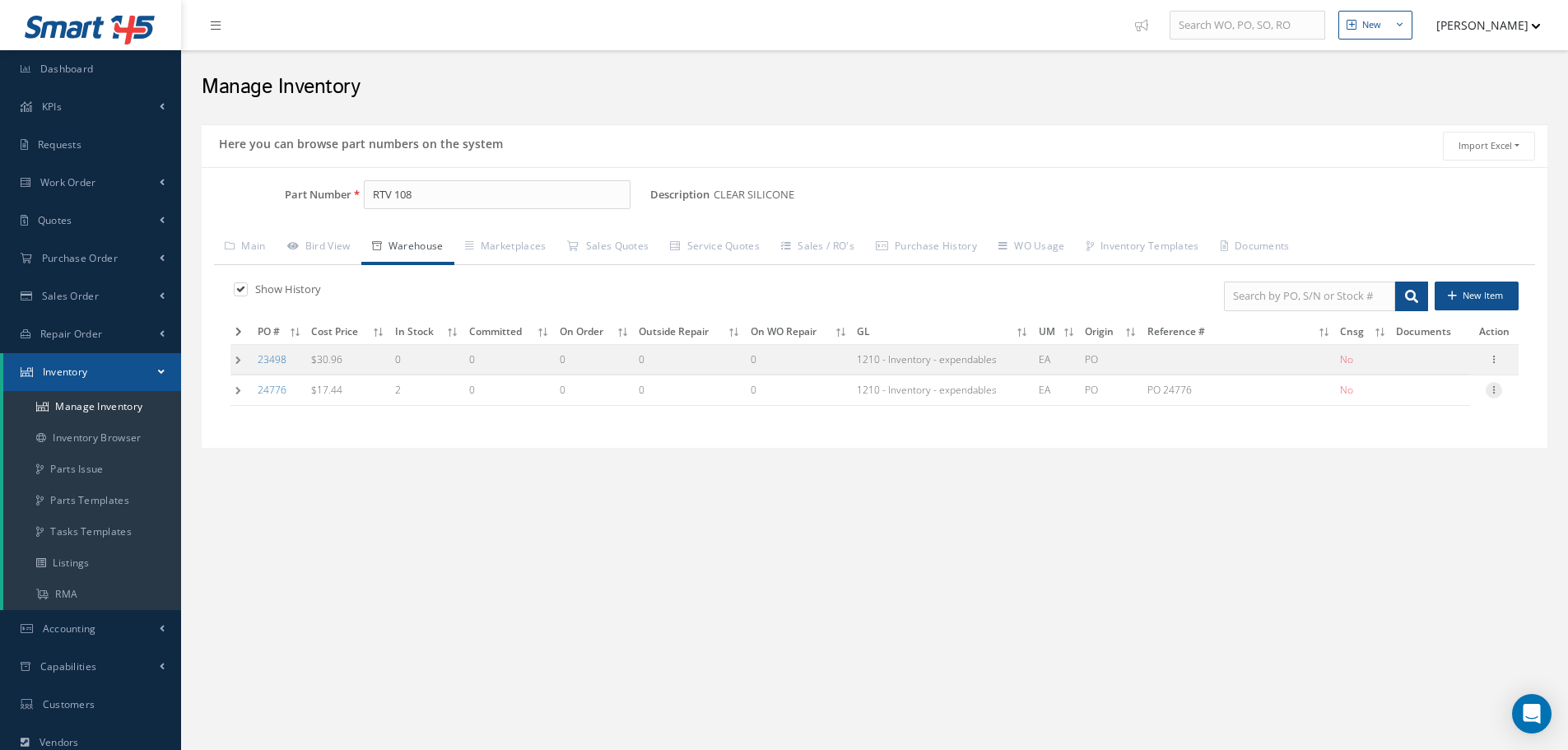
click at [1492, 389] on icon at bounding box center [1493, 388] width 17 height 13
click at [1415, 456] on link "Label" at bounding box center [1418, 456] width 130 height 22
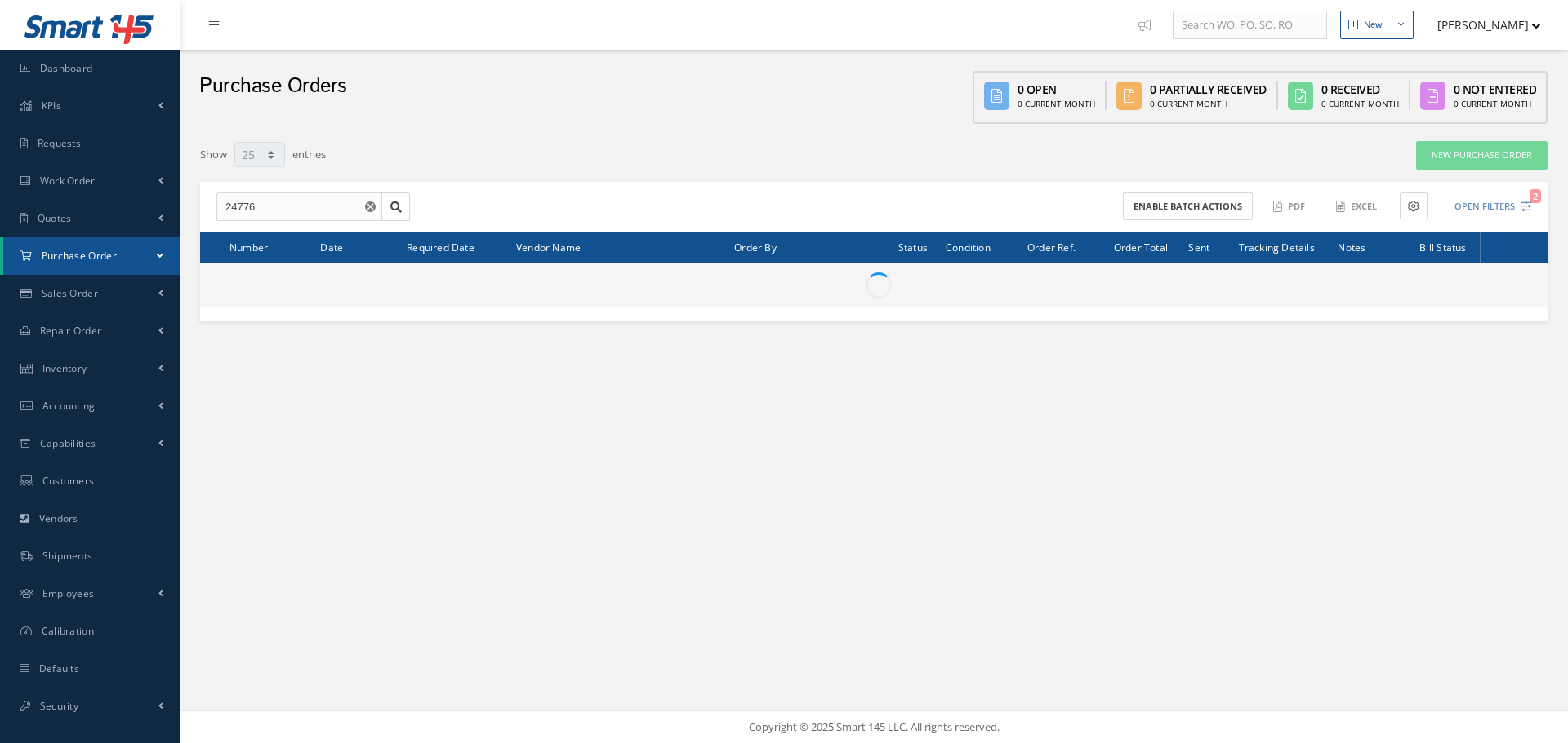
select select "25"
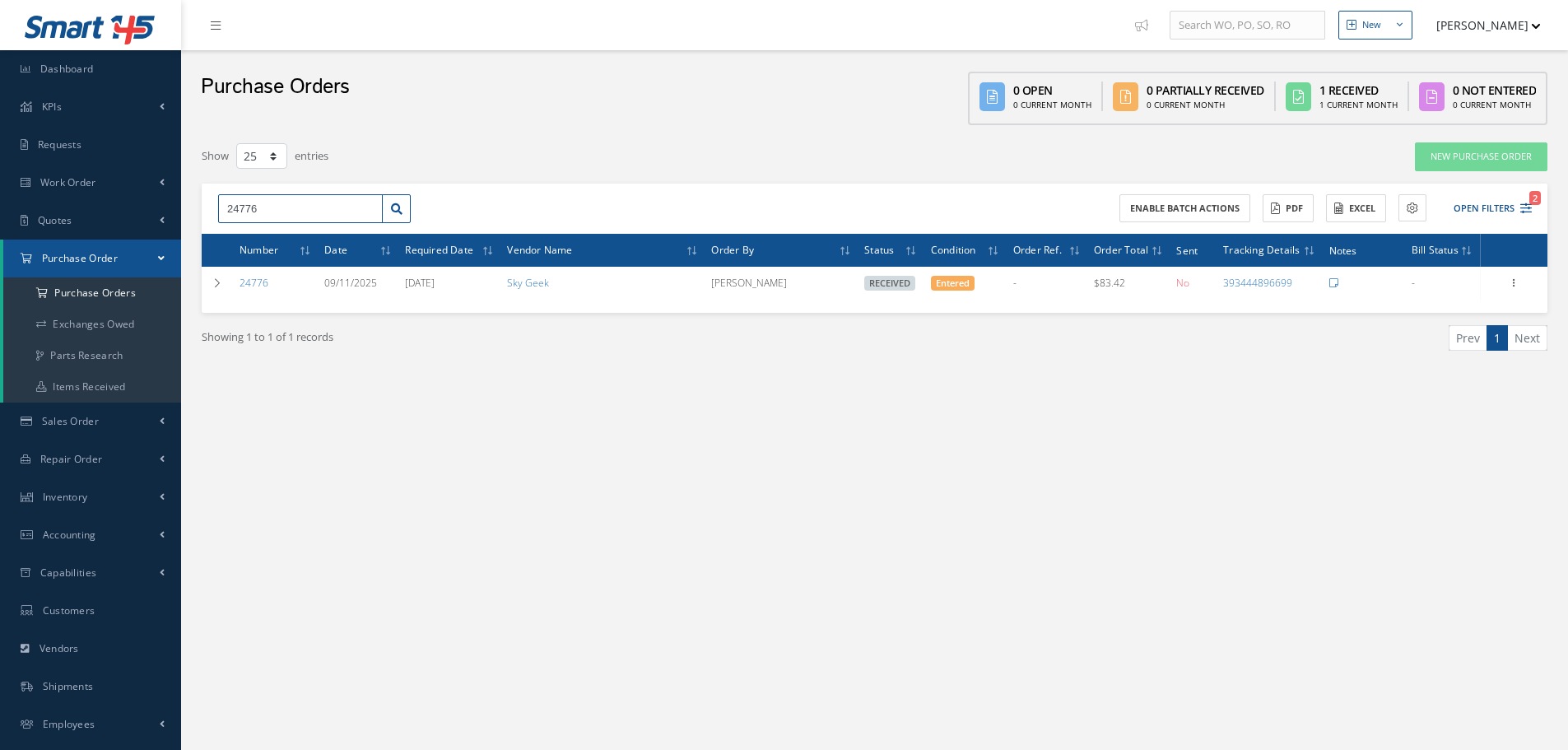
click at [290, 210] on input "24776" at bounding box center [299, 209] width 164 height 30
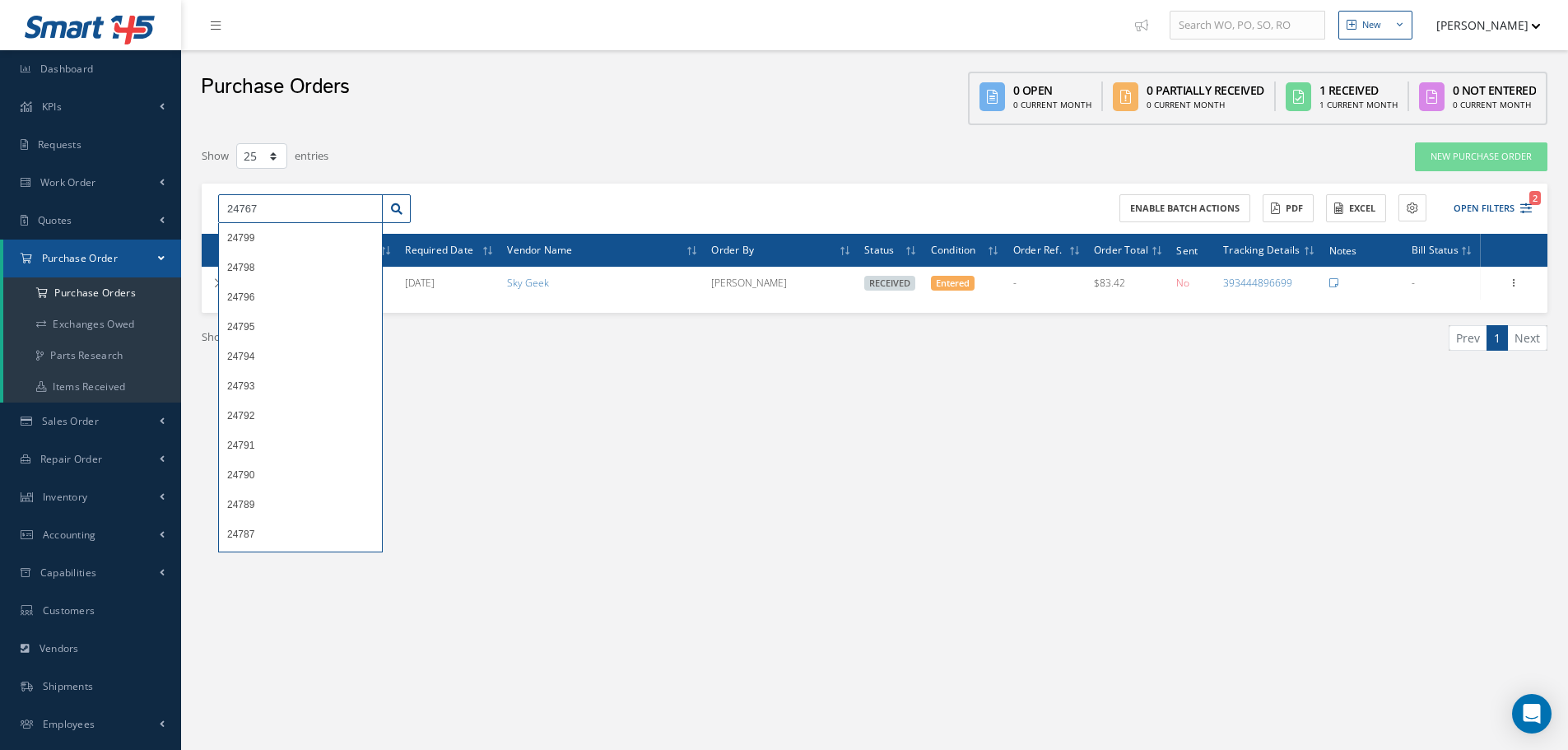
type input "24767"
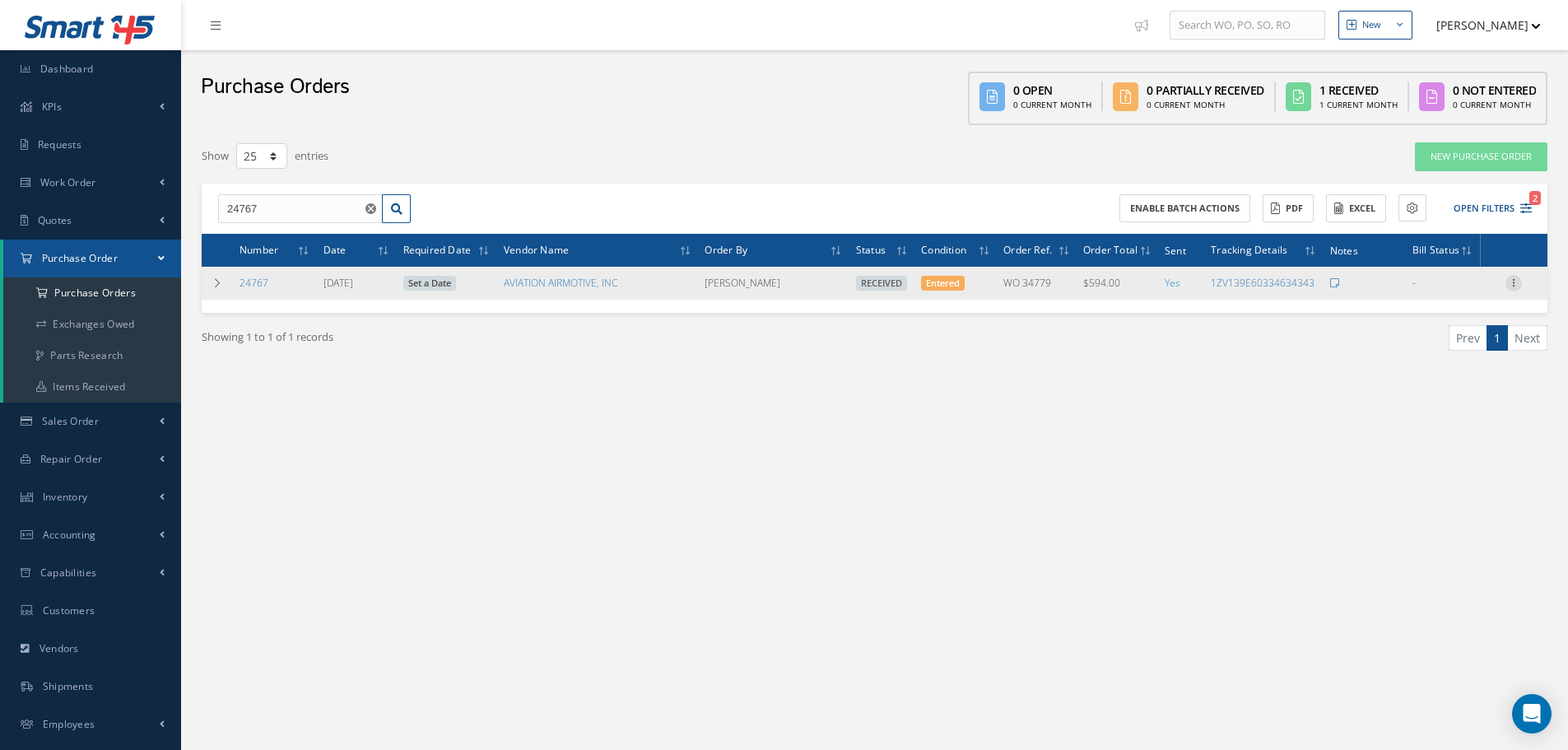
click at [1513, 282] on icon at bounding box center [1513, 281] width 17 height 13
click at [1475, 292] on link "Receiving Details" at bounding box center [1438, 294] width 130 height 22
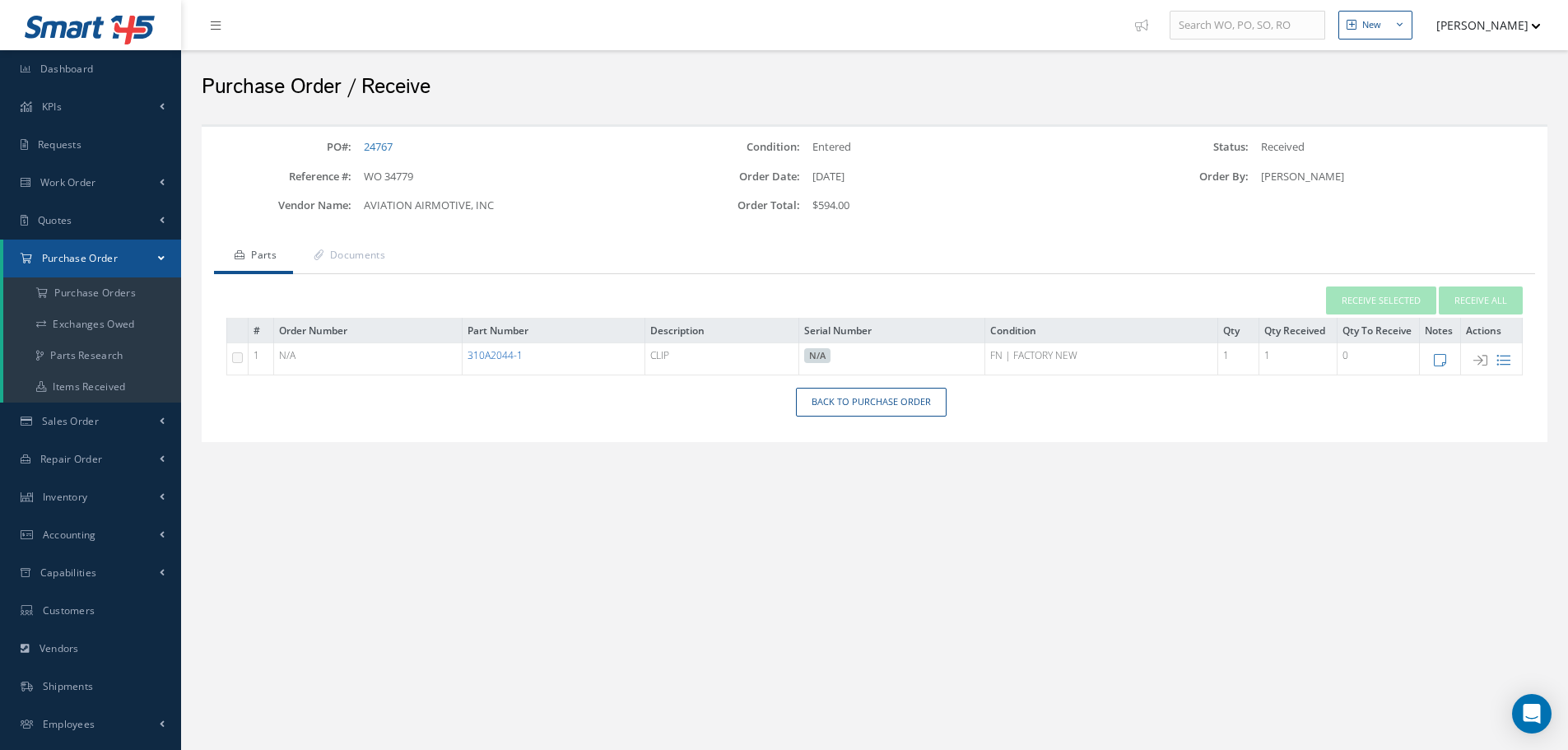
click at [508, 356] on link "310A2044-1" at bounding box center [495, 355] width 55 height 14
click at [499, 354] on link "310A2044-1" at bounding box center [495, 355] width 55 height 14
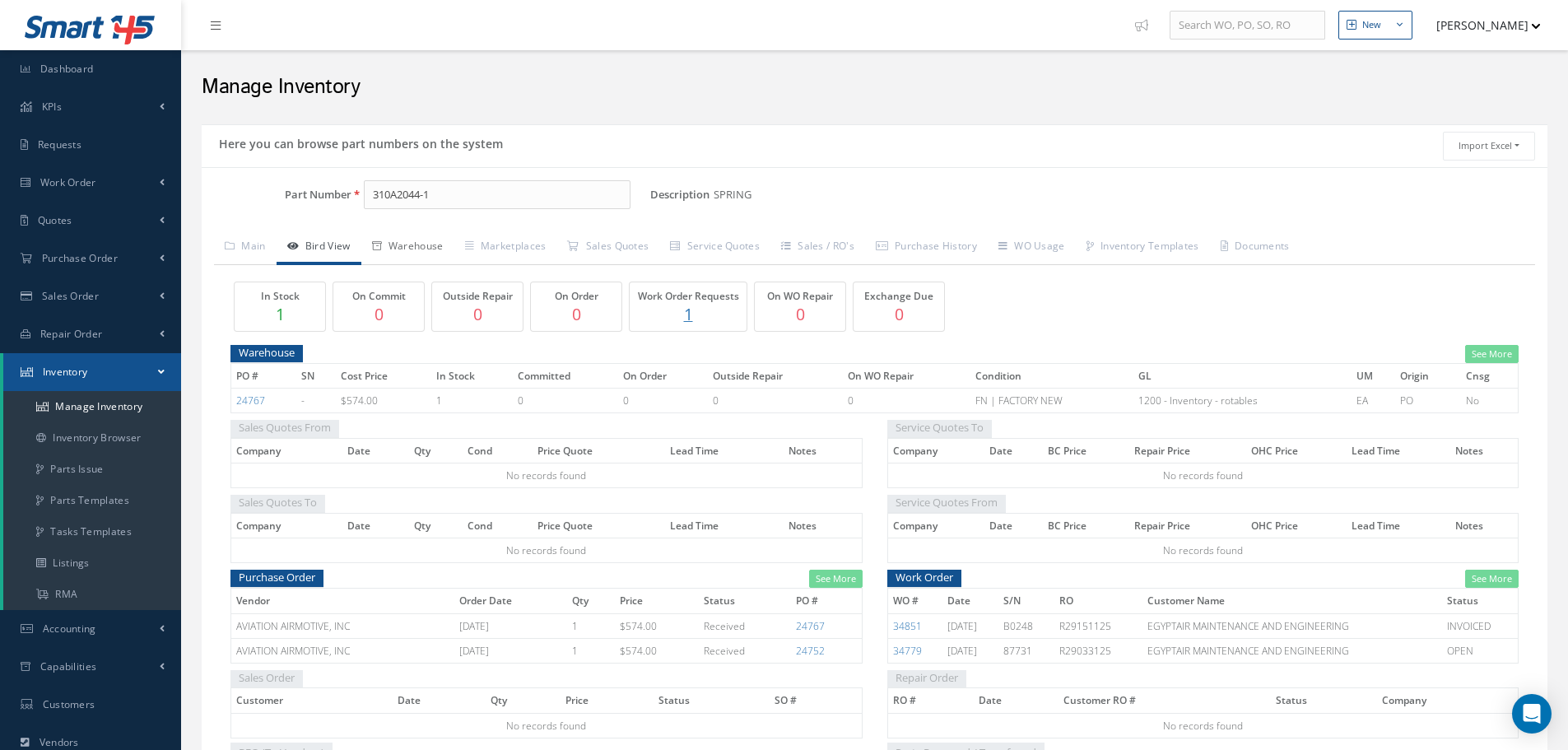
click at [439, 240] on link "Warehouse" at bounding box center [408, 247] width 93 height 34
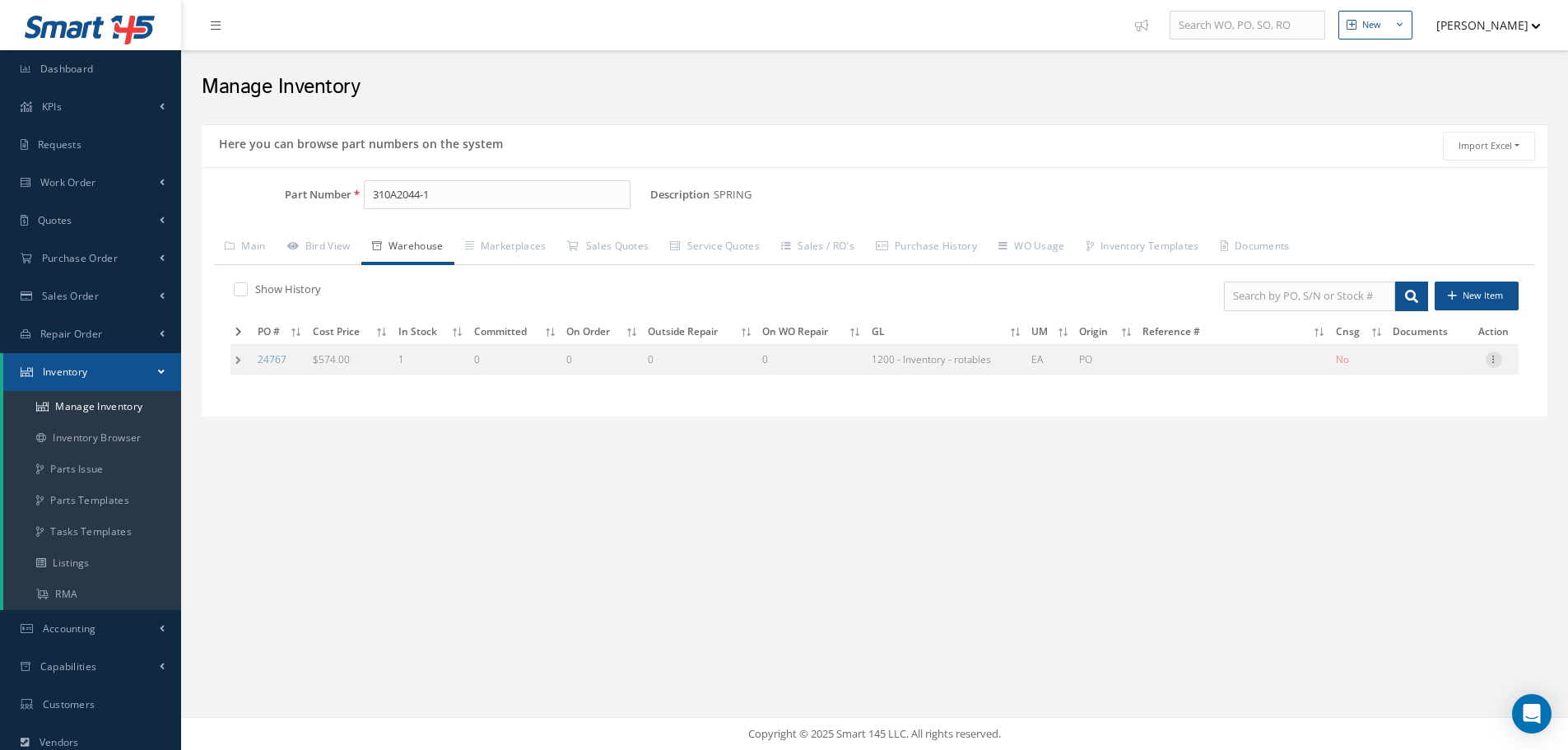
click at [1493, 363] on icon at bounding box center [1493, 358] width 17 height 13
click at [1410, 373] on link "Edit" at bounding box center [1418, 371] width 130 height 22
type input "574.00"
type input "[DATE]"
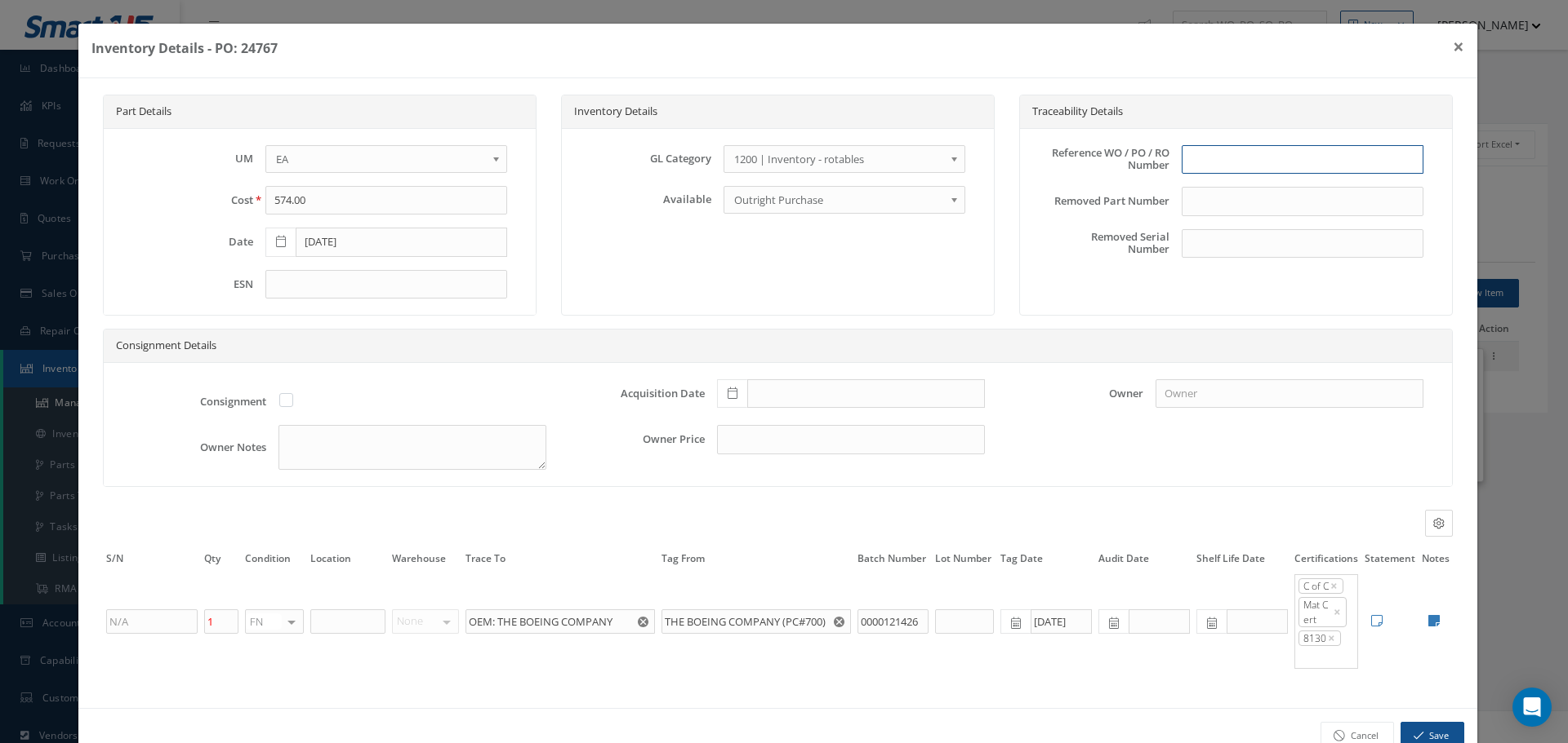
click at [1219, 166] on input "text" at bounding box center [1301, 160] width 241 height 29
